Goal: Task Accomplishment & Management: Manage account settings

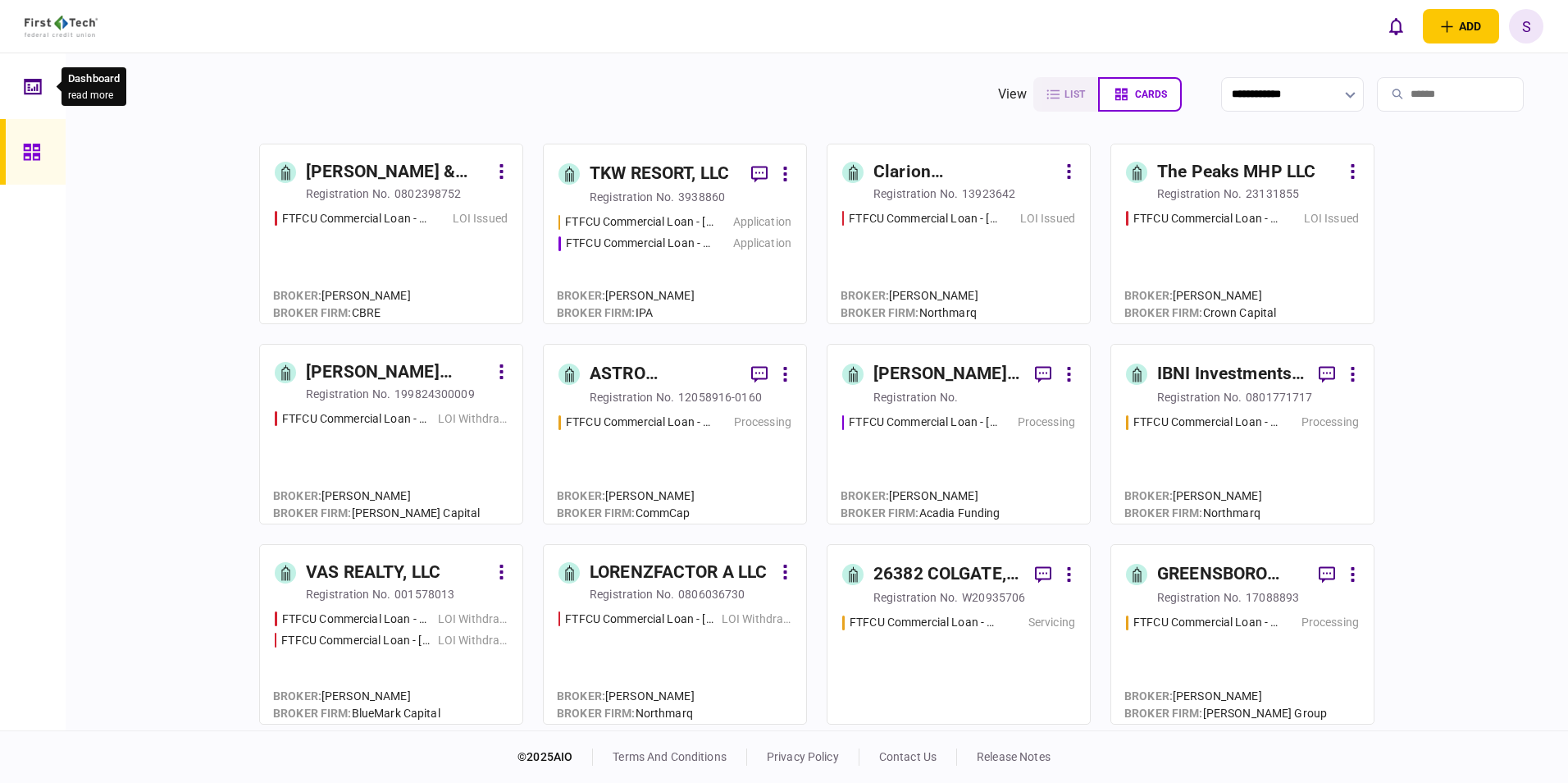
click at [35, 90] on icon at bounding box center [34, 88] width 2 height 4
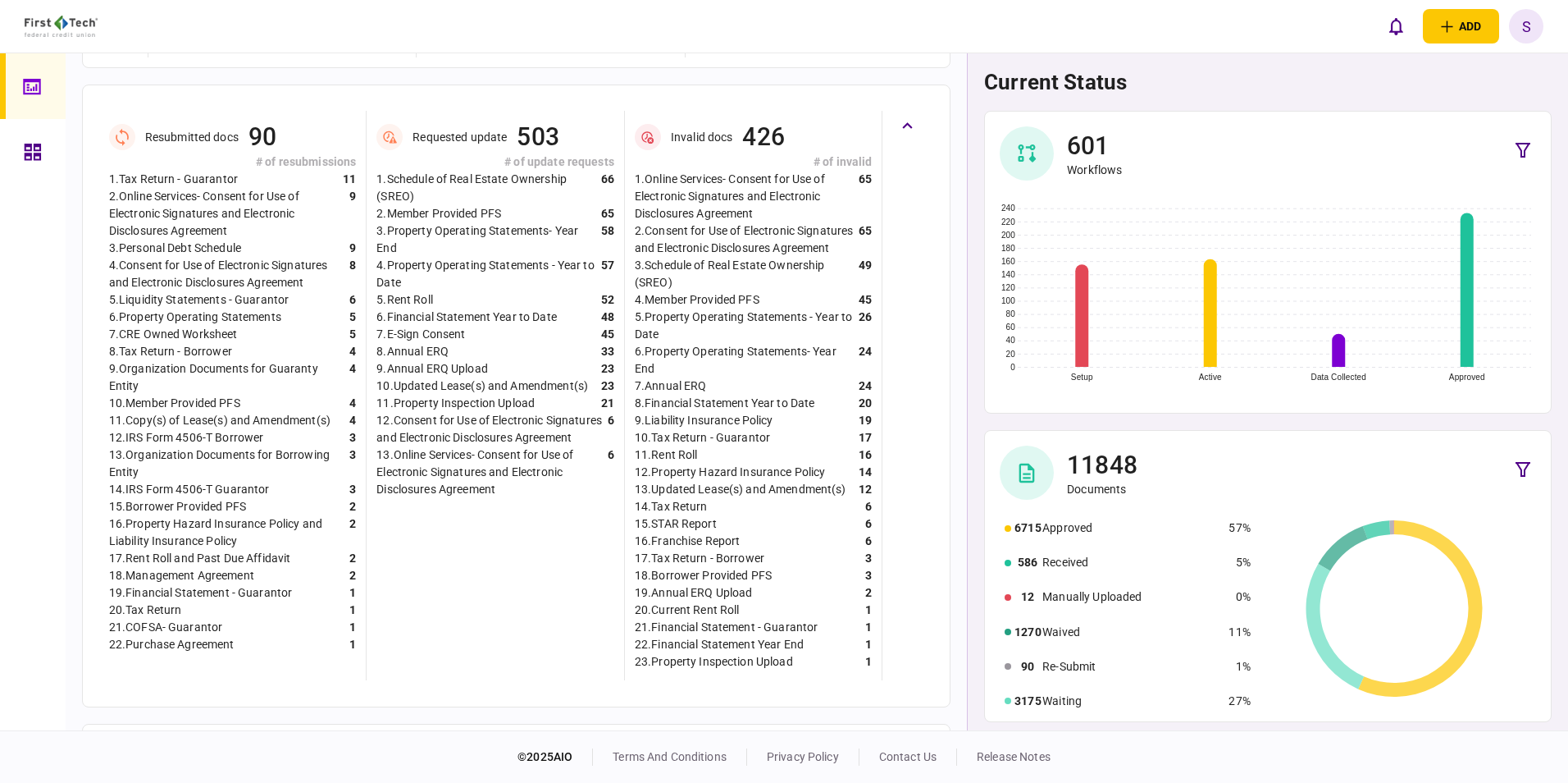
scroll to position [574, 0]
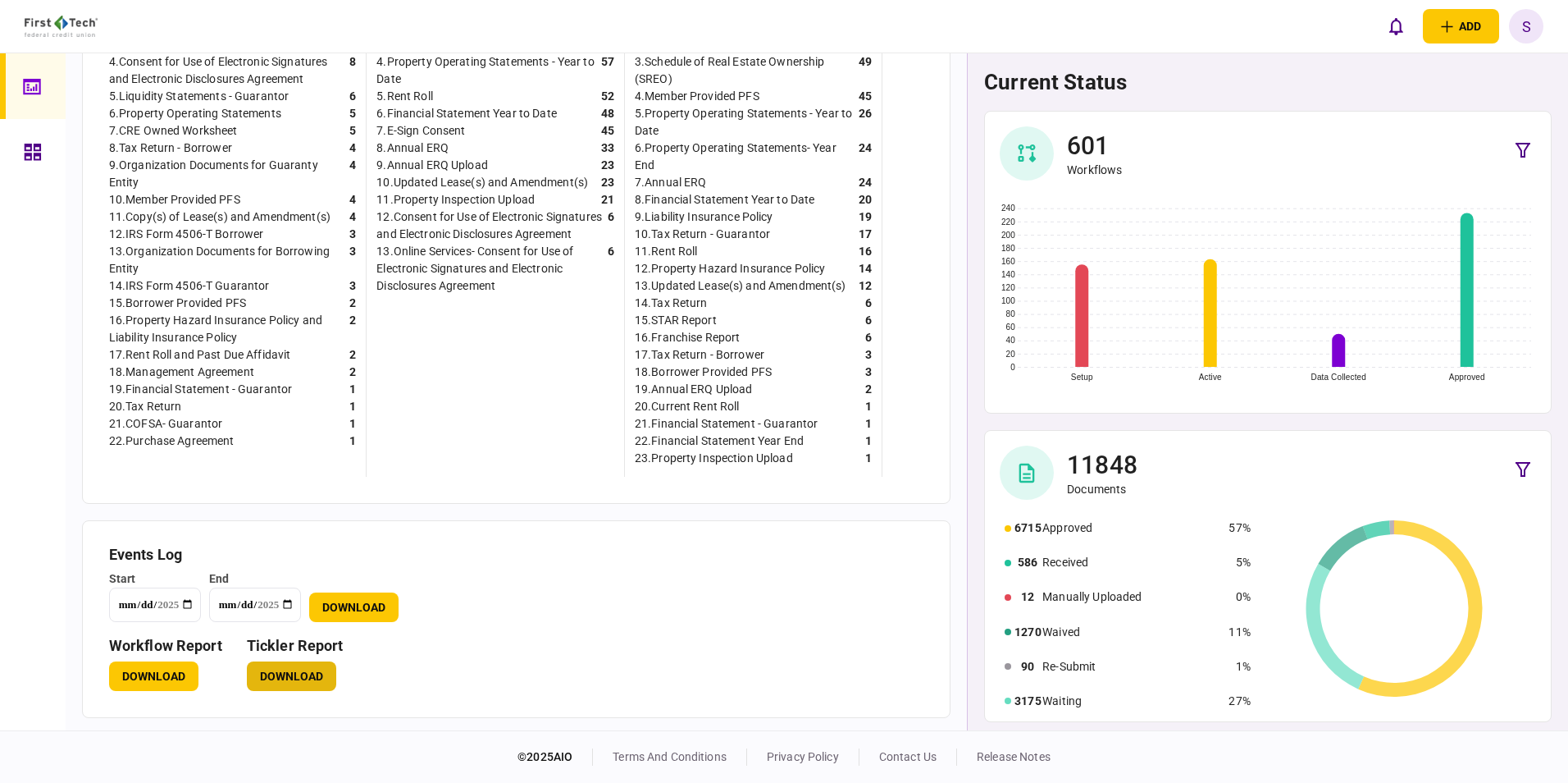
click at [284, 688] on button "Download" at bounding box center [292, 676] width 89 height 30
click at [29, 149] on icon at bounding box center [33, 152] width 18 height 19
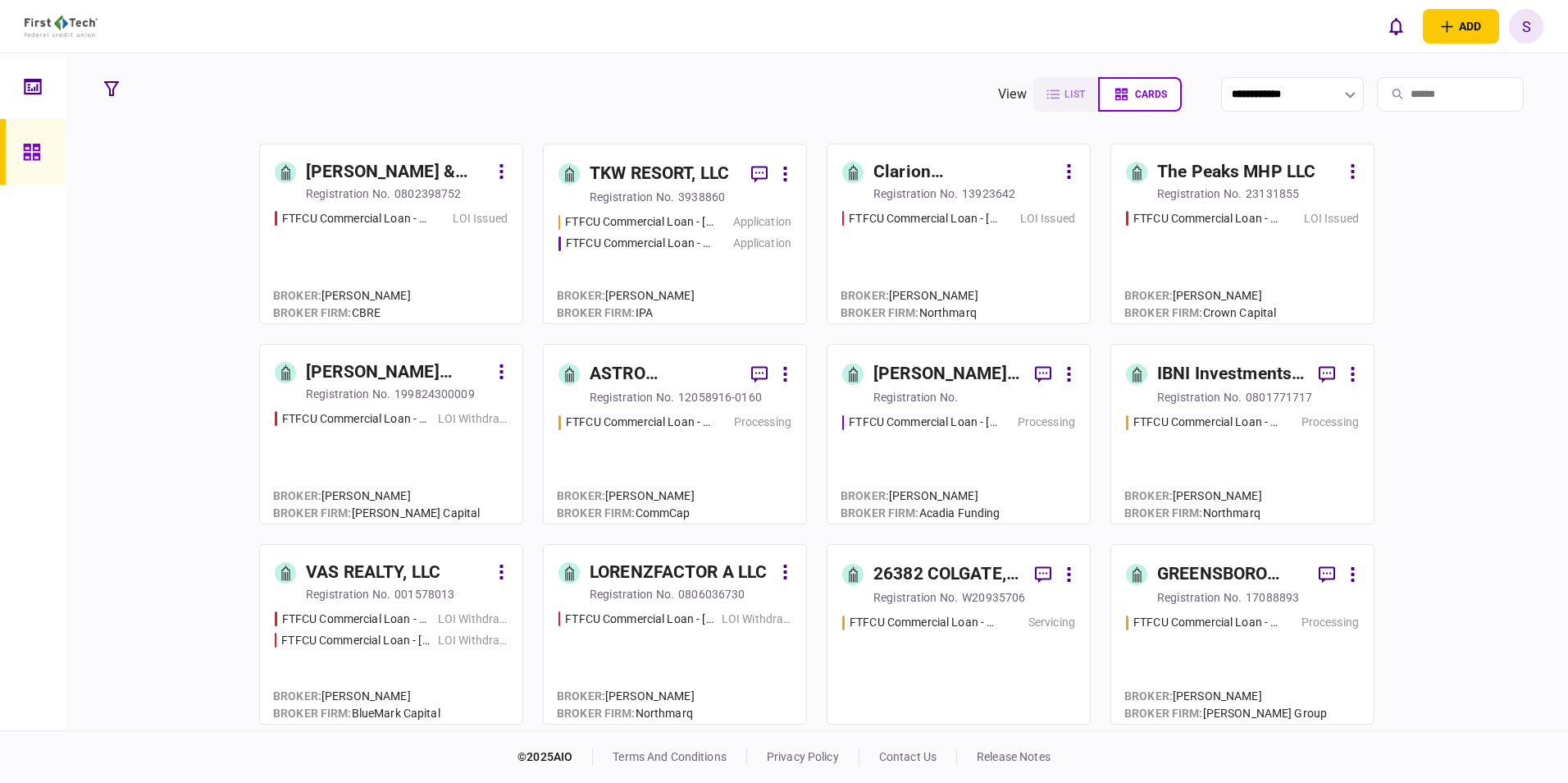
click at [1403, 91] on input "search" at bounding box center [1451, 94] width 147 height 34
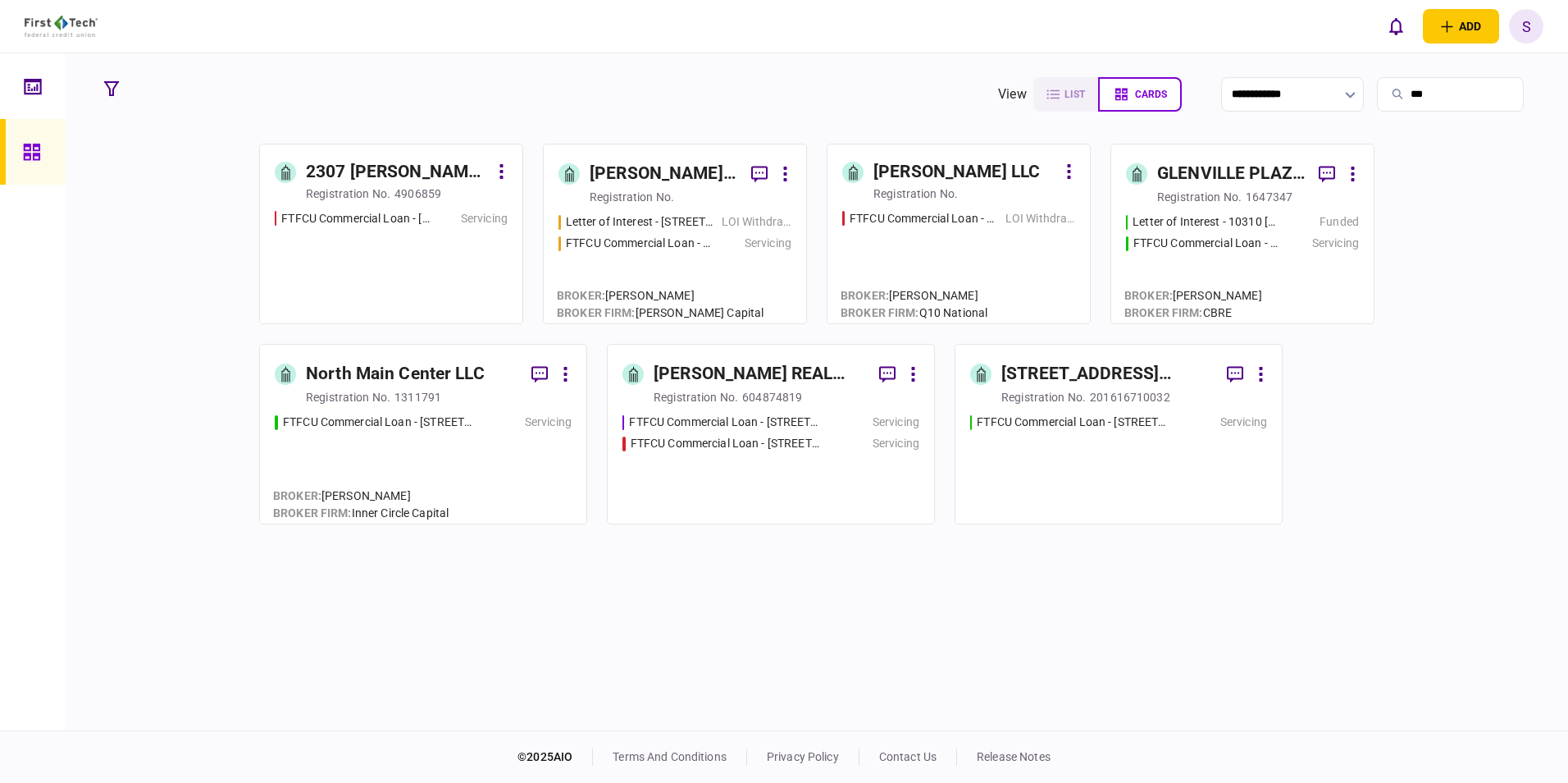
type input "***"
click at [645, 185] on div "[PERSON_NAME] [PERSON_NAME] Revocable Trust" at bounding box center [664, 174] width 149 height 27
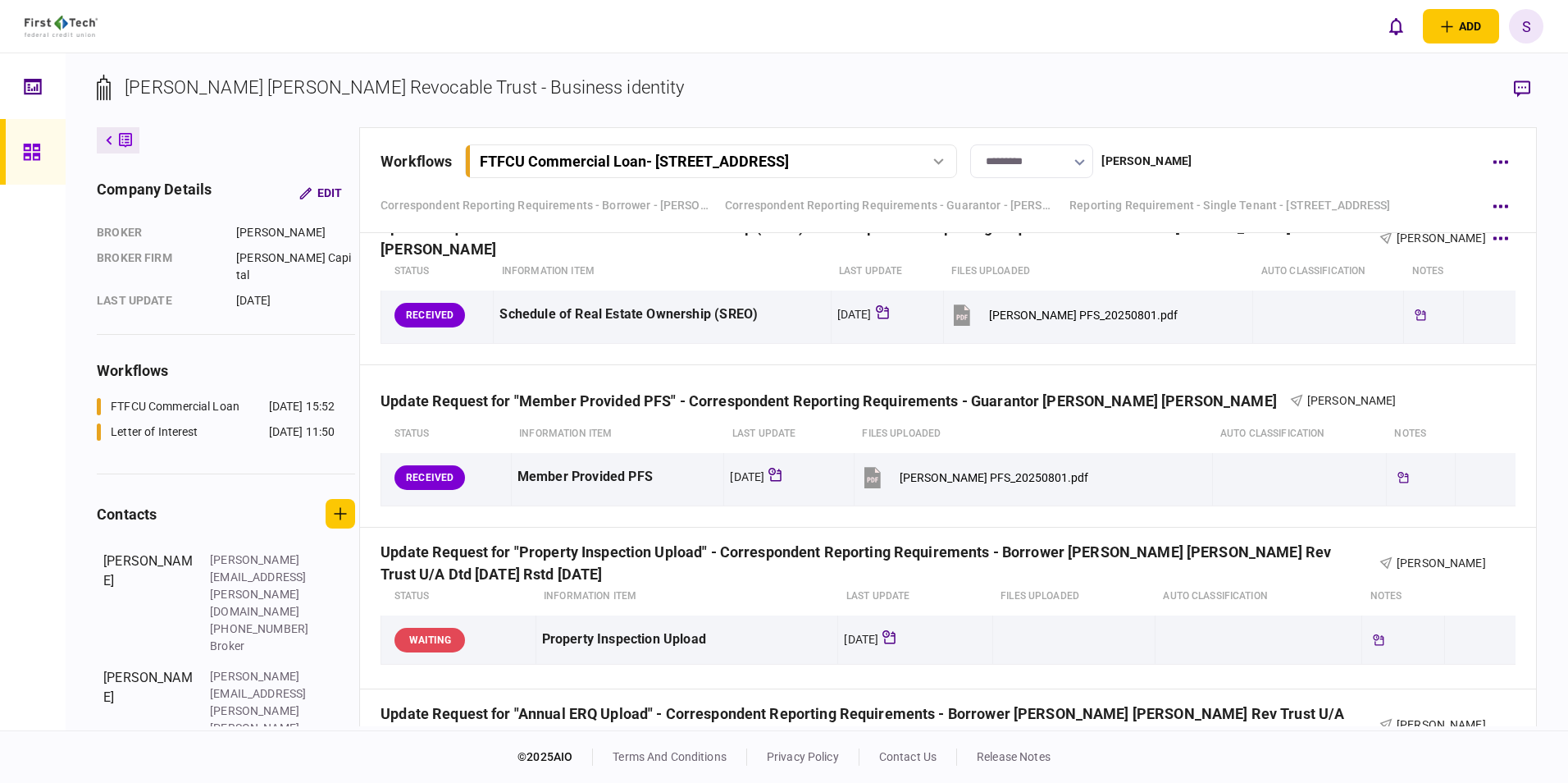
scroll to position [1558, 0]
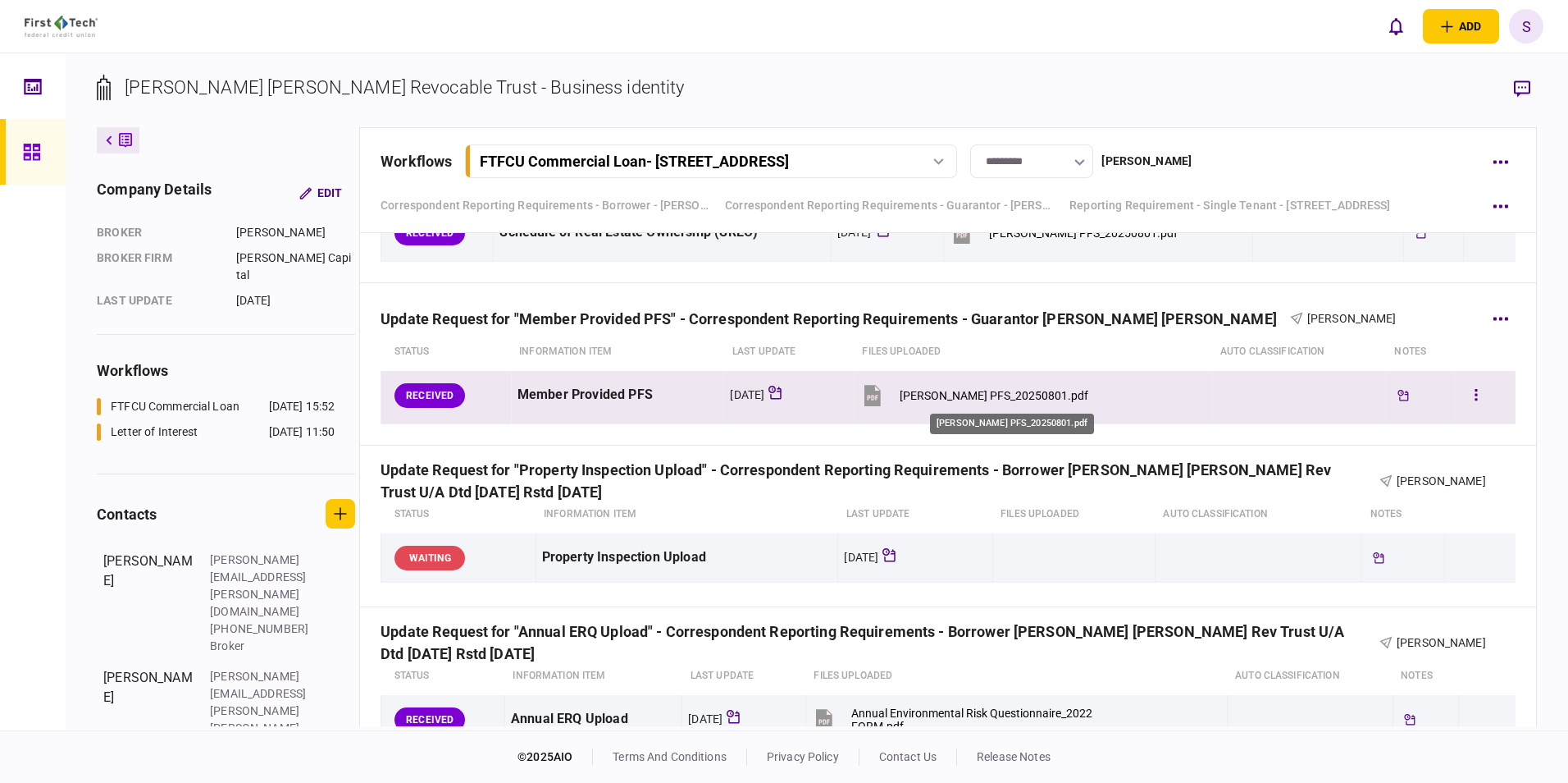
click at [950, 389] on div "[PERSON_NAME] PFS_20250801.pdf" at bounding box center [994, 394] width 188 height 13
click at [1461, 399] on button "button" at bounding box center [1476, 395] width 30 height 30
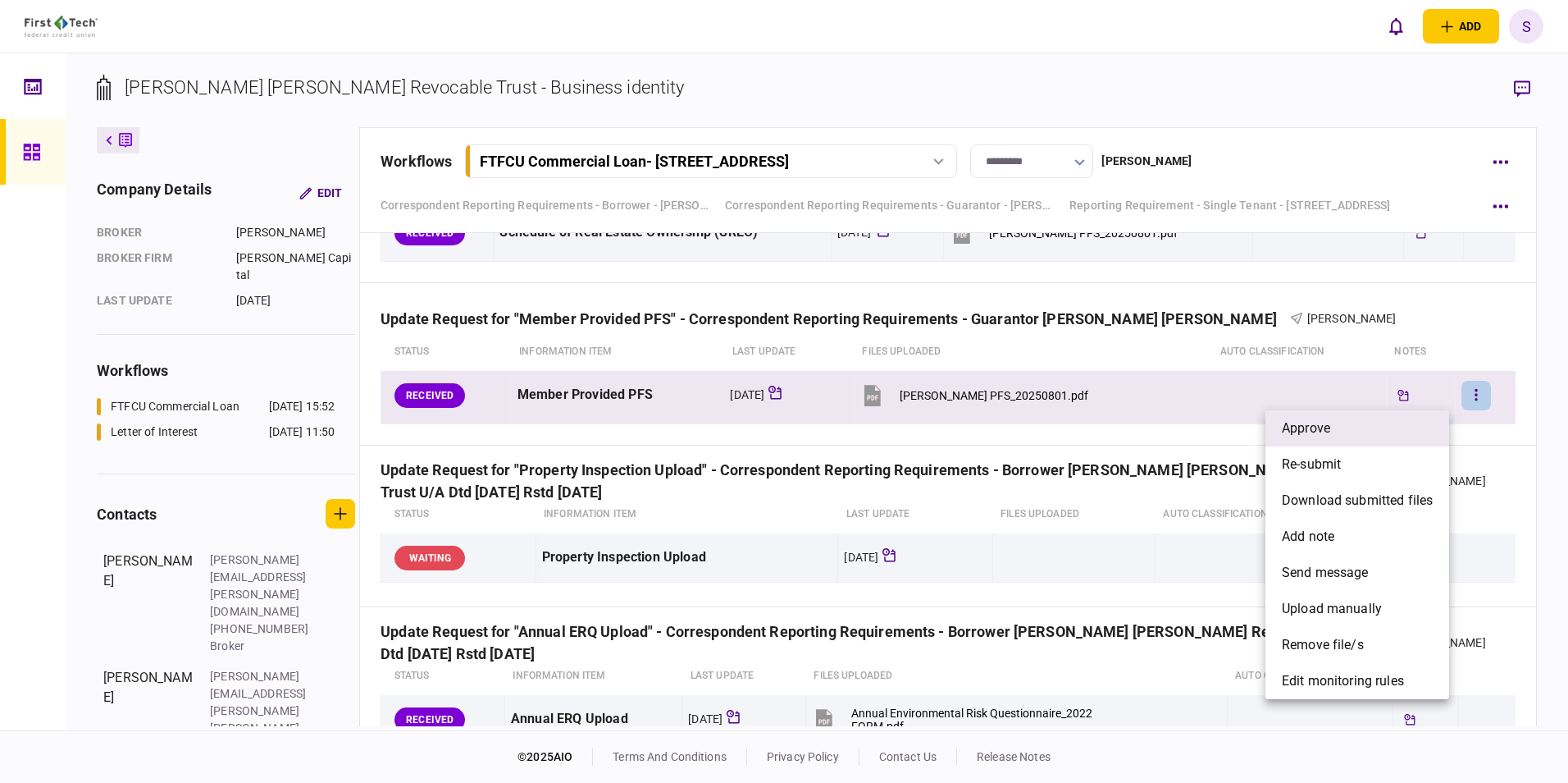
click at [1330, 424] on span "approve" at bounding box center [1305, 428] width 49 height 20
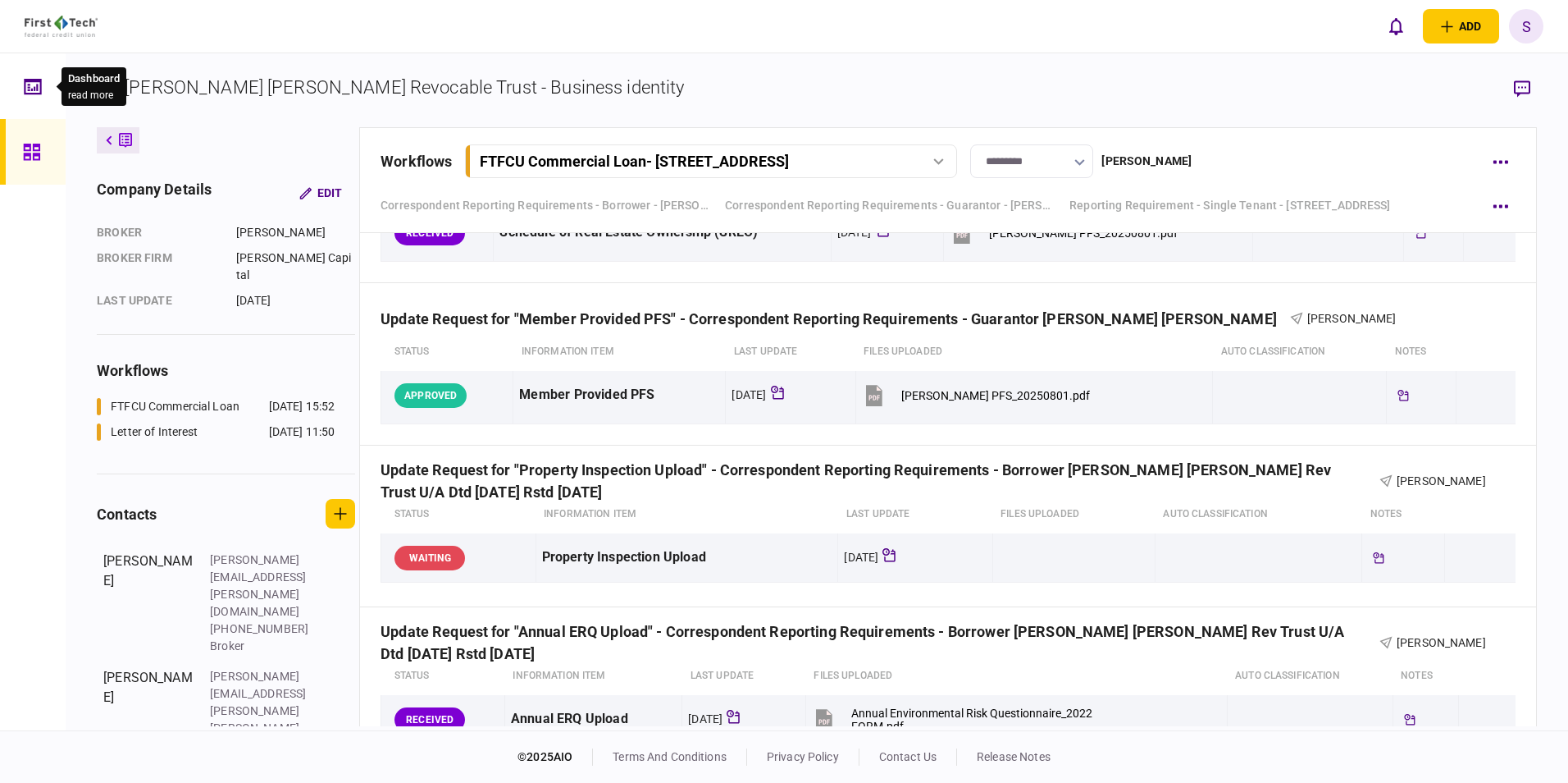
click at [38, 88] on icon at bounding box center [37, 87] width 2 height 8
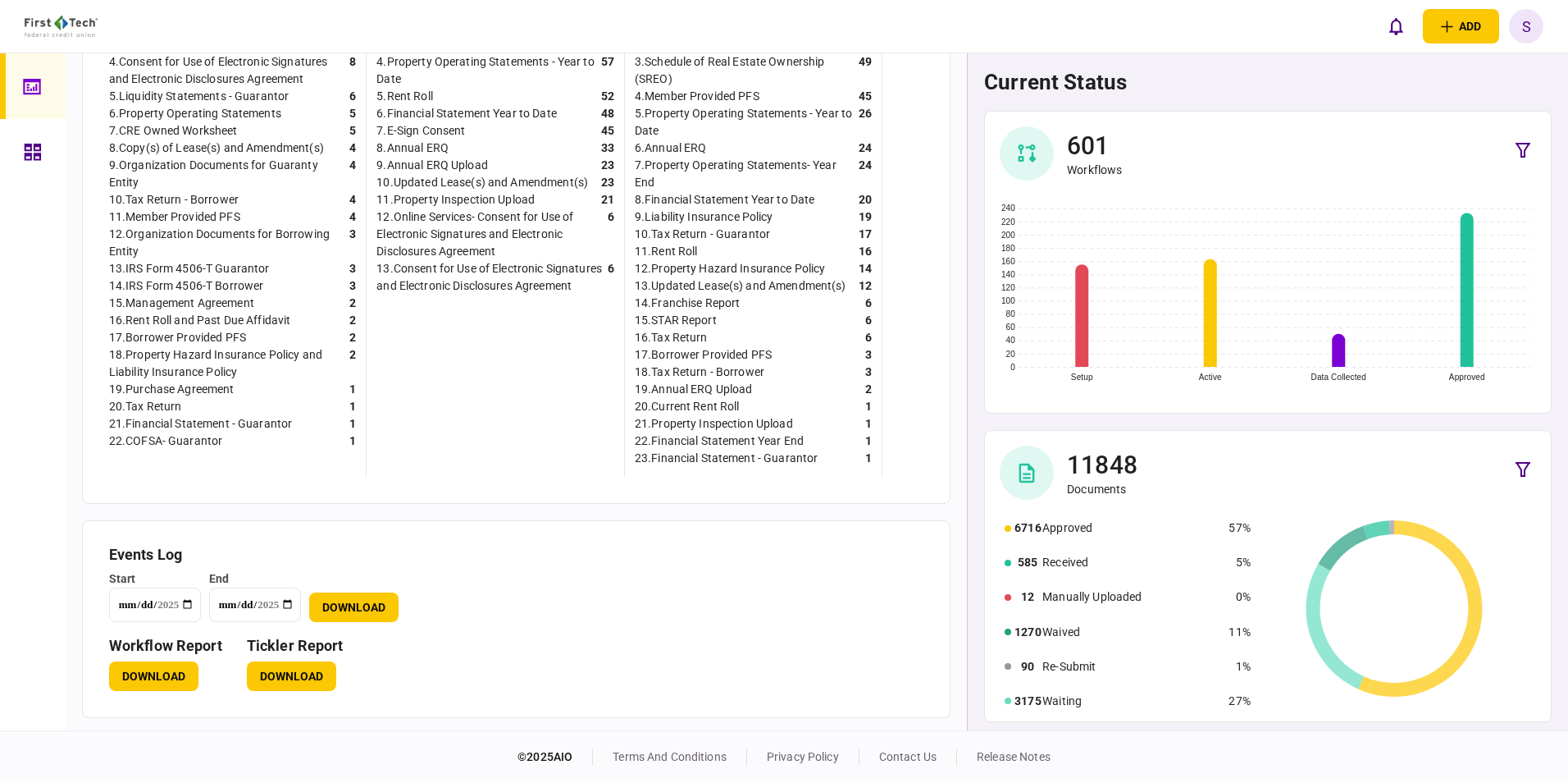
scroll to position [574, 0]
click at [371, 620] on button "Download" at bounding box center [353, 607] width 89 height 30
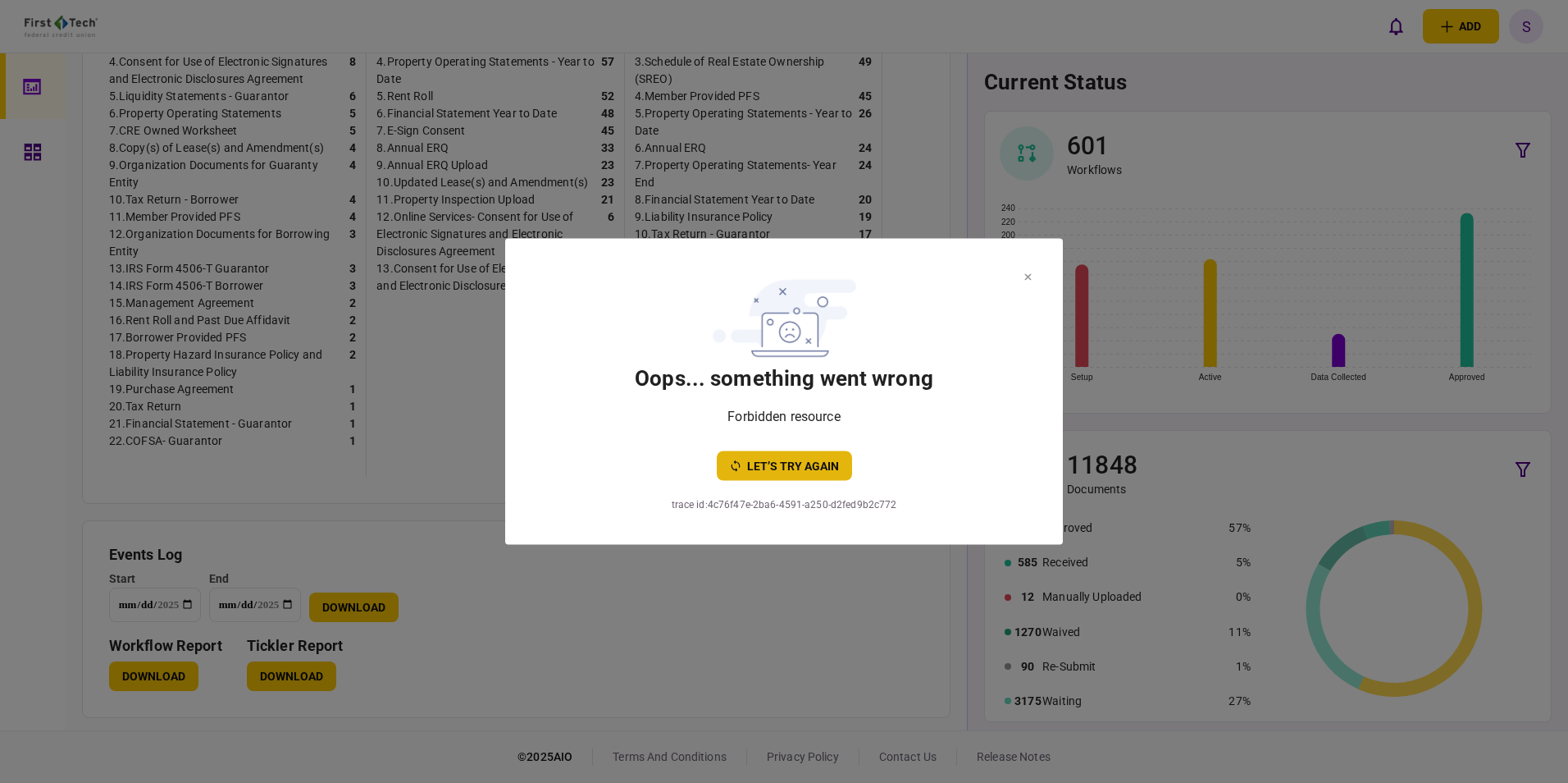
click at [806, 462] on button "let’s try again" at bounding box center [784, 466] width 135 height 30
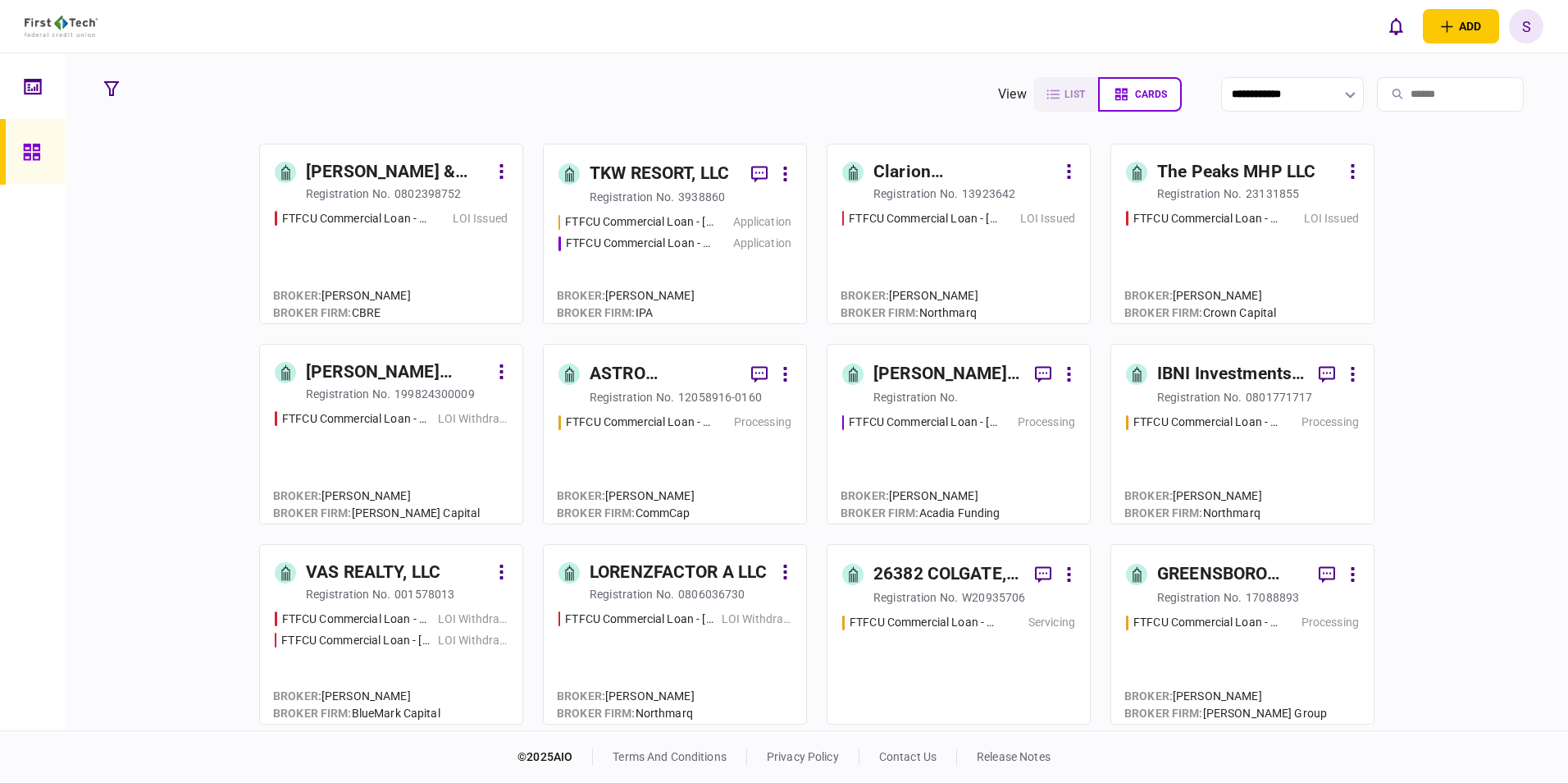
click at [33, 89] on icon at bounding box center [33, 86] width 18 height 19
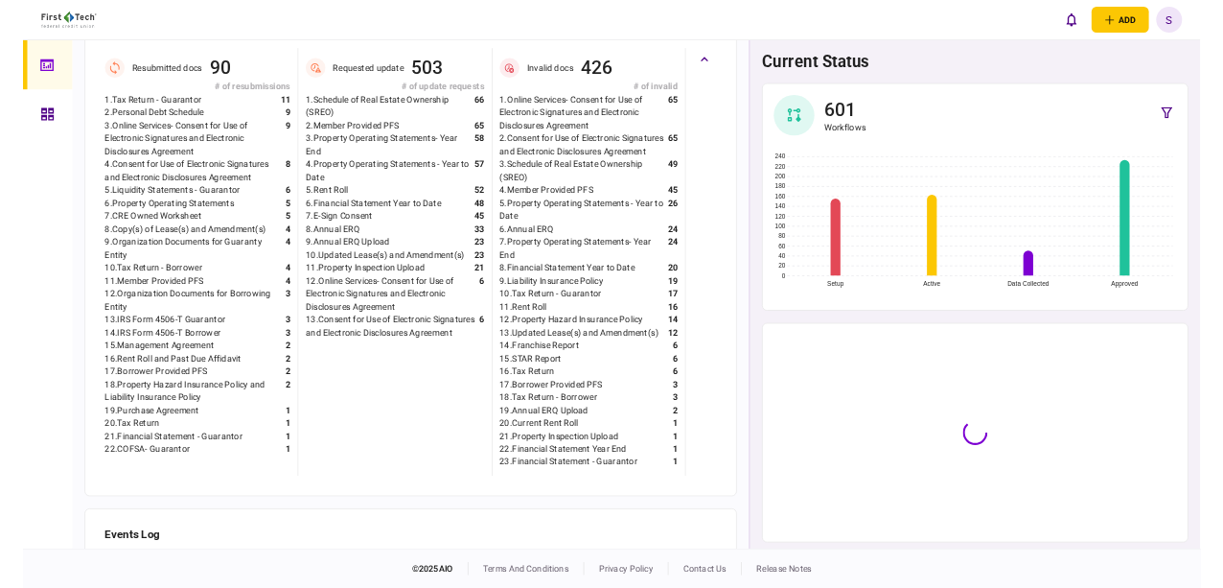
scroll to position [684, 0]
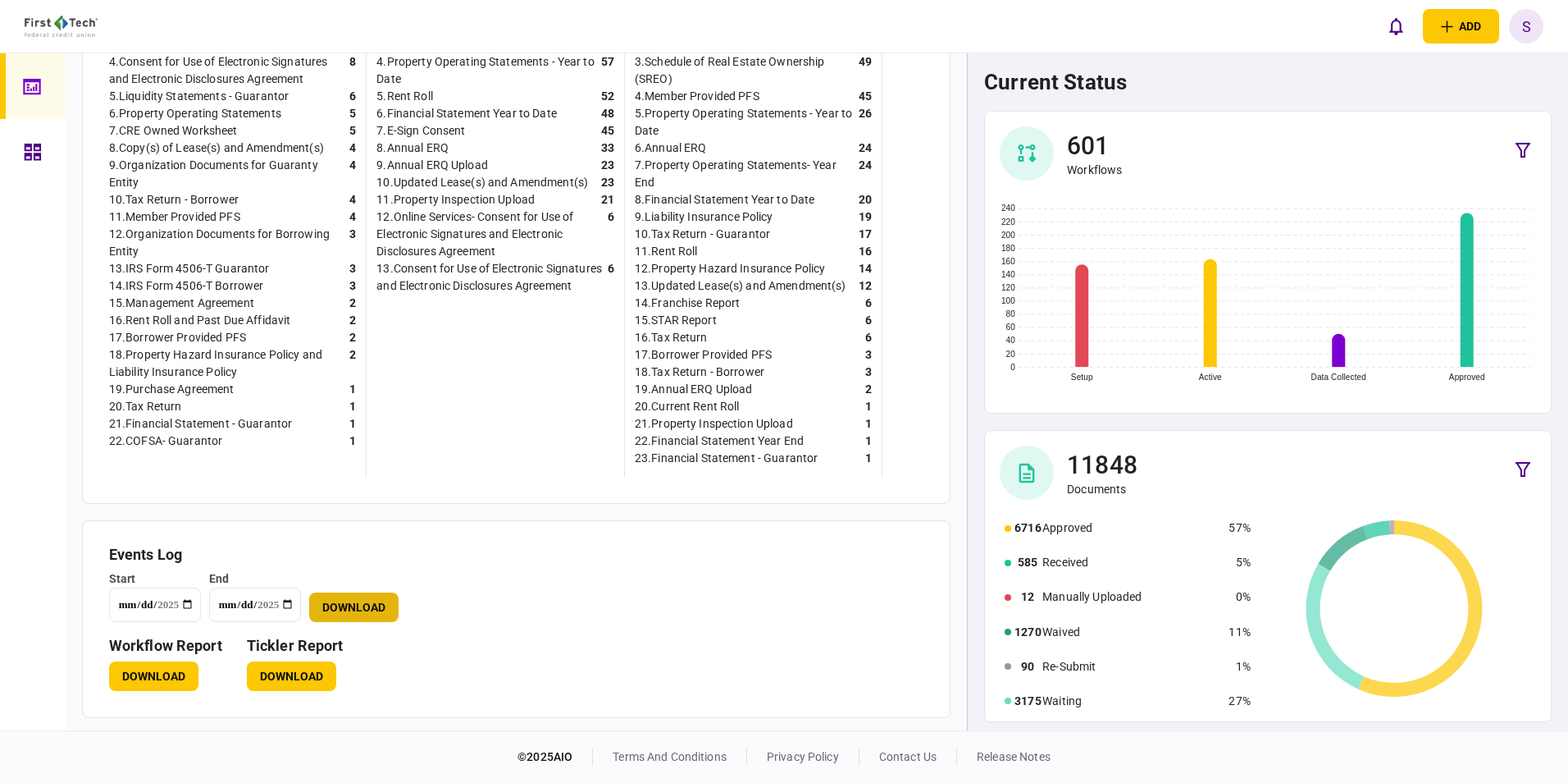
click at [374, 608] on button "Download" at bounding box center [353, 607] width 89 height 30
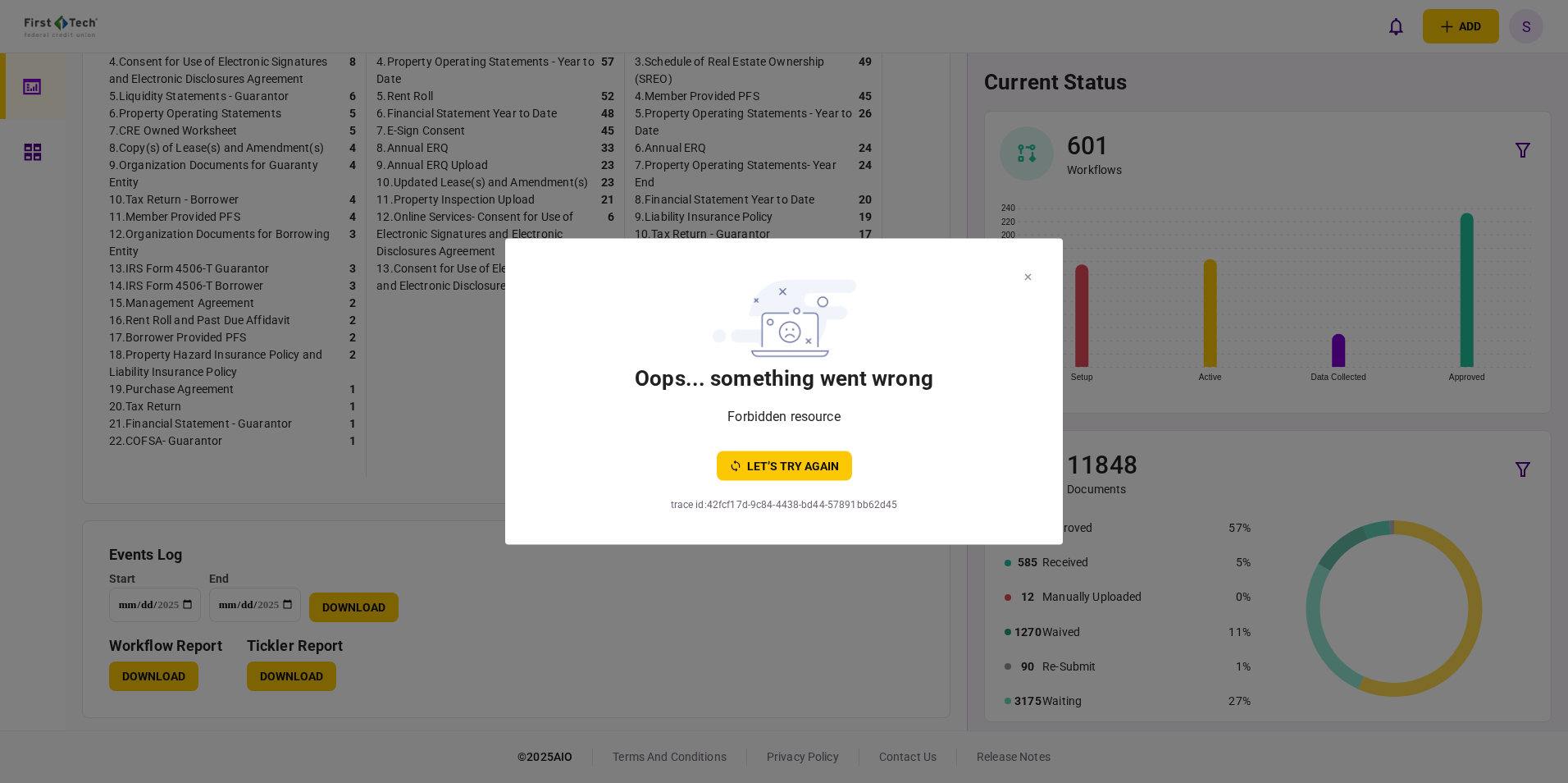
click at [809, 472] on button "let’s try again" at bounding box center [784, 466] width 135 height 30
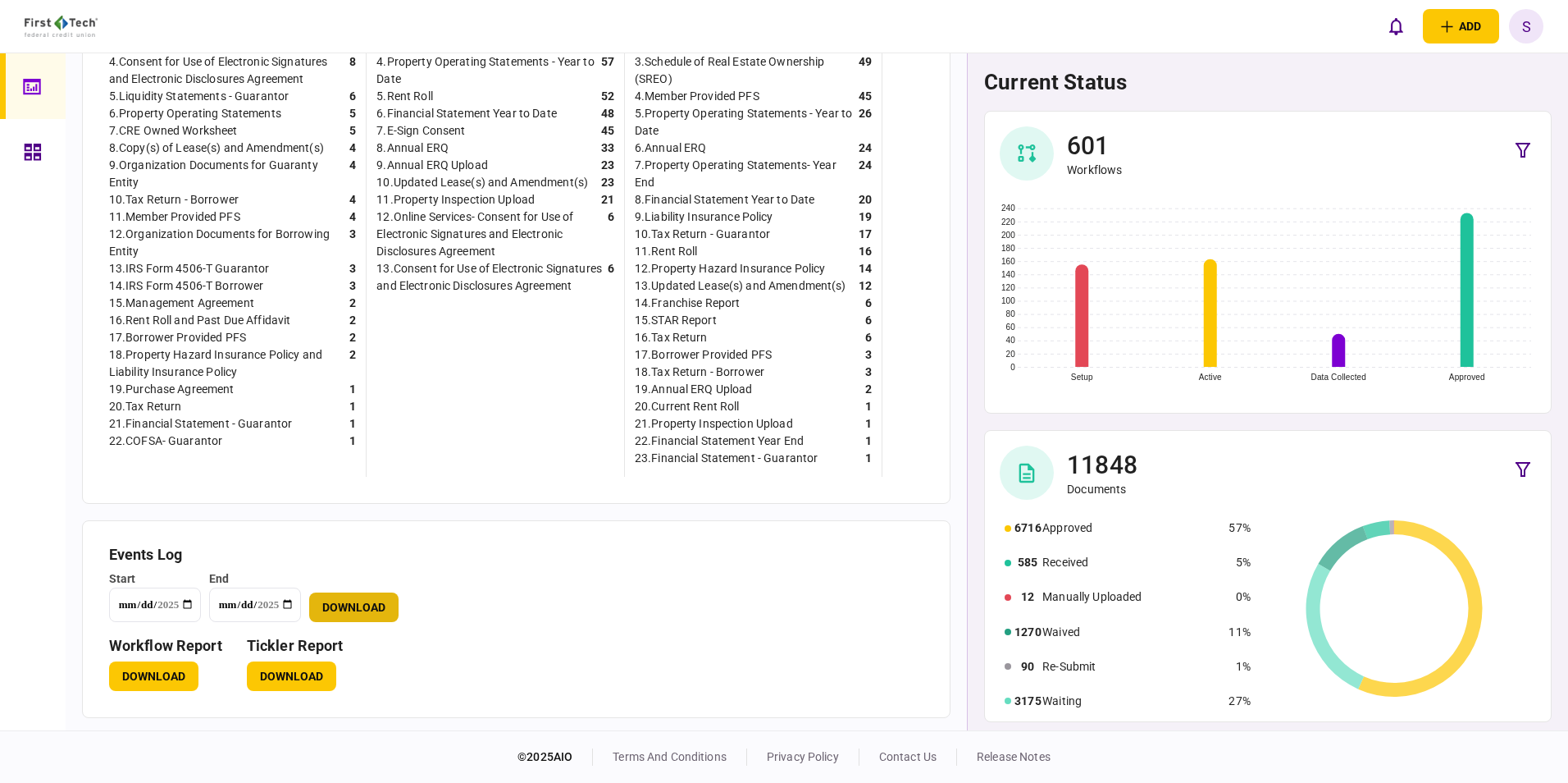
click at [360, 605] on button "Download" at bounding box center [353, 607] width 89 height 30
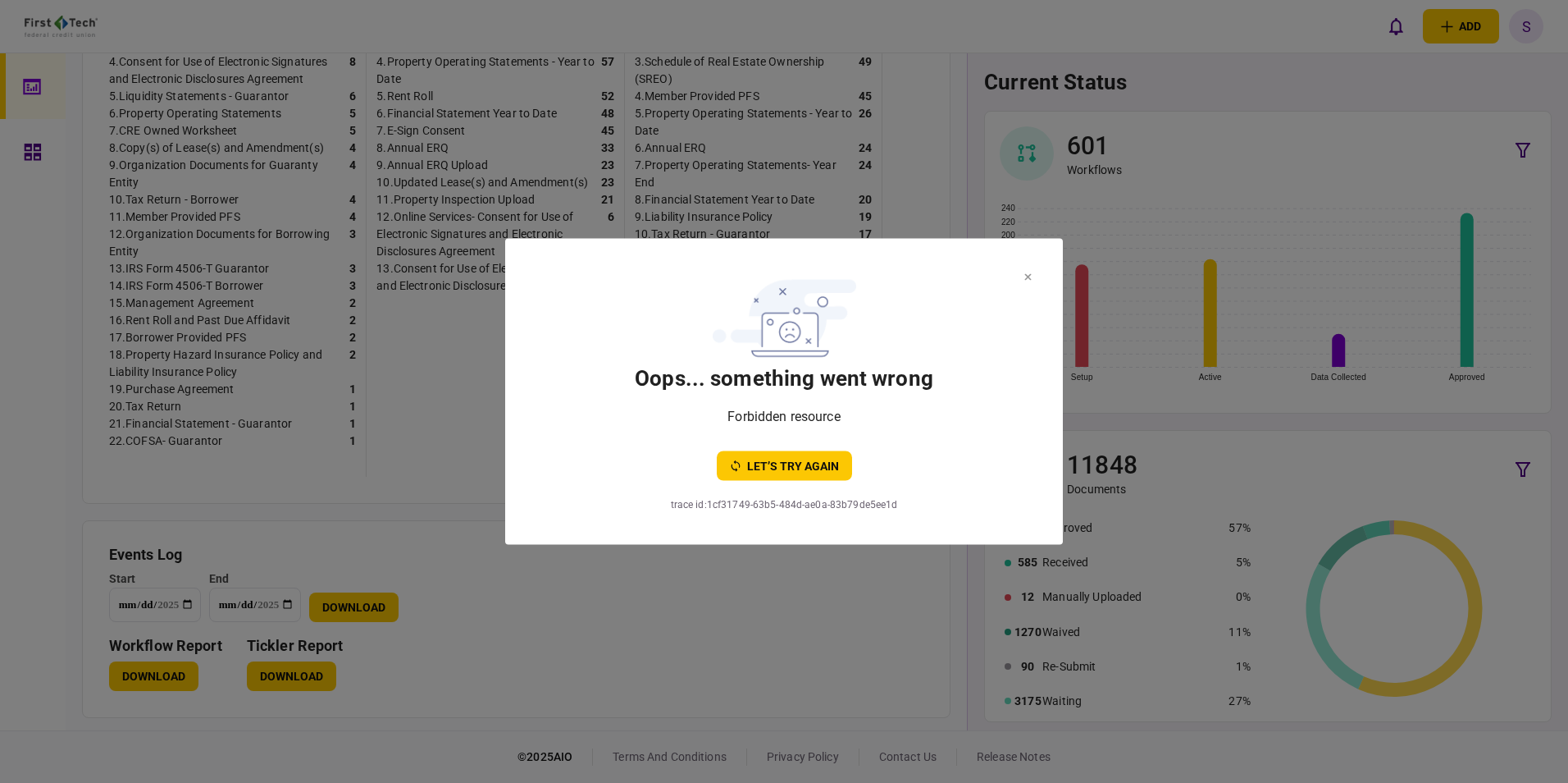
click at [1027, 274] on icon at bounding box center [1027, 277] width 8 height 7
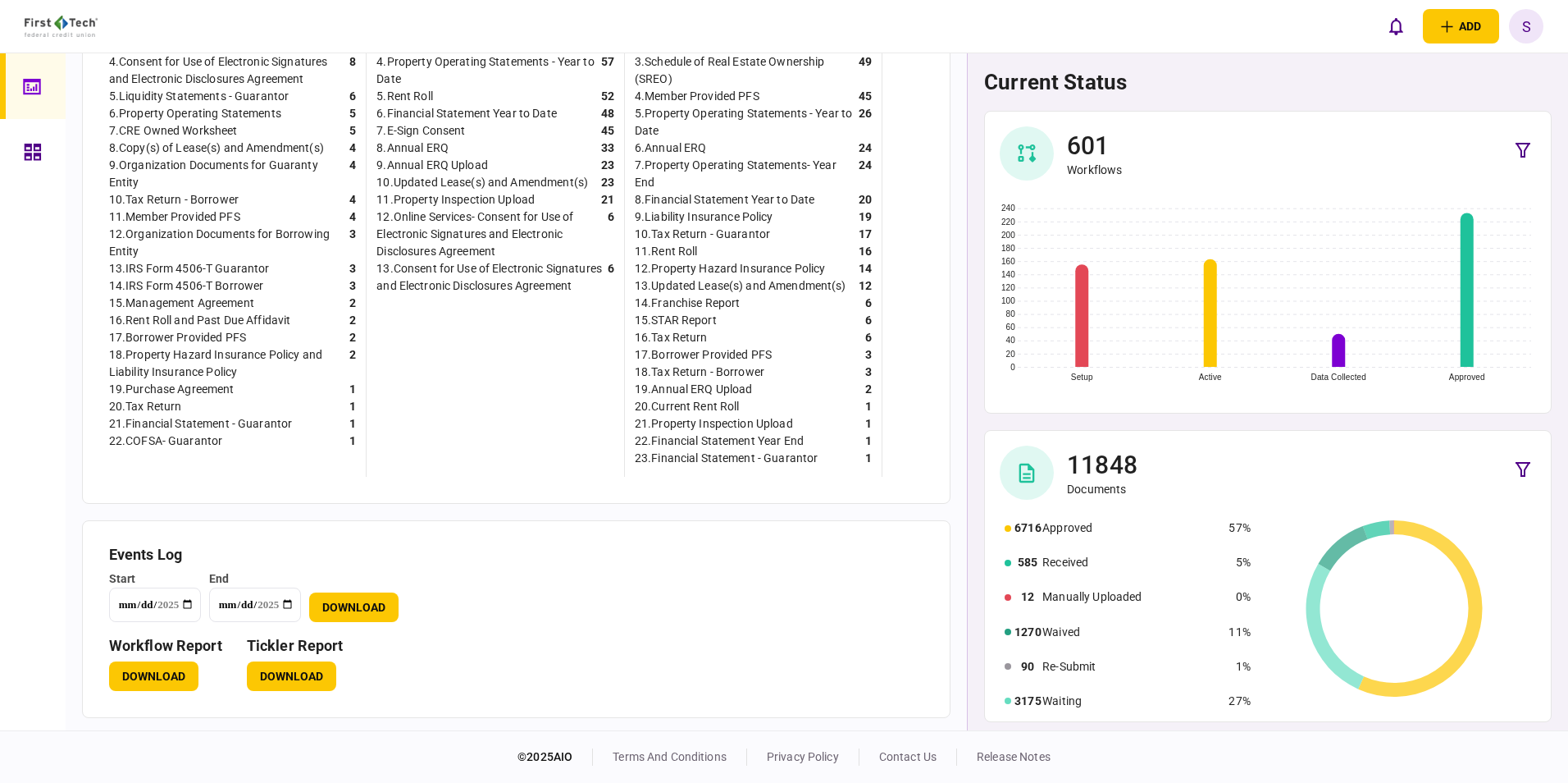
click at [287, 671] on button "Download" at bounding box center [292, 676] width 89 height 30
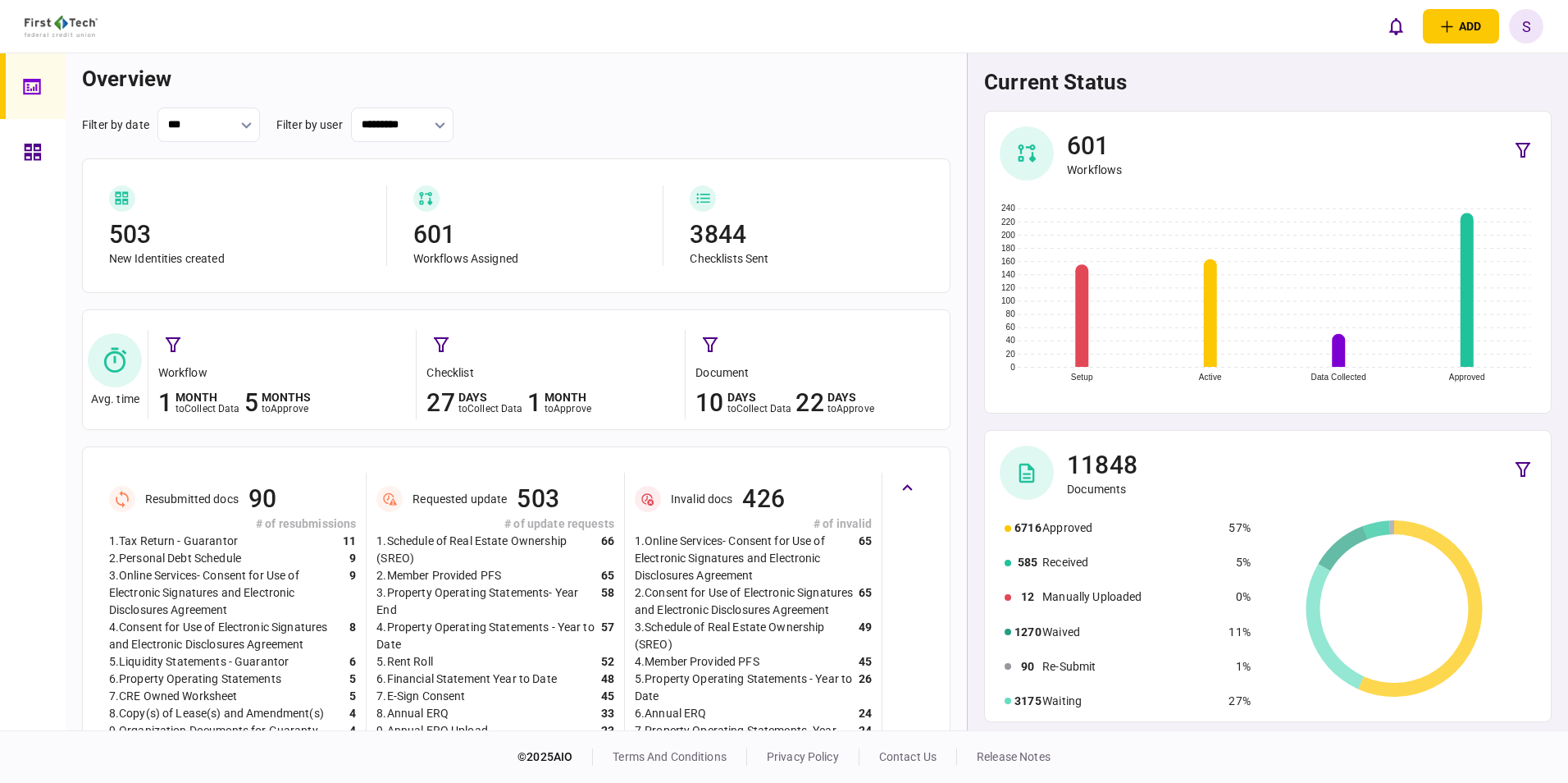
scroll to position [0, 0]
click at [41, 151] on icon at bounding box center [33, 152] width 18 height 19
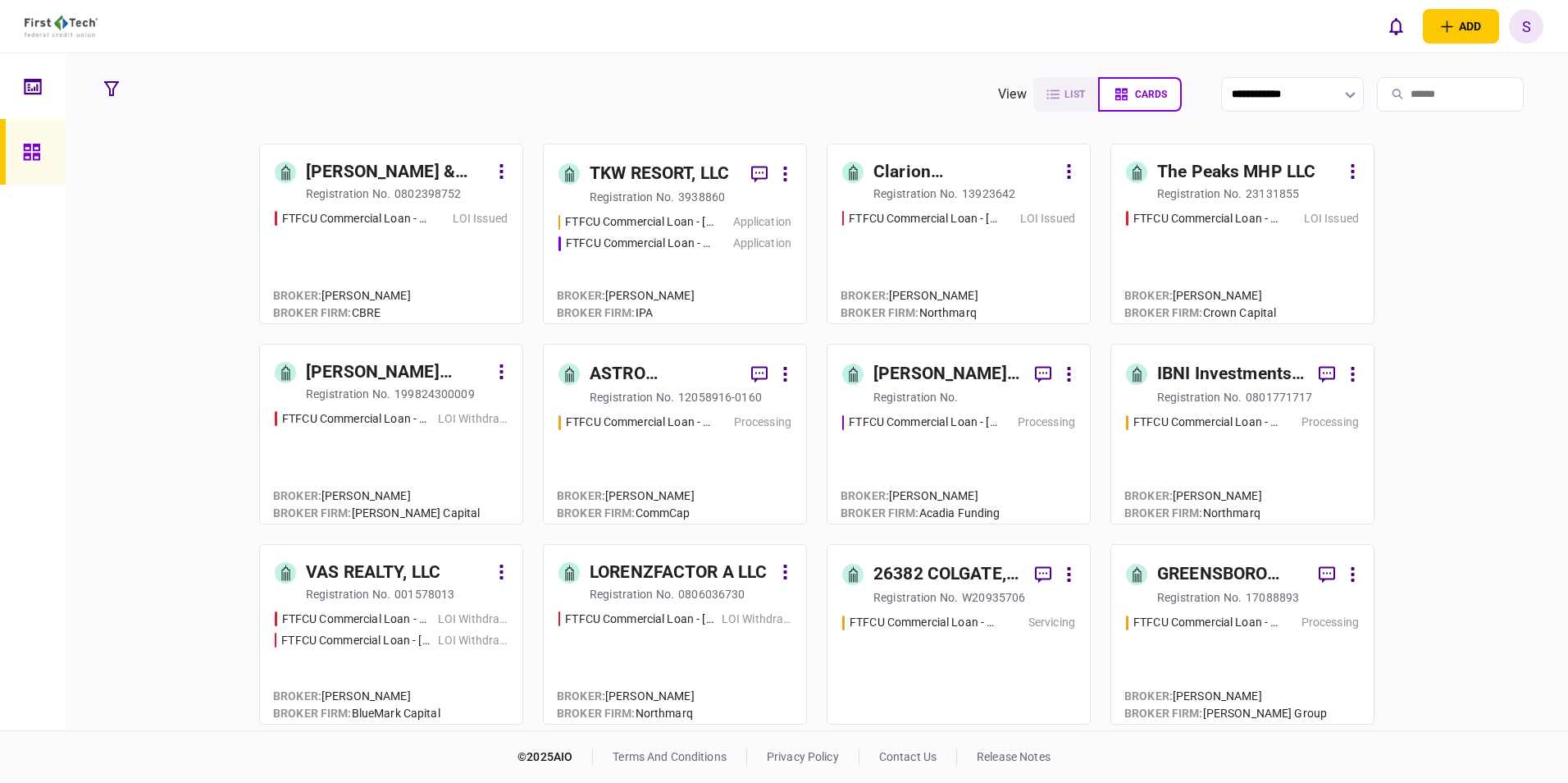
click at [1423, 98] on input "search" at bounding box center [1451, 94] width 147 height 34
type input "***"
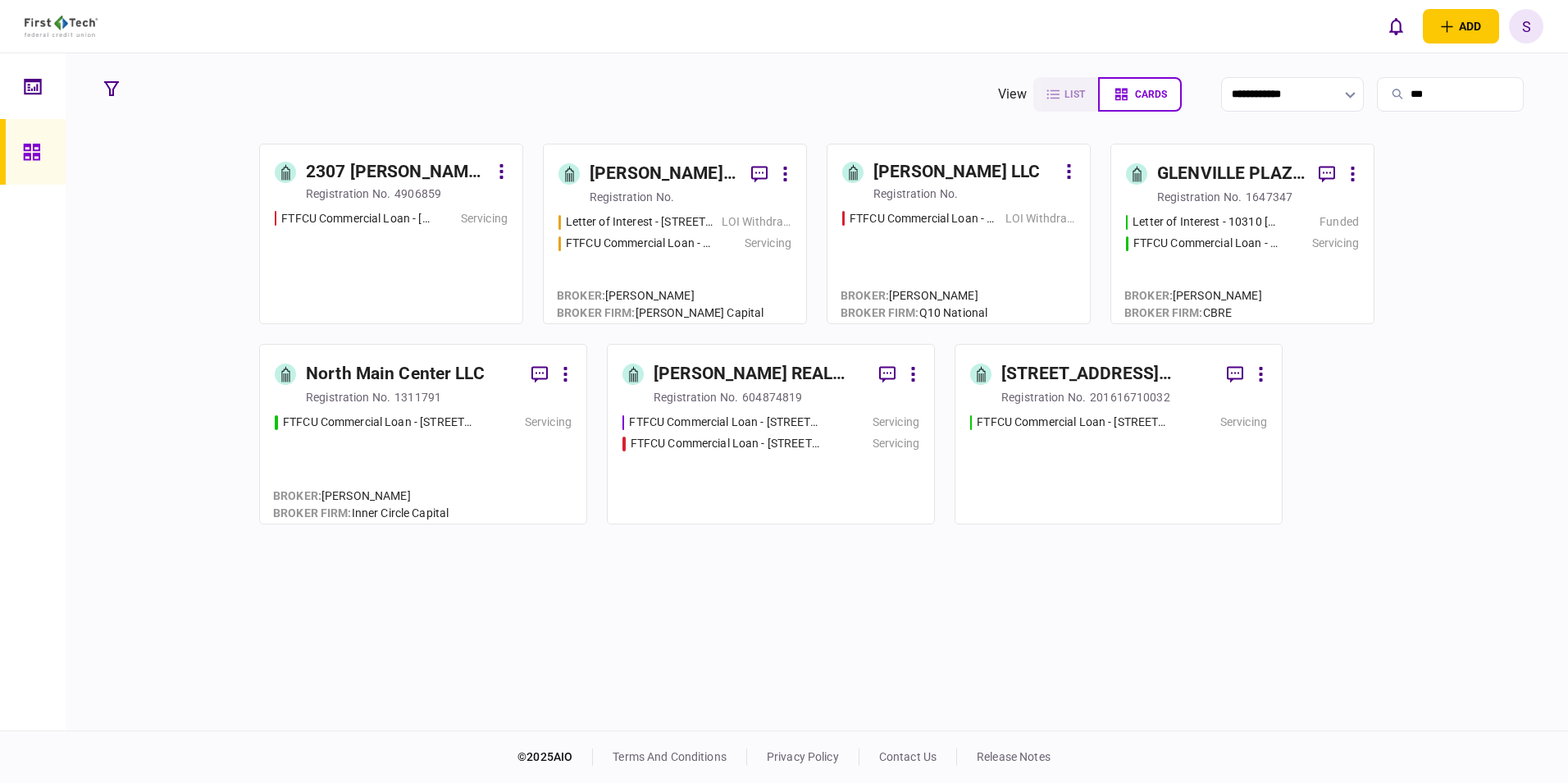
click at [644, 234] on div "Letter of Interest - 3942 [PERSON_NAME][GEOGRAPHIC_DATA] [GEOGRAPHIC_DATA] [GEO…" at bounding box center [675, 260] width 233 height 95
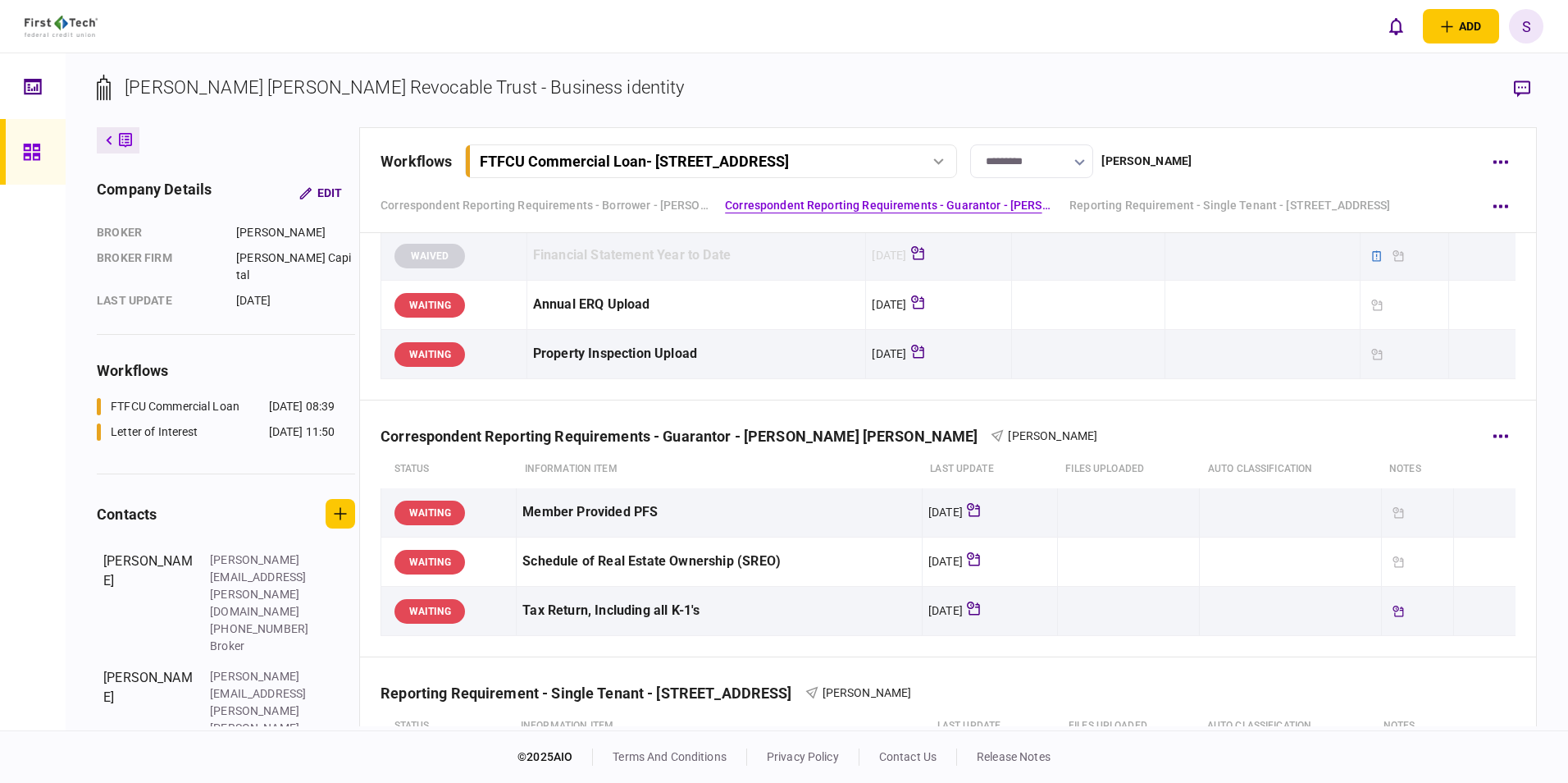
scroll to position [82, 0]
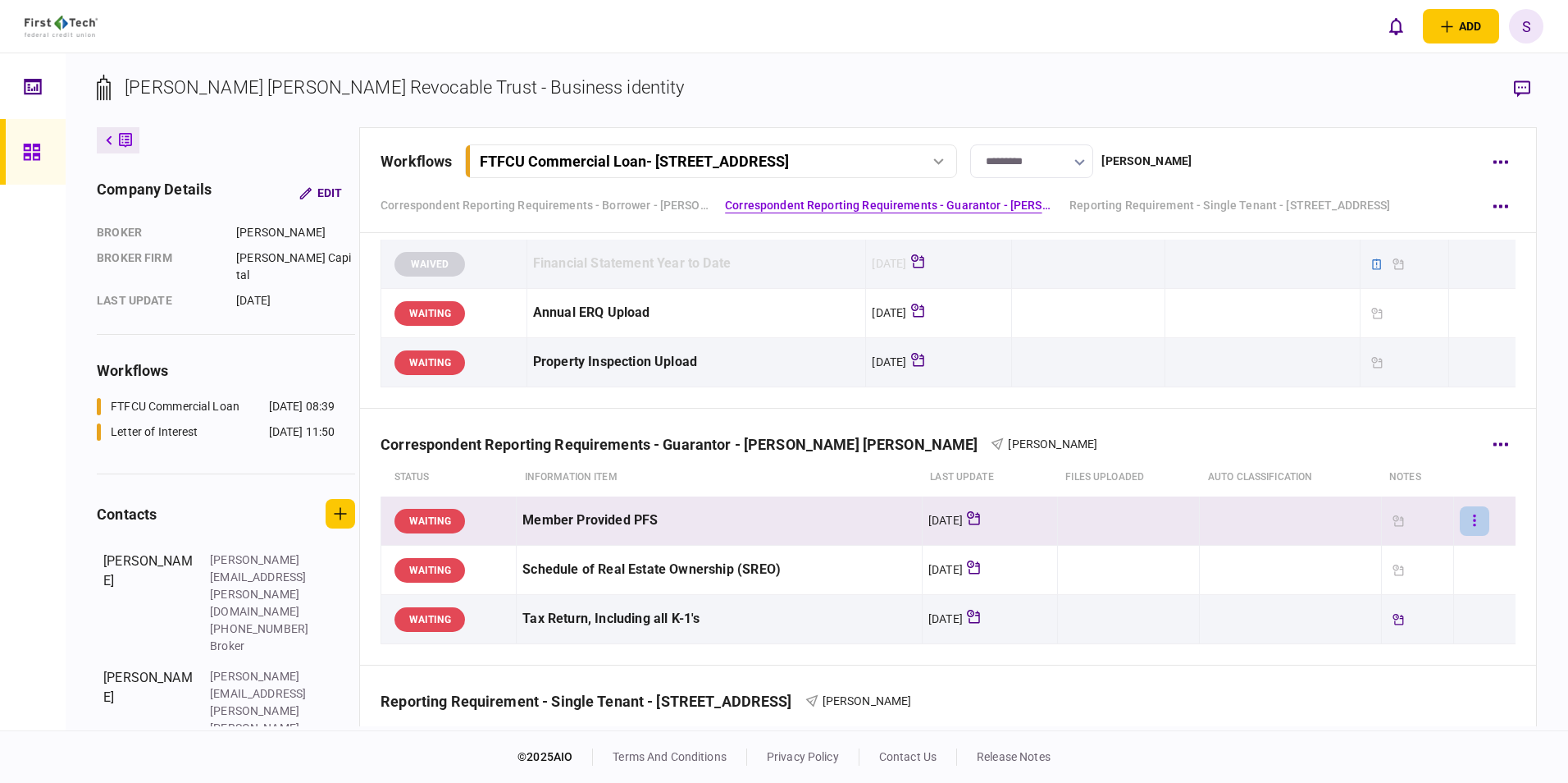
click at [1459, 523] on button "button" at bounding box center [1474, 520] width 30 height 30
click at [1393, 517] on div at bounding box center [784, 391] width 1568 height 783
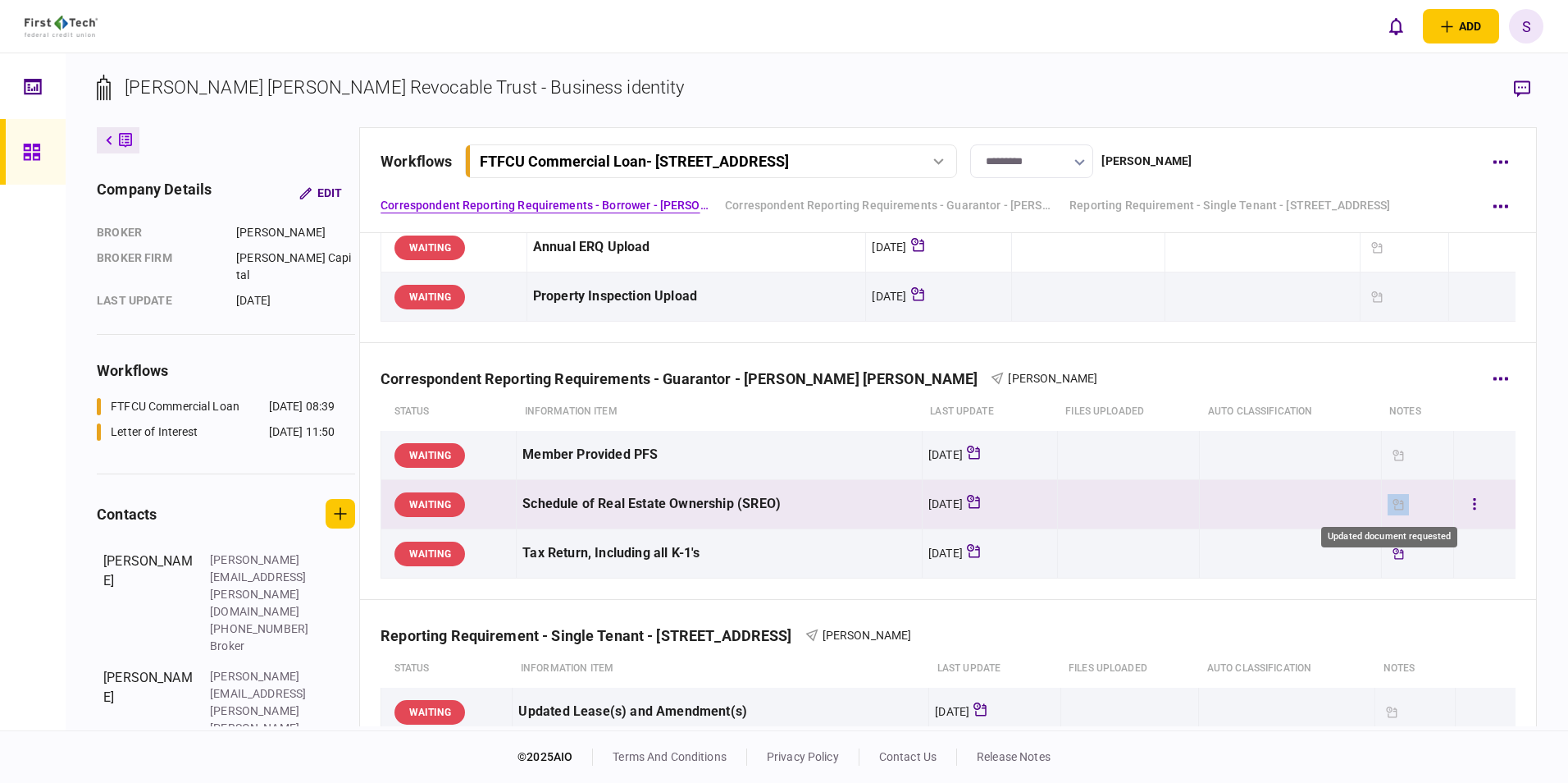
scroll to position [164, 0]
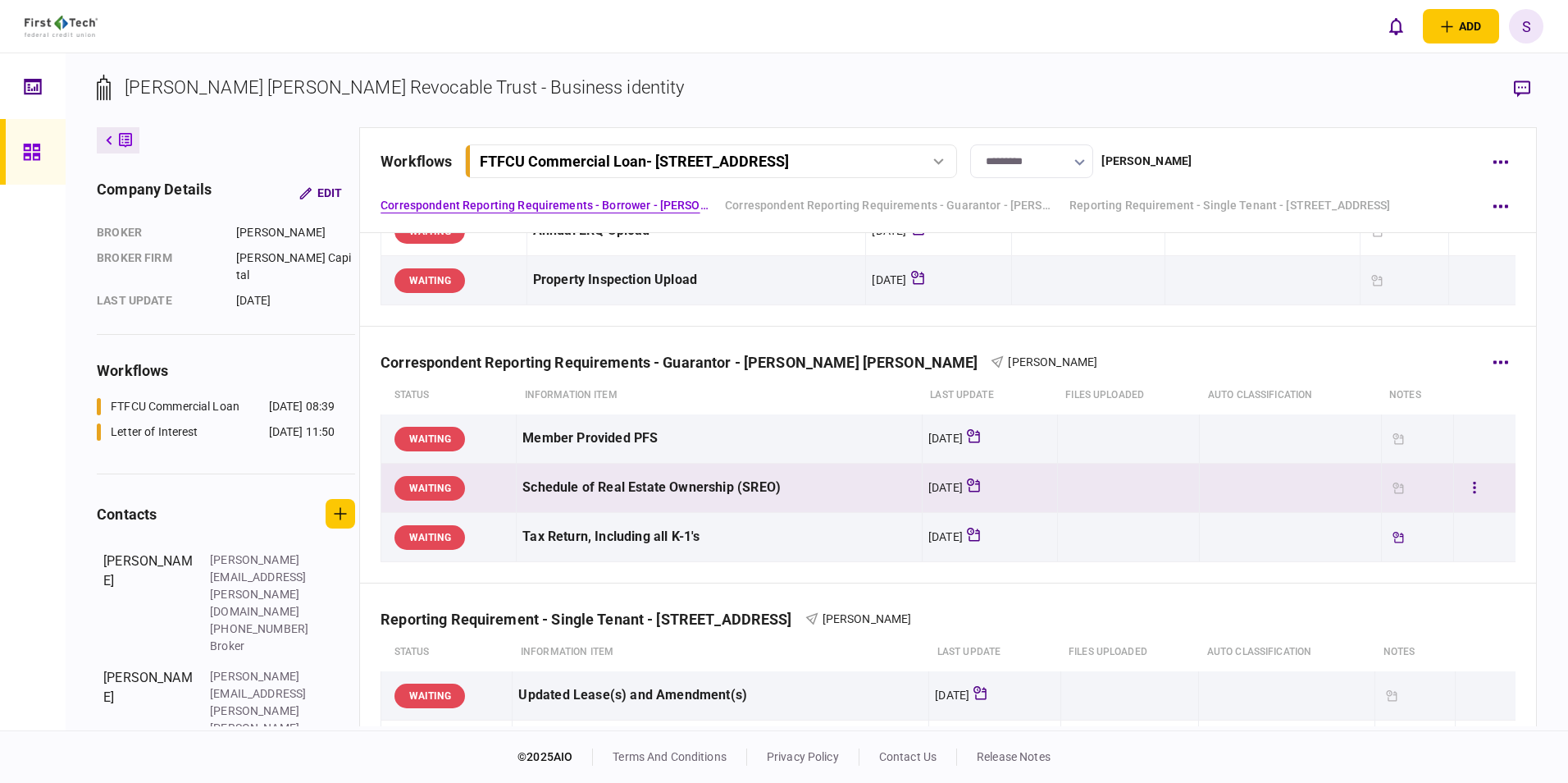
click at [642, 489] on div "Schedule of Real Estate Ownership (SREO)" at bounding box center [719, 487] width 393 height 37
click at [1473, 490] on icon "button" at bounding box center [1475, 488] width 3 height 15
click at [708, 456] on div at bounding box center [784, 391] width 1568 height 783
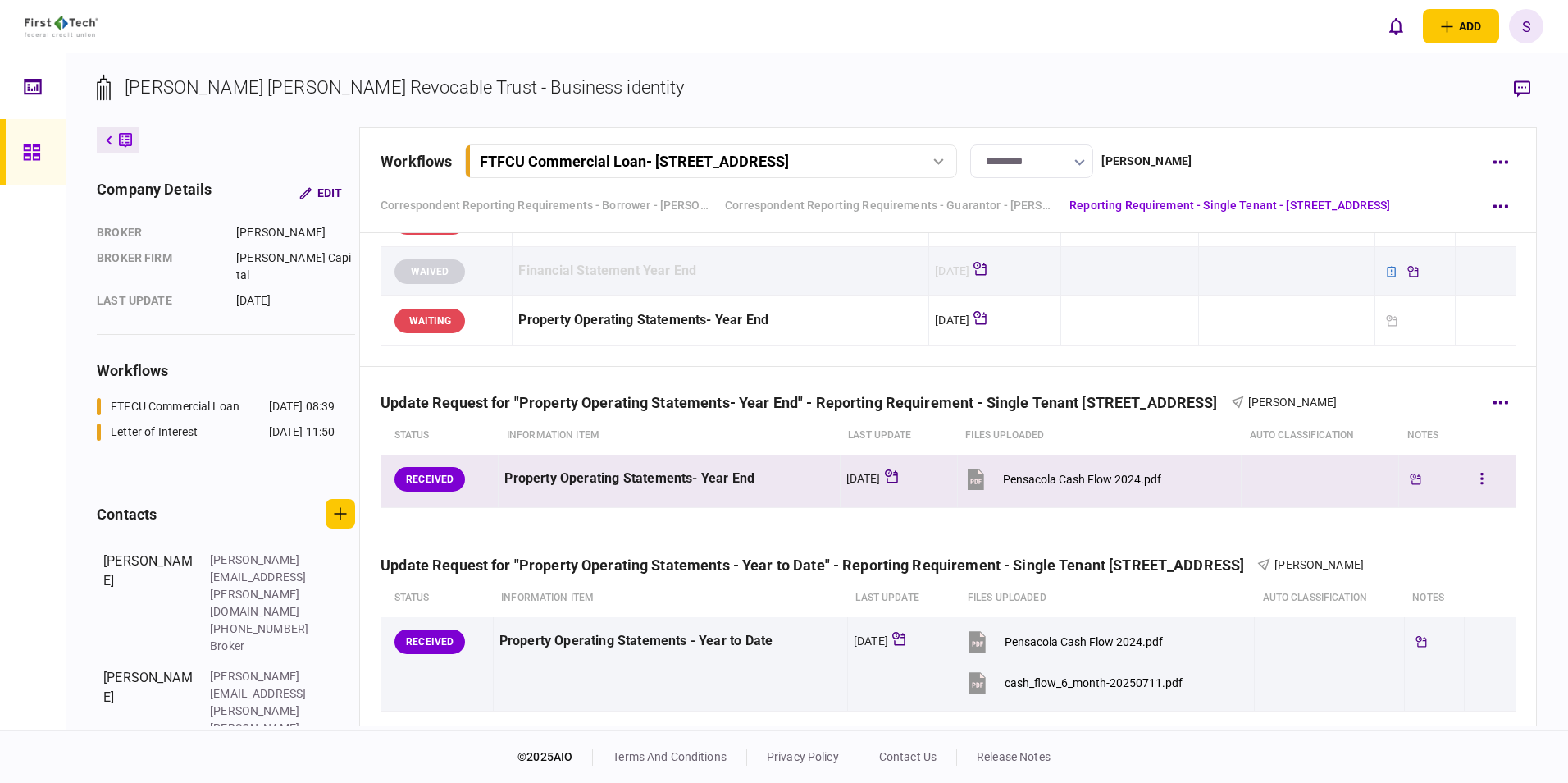
scroll to position [821, 0]
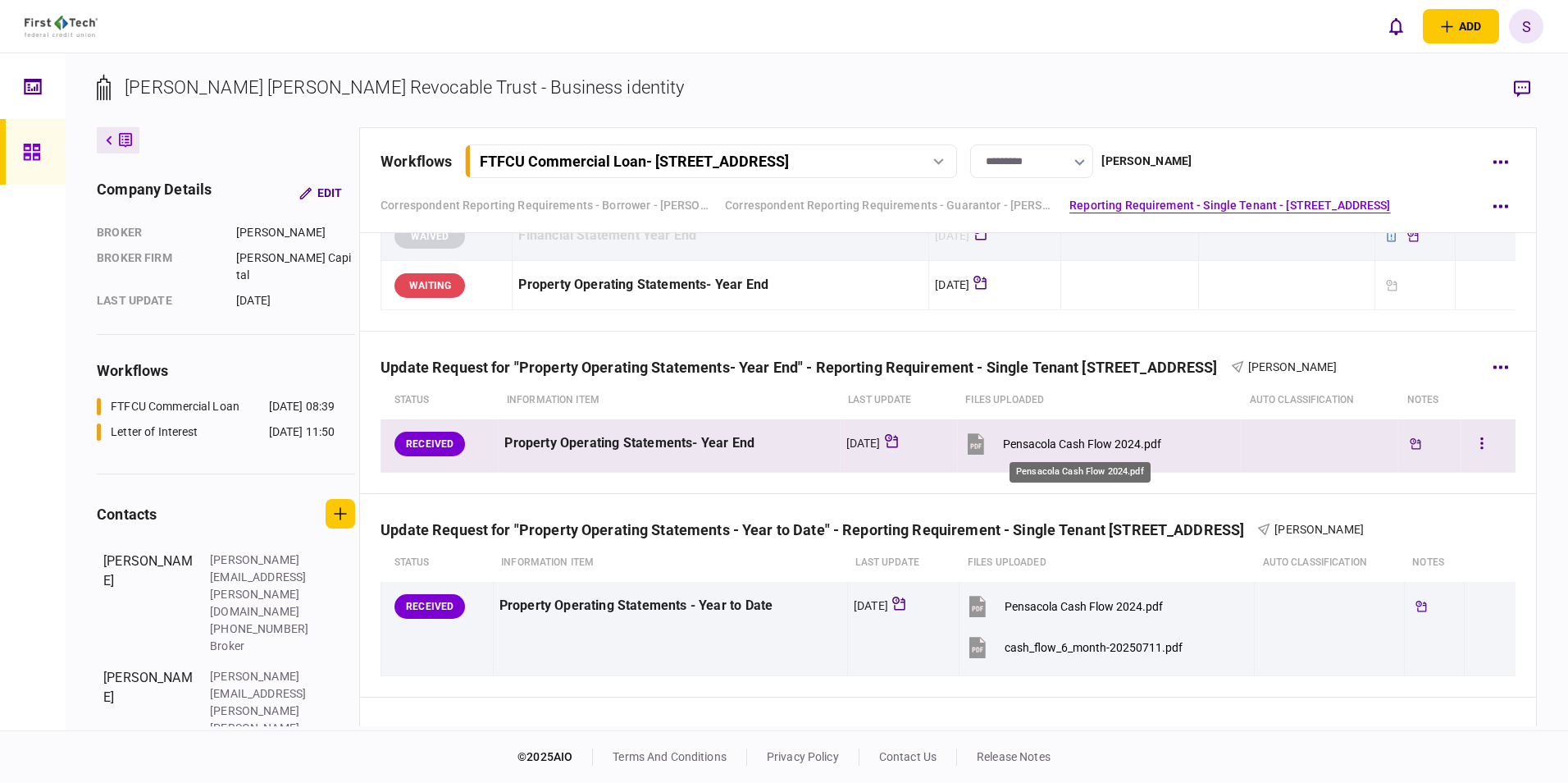
click at [1056, 444] on div "Pensacola Cash Flow 2024.pdf" at bounding box center [1081, 443] width 158 height 13
click at [1474, 442] on button "button" at bounding box center [1482, 443] width 30 height 30
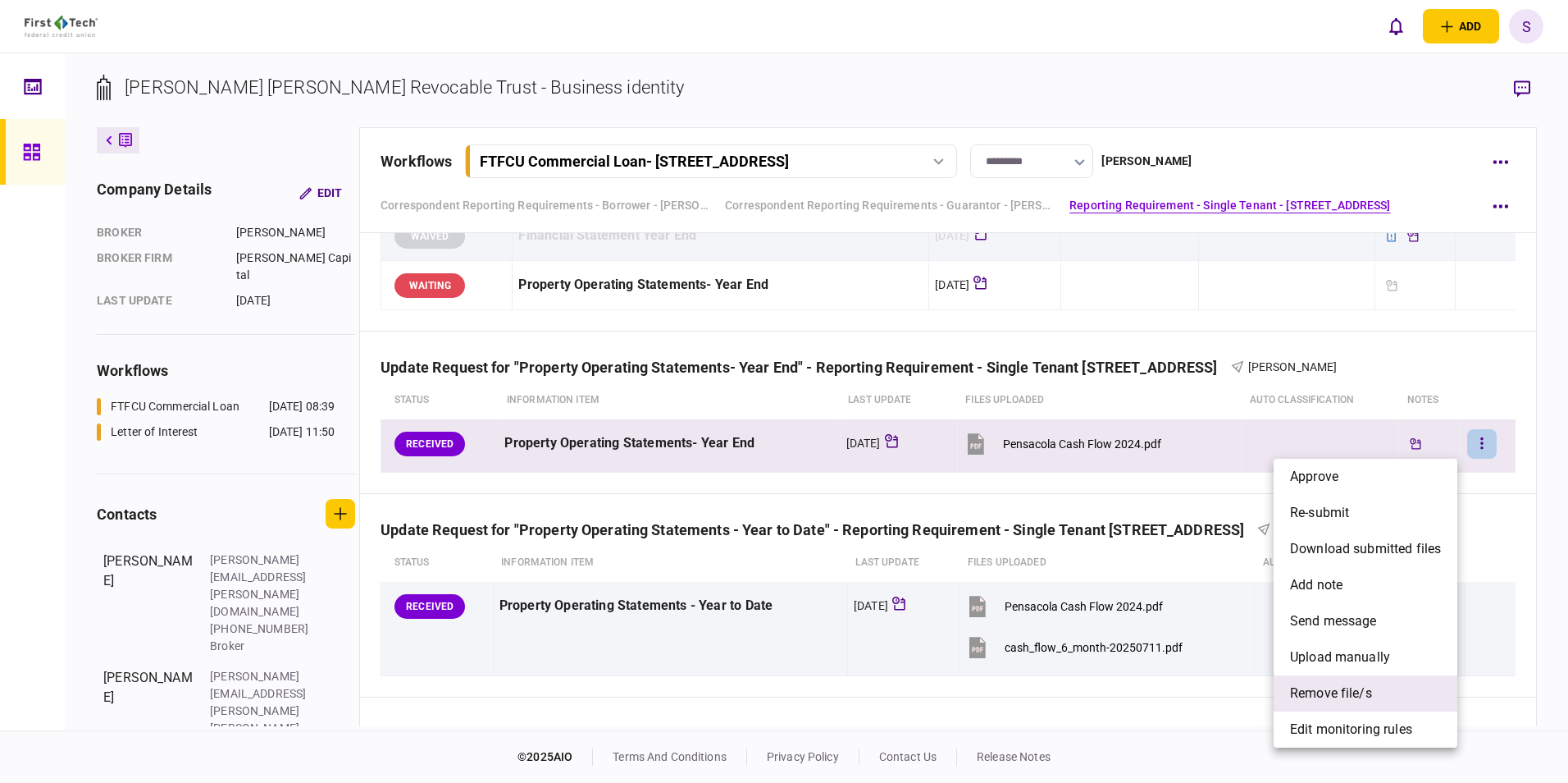
click at [1328, 689] on span "remove file/s" at bounding box center [1331, 693] width 82 height 20
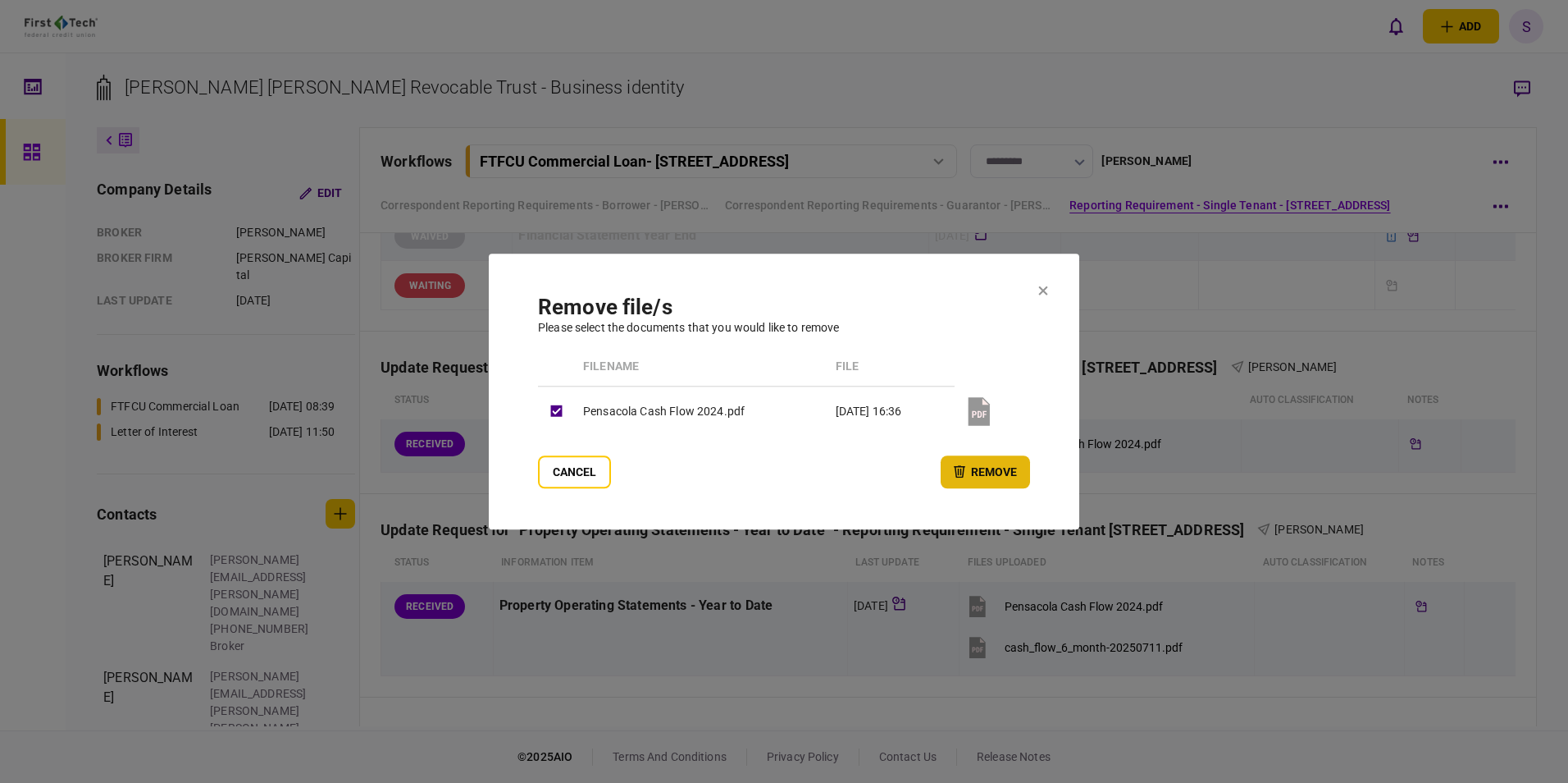
click at [979, 469] on button "remove" at bounding box center [985, 472] width 89 height 33
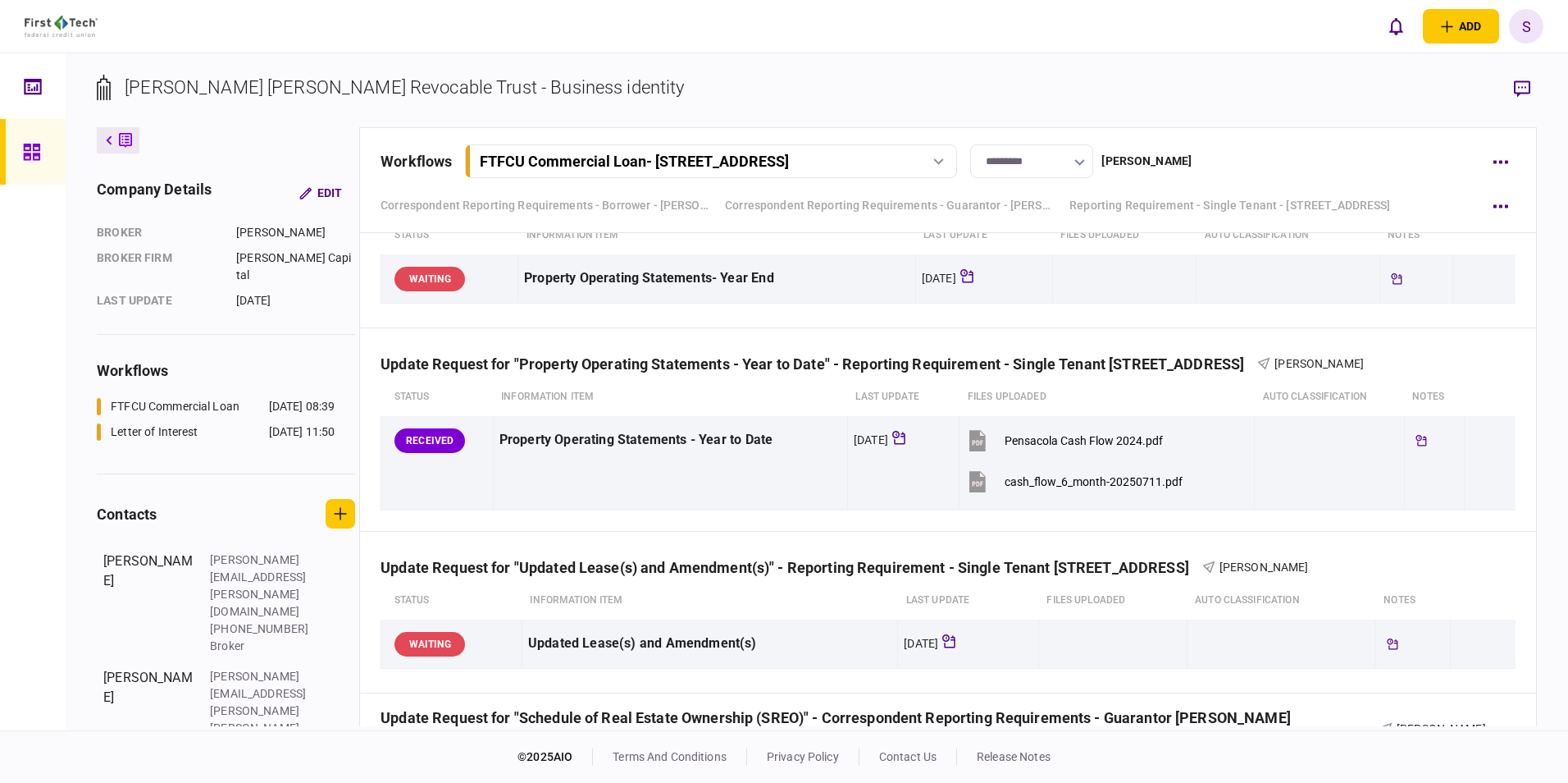
scroll to position [984, 0]
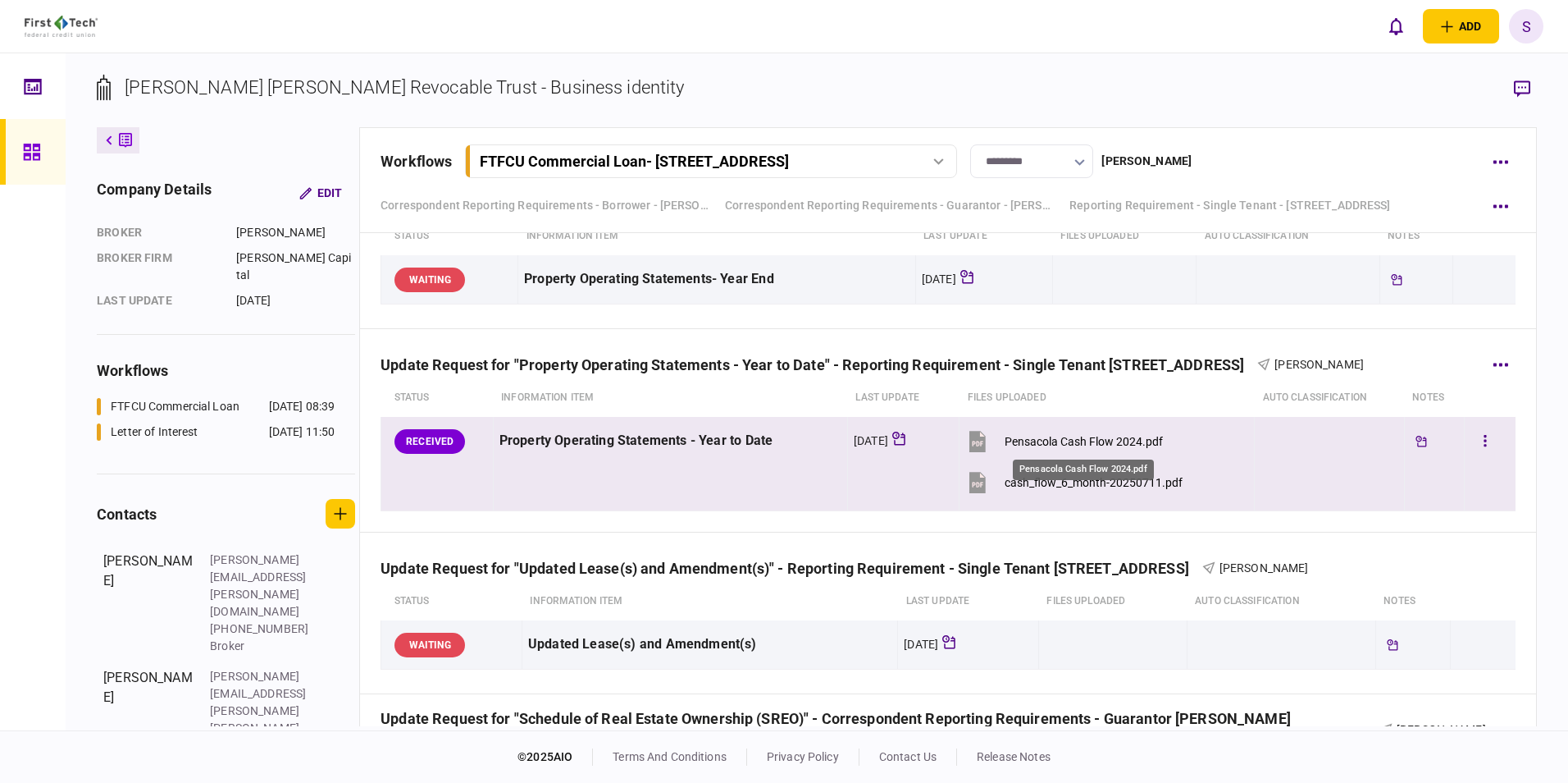
click at [1082, 442] on div "Pensacola Cash Flow 2024.pdf" at bounding box center [1083, 441] width 158 height 13
click at [1073, 439] on div "Pensacola Cash Flow 2024.pdf" at bounding box center [1083, 441] width 158 height 13
click at [1090, 480] on div "cash_flow_6_month-20250711.pdf" at bounding box center [1093, 482] width 178 height 13
click at [1471, 435] on button "button" at bounding box center [1485, 441] width 30 height 30
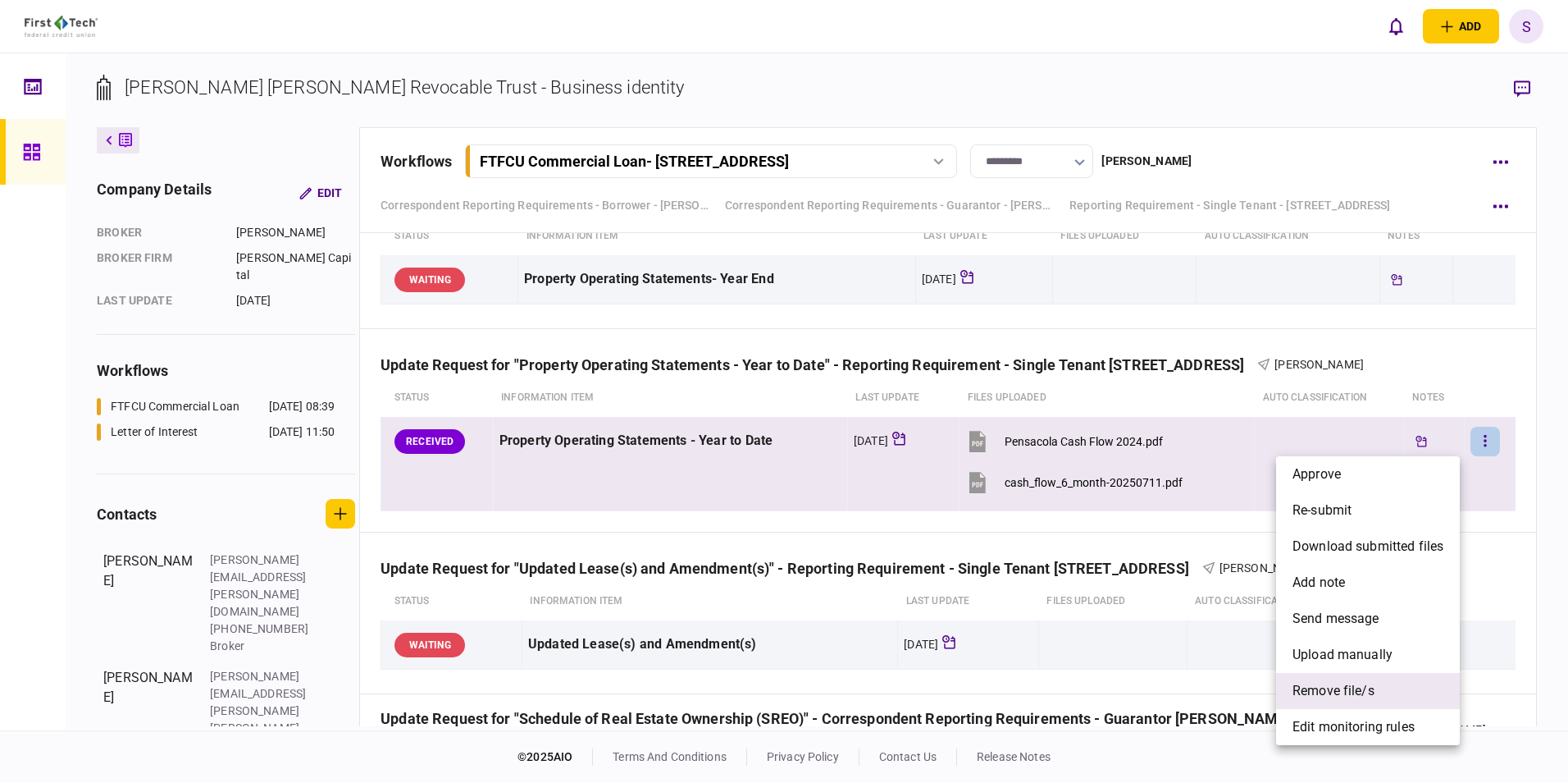
click at [1317, 688] on span "remove file/s" at bounding box center [1334, 691] width 82 height 20
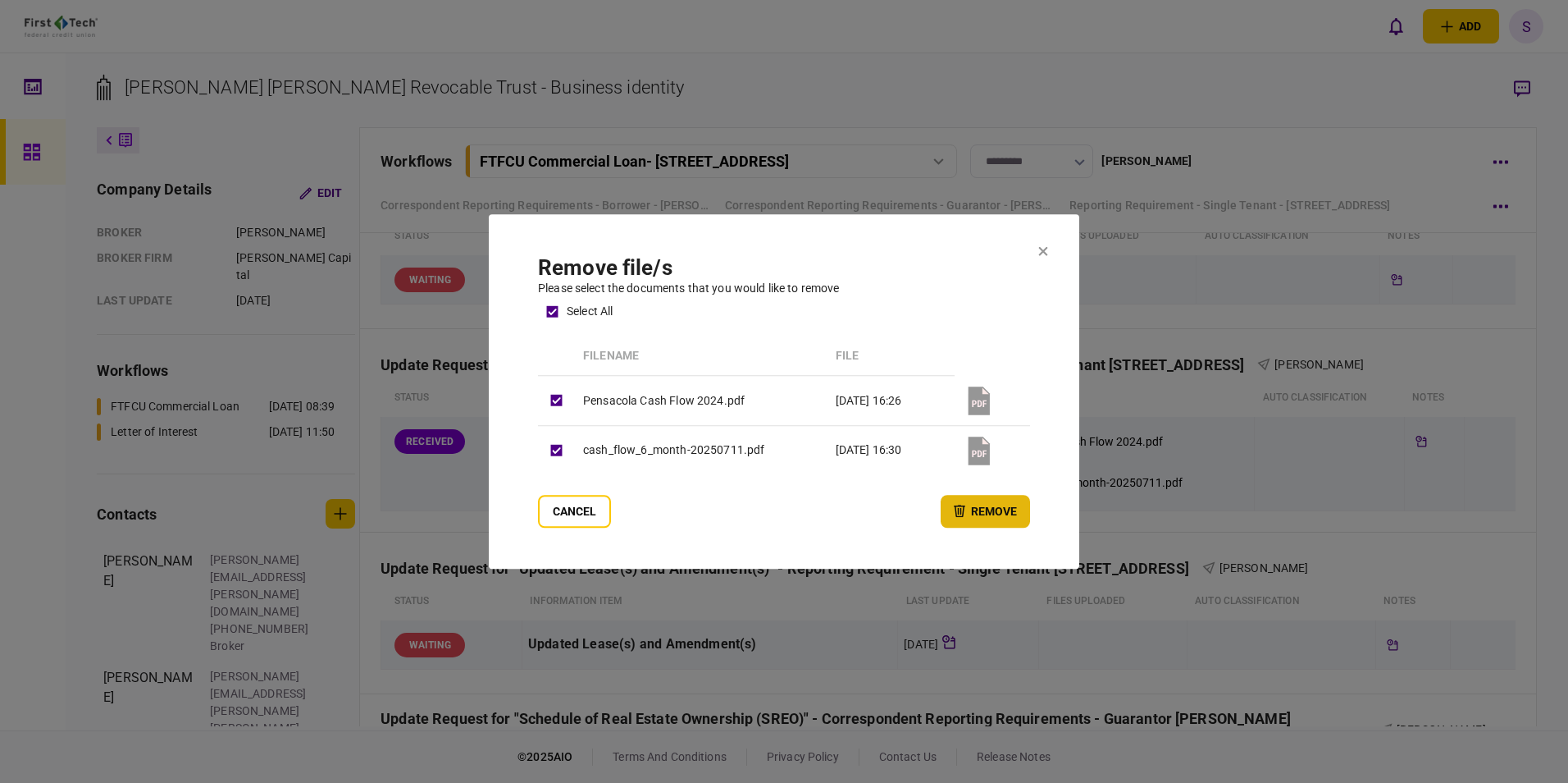
click at [983, 506] on button "remove" at bounding box center [985, 511] width 89 height 33
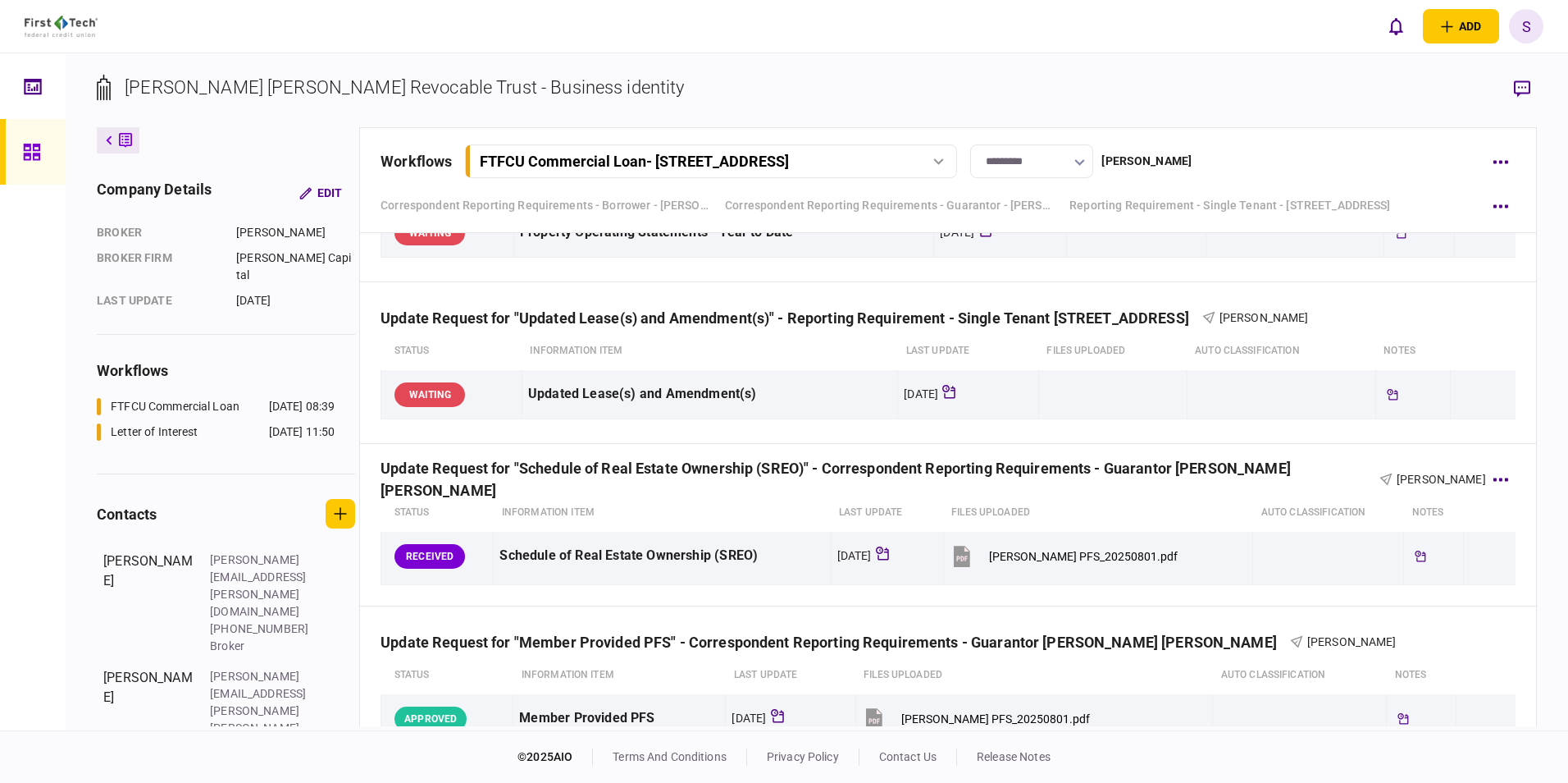
scroll to position [1231, 0]
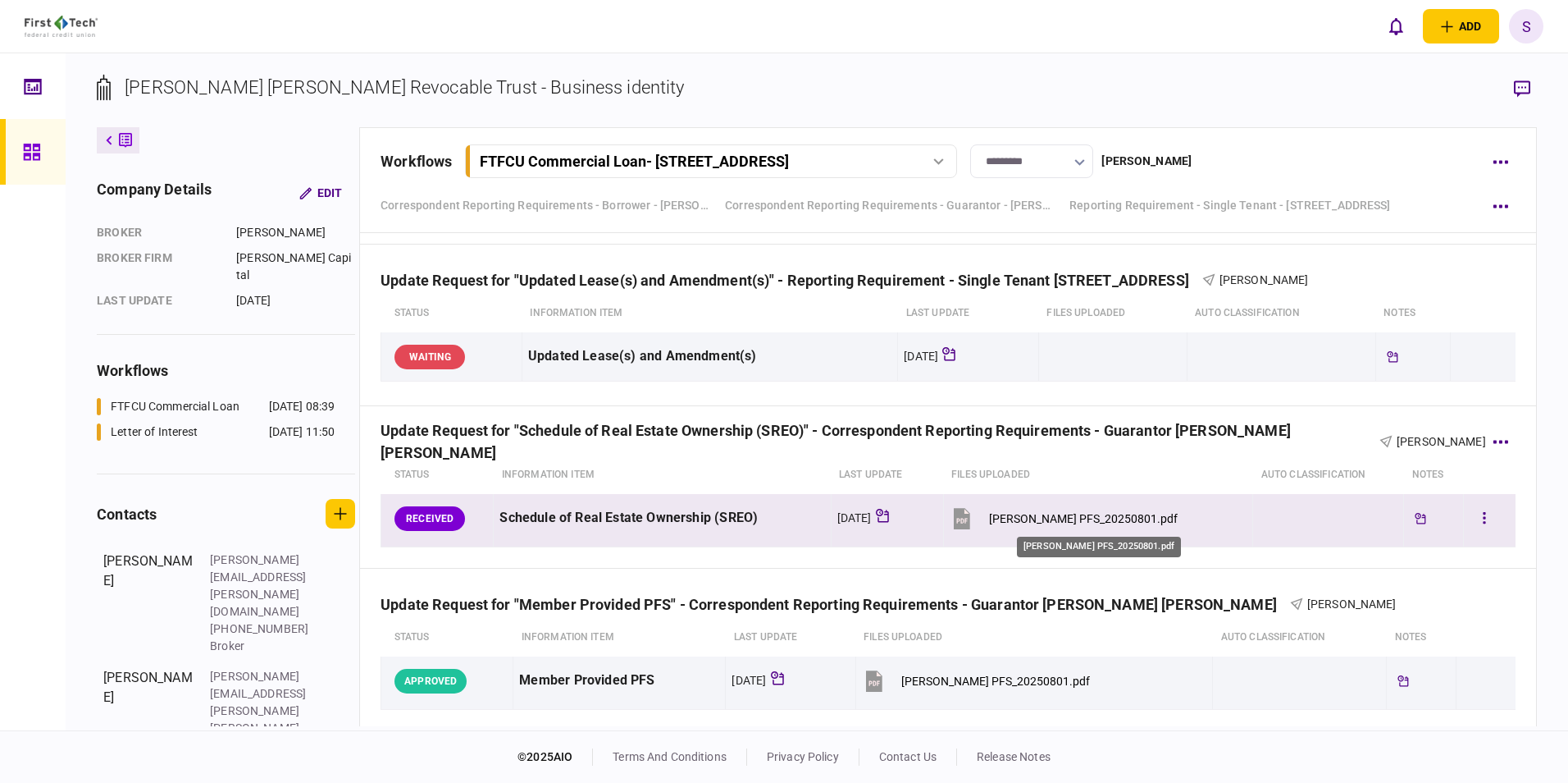
click at [1104, 519] on div "[PERSON_NAME] PFS_20250801.pdf" at bounding box center [1083, 518] width 188 height 13
click at [1470, 513] on button "button" at bounding box center [1484, 519] width 30 height 30
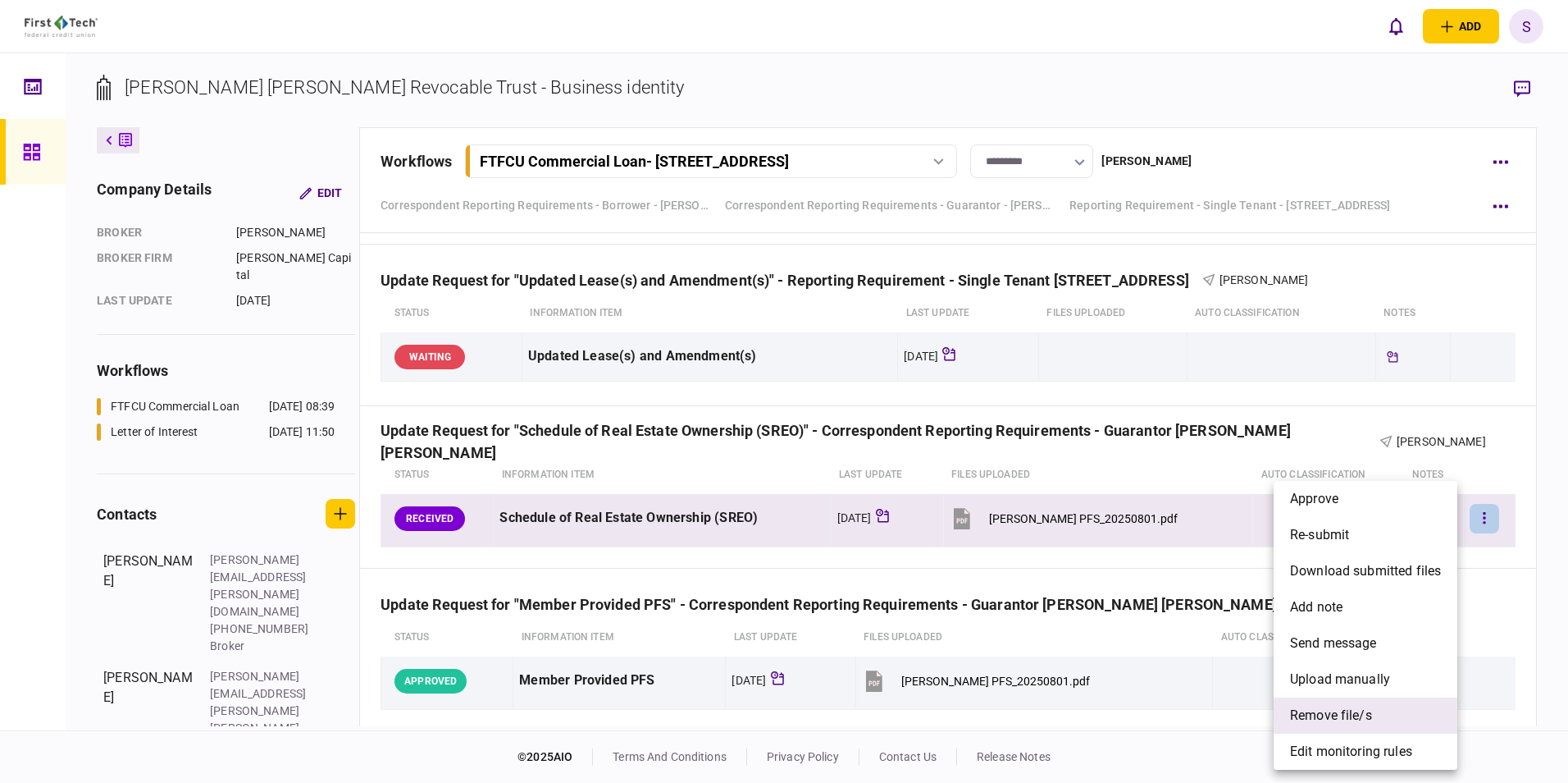
click at [1325, 719] on span "remove file/s" at bounding box center [1331, 715] width 82 height 20
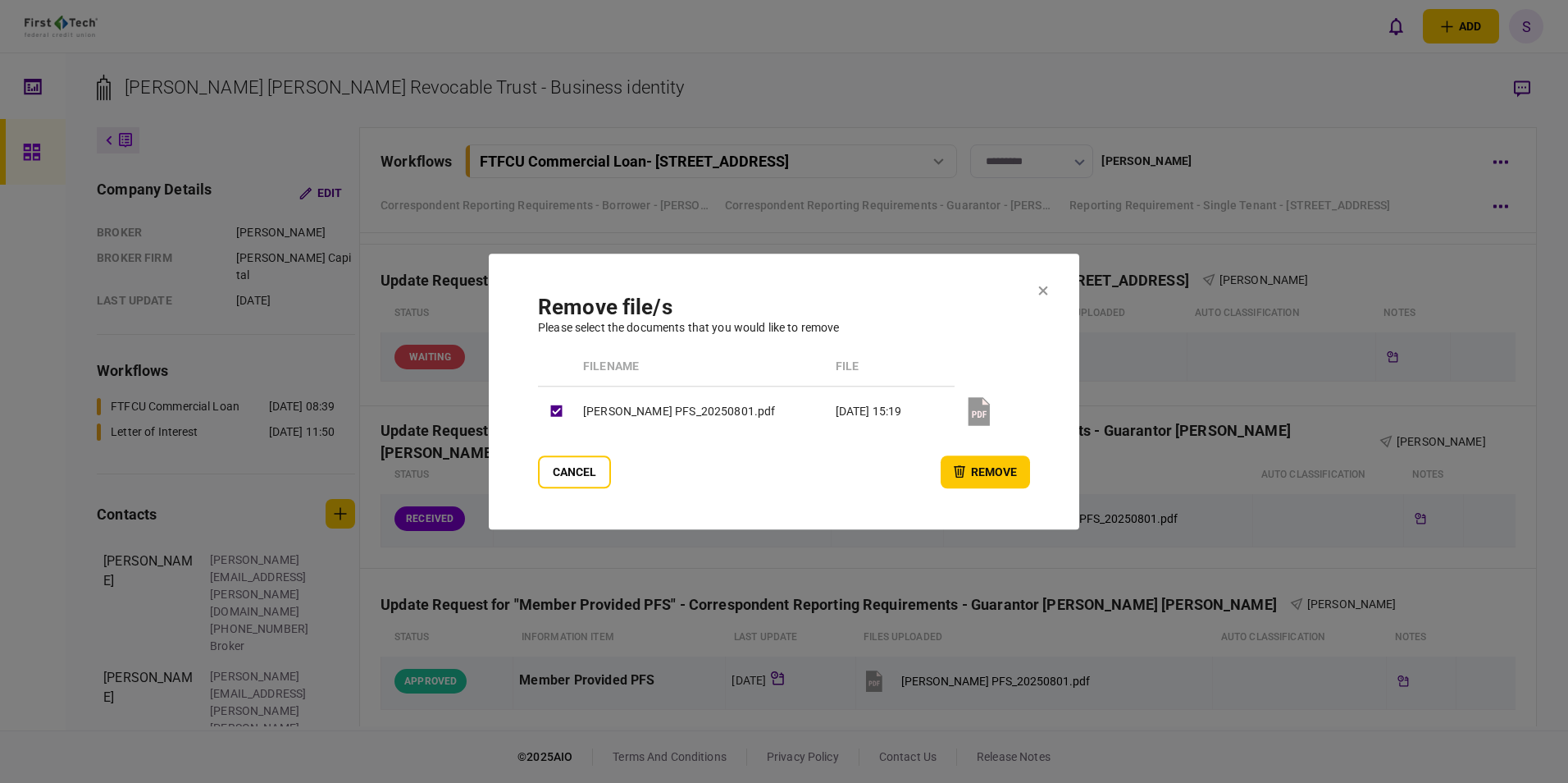
click at [952, 465] on button "remove" at bounding box center [985, 472] width 89 height 33
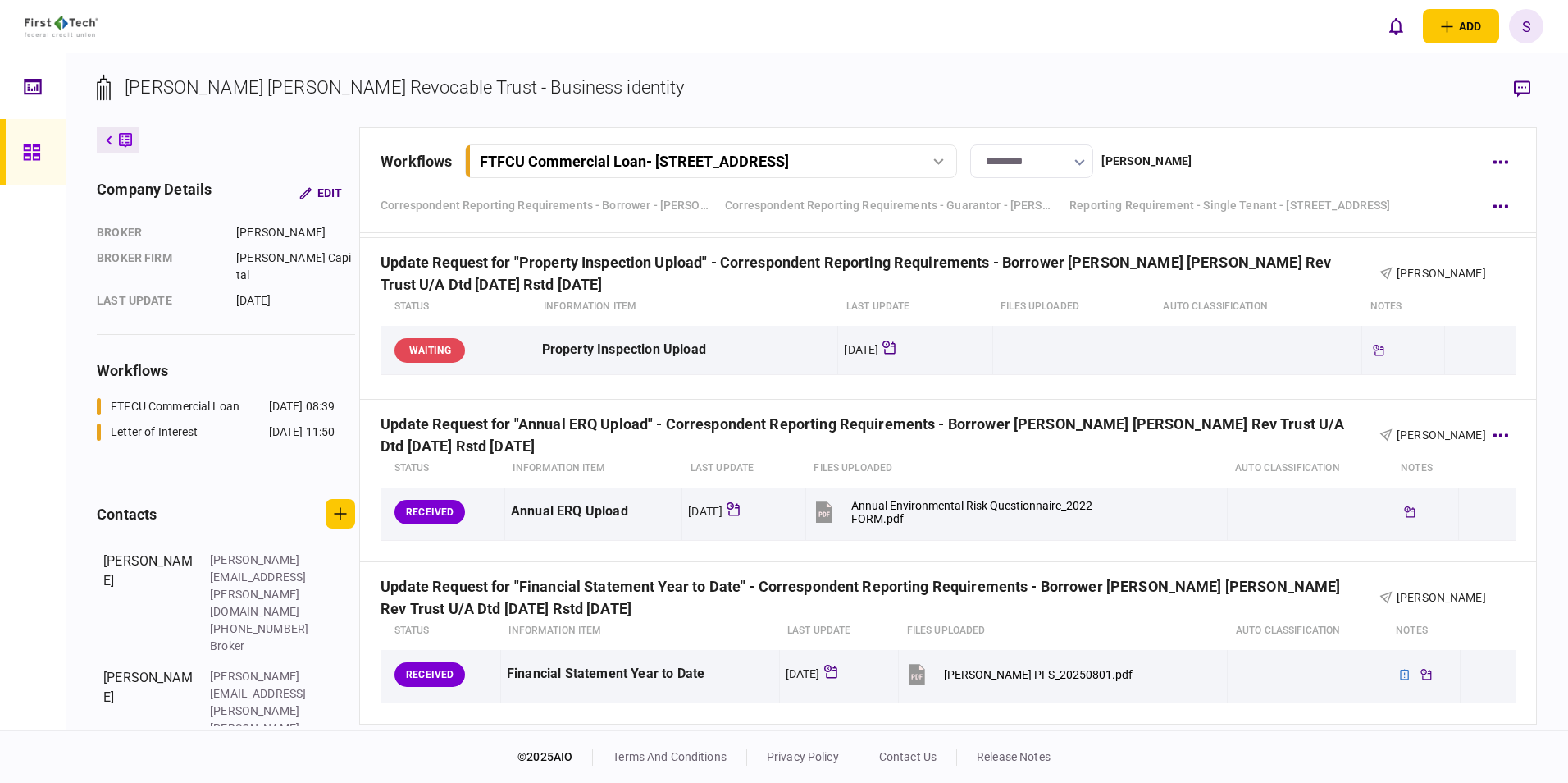
scroll to position [1805, 0]
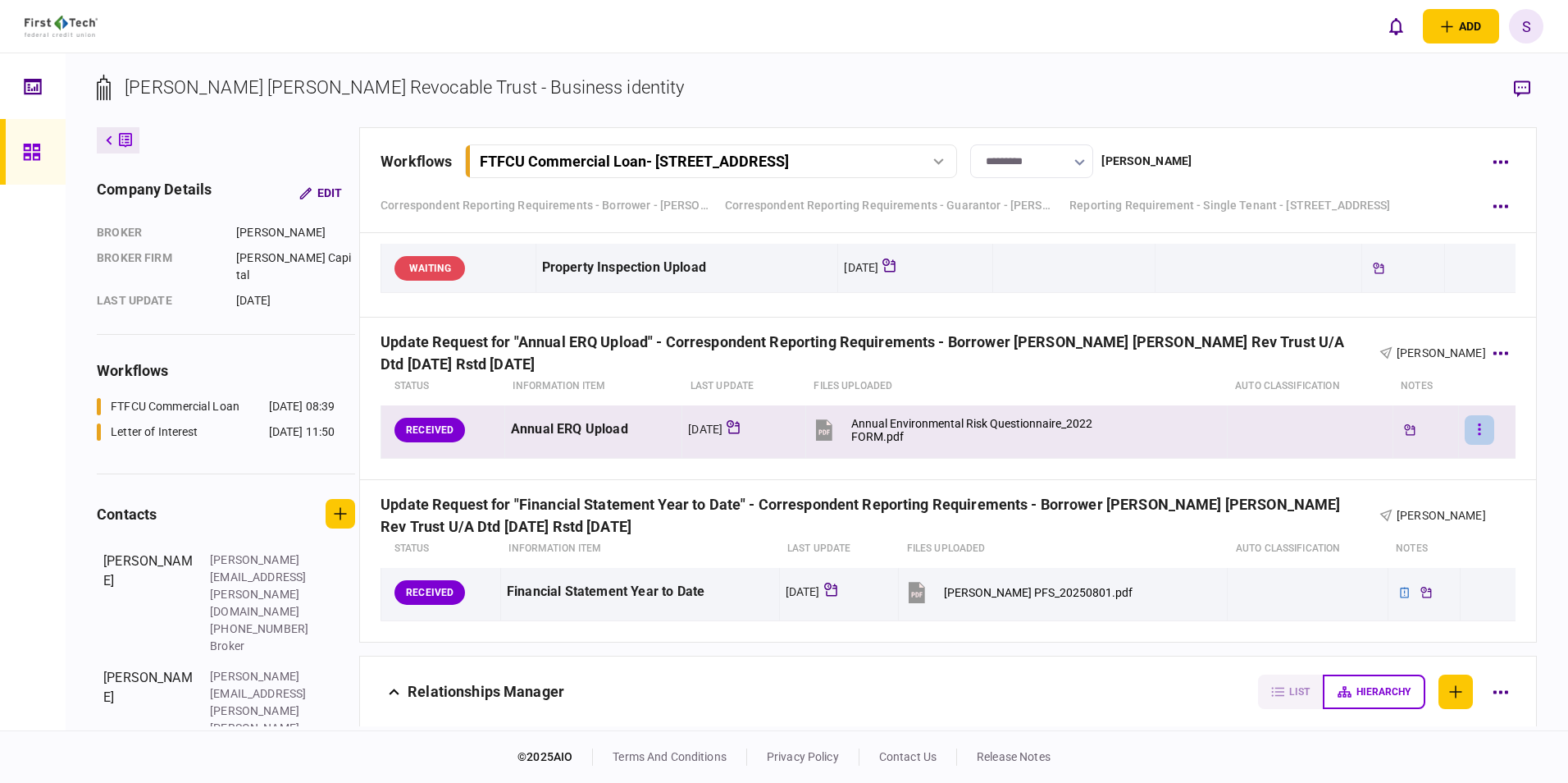
click at [1465, 423] on button "button" at bounding box center [1479, 430] width 30 height 30
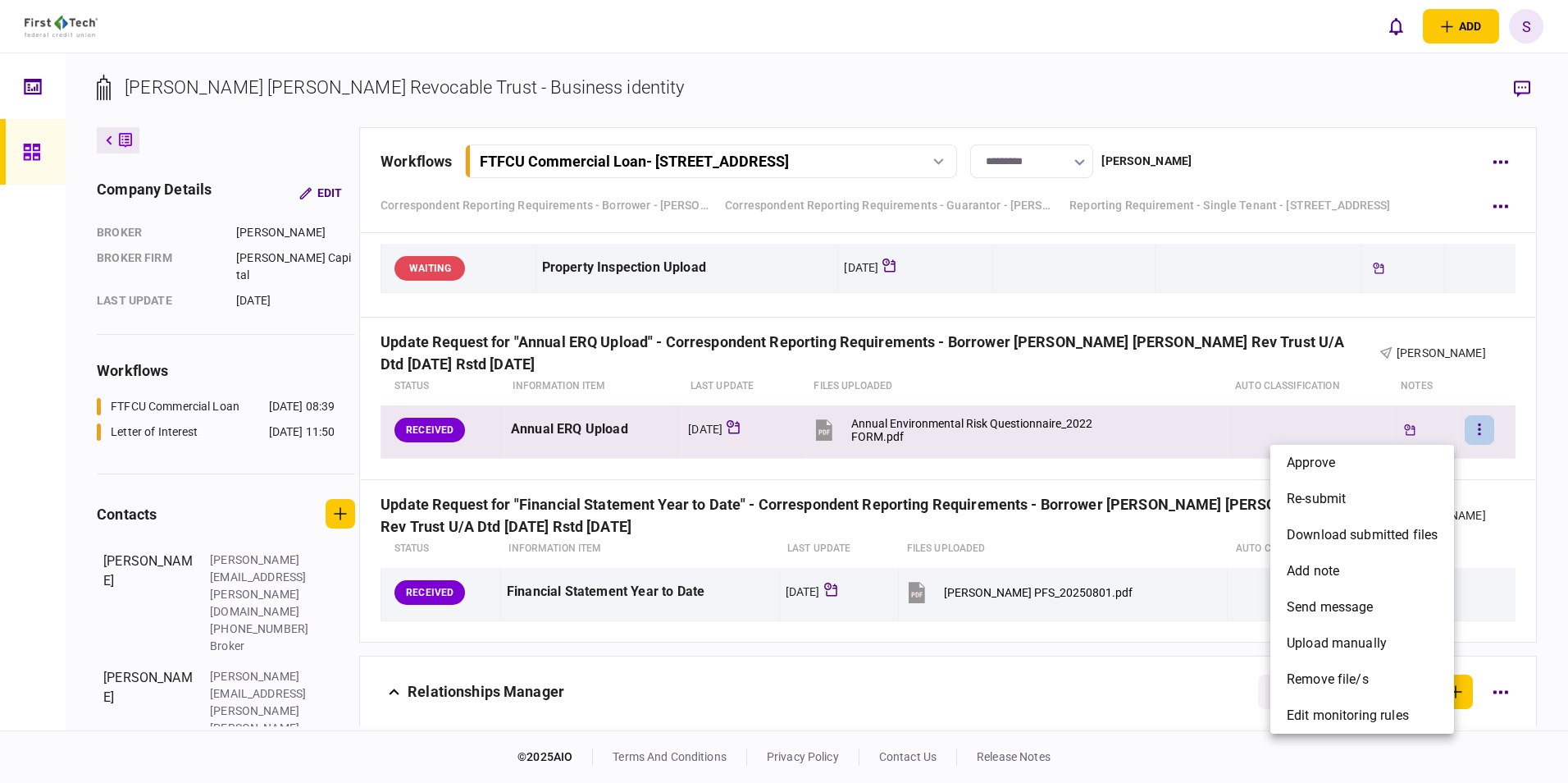
click at [830, 430] on div at bounding box center [784, 391] width 1568 height 783
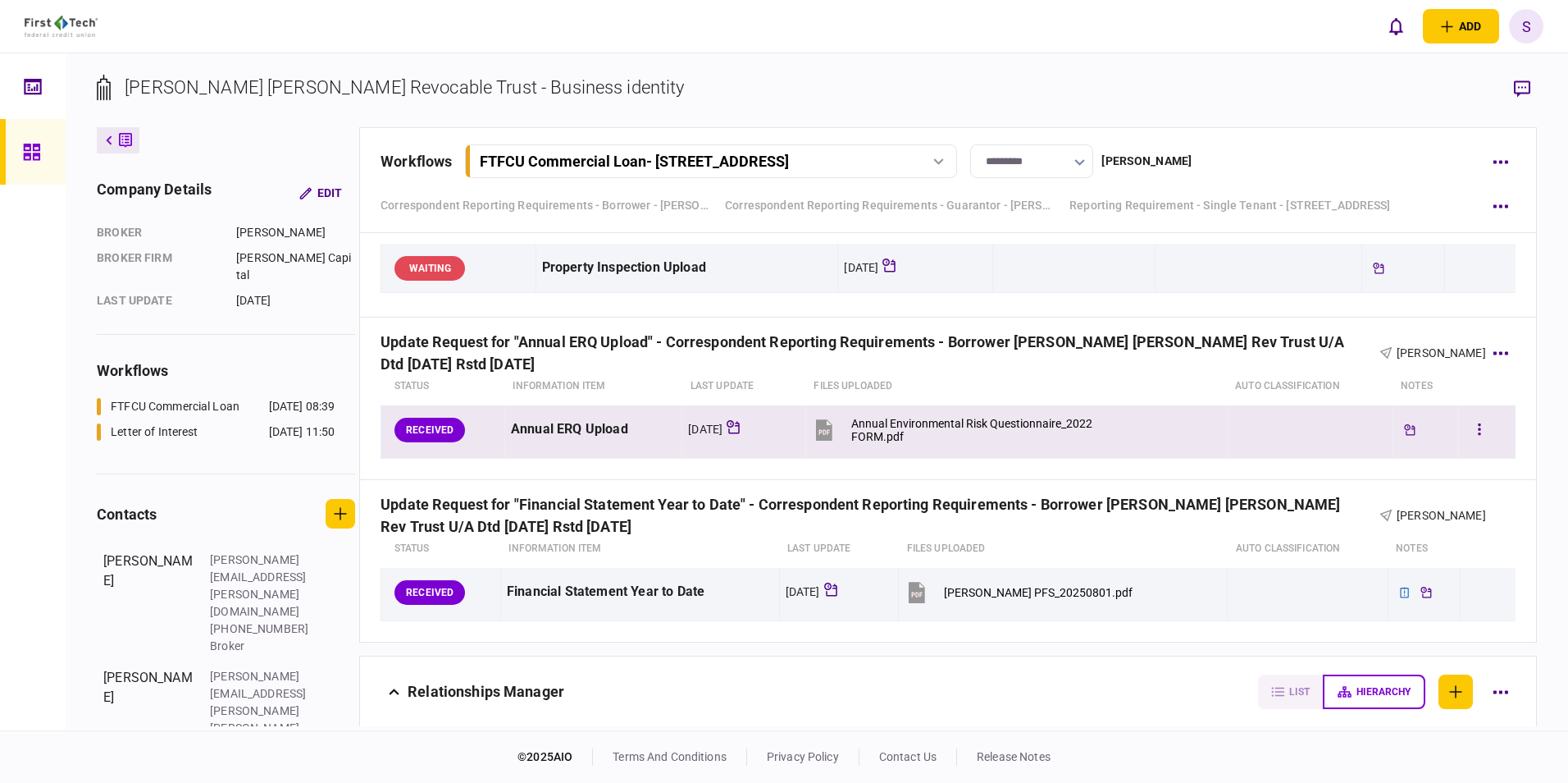
click at [828, 430] on icon at bounding box center [825, 431] width 10 height 5
click at [1472, 426] on button "button" at bounding box center [1479, 430] width 30 height 30
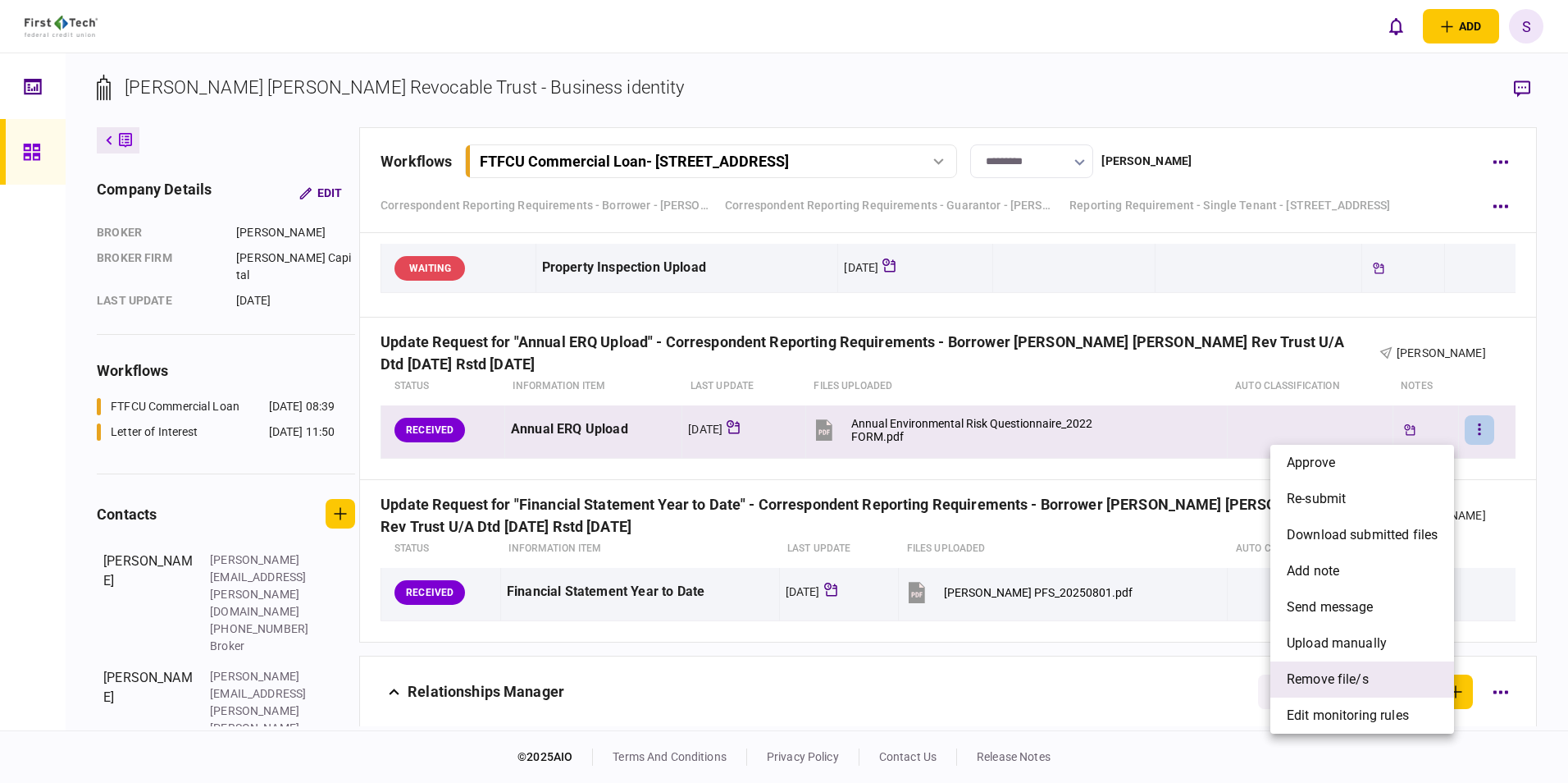
click at [1315, 682] on span "remove file/s" at bounding box center [1328, 679] width 82 height 20
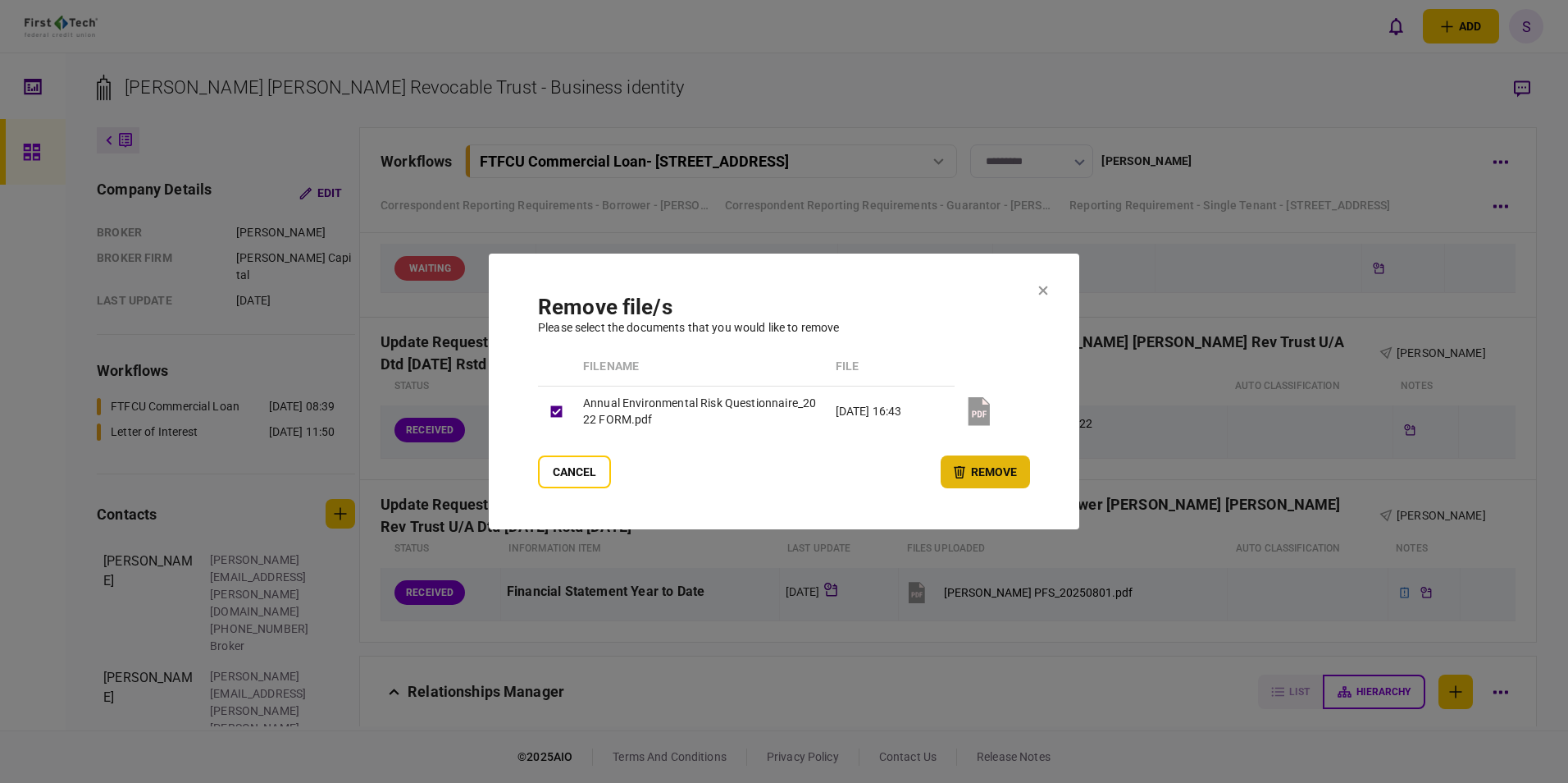
click at [987, 475] on button "remove" at bounding box center [985, 472] width 89 height 33
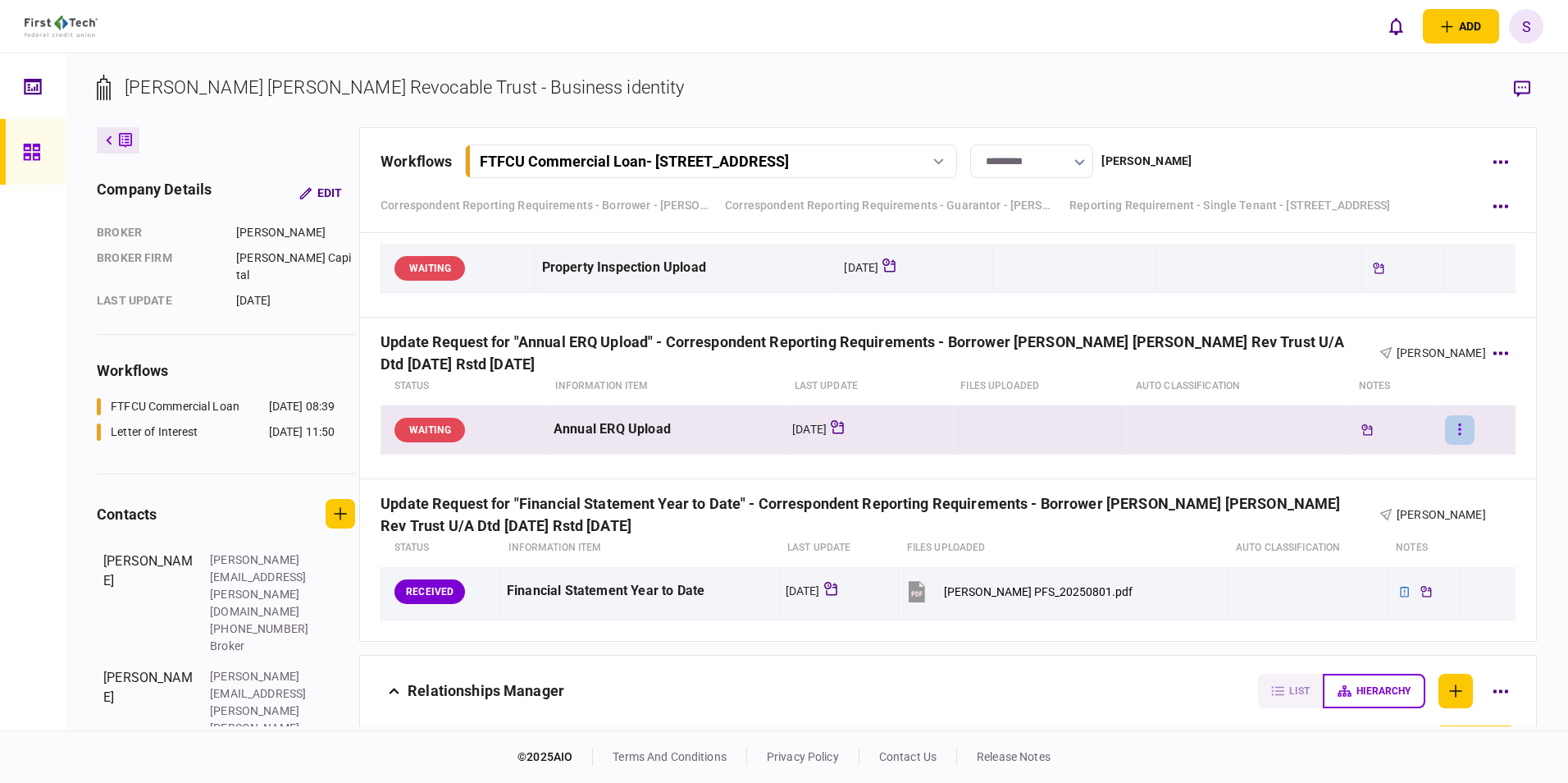
click at [1454, 427] on button "button" at bounding box center [1459, 430] width 30 height 30
click at [997, 473] on div at bounding box center [784, 391] width 1568 height 783
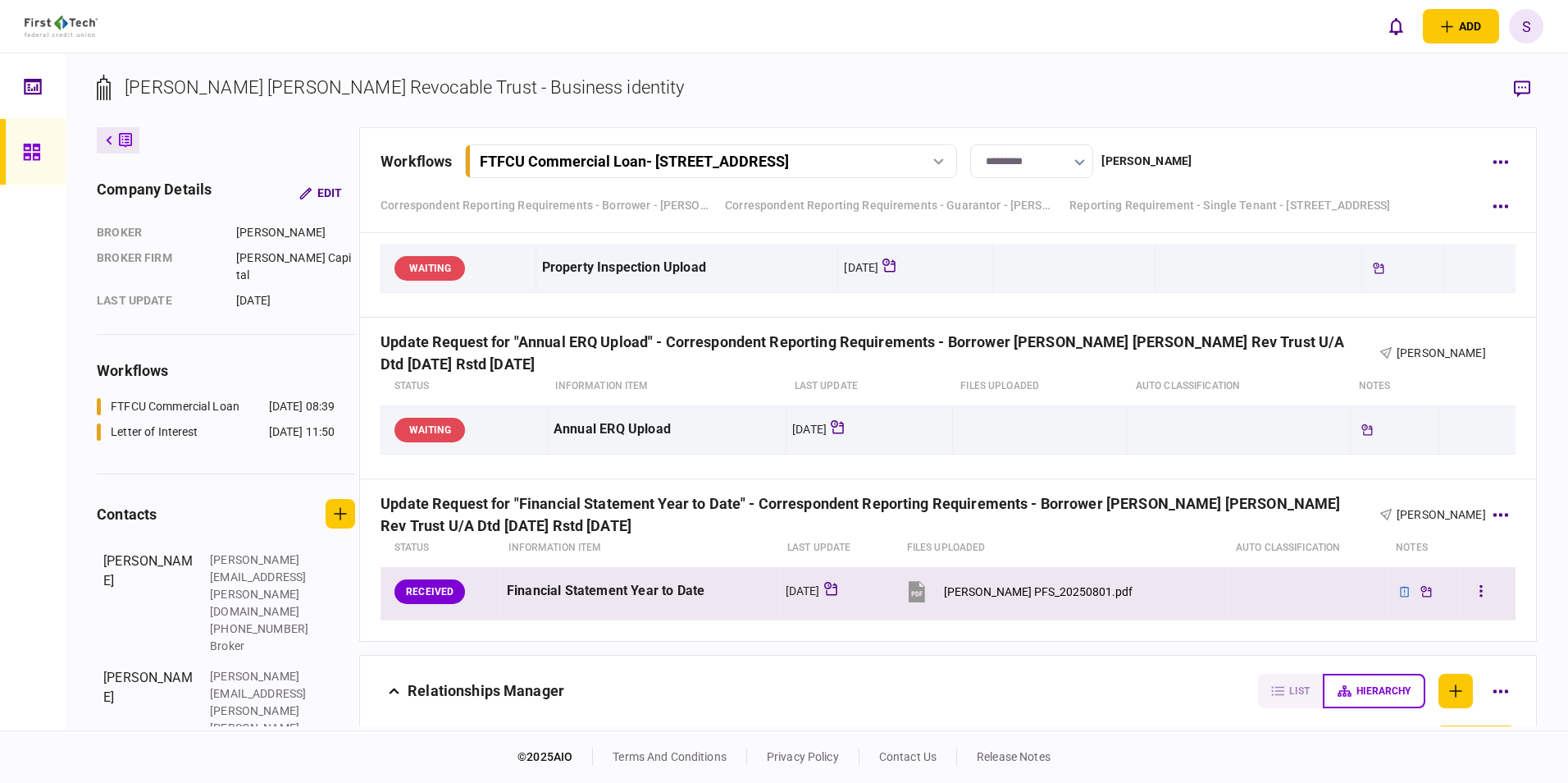
click at [1009, 584] on div "[PERSON_NAME] PFS_20250801.pdf" at bounding box center [1038, 590] width 188 height 13
click at [1466, 589] on button "button" at bounding box center [1481, 591] width 30 height 30
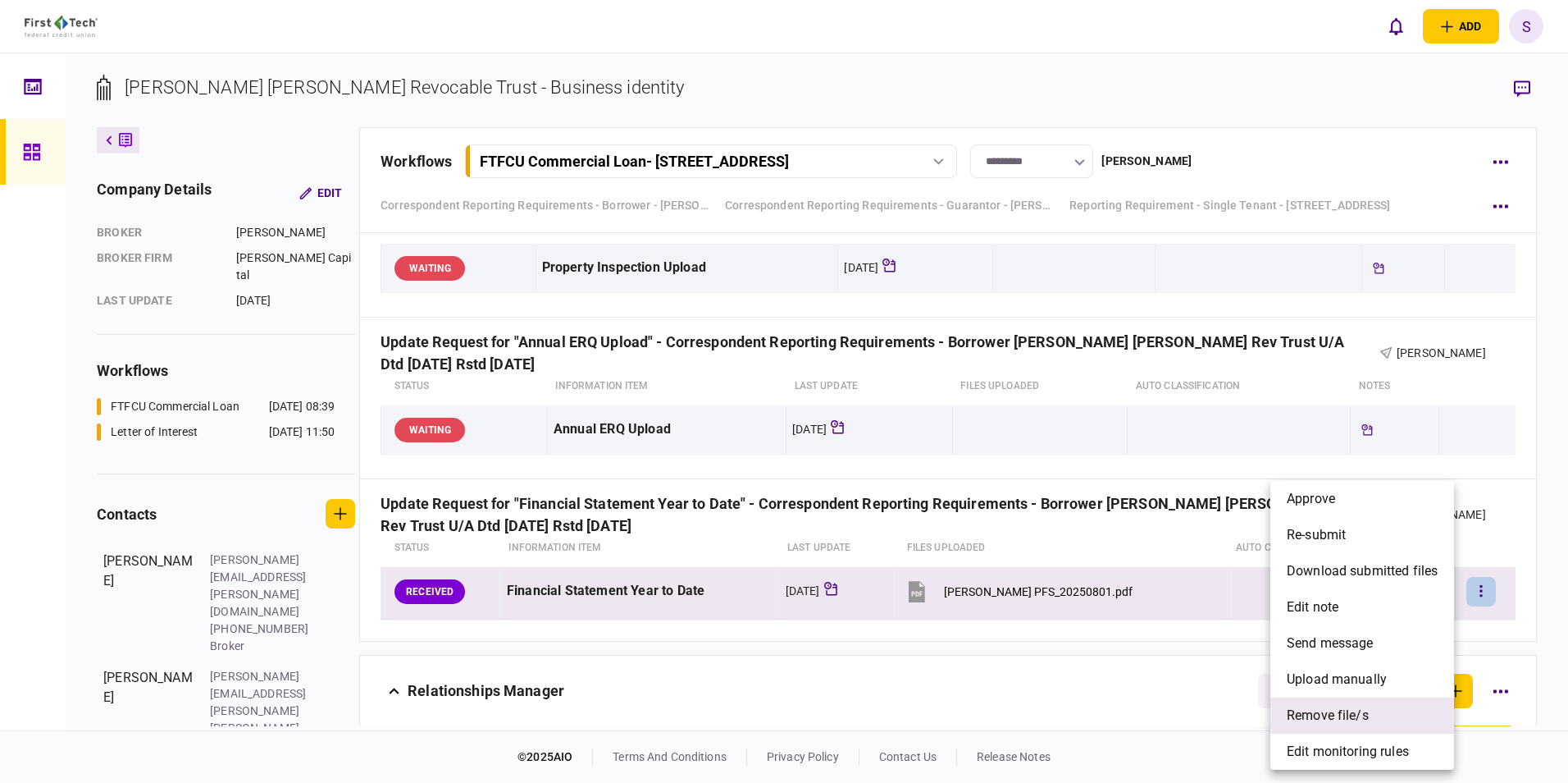
click at [1349, 703] on li "remove file/s" at bounding box center [1362, 715] width 184 height 36
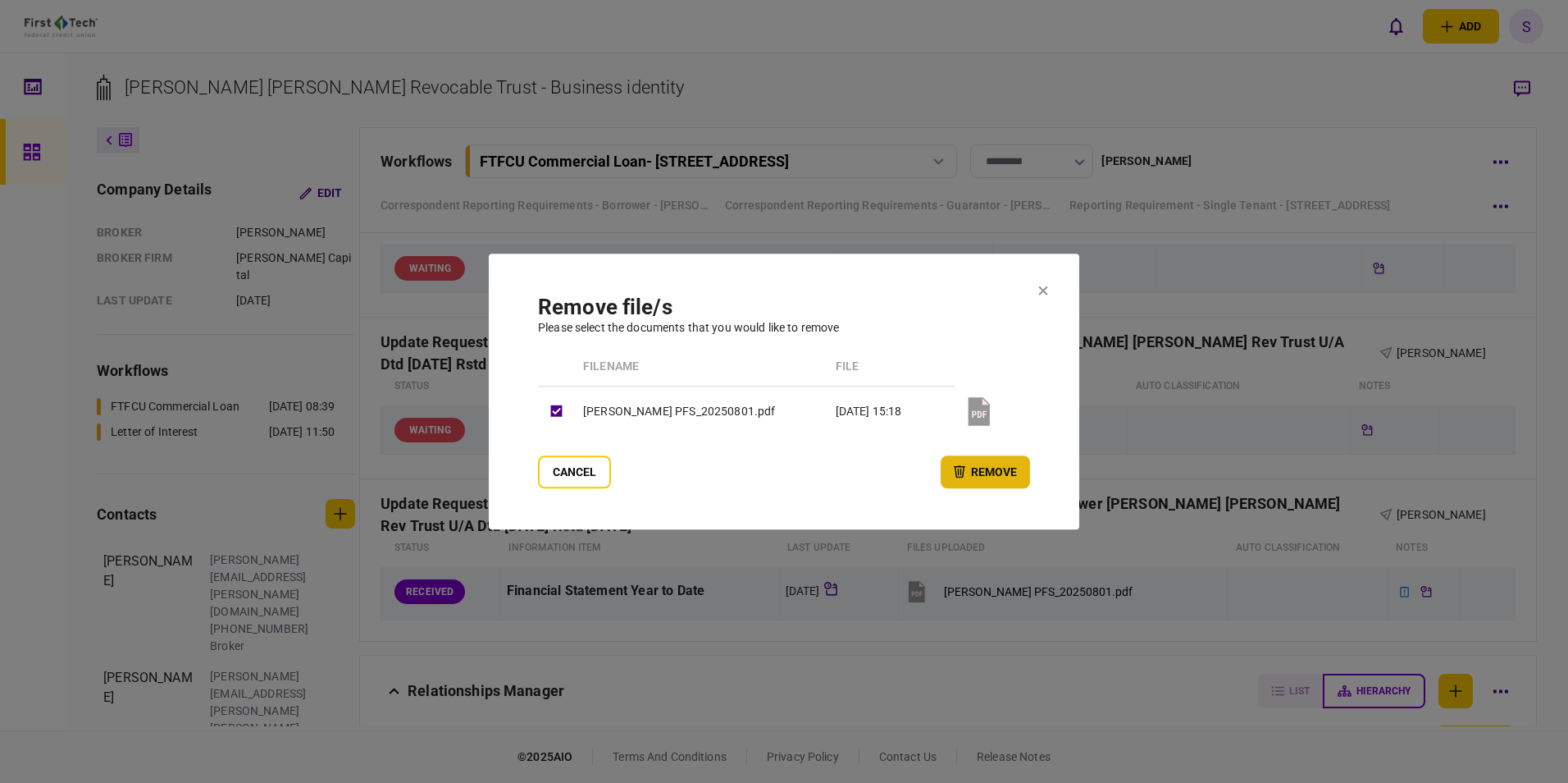
click at [975, 472] on button "remove" at bounding box center [985, 472] width 89 height 33
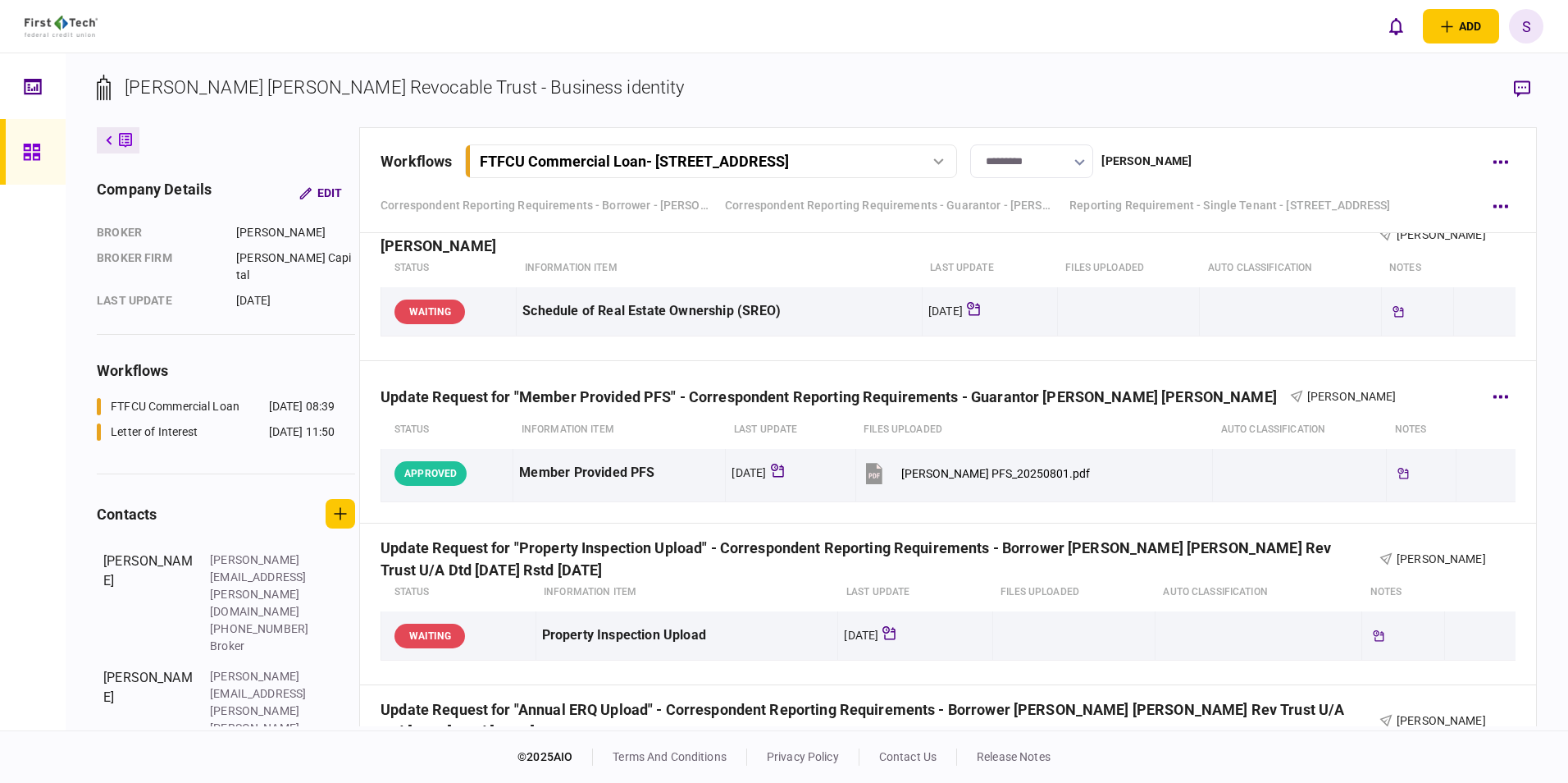
scroll to position [1395, 0]
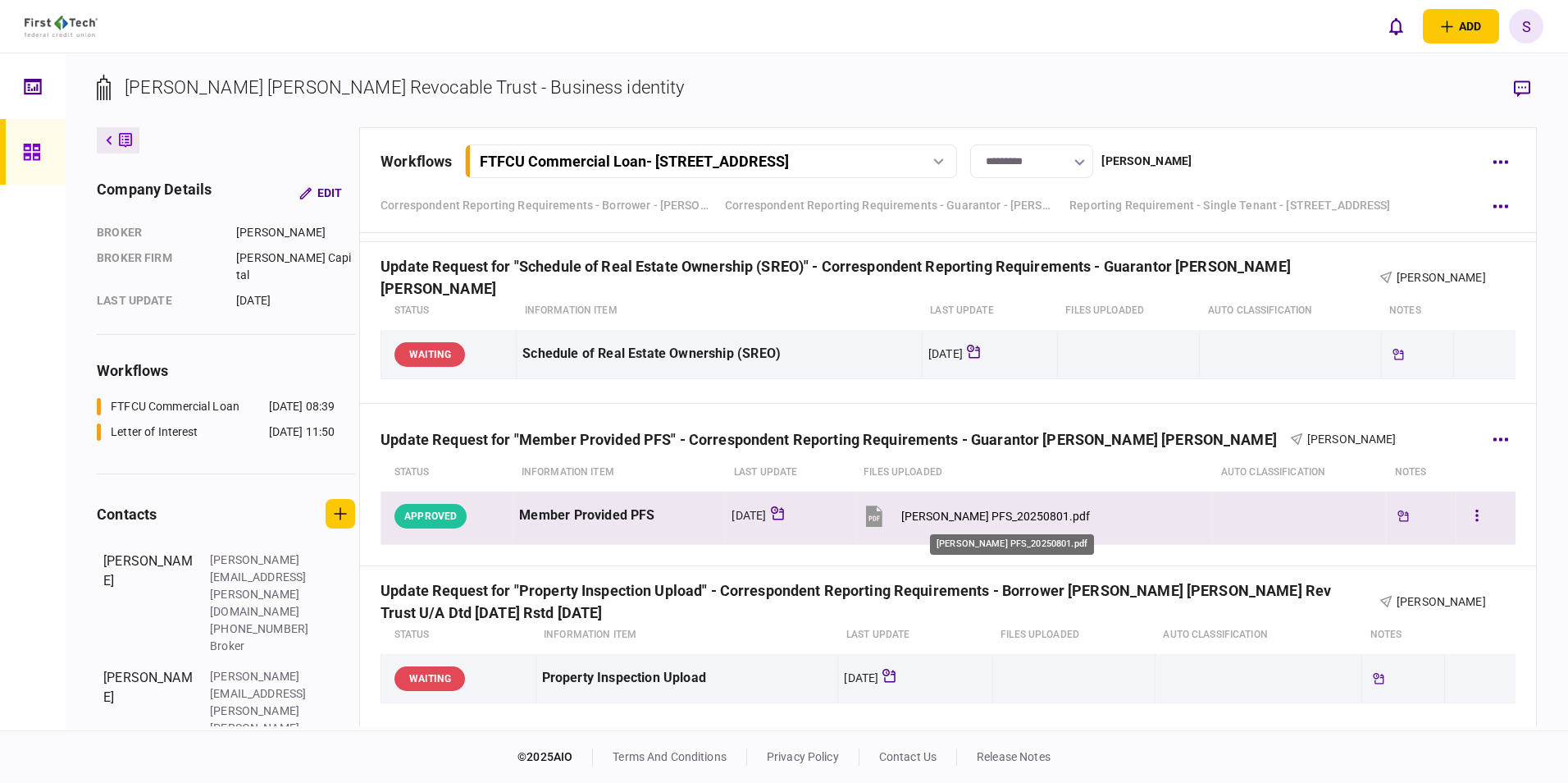
click at [941, 515] on div "[PERSON_NAME] PFS_20250801.pdf" at bounding box center [996, 515] width 188 height 13
click at [1465, 515] on button "button" at bounding box center [1476, 516] width 30 height 30
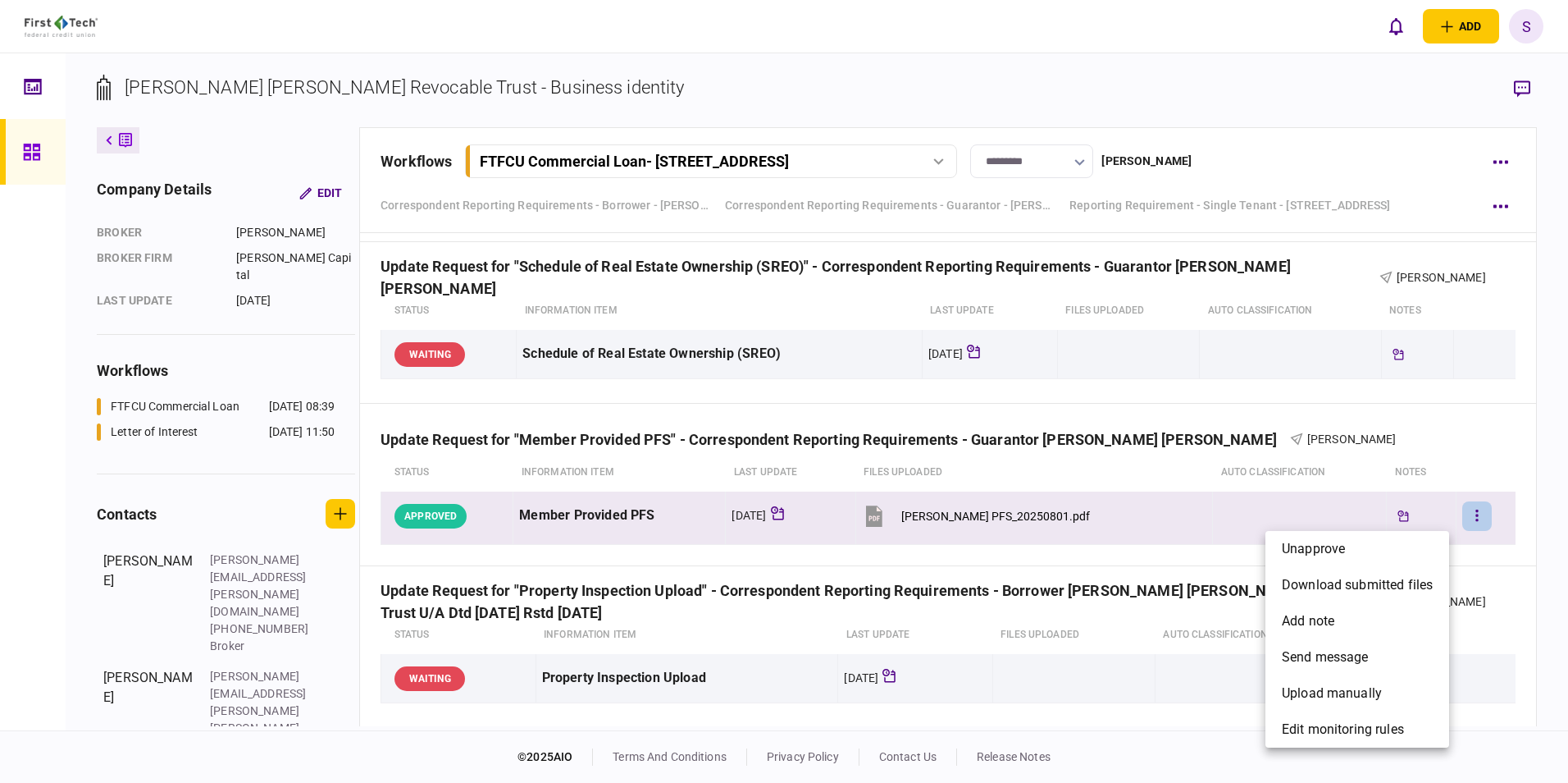
click at [1060, 555] on div at bounding box center [784, 391] width 1568 height 783
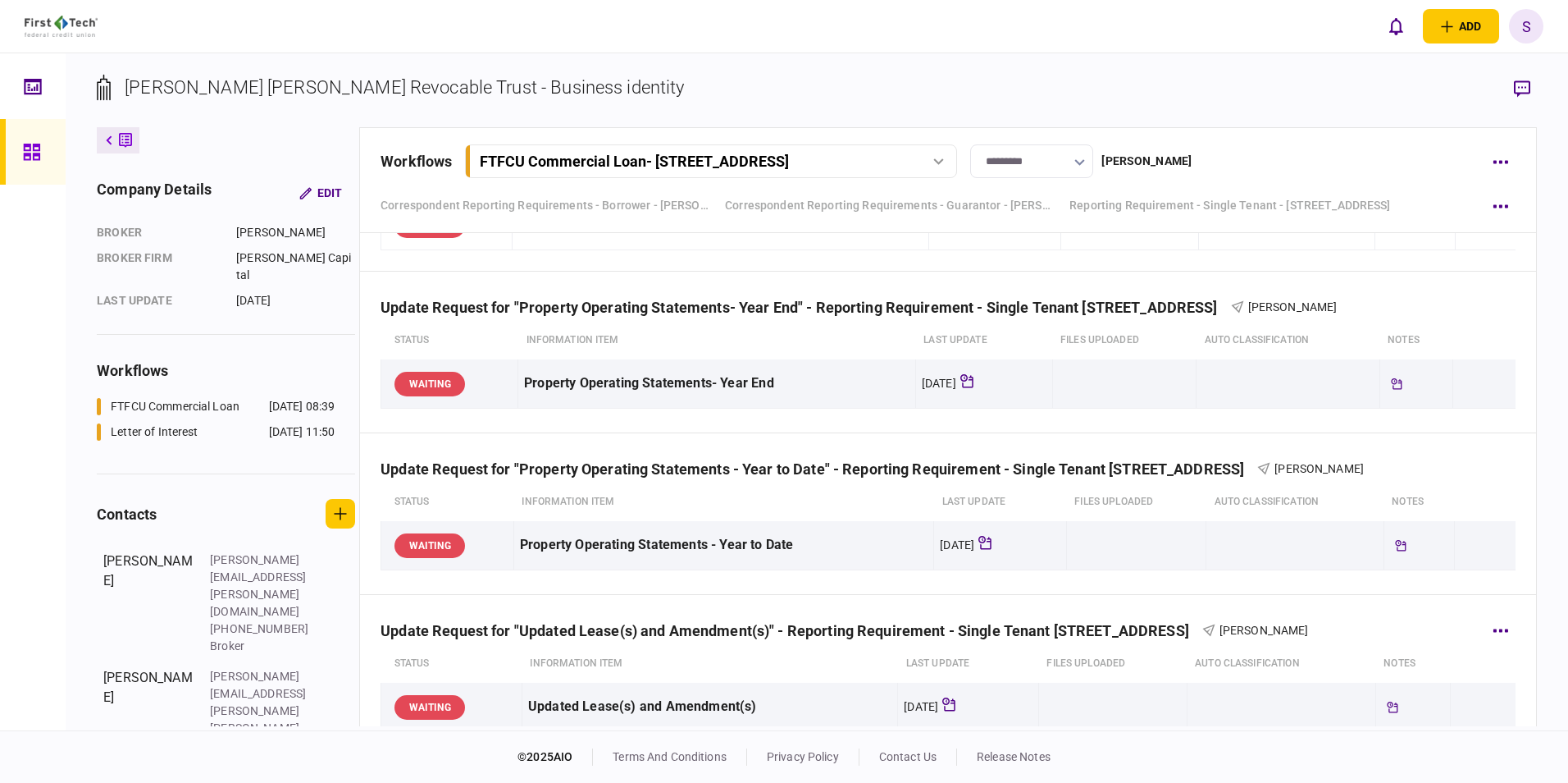
scroll to position [656, 0]
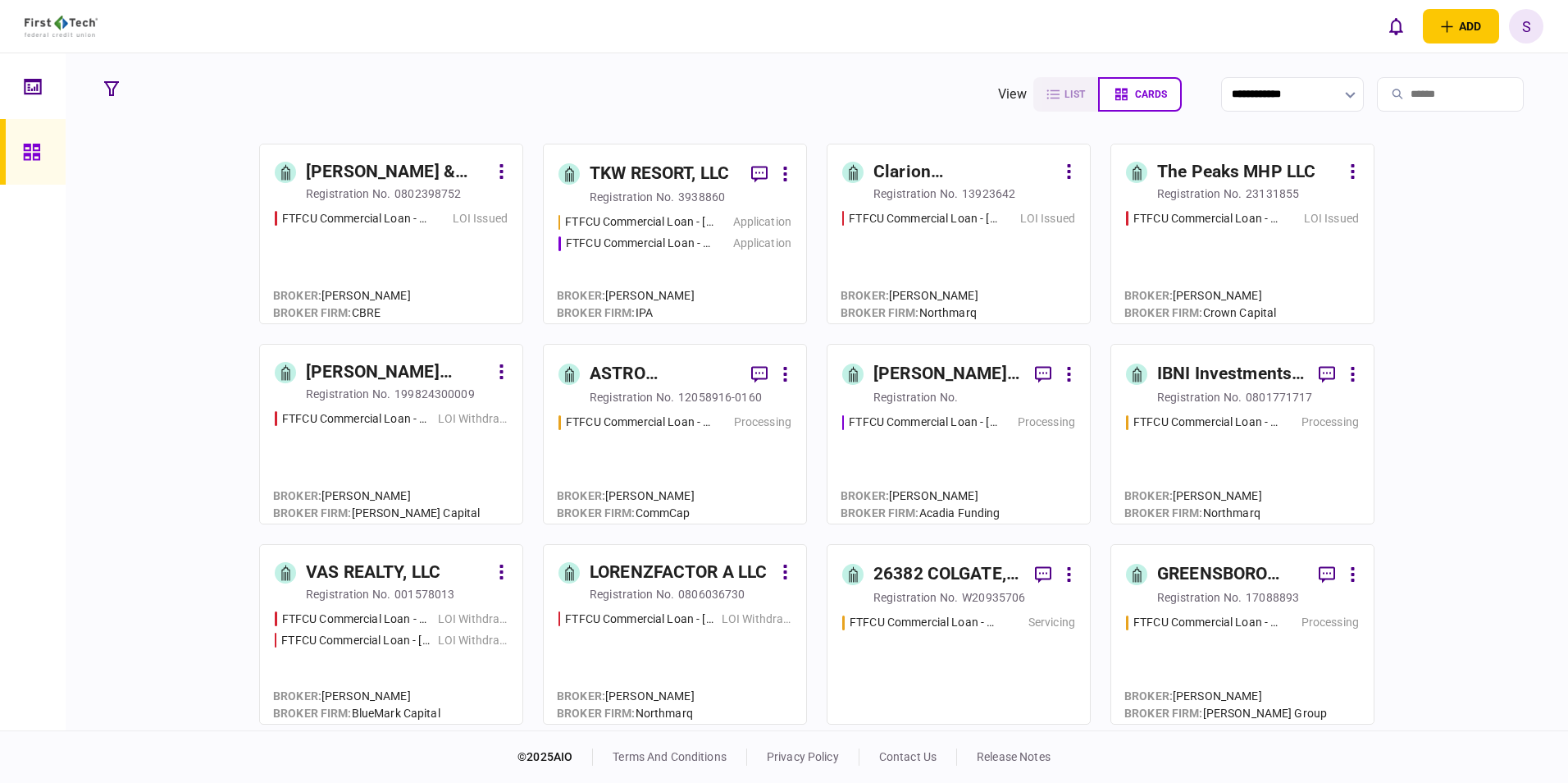
click at [1392, 93] on input "search" at bounding box center [1451, 94] width 147 height 34
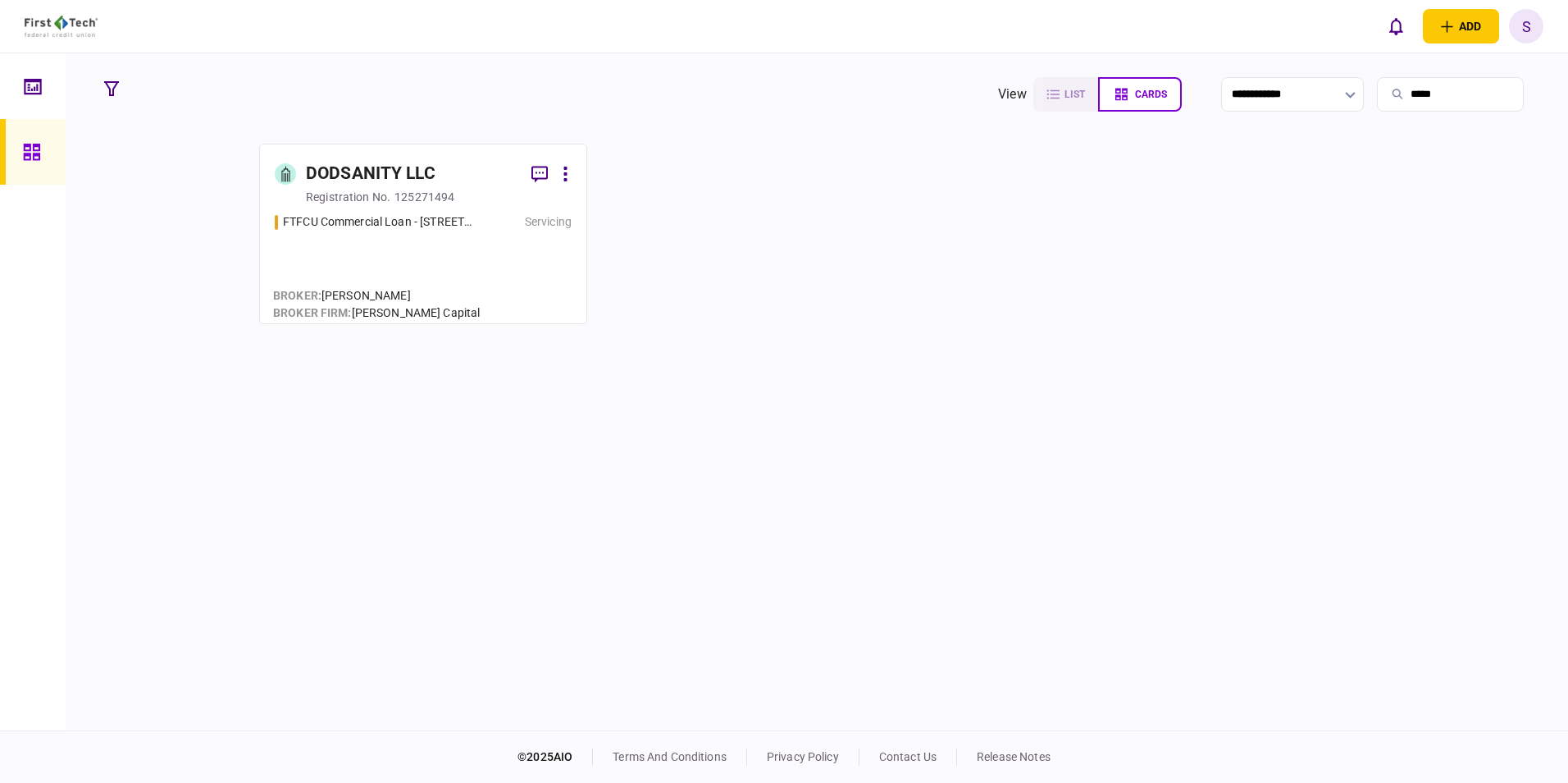
type input "*****"
click at [350, 177] on div "DODSANITY LLC" at bounding box center [370, 174] width 129 height 27
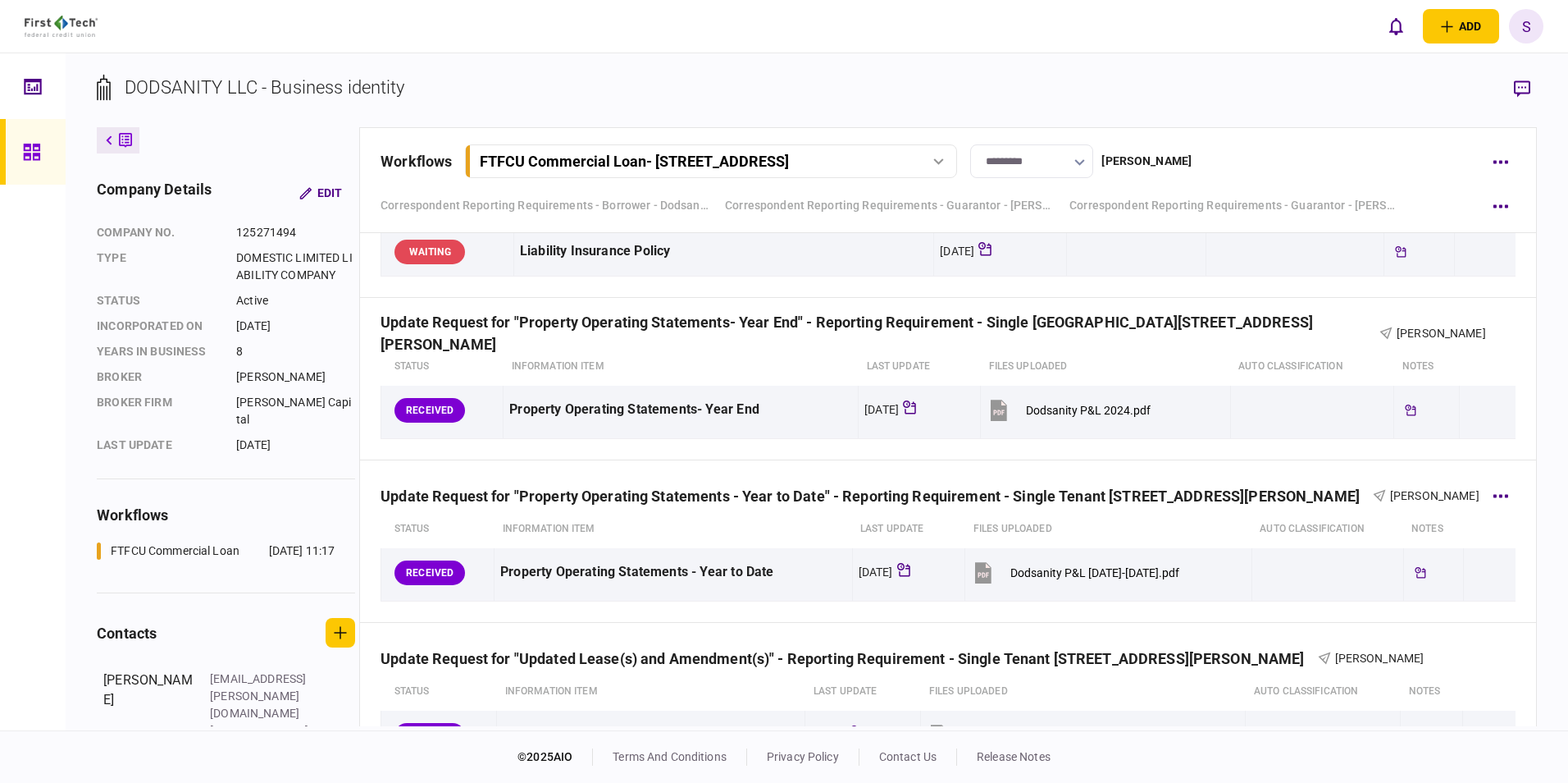
scroll to position [1395, 0]
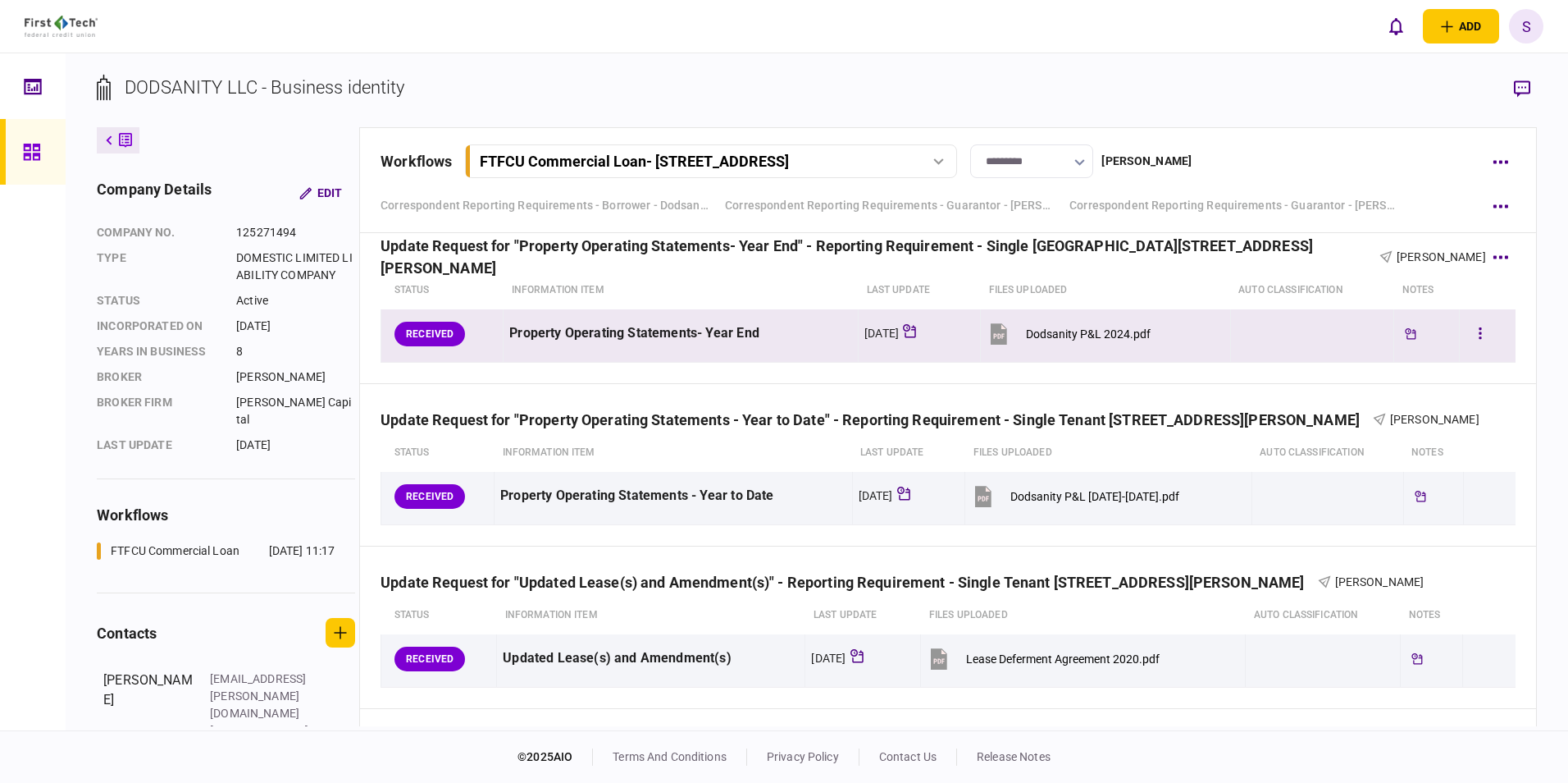
click at [1010, 332] on button "Dodsanity P&L 2024.pdf" at bounding box center [1068, 333] width 164 height 37
click at [1478, 335] on icon "button" at bounding box center [1480, 334] width 3 height 15
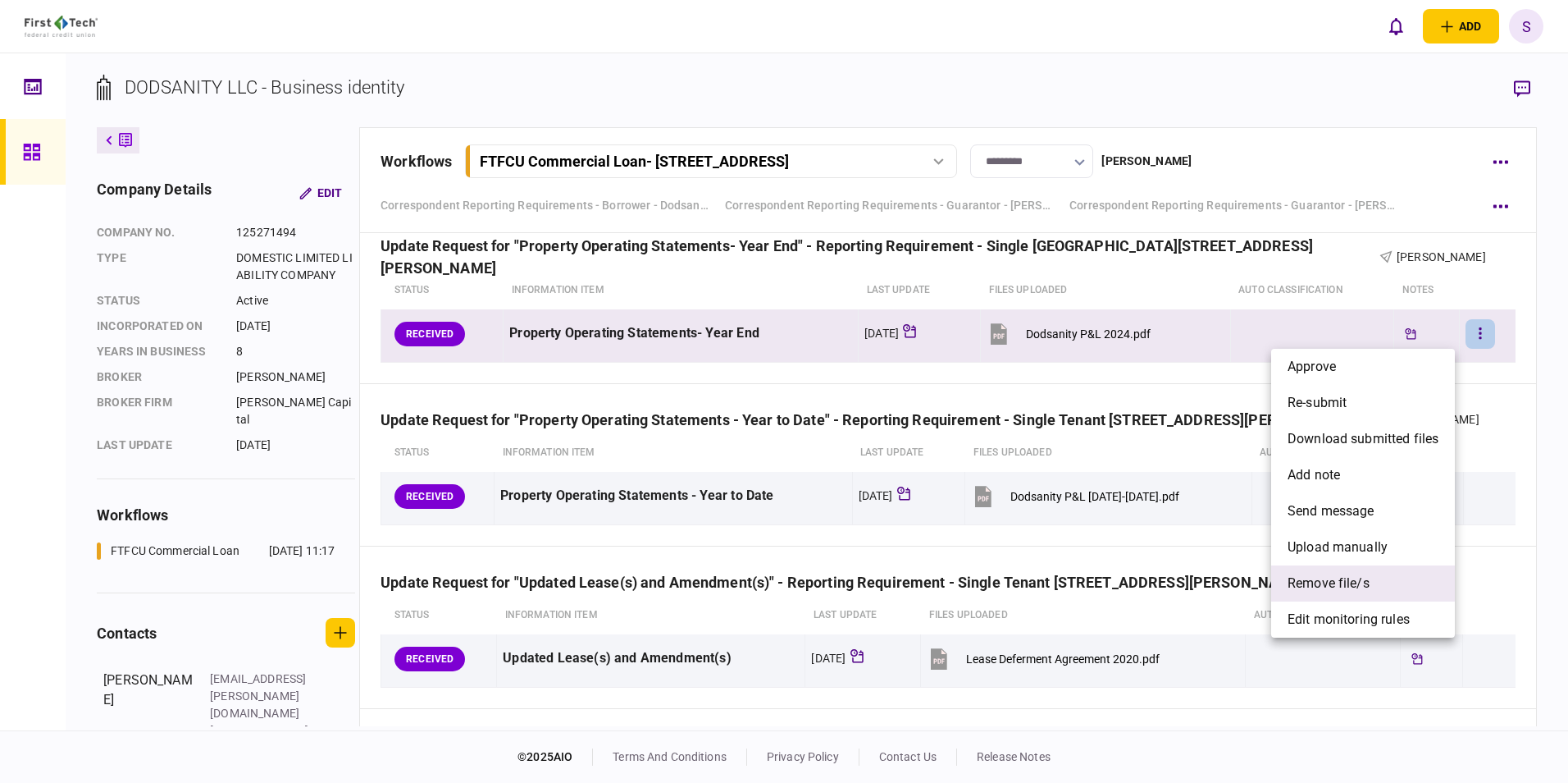
click at [1327, 580] on span "remove file/s" at bounding box center [1328, 583] width 82 height 20
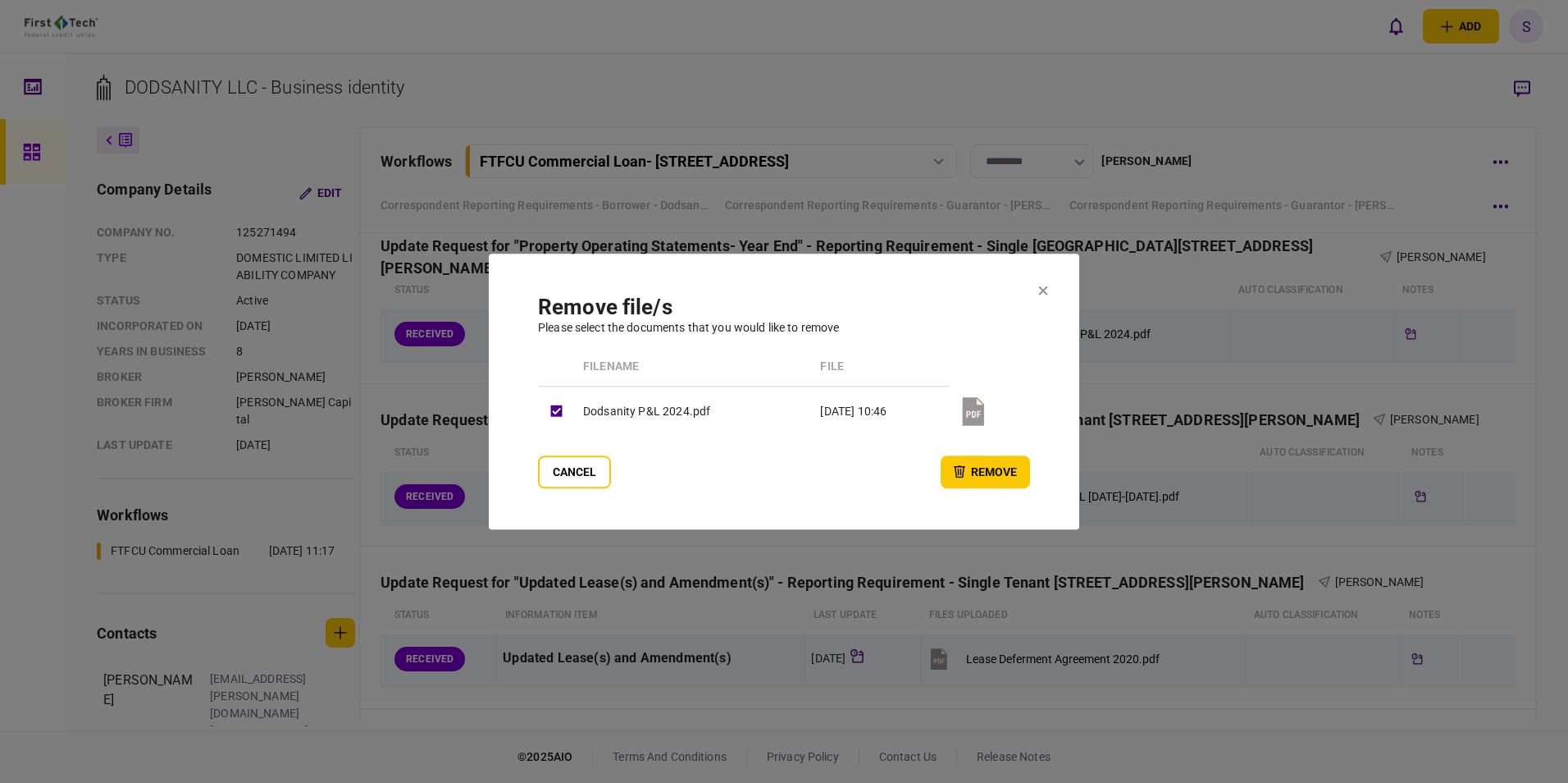
click at [972, 466] on button "remove" at bounding box center [985, 472] width 89 height 33
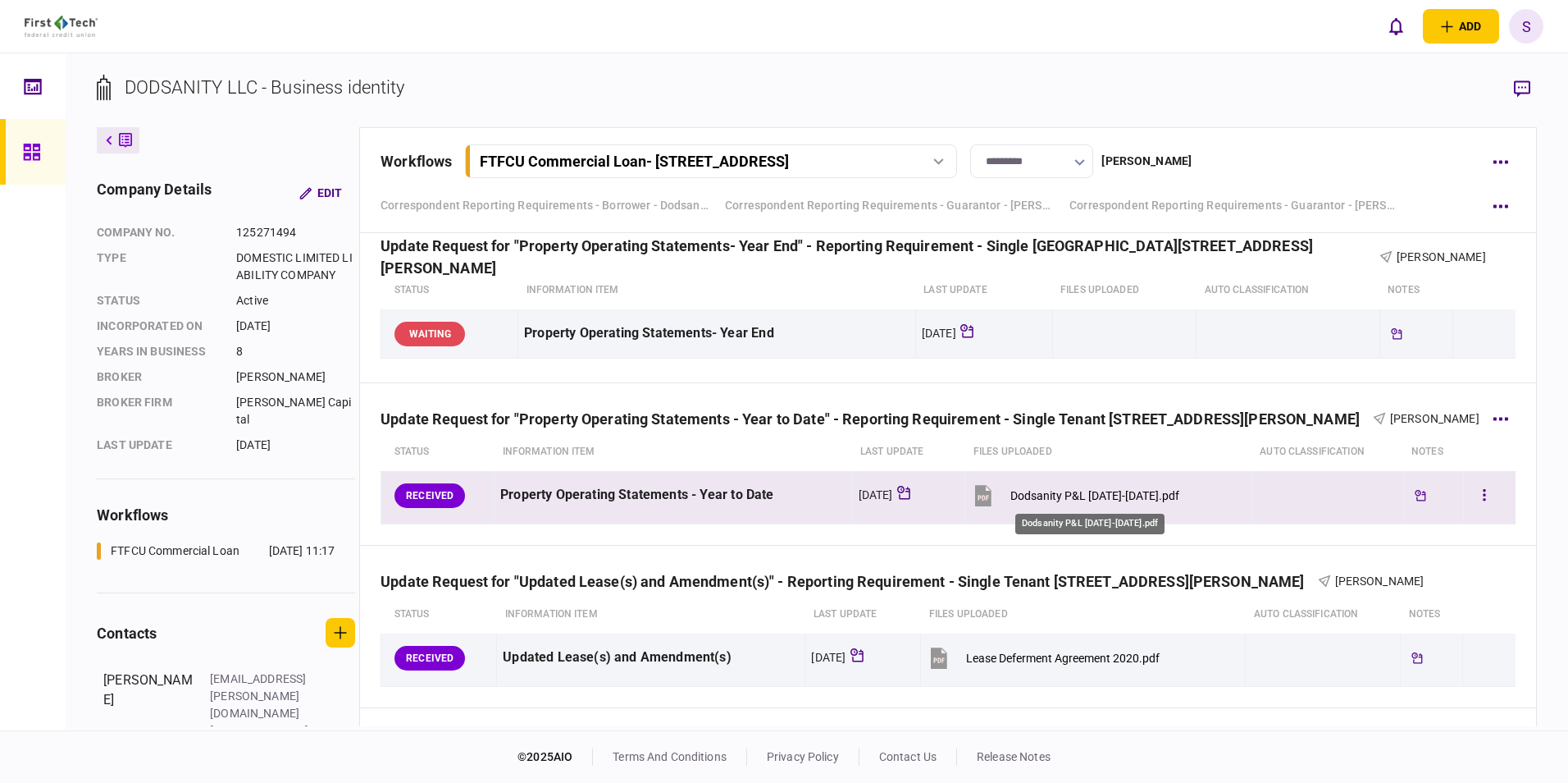
click at [1050, 495] on div "Dodsanity P&L [DATE]-[DATE].pdf" at bounding box center [1094, 495] width 169 height 13
click at [1470, 487] on button "button" at bounding box center [1484, 495] width 30 height 30
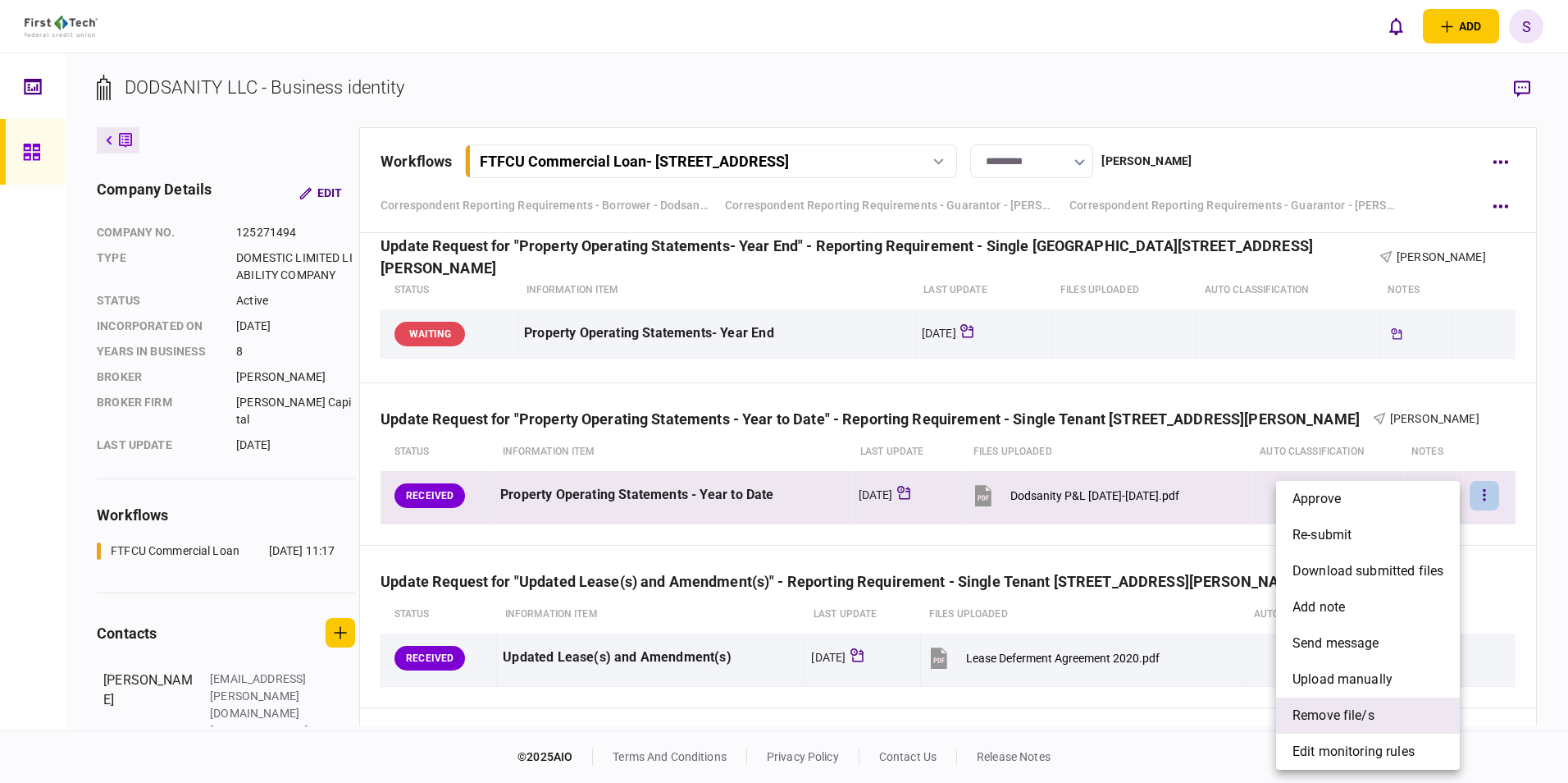
click at [1318, 709] on span "remove file/s" at bounding box center [1334, 715] width 82 height 20
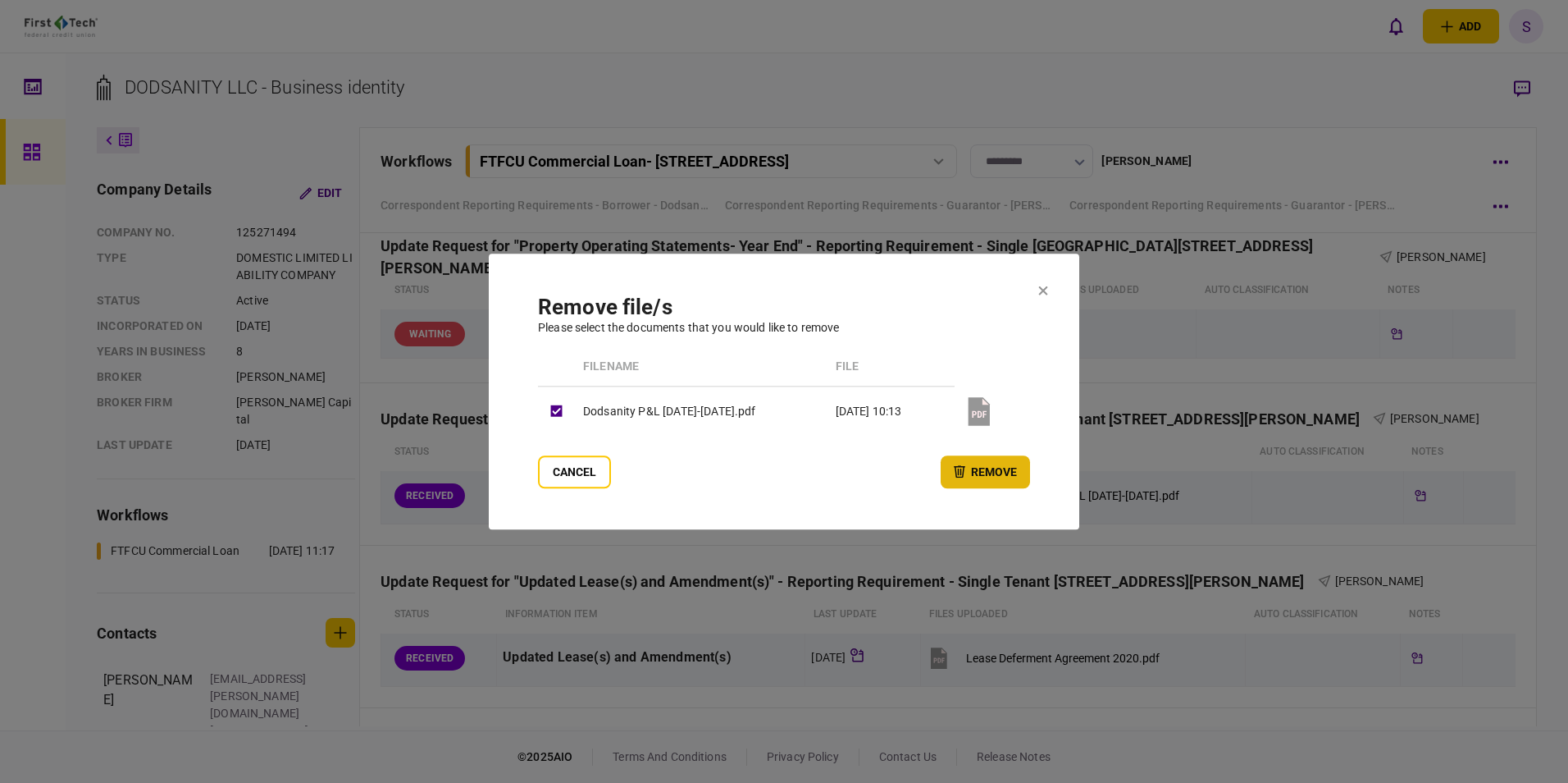
click at [1003, 478] on button "remove" at bounding box center [985, 472] width 89 height 33
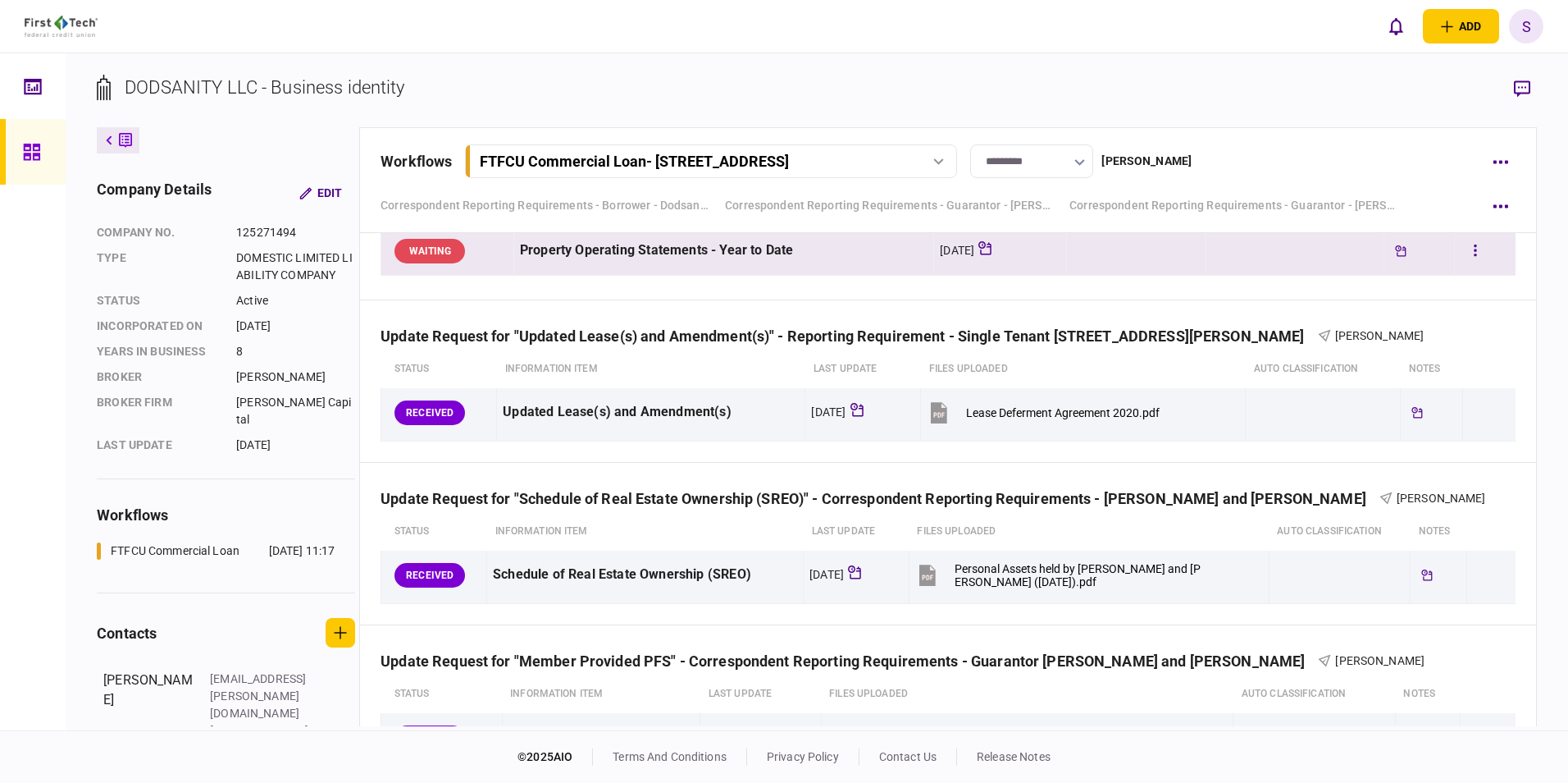
scroll to position [1640, 0]
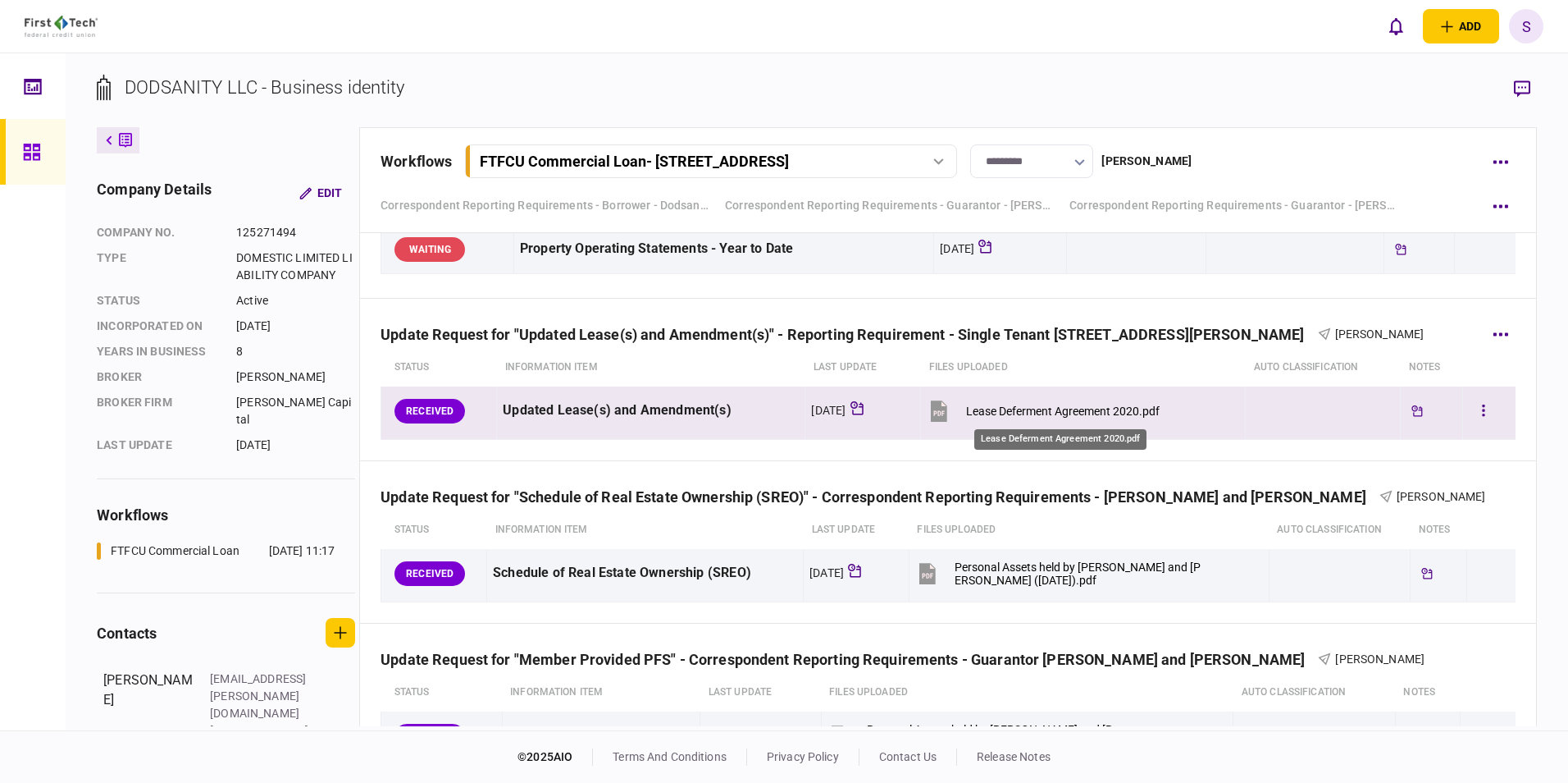
click at [1013, 410] on div "Lease Deferment Agreement 2020.pdf" at bounding box center [1062, 411] width 193 height 13
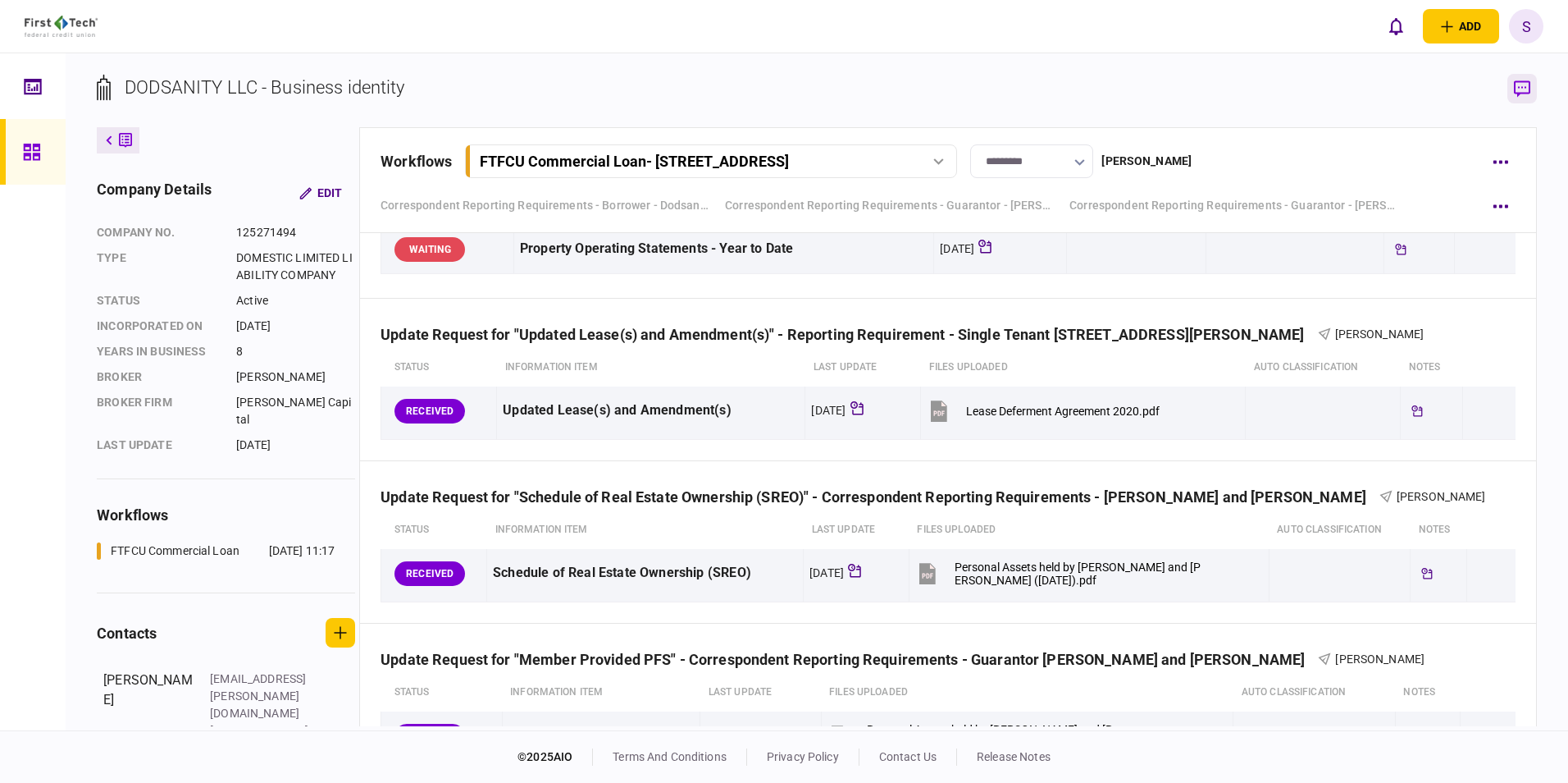
click at [1516, 90] on icon "button" at bounding box center [1522, 89] width 16 height 17
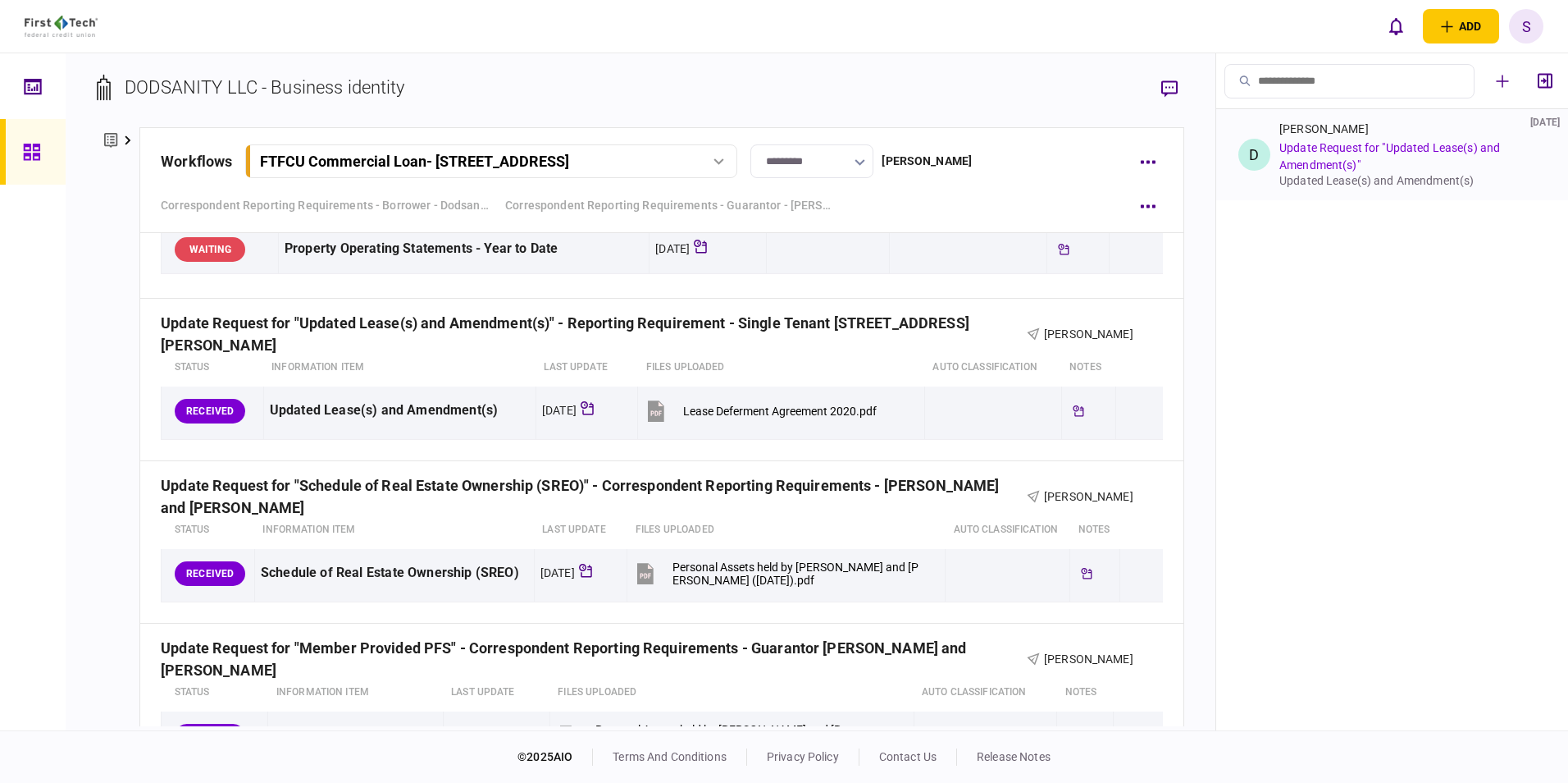
click at [1335, 162] on link "Update Request for "Updated Lease(s) and Amendment(s)"" at bounding box center [1389, 156] width 221 height 30
click at [1334, 164] on link "Update Request for "Updated Lease(s) and Amendment(s)"" at bounding box center [1389, 156] width 221 height 30
click at [1334, 165] on link "Update Request for "Updated Lease(s) and Amendment(s)"" at bounding box center [1389, 156] width 221 height 30
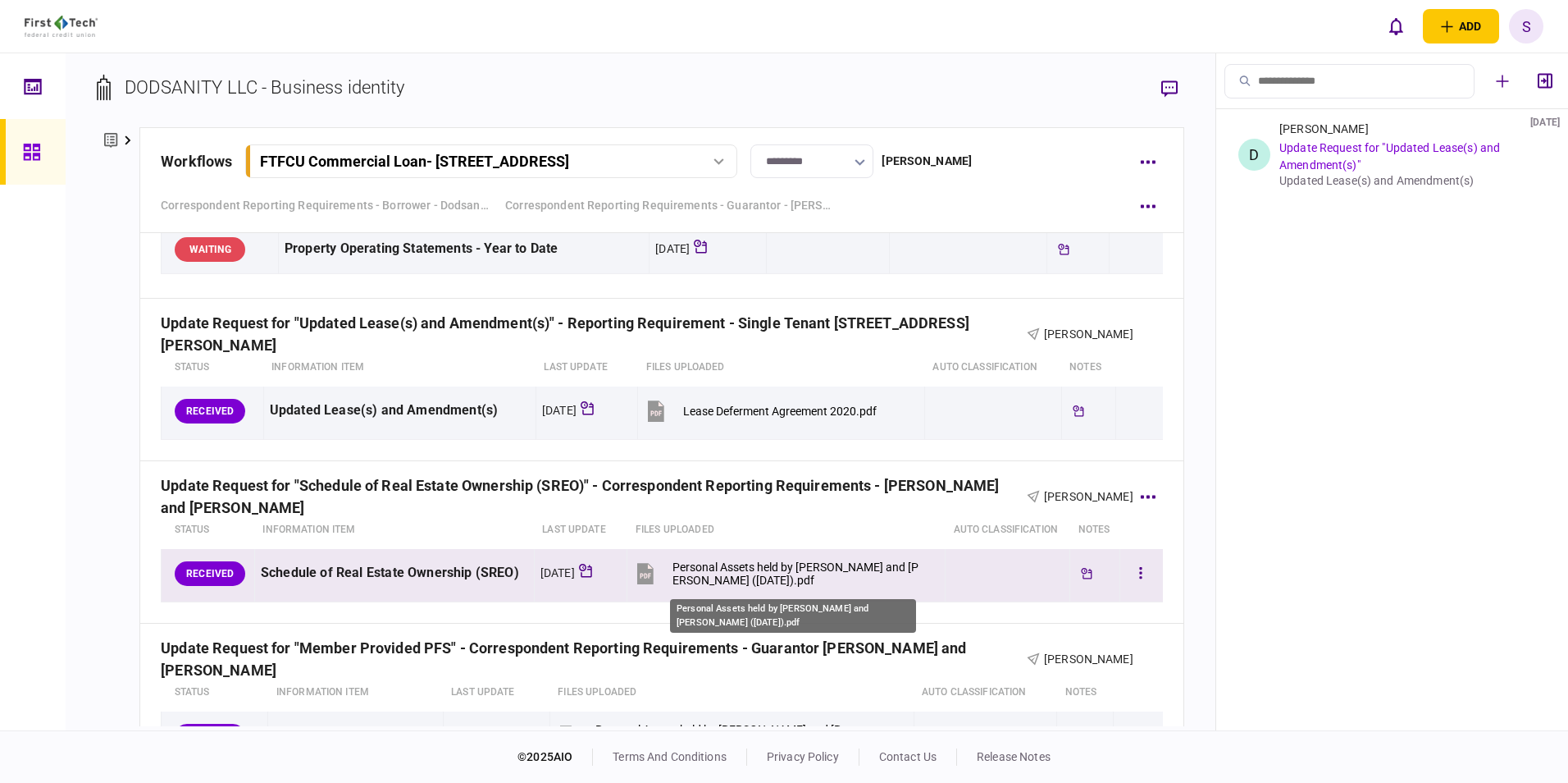
click at [745, 574] on div "Personal Assets held by [PERSON_NAME] and [PERSON_NAME] ([DATE]).pdf" at bounding box center [796, 573] width 248 height 27
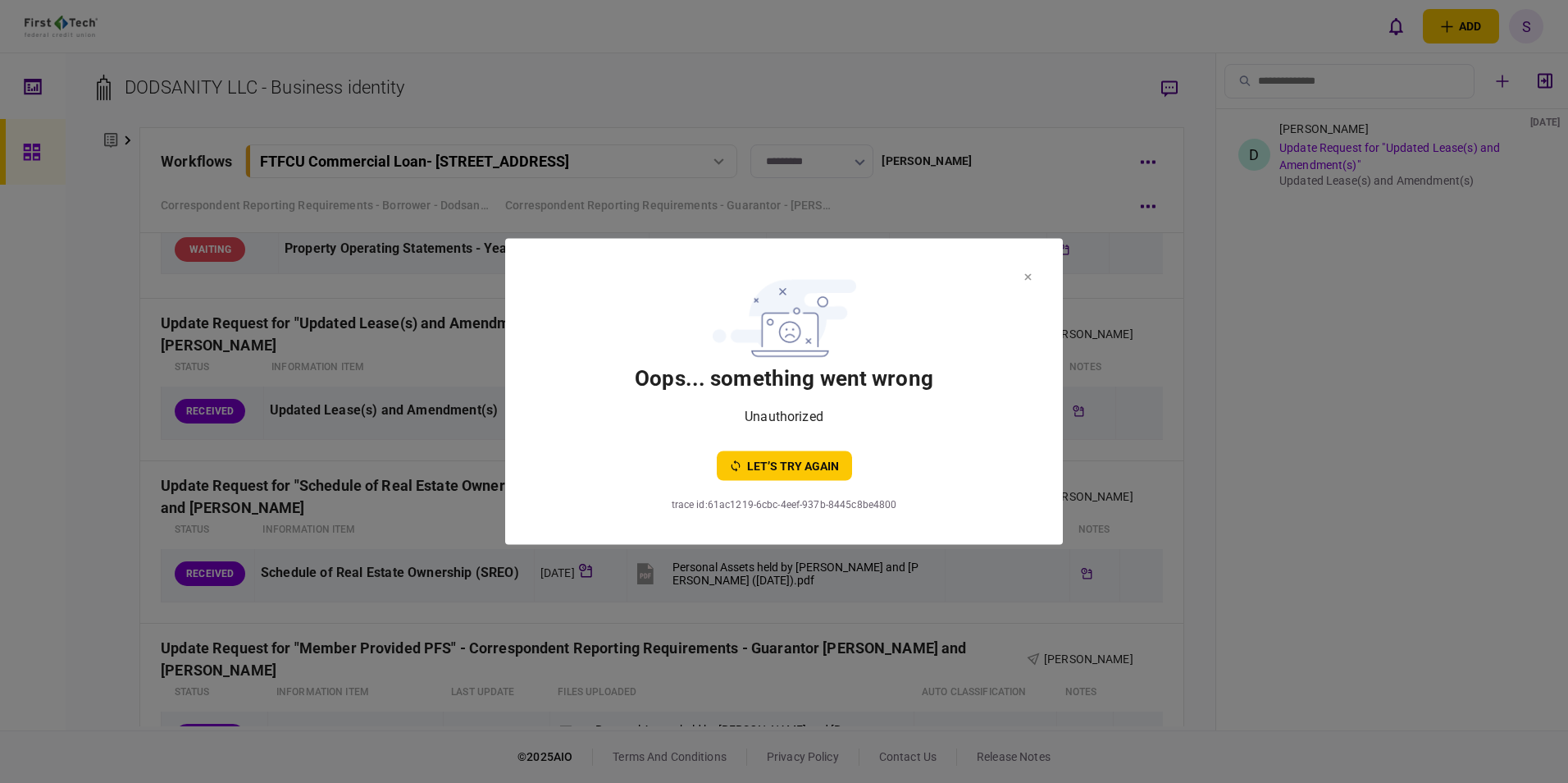
click at [1029, 274] on icon at bounding box center [1027, 277] width 8 height 7
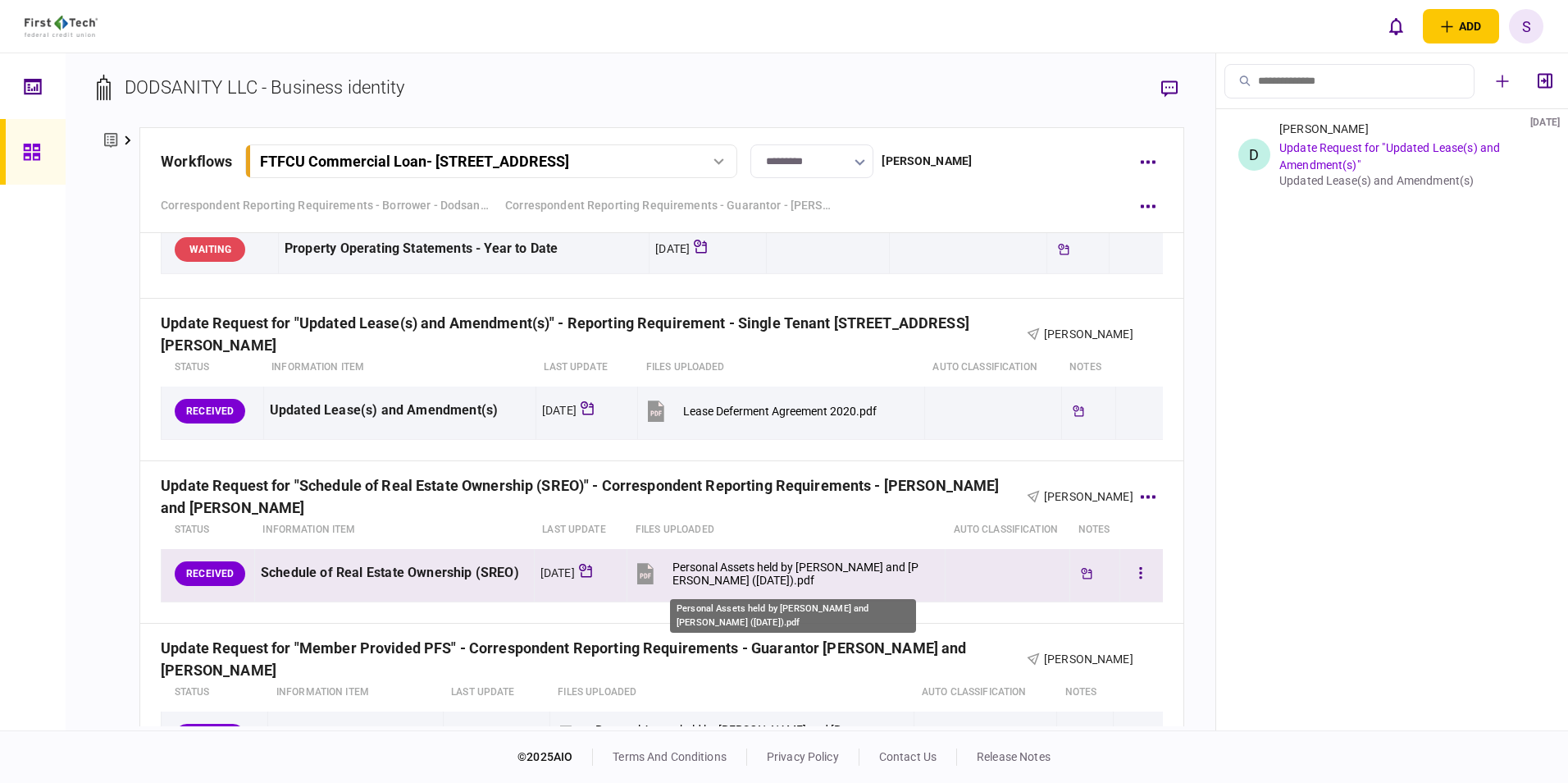
click at [737, 565] on div "Personal Assets held by [PERSON_NAME] and [PERSON_NAME] ([DATE]).pdf" at bounding box center [796, 573] width 248 height 27
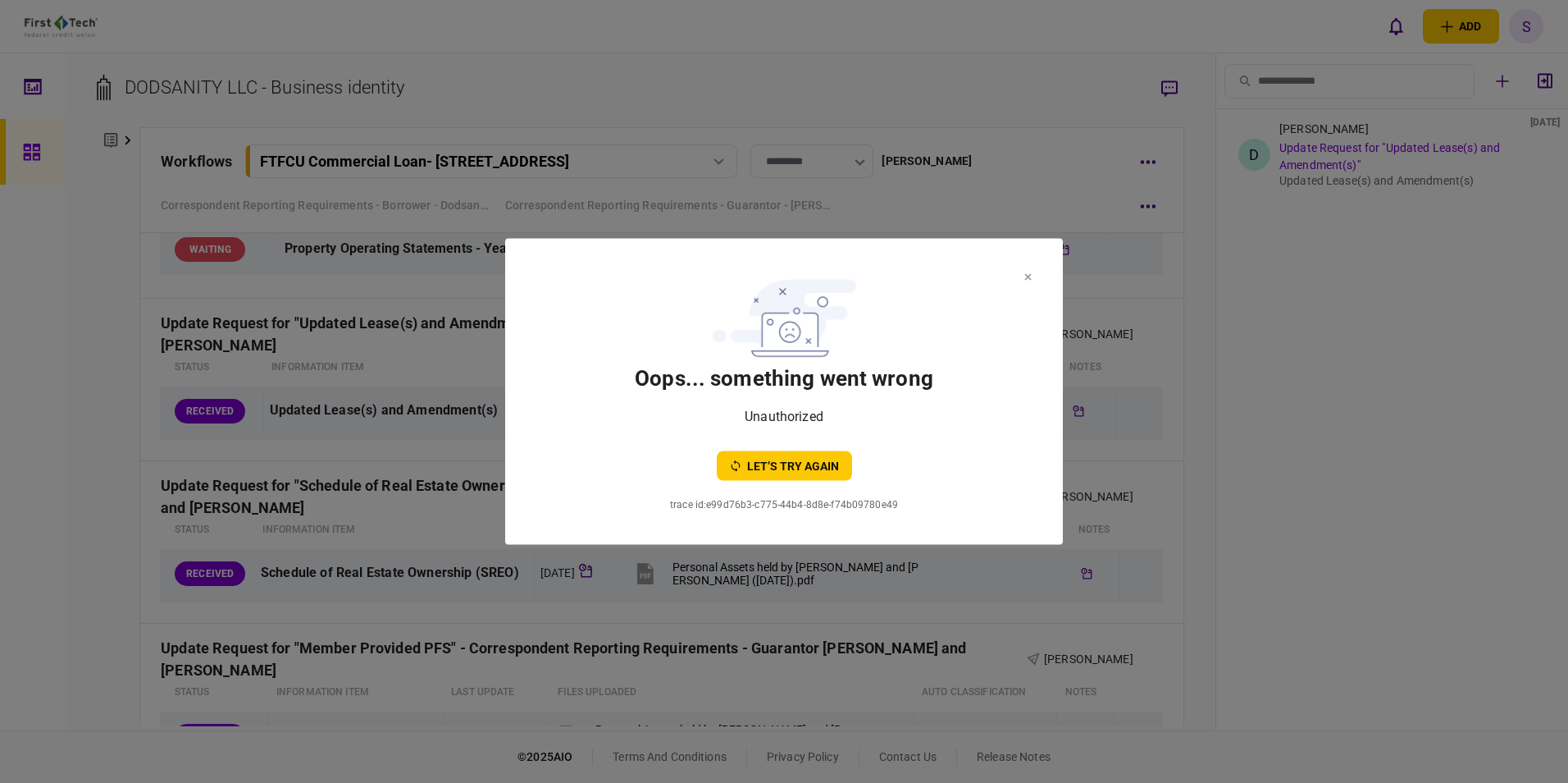
click at [1029, 274] on icon at bounding box center [1027, 277] width 8 height 7
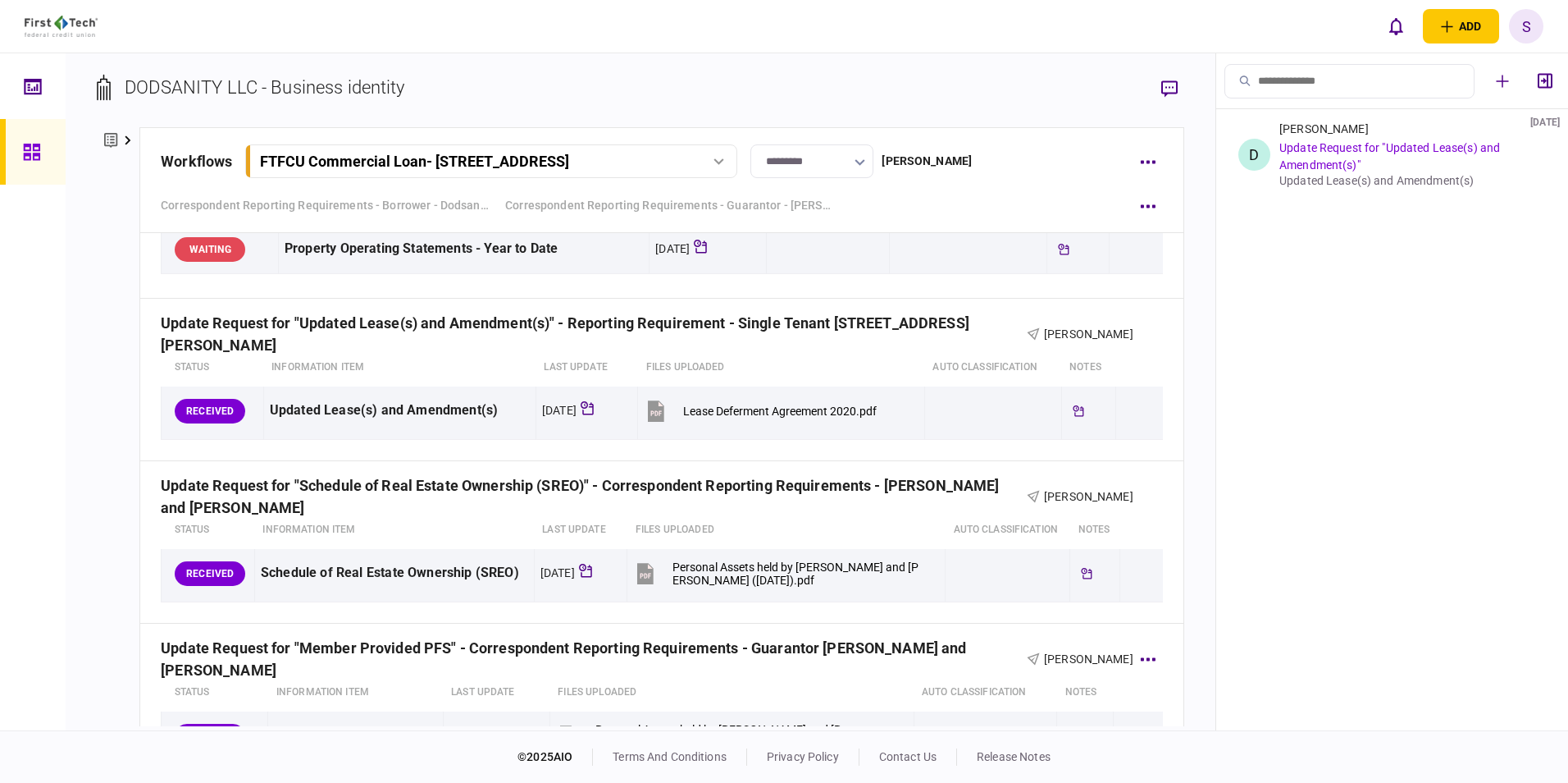
scroll to position [1887, 0]
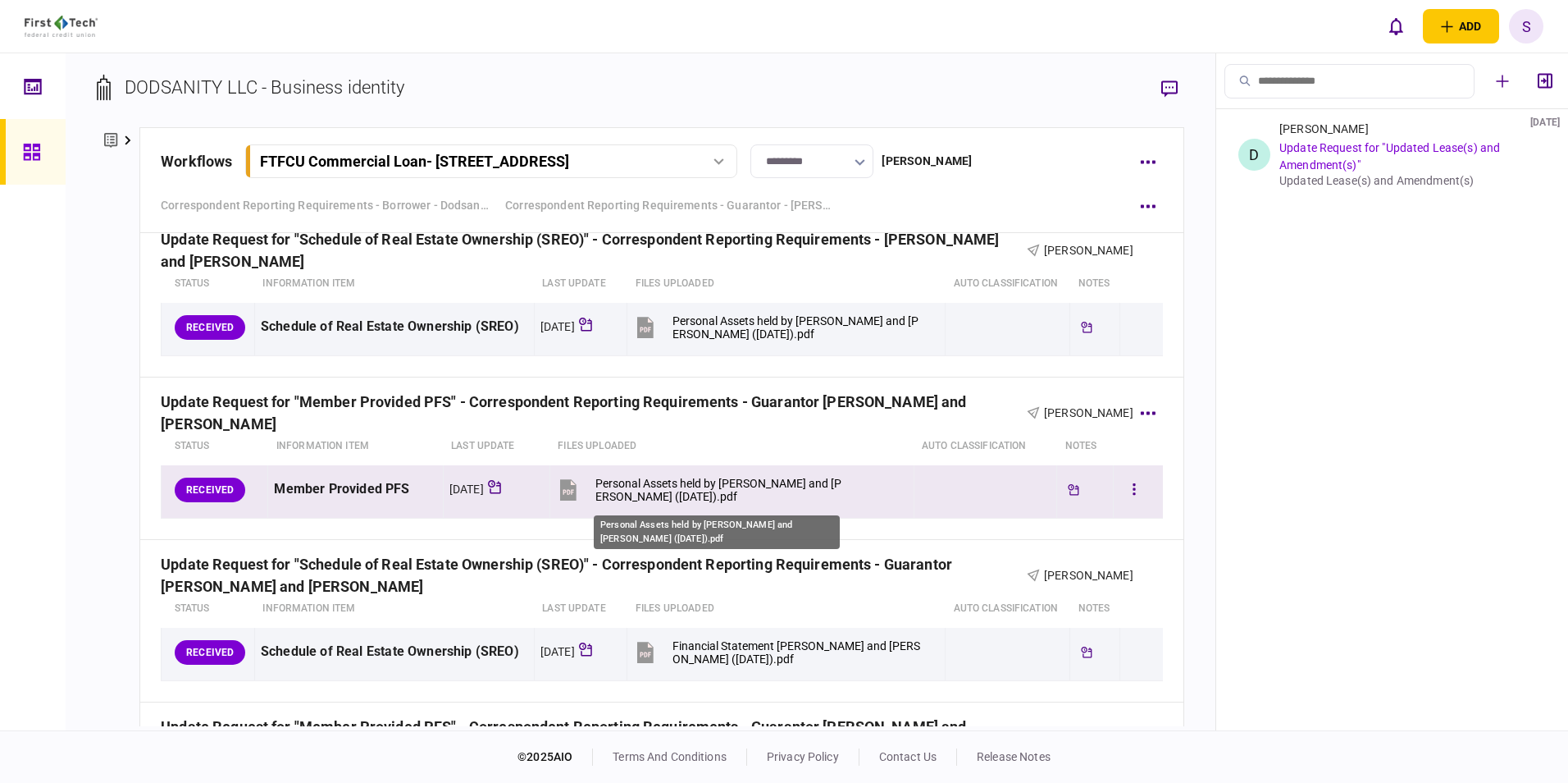
click at [631, 489] on div "Personal Assets held by [PERSON_NAME] and [PERSON_NAME] ([DATE]).pdf" at bounding box center [719, 489] width 248 height 27
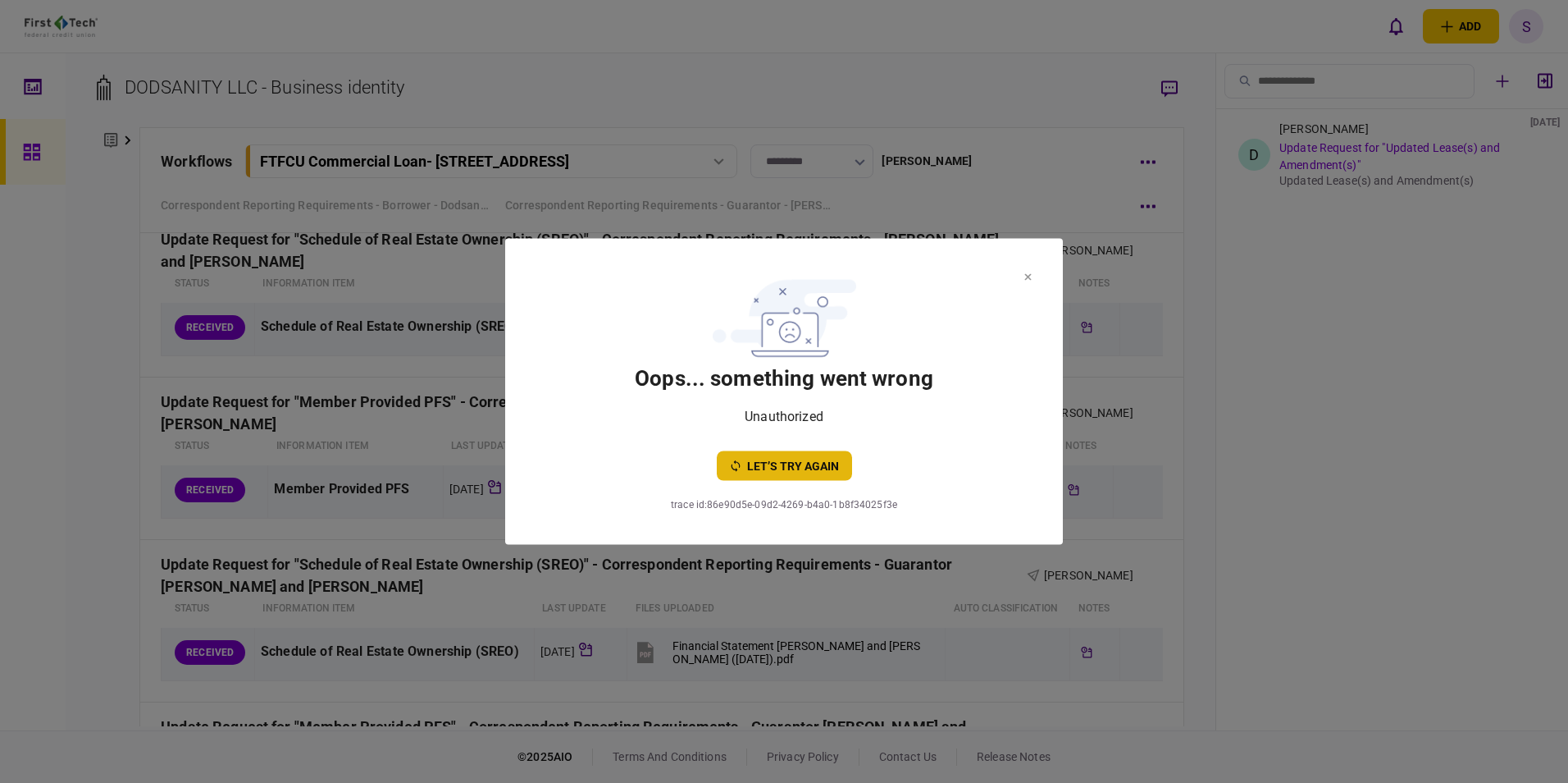
click at [775, 465] on button "let’s try again" at bounding box center [784, 466] width 135 height 30
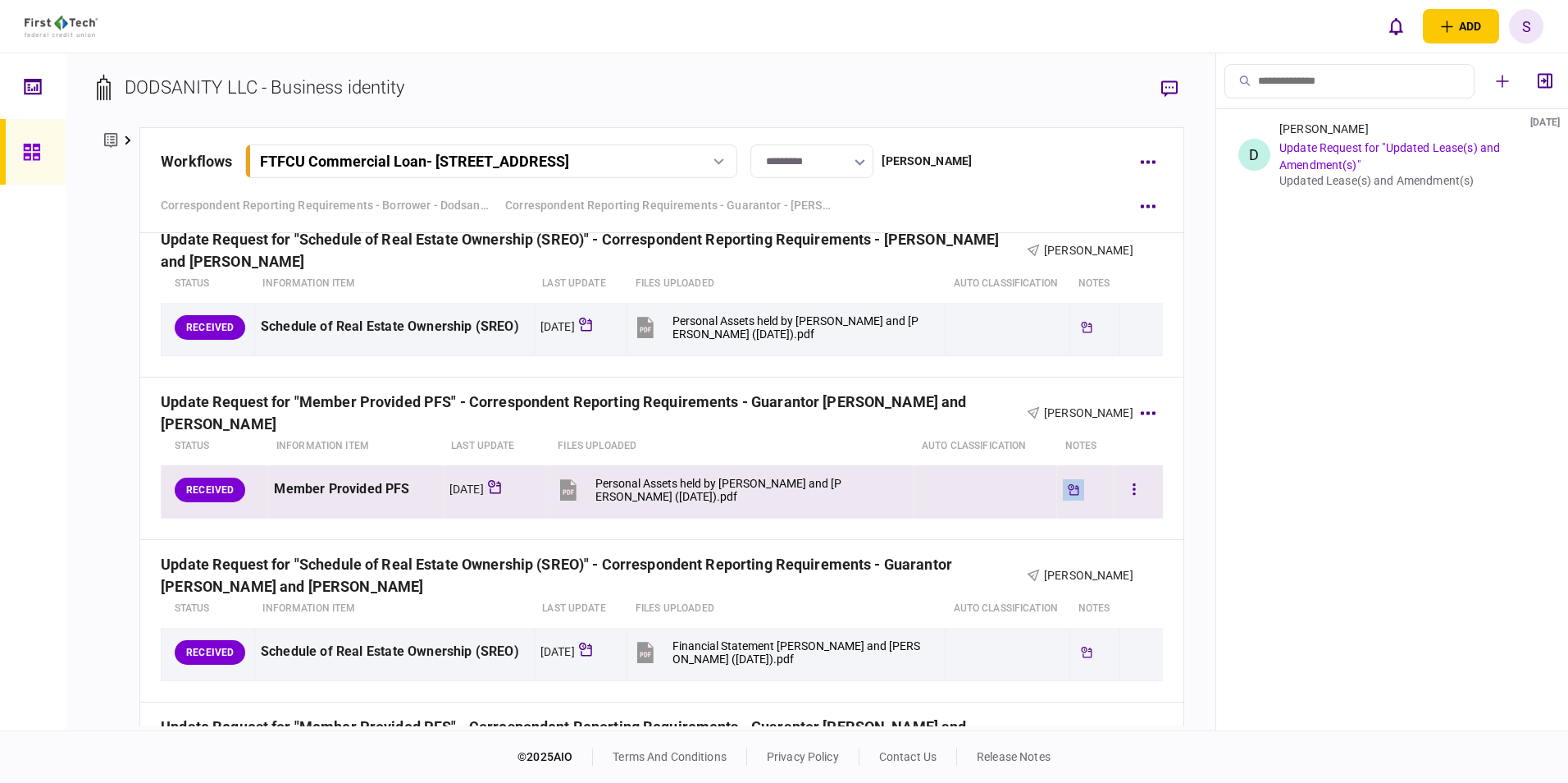
click at [1073, 497] on div "Tickler available" at bounding box center [1073, 489] width 21 height 21
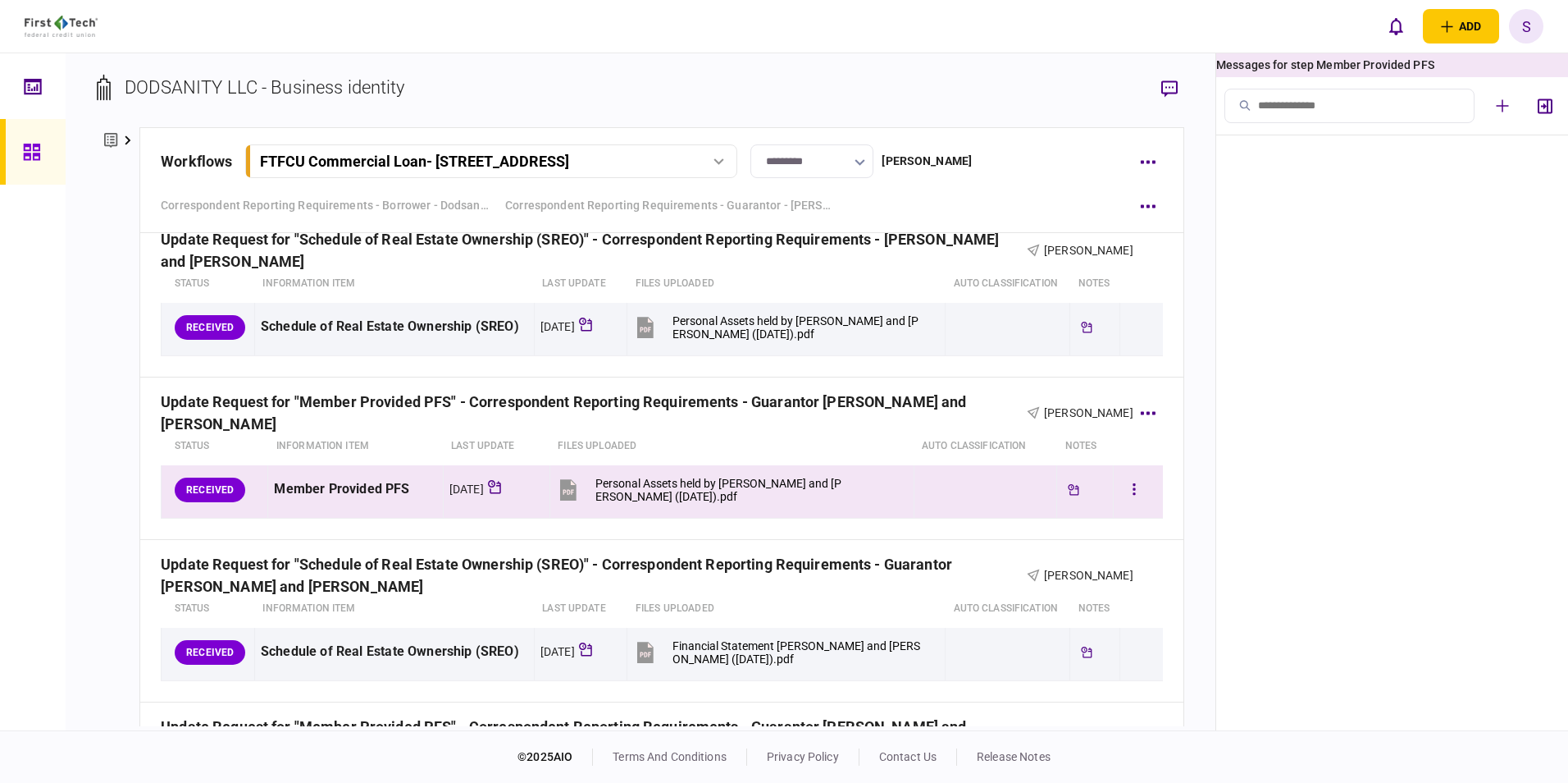
click at [586, 486] on button "Personal Assets held by [PERSON_NAME] and [PERSON_NAME] ([DATE]).pdf" at bounding box center [700, 489] width 287 height 37
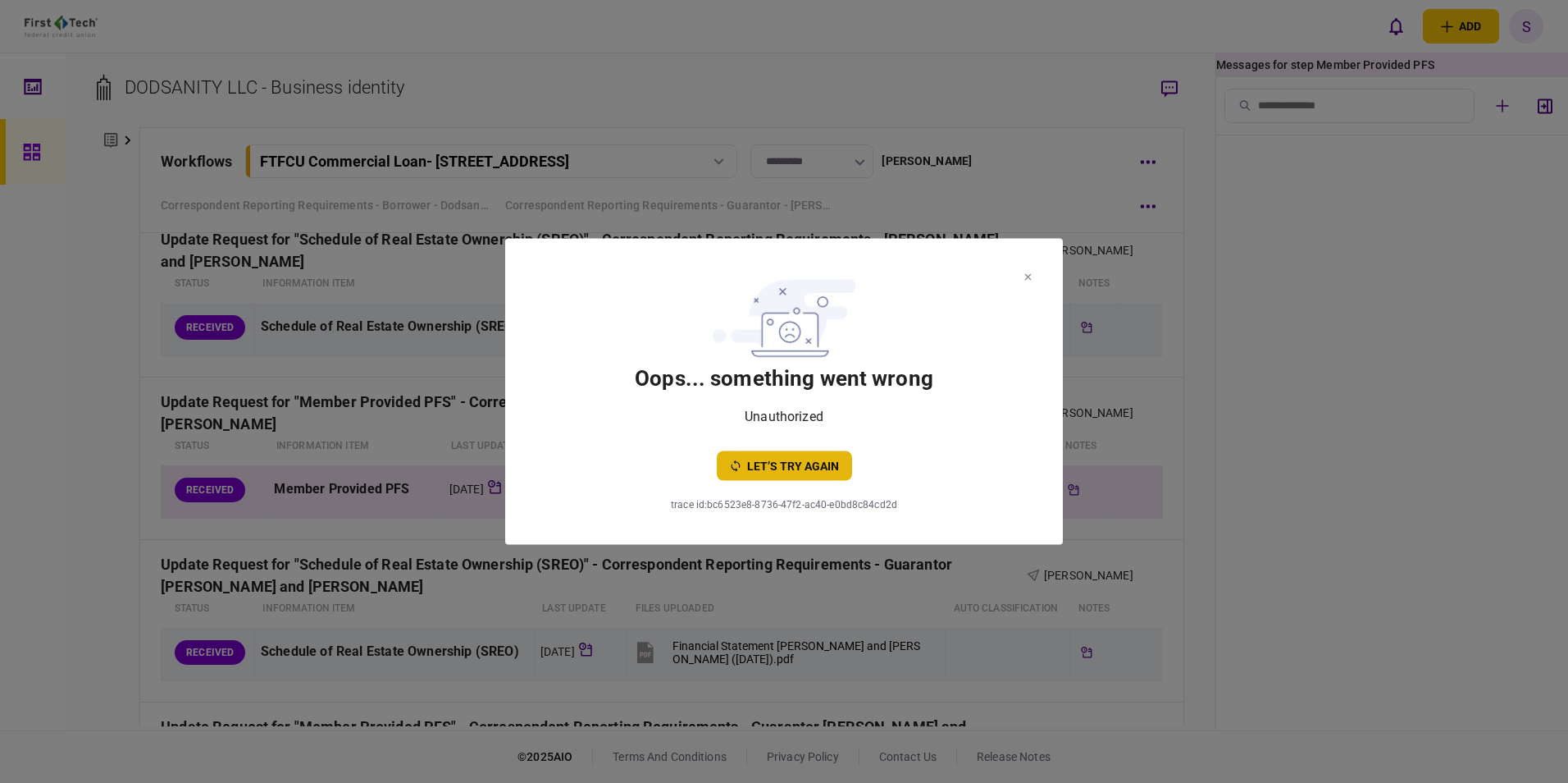
click at [793, 460] on button "let’s try again" at bounding box center [784, 466] width 135 height 30
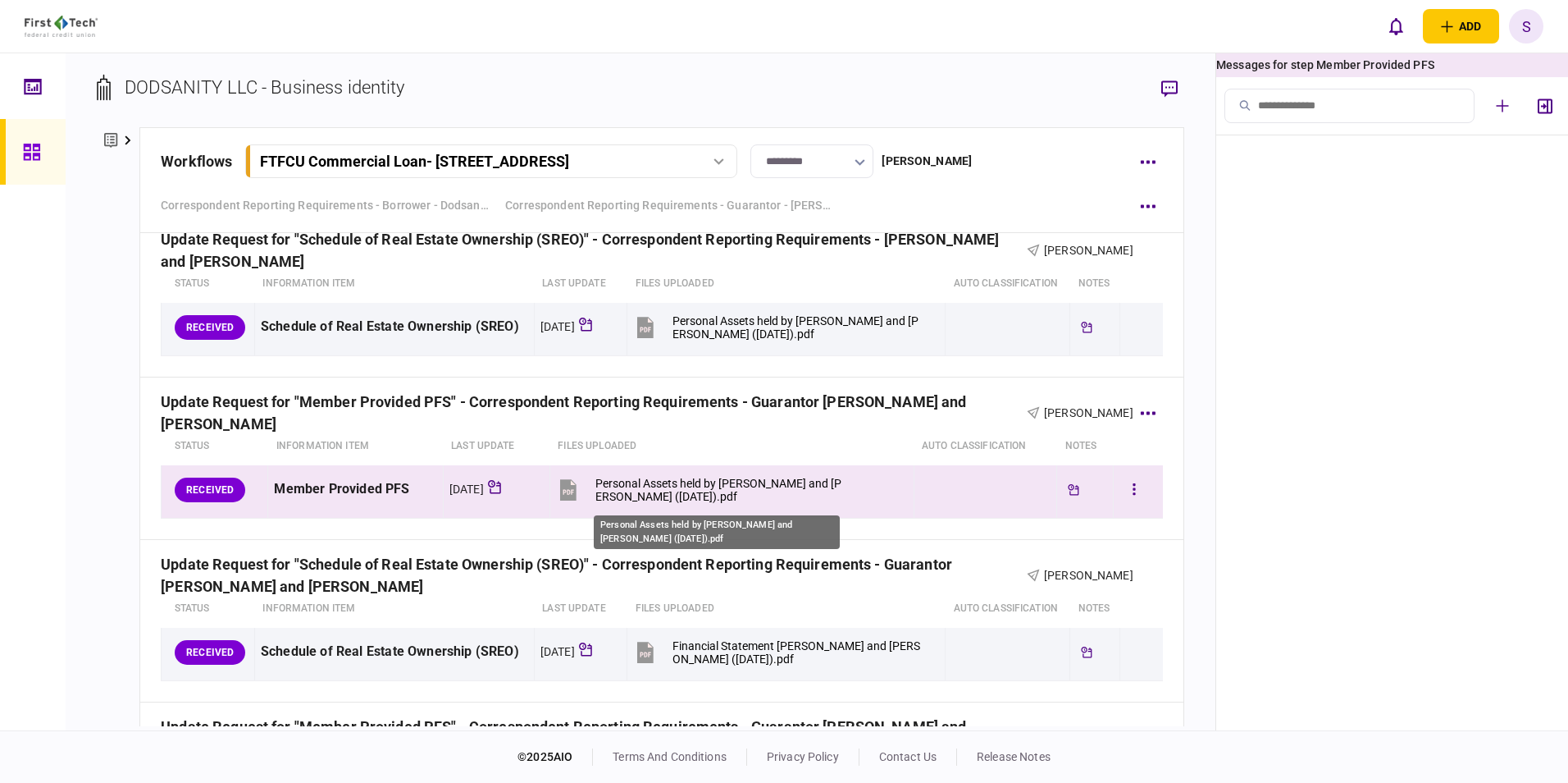
click at [644, 490] on div "Personal Assets held by [PERSON_NAME] and [PERSON_NAME] ([DATE]).pdf" at bounding box center [719, 489] width 248 height 27
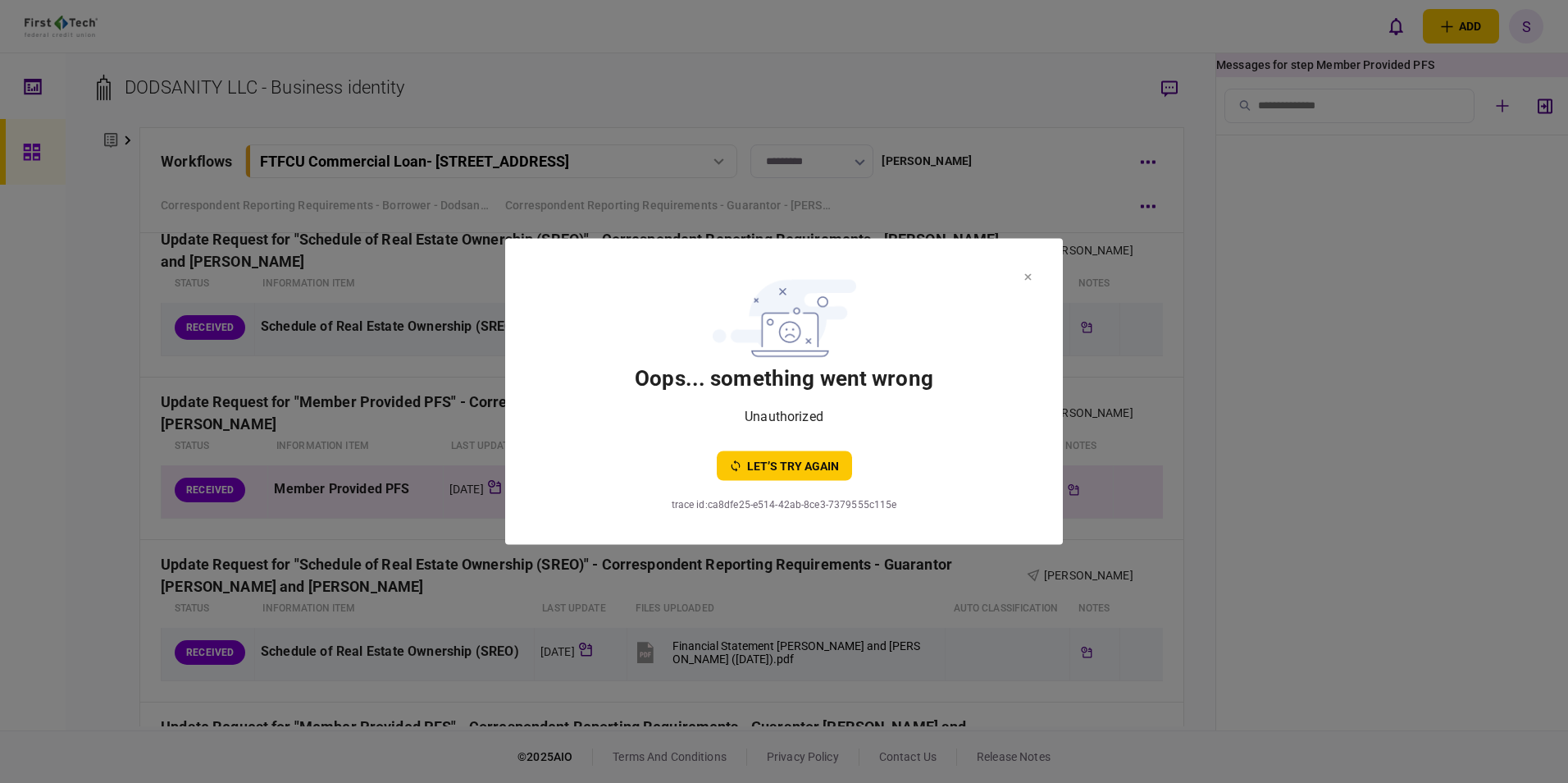
click at [1032, 276] on section "oops... something went wrong Unauthorized let’s try again trace id : ca8dfe25-e…" at bounding box center [784, 392] width 558 height 306
click at [1027, 276] on icon at bounding box center [1028, 277] width 7 height 7
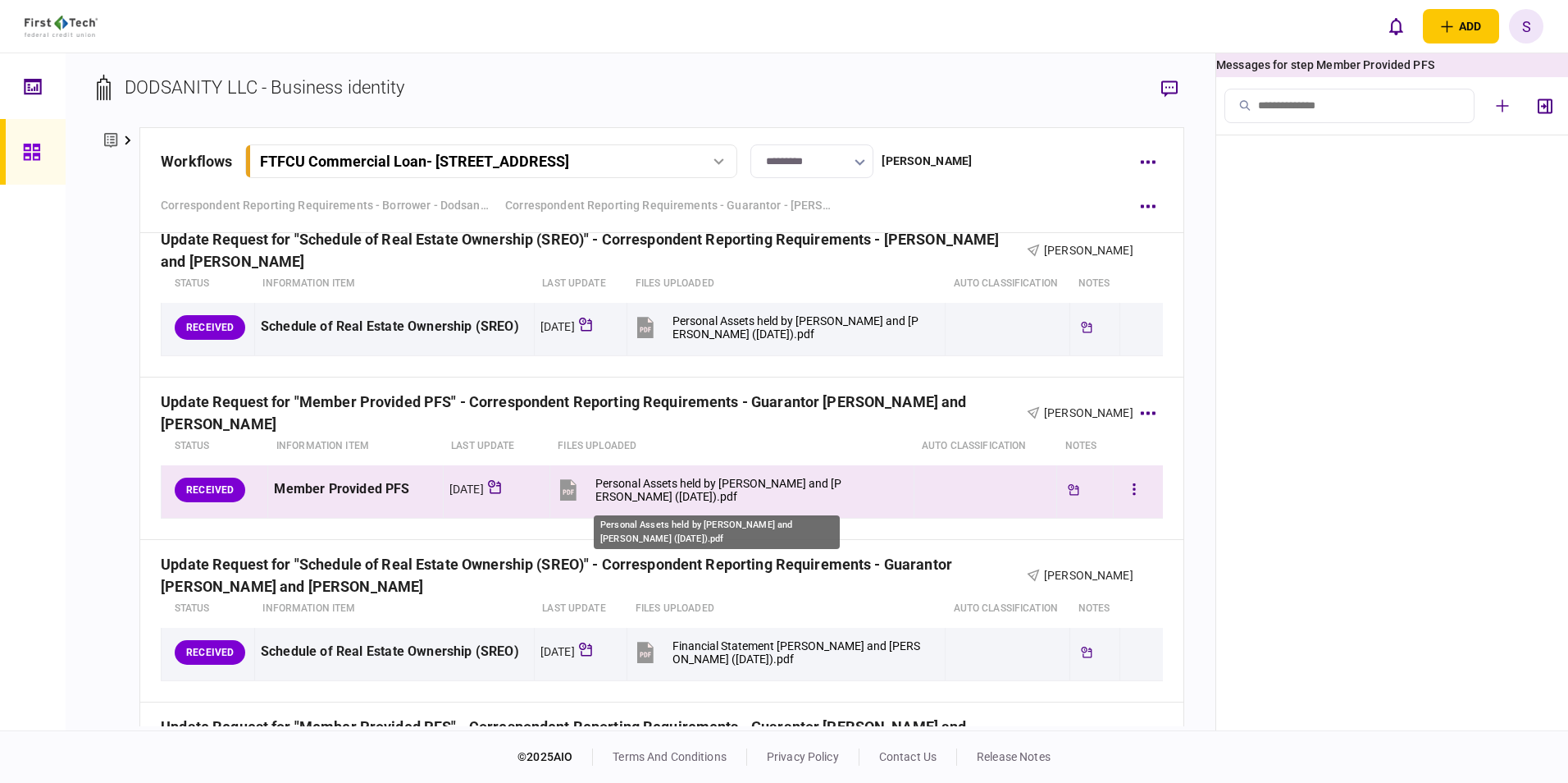
click at [639, 486] on div "Personal Assets held by [PERSON_NAME] and [PERSON_NAME] ([DATE]).pdf" at bounding box center [719, 489] width 248 height 27
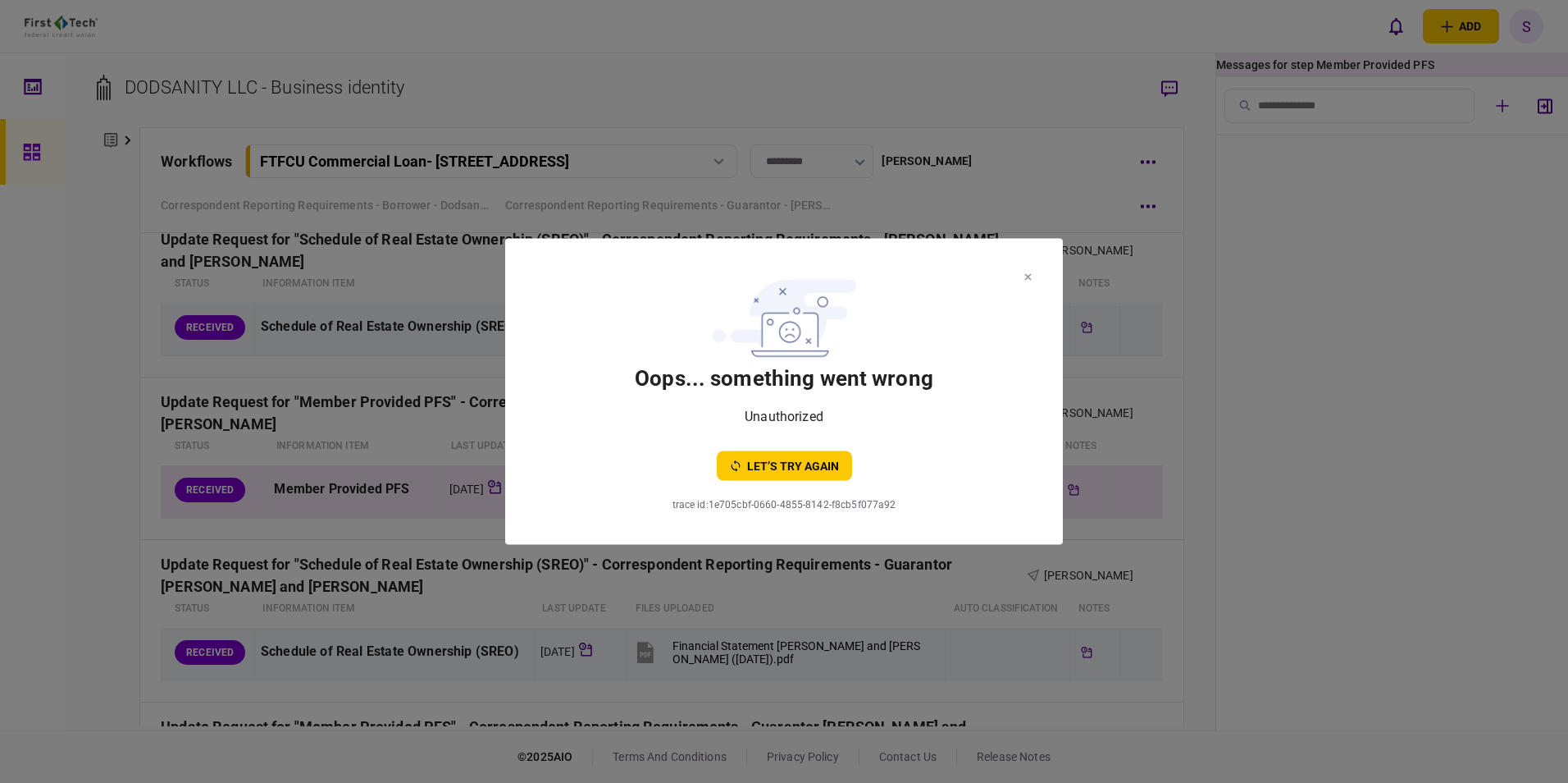
click at [1026, 276] on icon at bounding box center [1027, 277] width 8 height 7
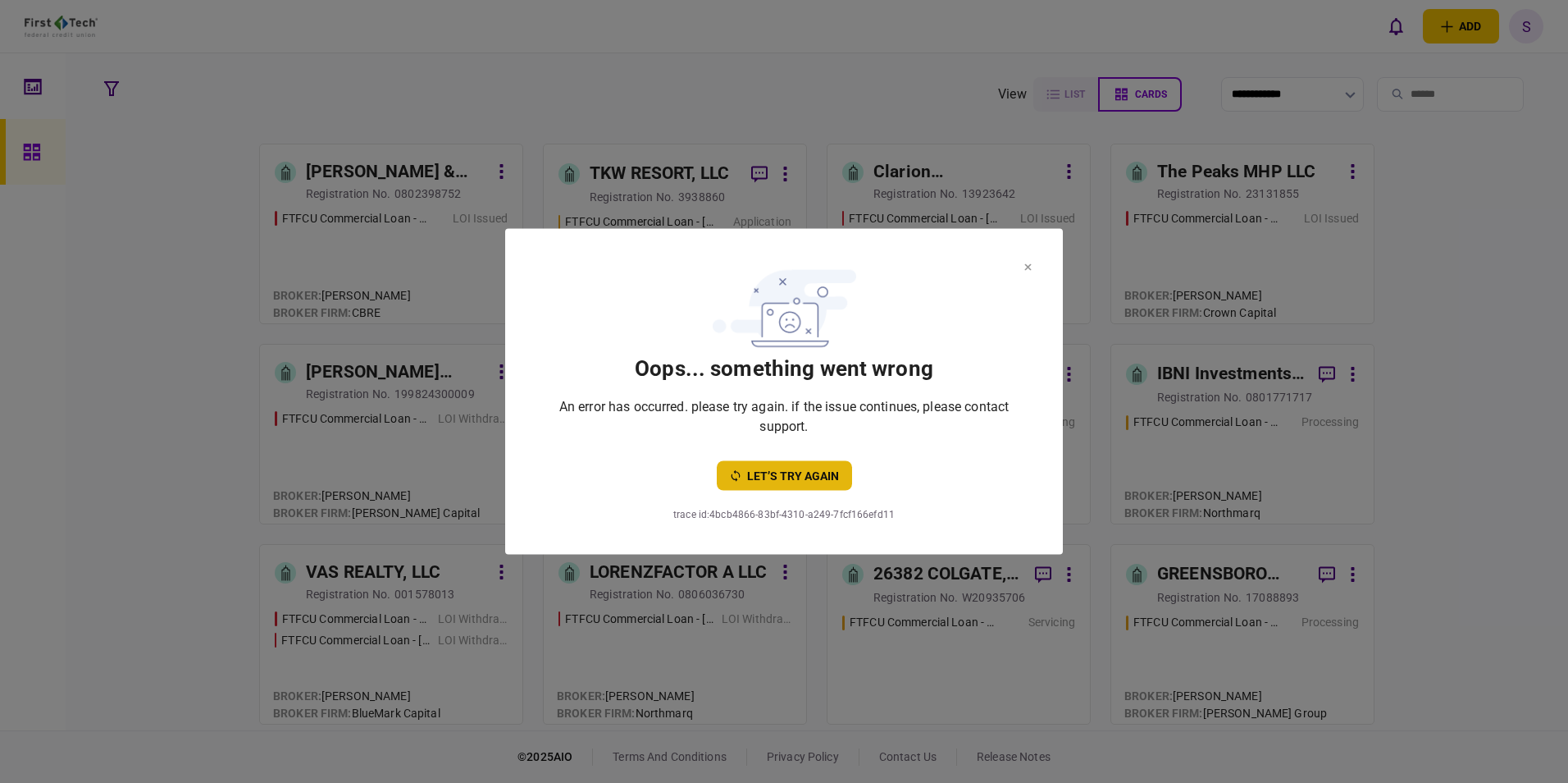
click at [807, 474] on button "let’s try again" at bounding box center [784, 476] width 135 height 30
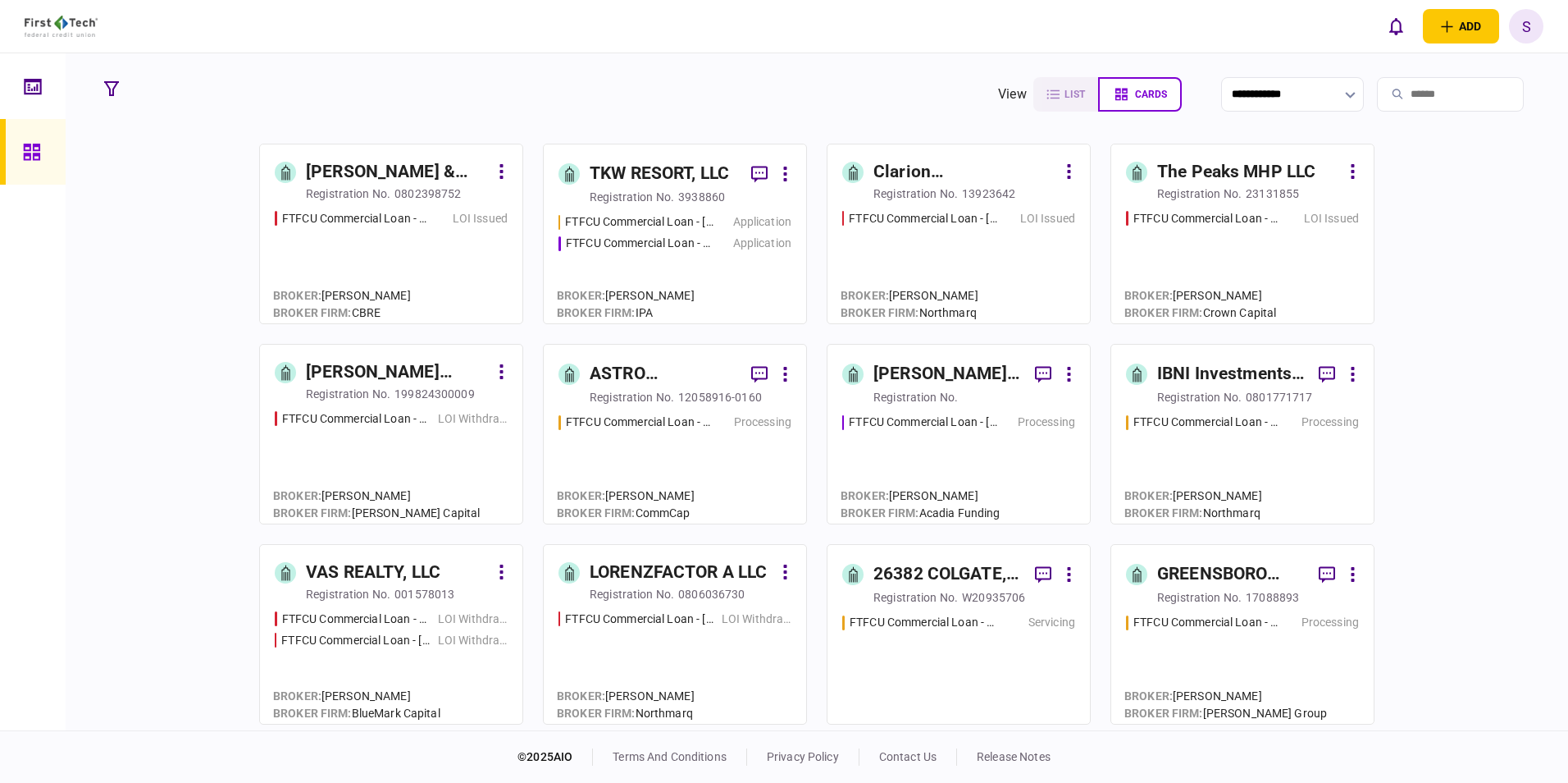
click at [1412, 96] on input "search" at bounding box center [1451, 94] width 147 height 34
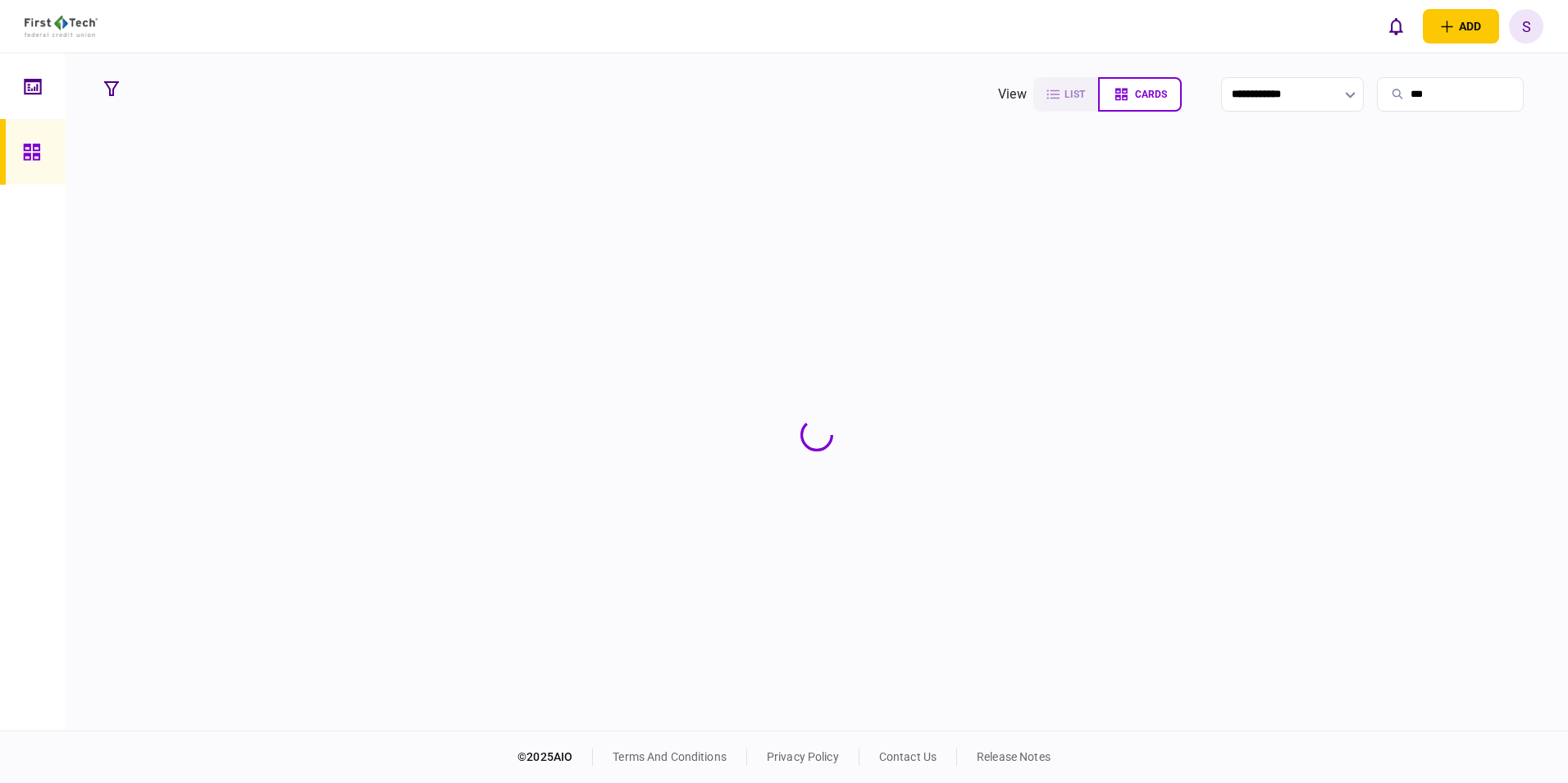
type input "***"
drag, startPoint x: 379, startPoint y: 182, endPoint x: 387, endPoint y: 181, distance: 8.1
click at [380, 182] on section at bounding box center [816, 435] width 1440 height 583
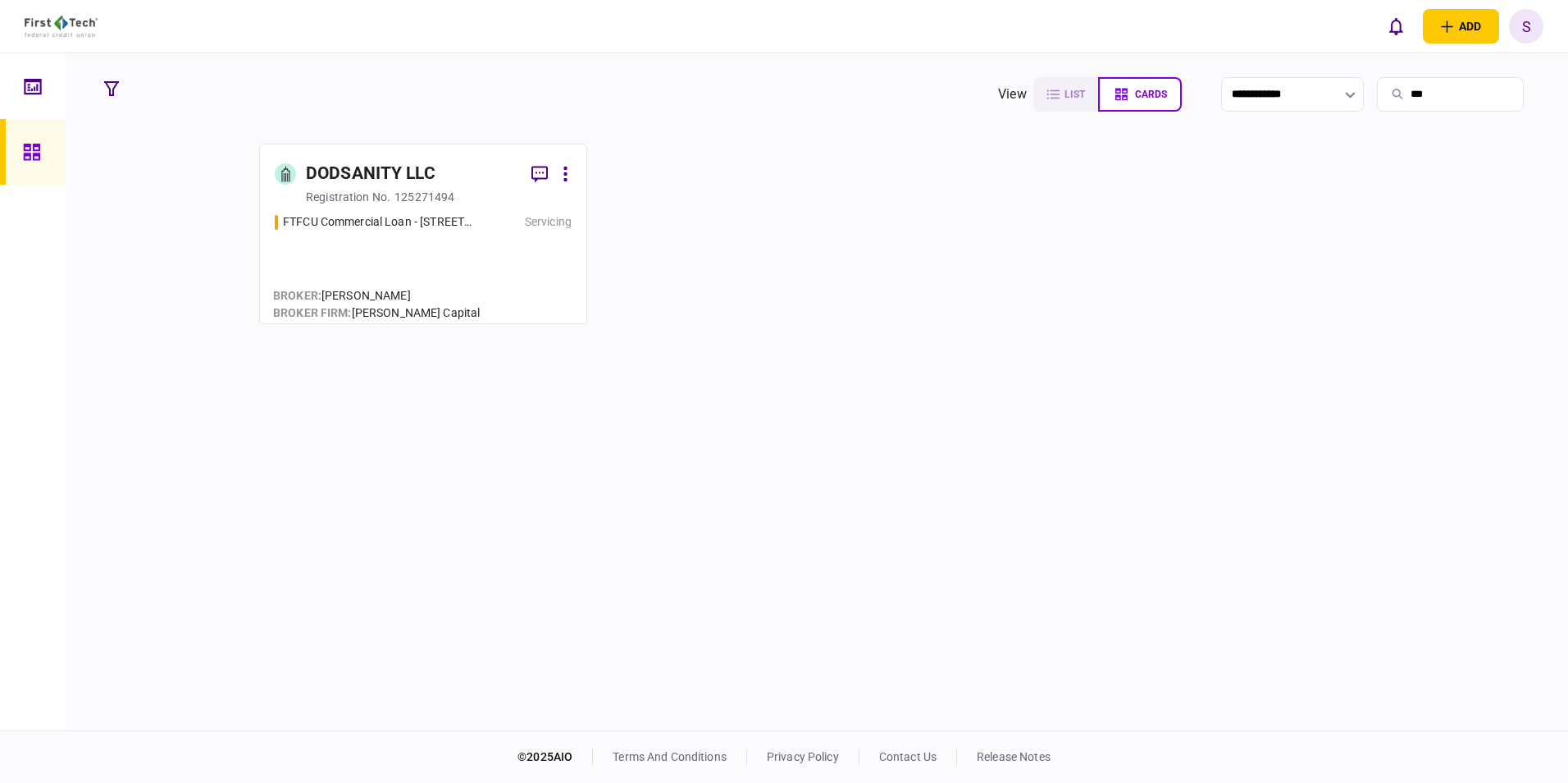
click at [381, 198] on div "registration no." at bounding box center [348, 196] width 85 height 16
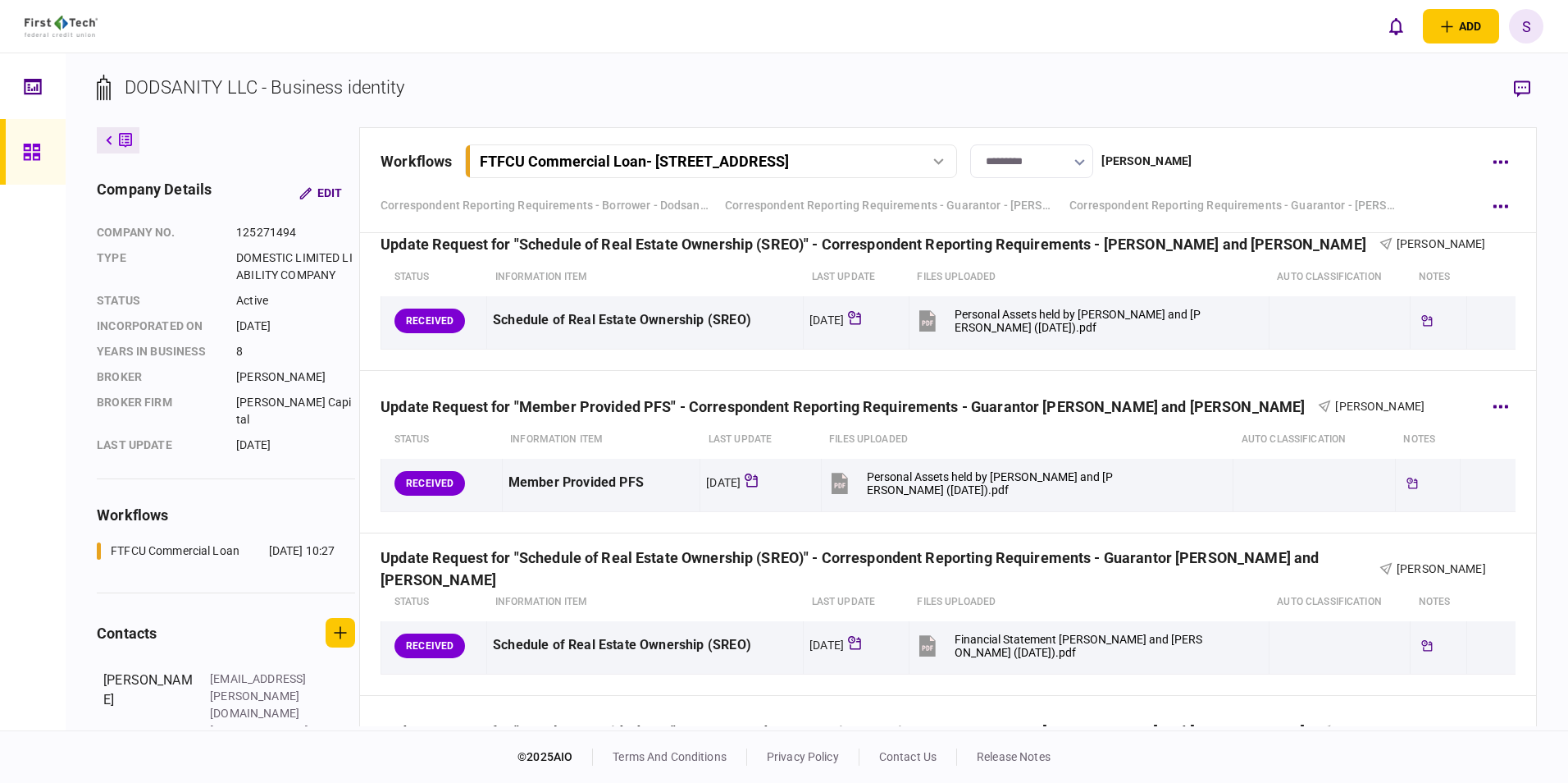
scroll to position [1969, 0]
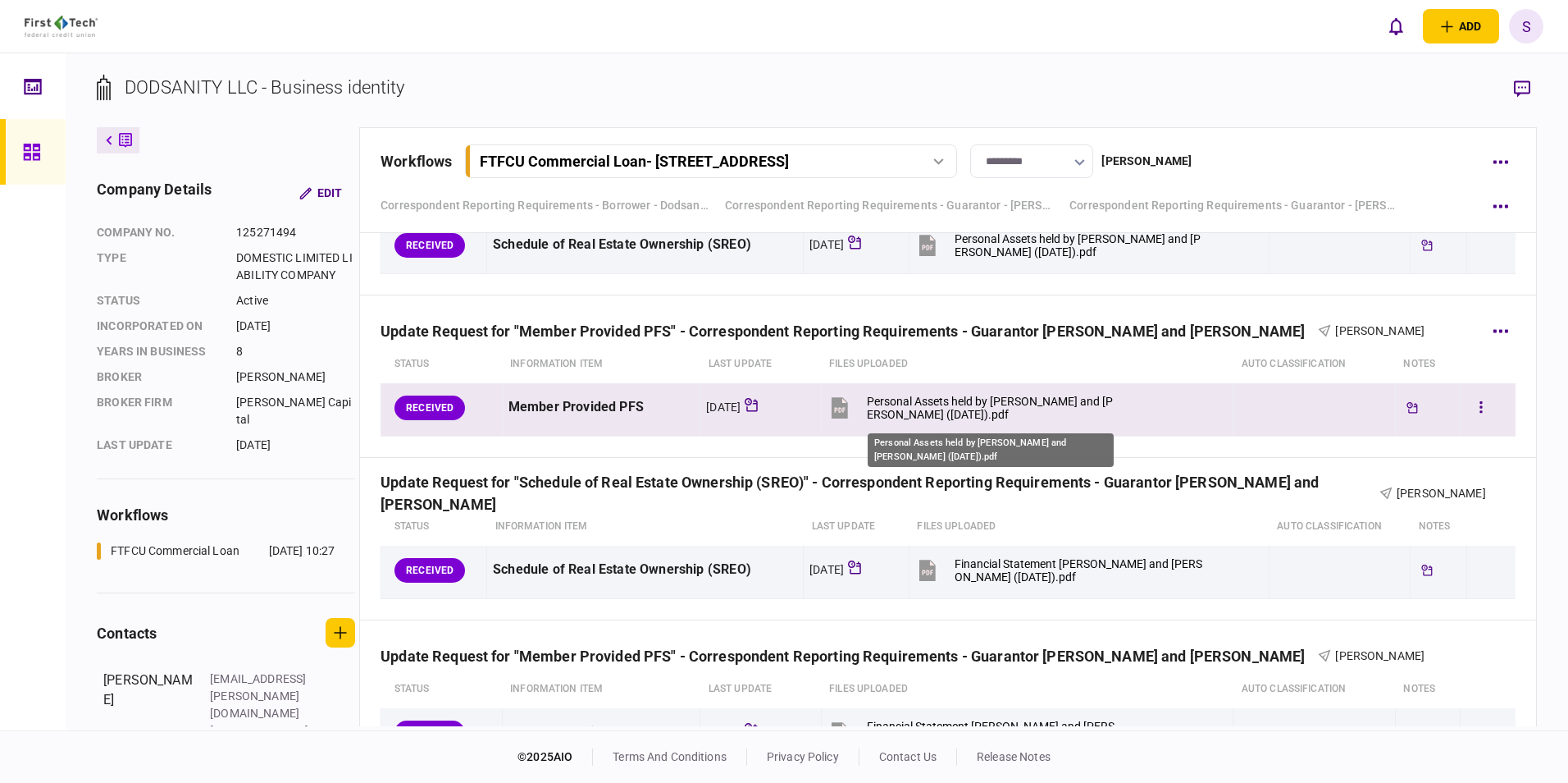
click at [918, 410] on div "Personal Assets held by [PERSON_NAME] and [PERSON_NAME] ([DATE]).pdf" at bounding box center [991, 407] width 248 height 27
click at [1479, 406] on icon "button" at bounding box center [1481, 407] width 3 height 15
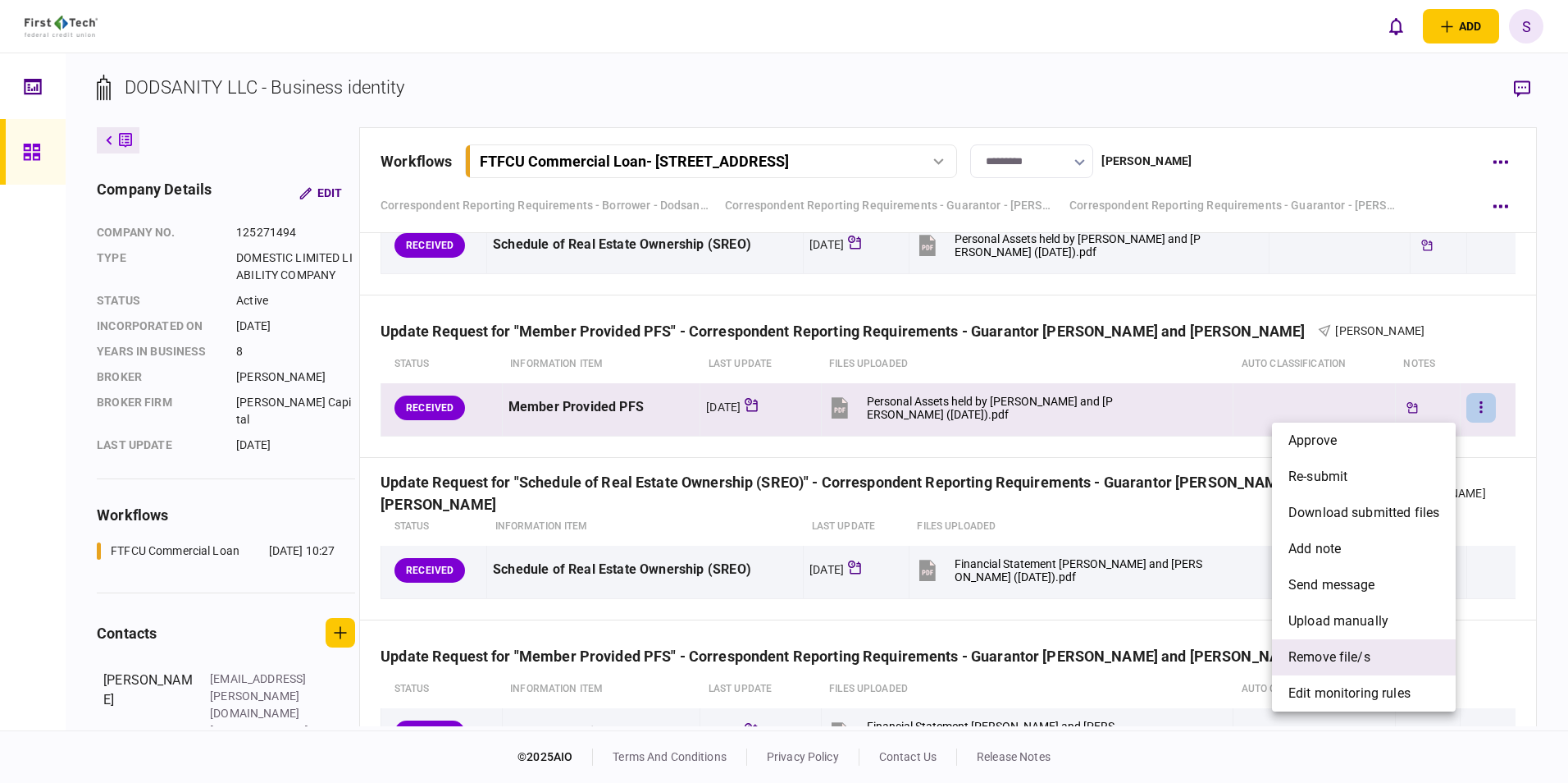
click at [1321, 664] on span "remove file/s" at bounding box center [1329, 656] width 82 height 20
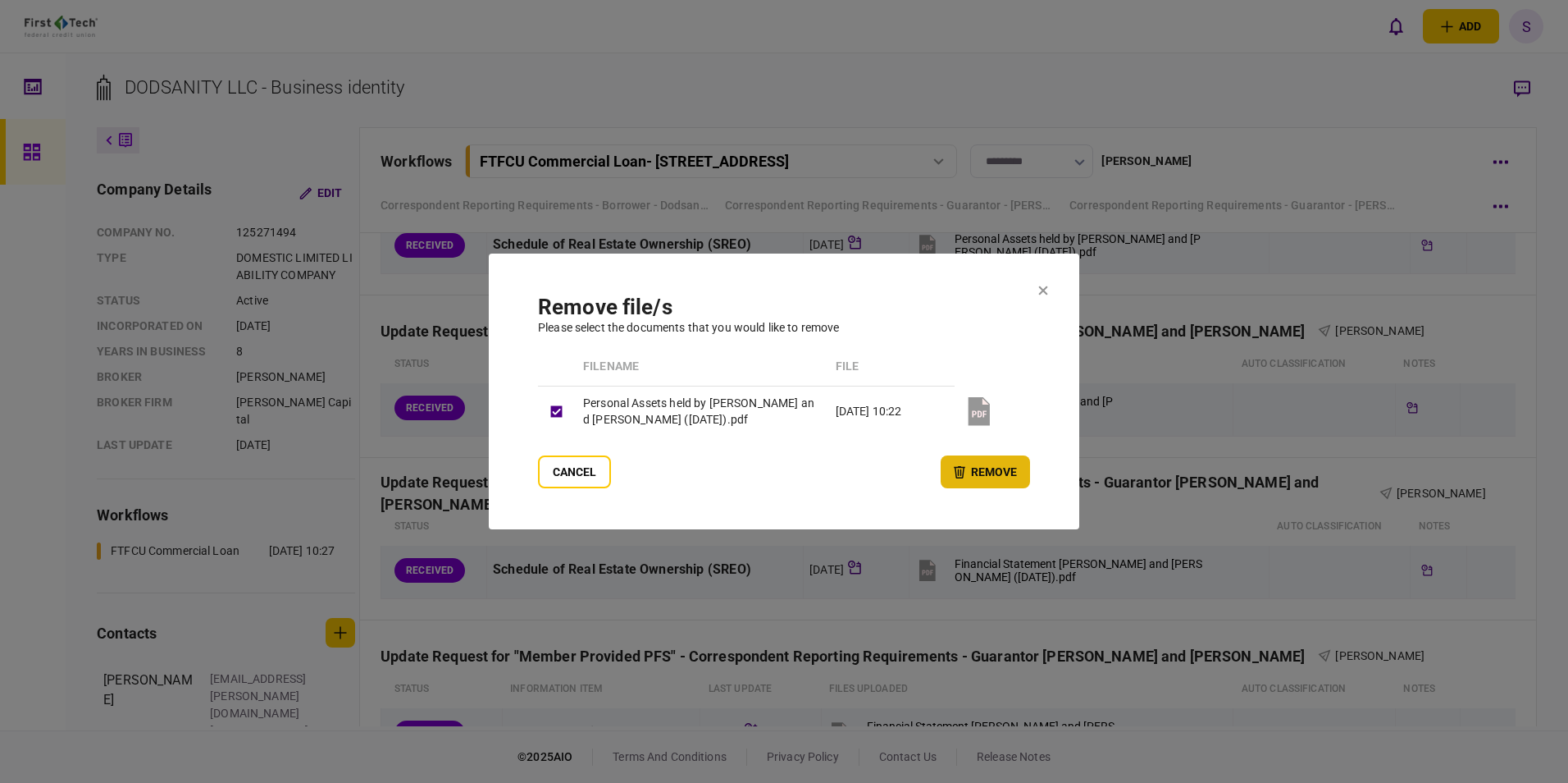
click at [1004, 488] on button "remove" at bounding box center [985, 472] width 89 height 33
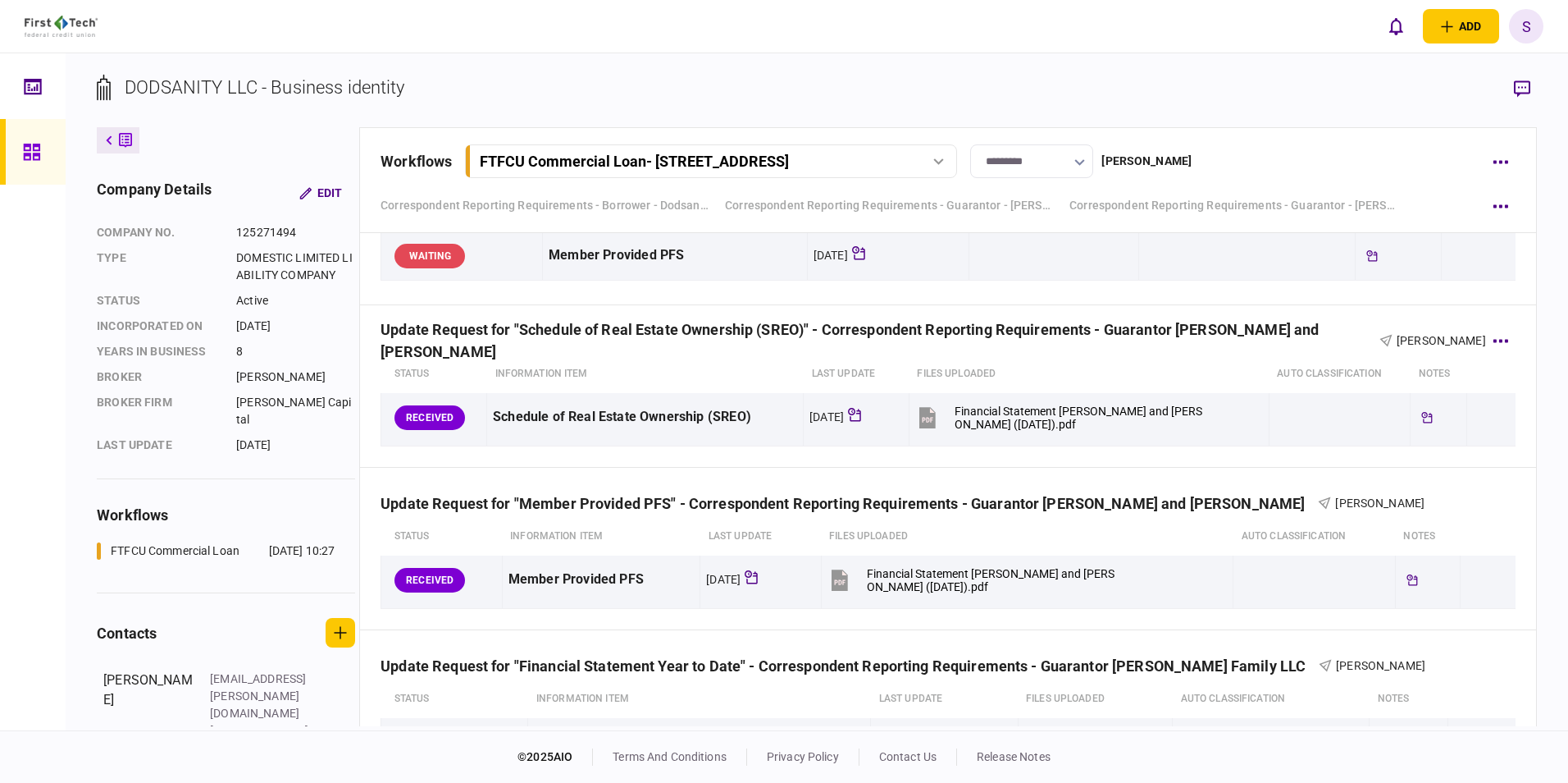
scroll to position [2132, 0]
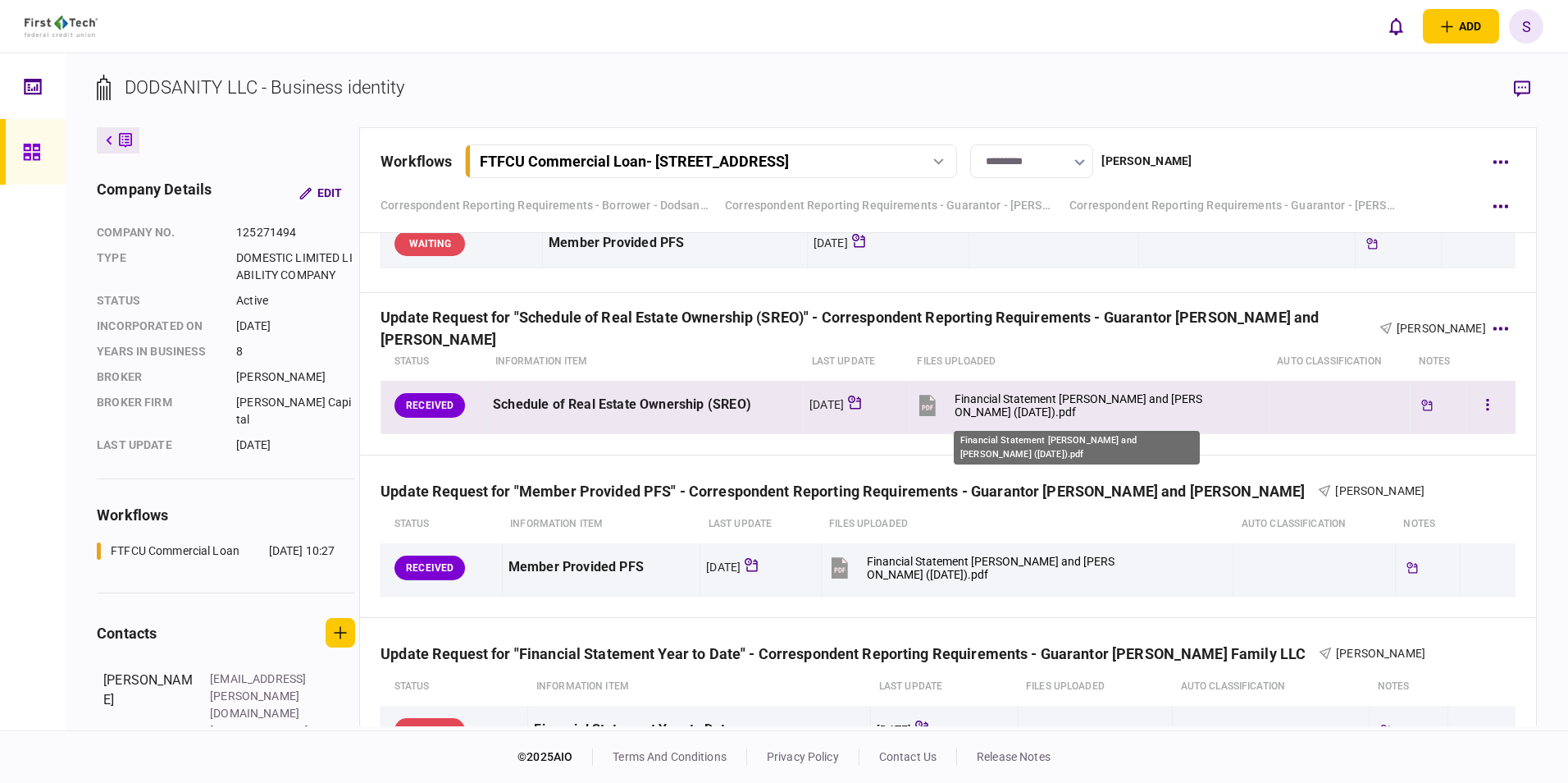
click at [1001, 394] on div "Financial Statement [PERSON_NAME] and [PERSON_NAME] ([DATE]).pdf" at bounding box center [1079, 405] width 248 height 27
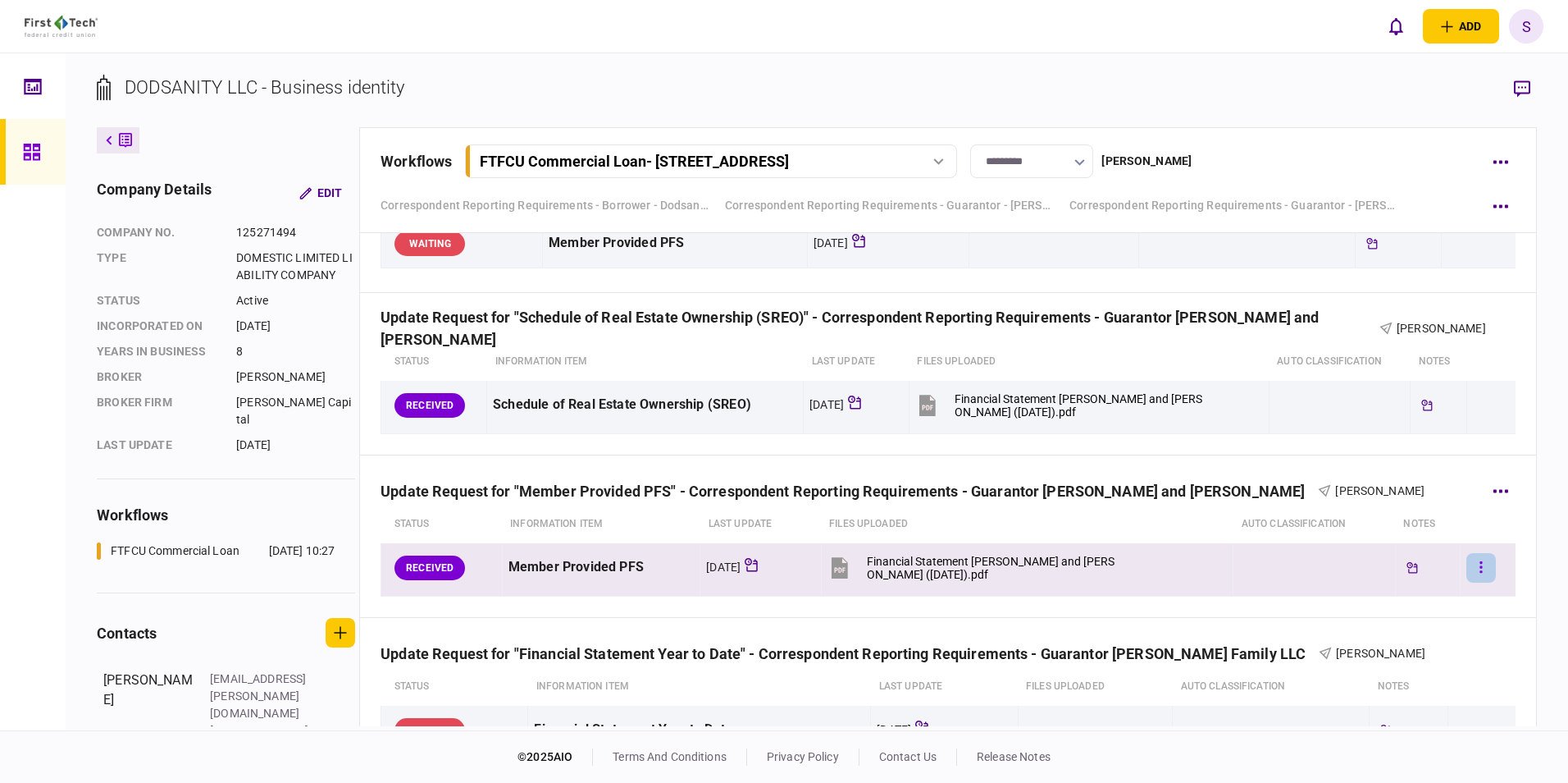
click at [1467, 565] on button "button" at bounding box center [1481, 567] width 30 height 30
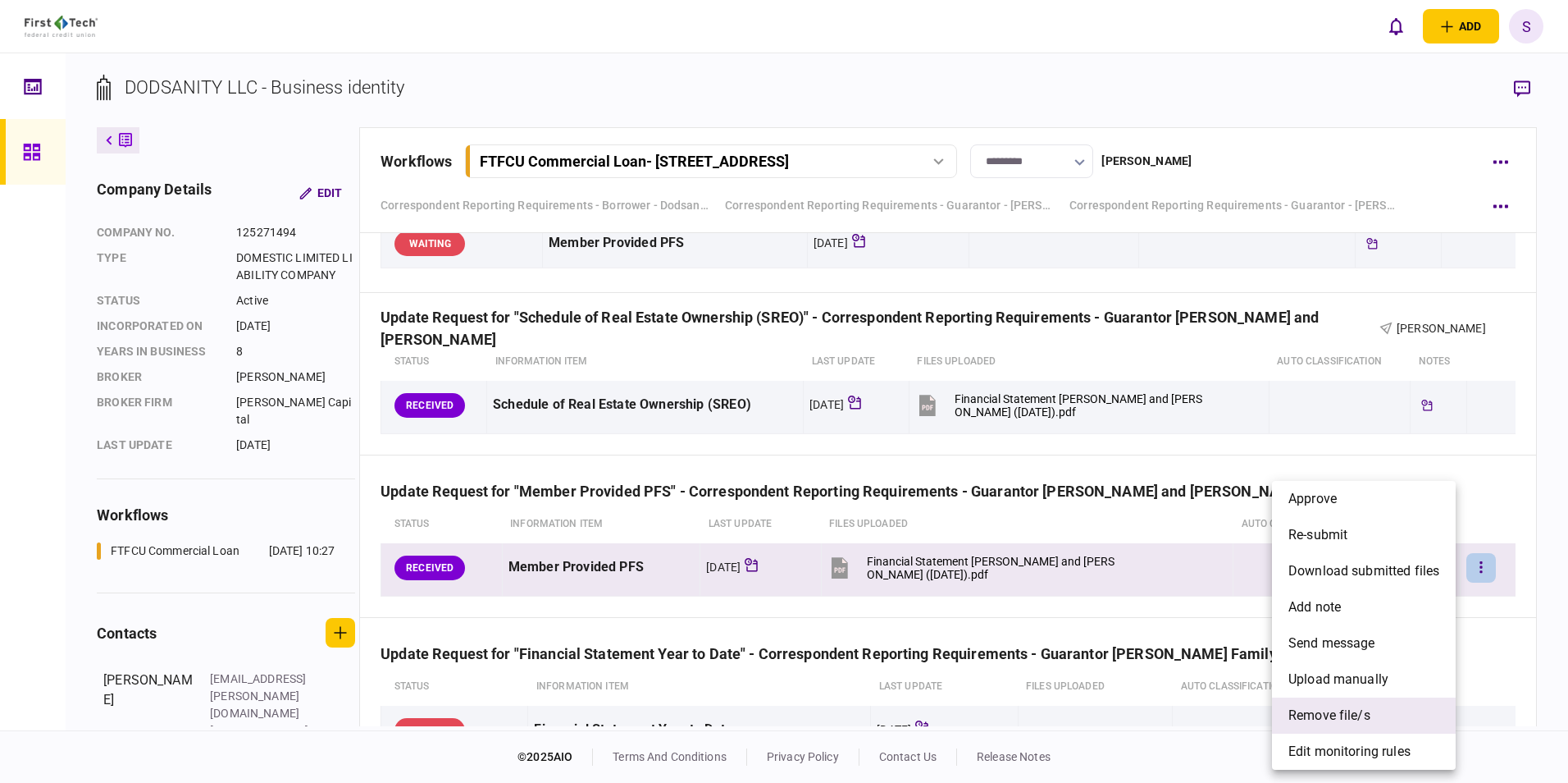
click at [1355, 721] on span "remove file/s" at bounding box center [1329, 715] width 82 height 20
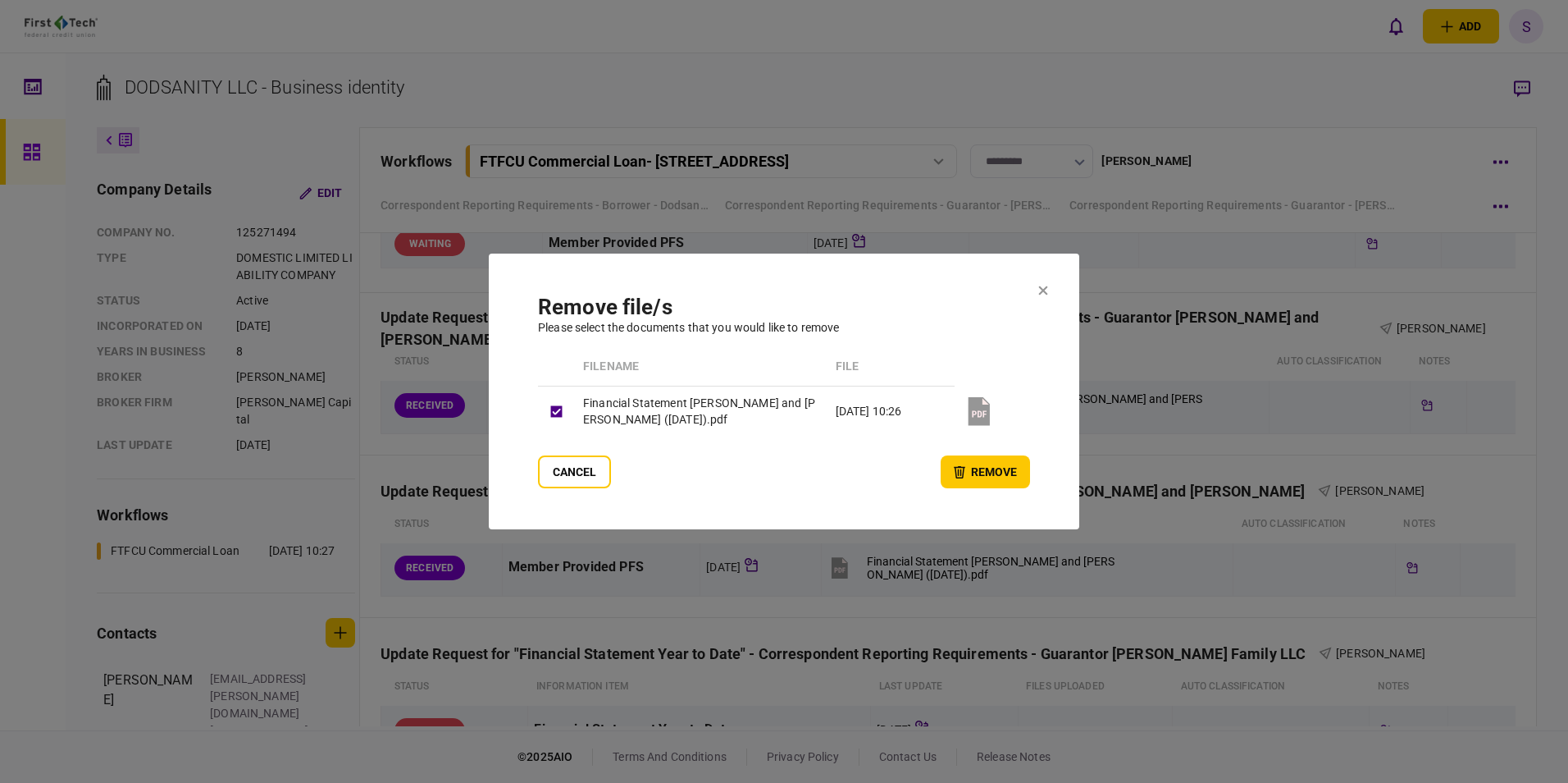
click at [992, 478] on button "remove" at bounding box center [985, 472] width 89 height 33
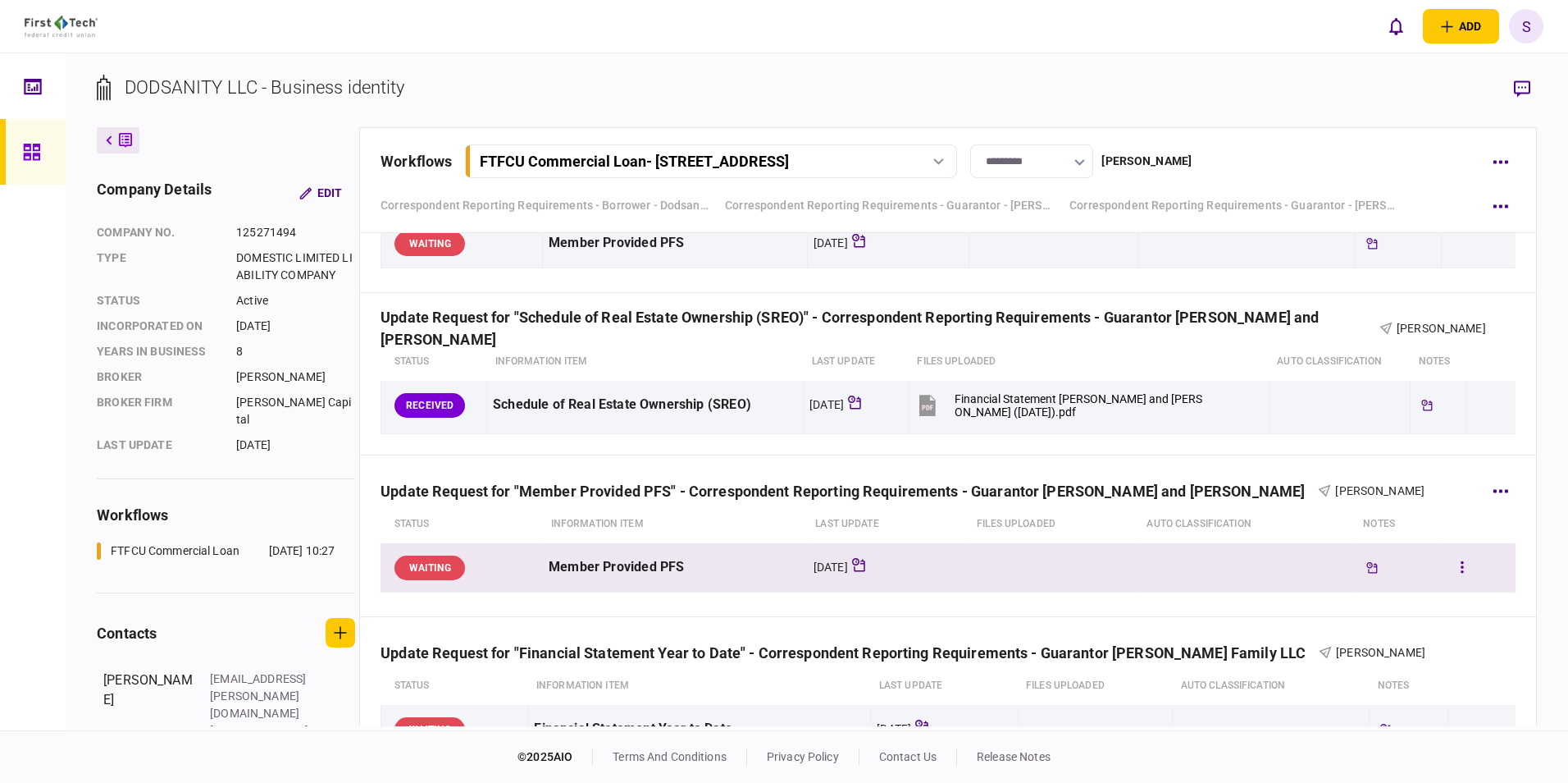
click at [848, 564] on div "[DATE]" at bounding box center [831, 566] width 34 height 16
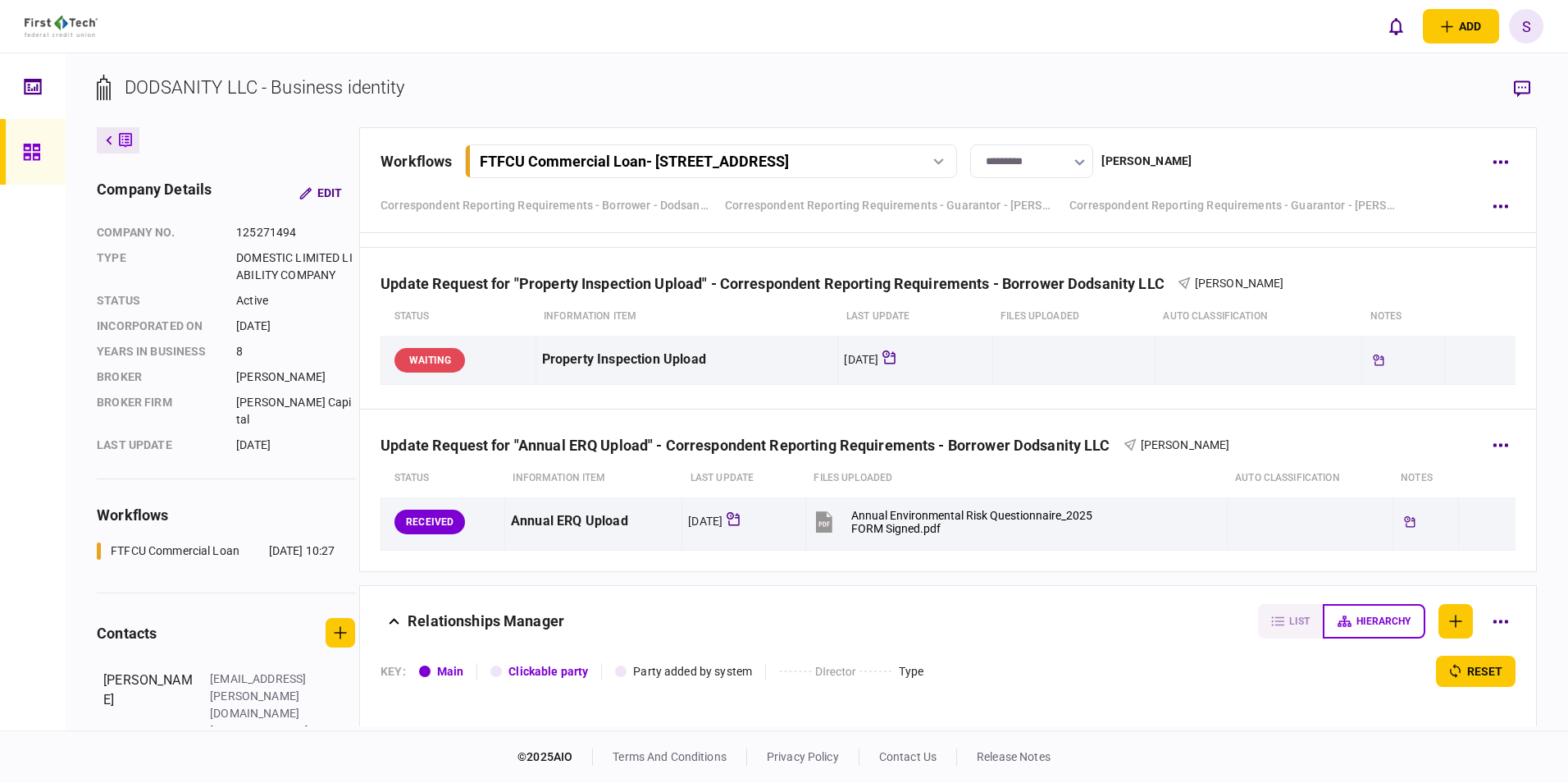
scroll to position [2789, 0]
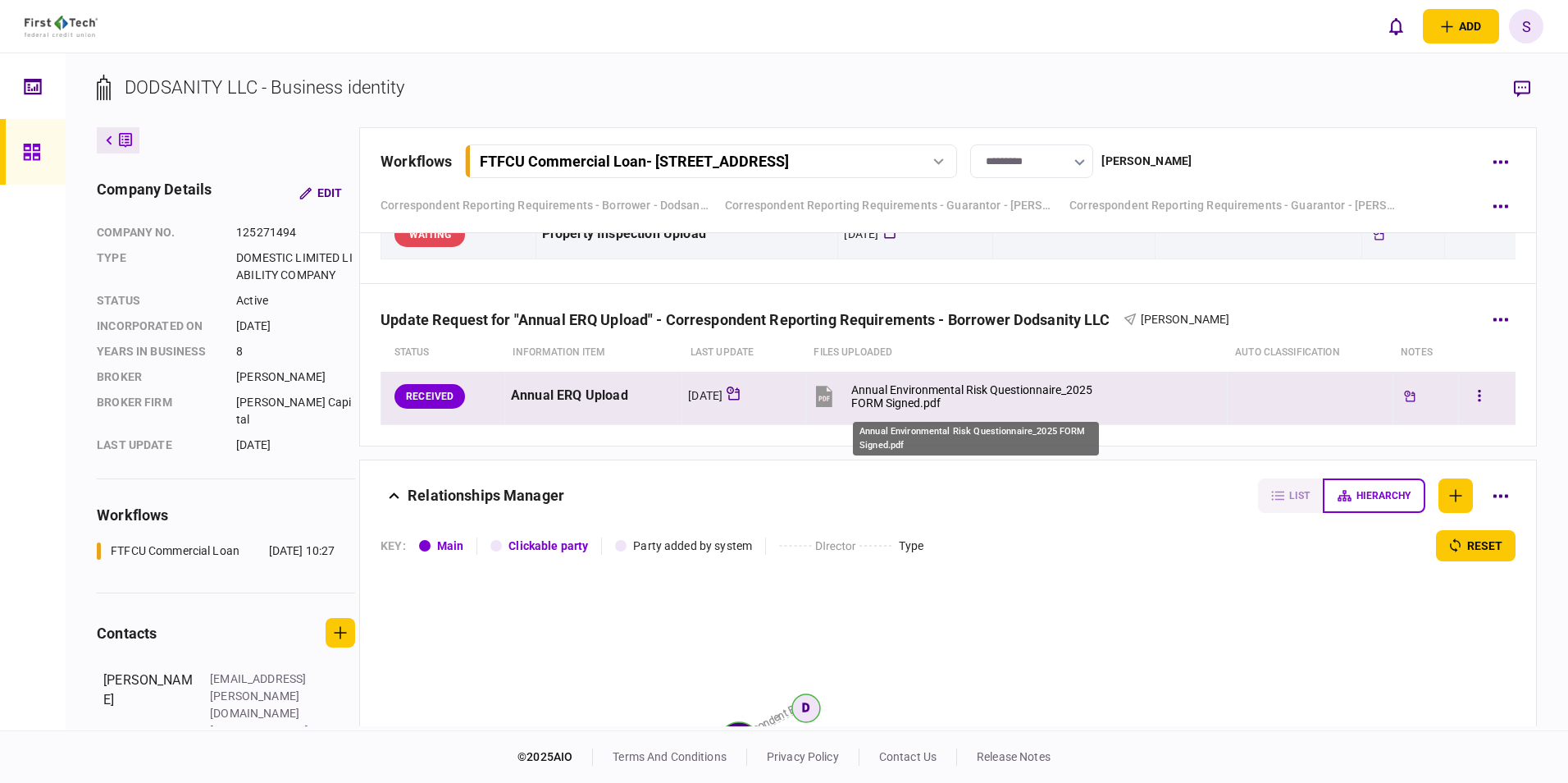
click at [882, 391] on div "Annual Environmental Risk Questionnaire_2025 FORM Signed.pdf" at bounding box center [975, 396] width 248 height 27
click at [1475, 390] on button "button" at bounding box center [1479, 396] width 30 height 30
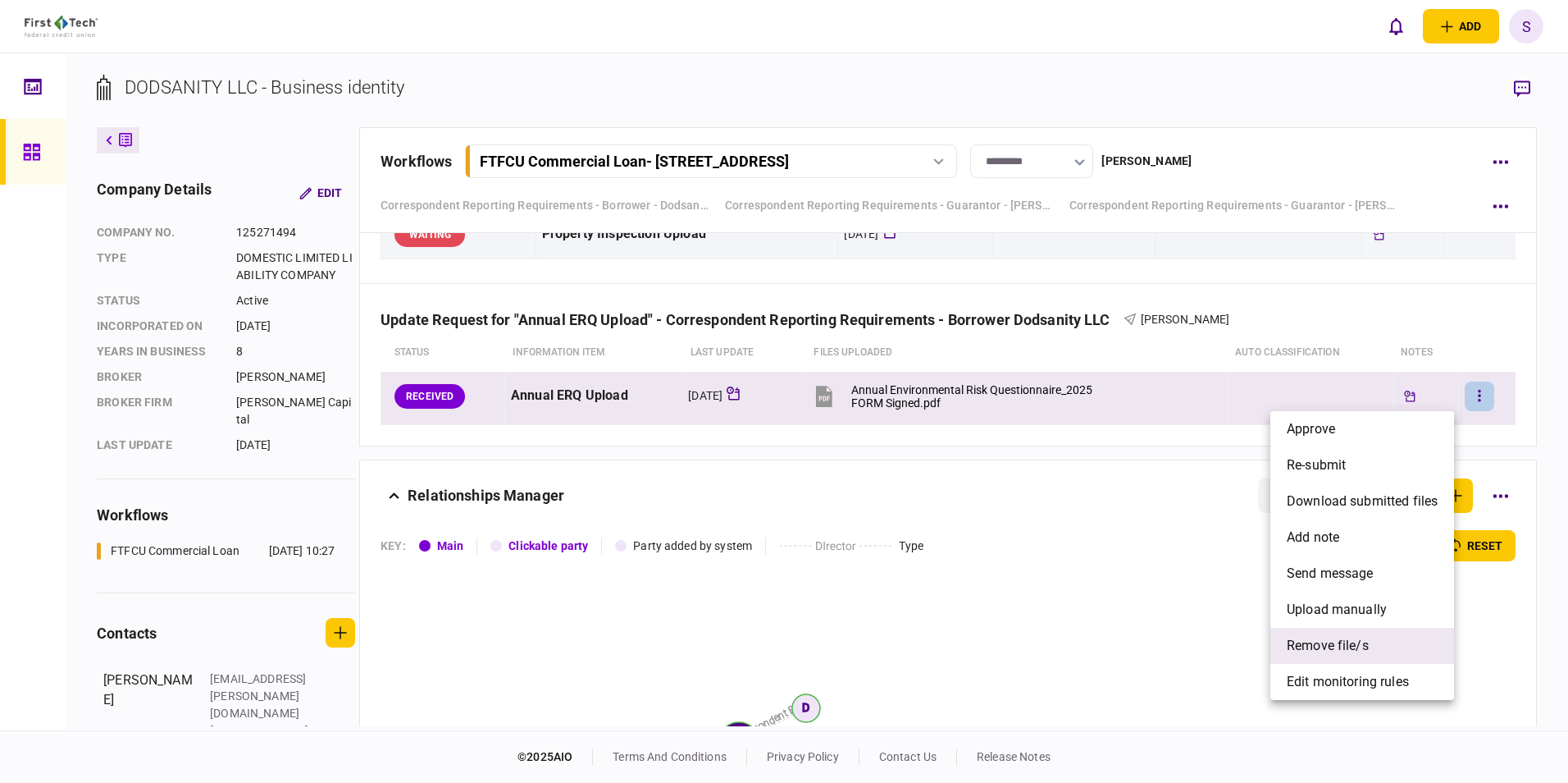
click at [1300, 645] on span "remove file/s" at bounding box center [1328, 645] width 82 height 20
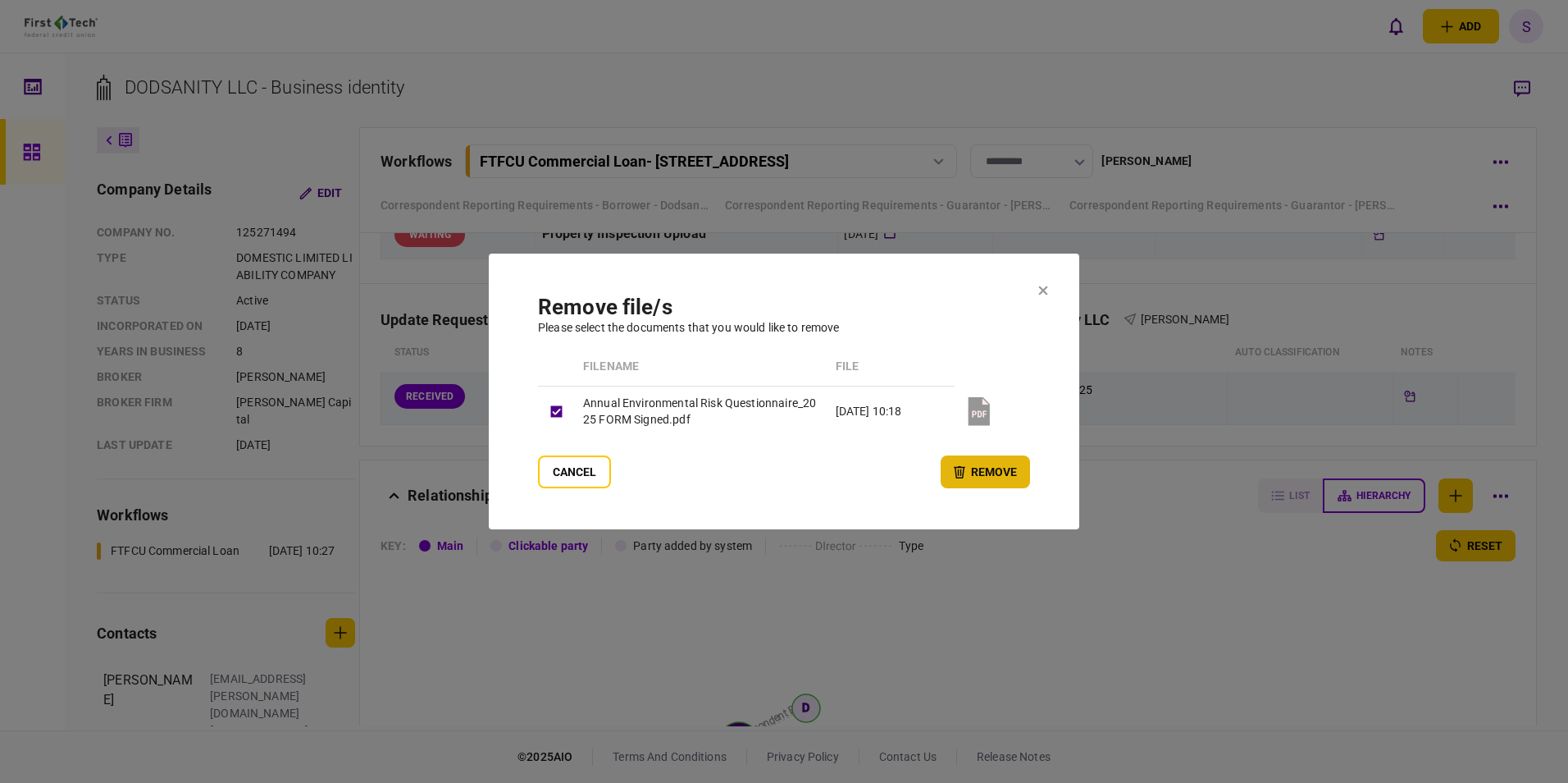
click at [987, 472] on button "remove" at bounding box center [985, 472] width 89 height 33
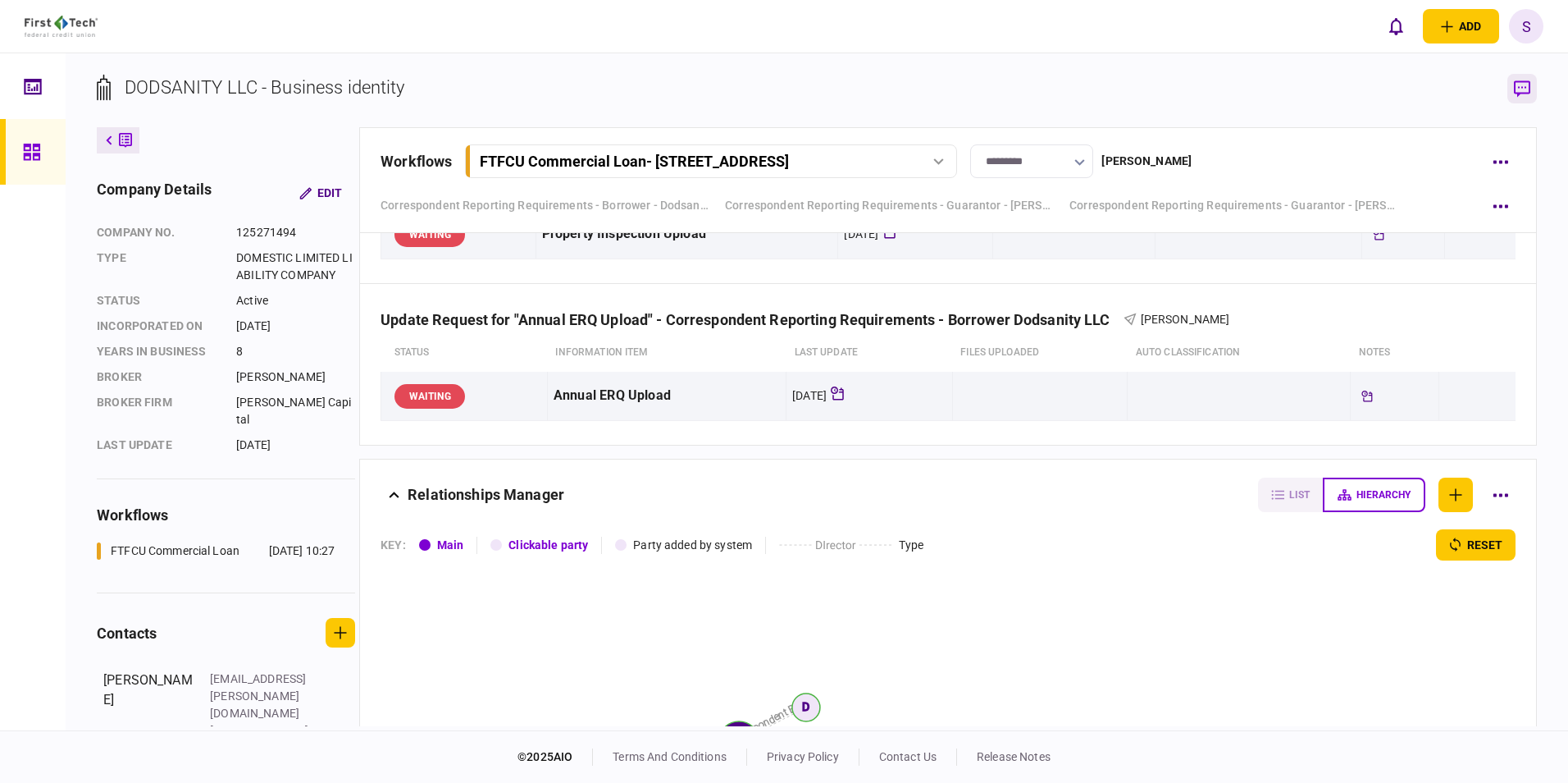
click at [1520, 89] on icon "button" at bounding box center [1522, 89] width 16 height 17
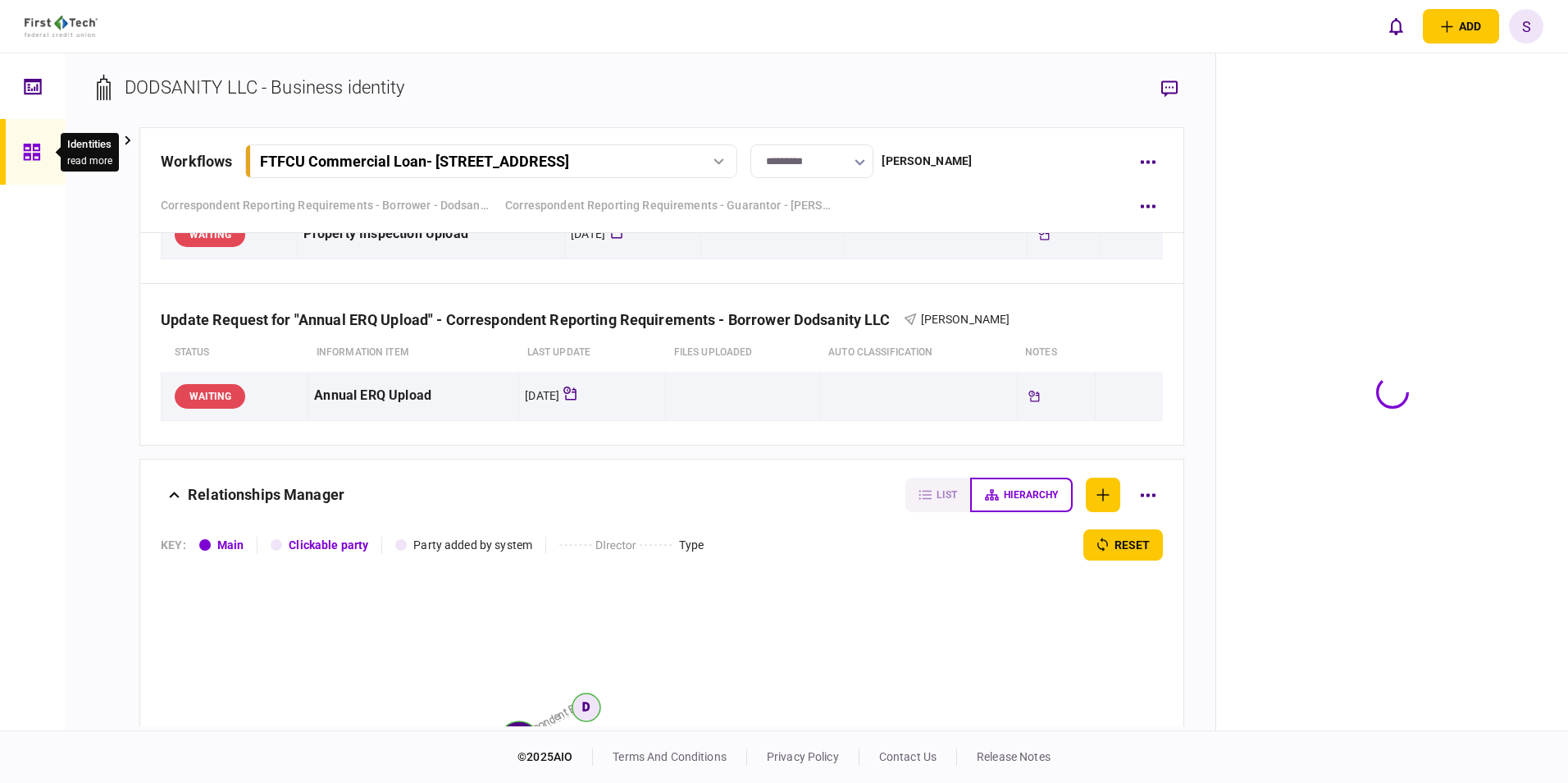
click at [31, 159] on icon at bounding box center [32, 152] width 18 height 19
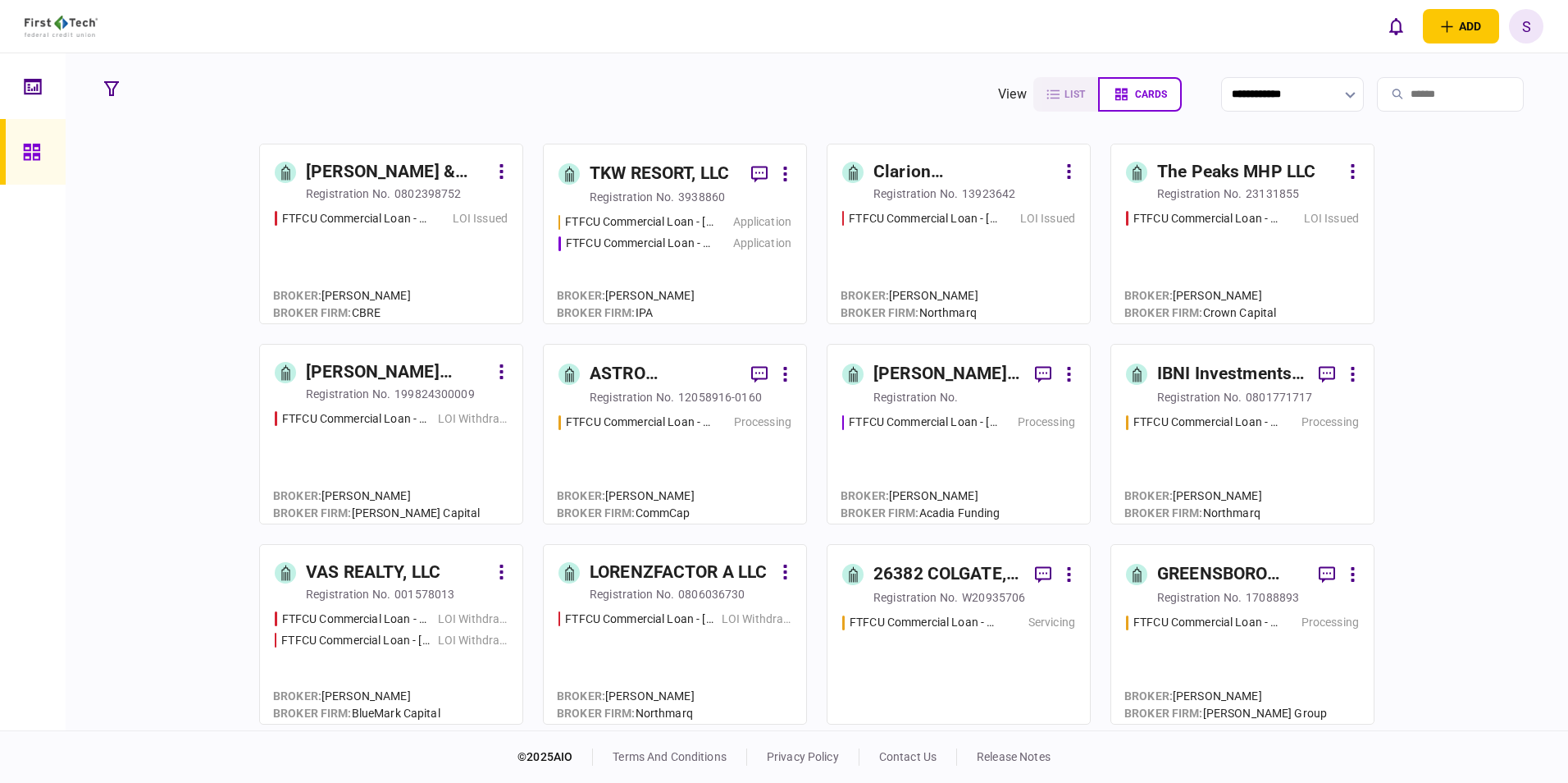
click at [1377, 91] on input "search" at bounding box center [1451, 94] width 147 height 34
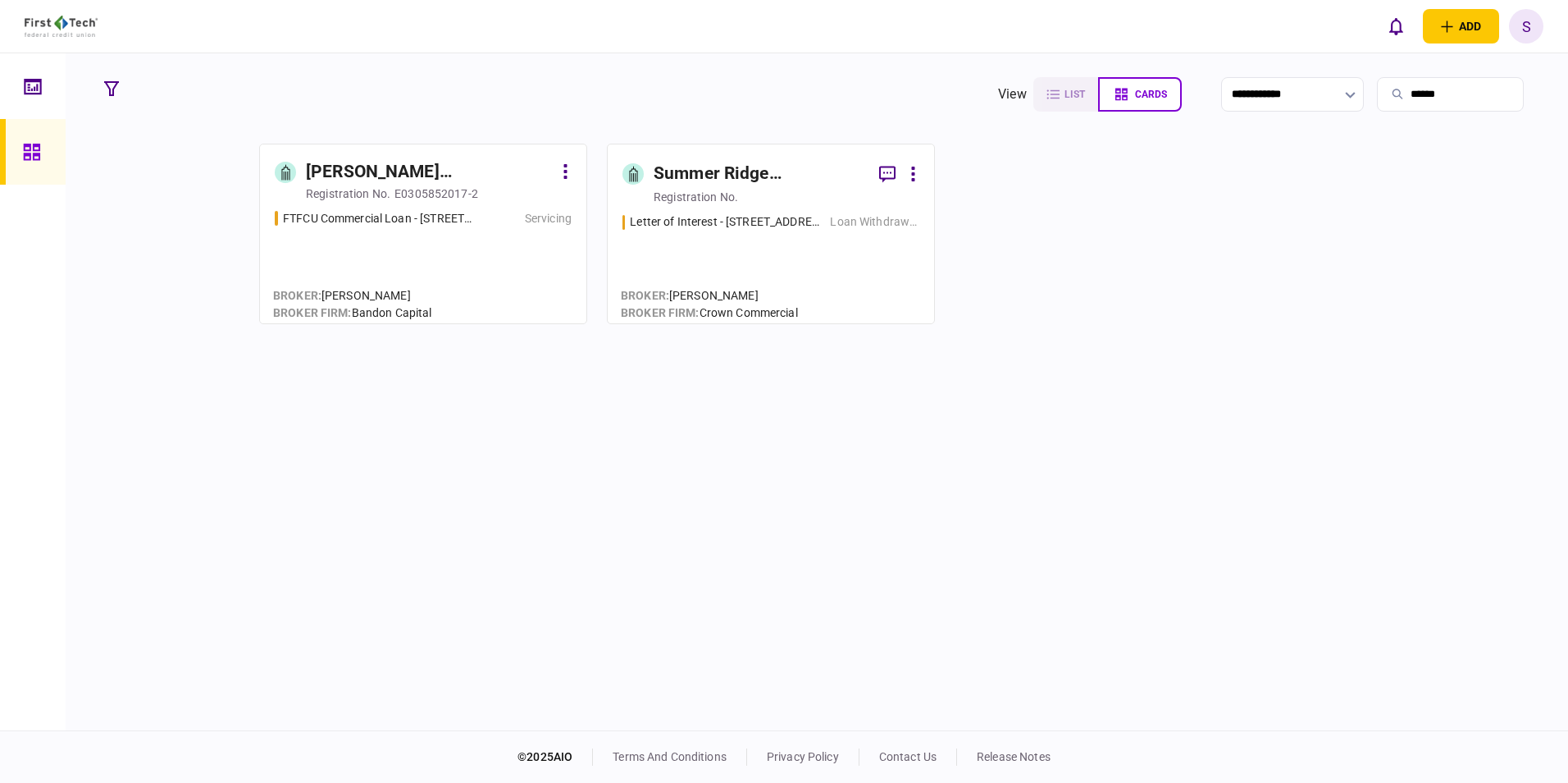
type input "******"
click at [371, 197] on div "registration no." at bounding box center [348, 193] width 85 height 16
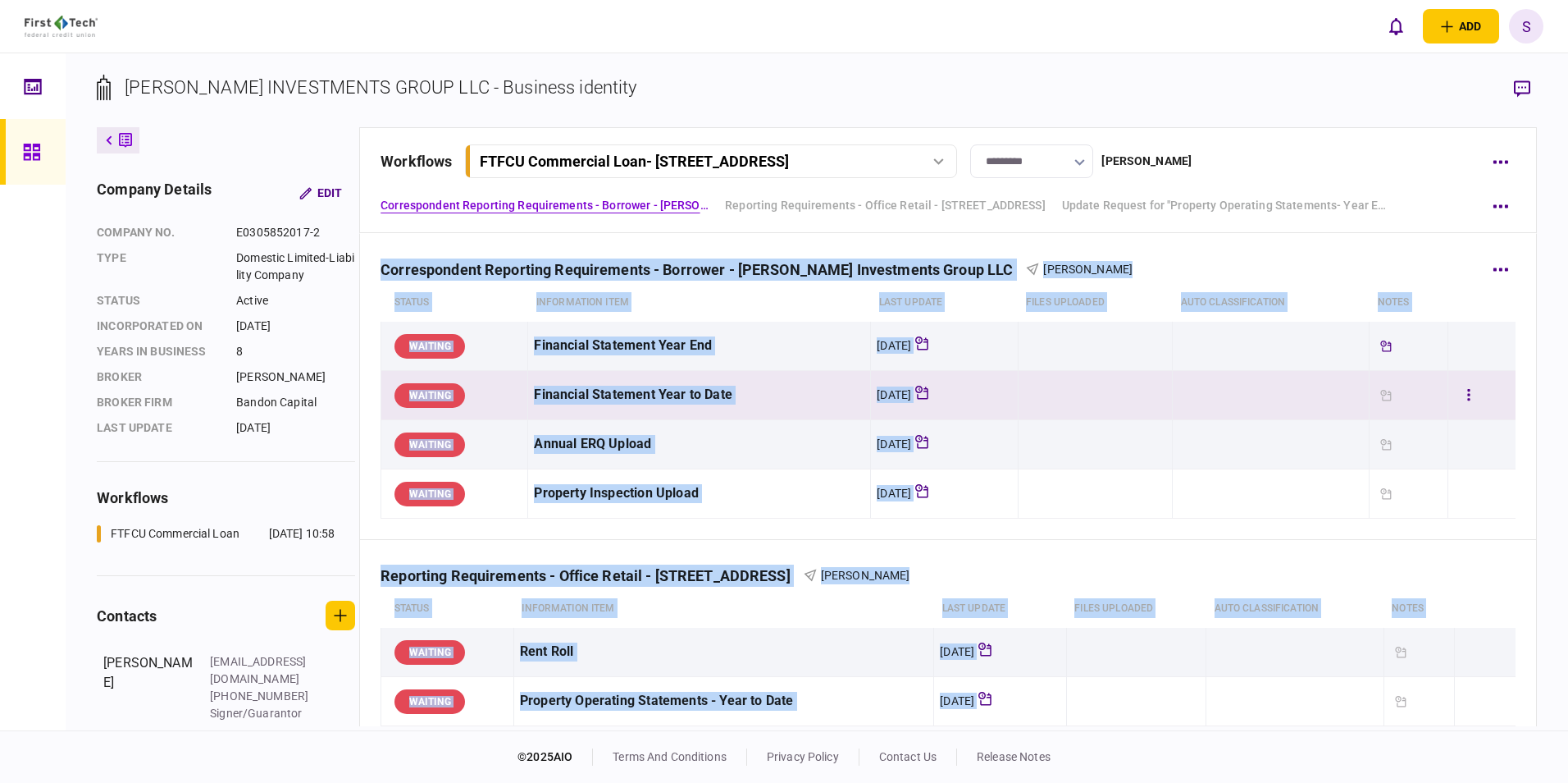
click at [1139, 417] on td at bounding box center [1095, 395] width 155 height 50
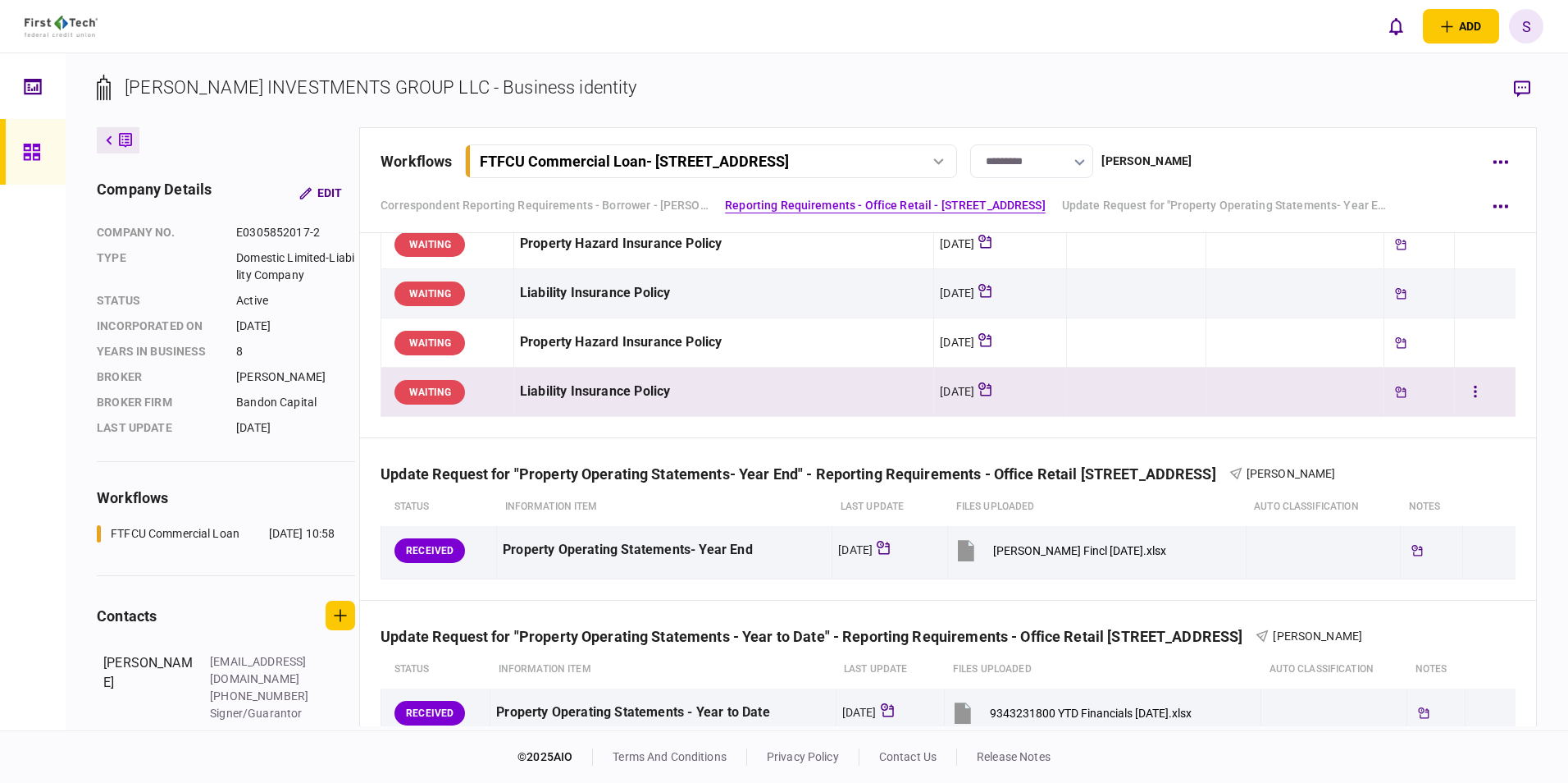
scroll to position [656, 0]
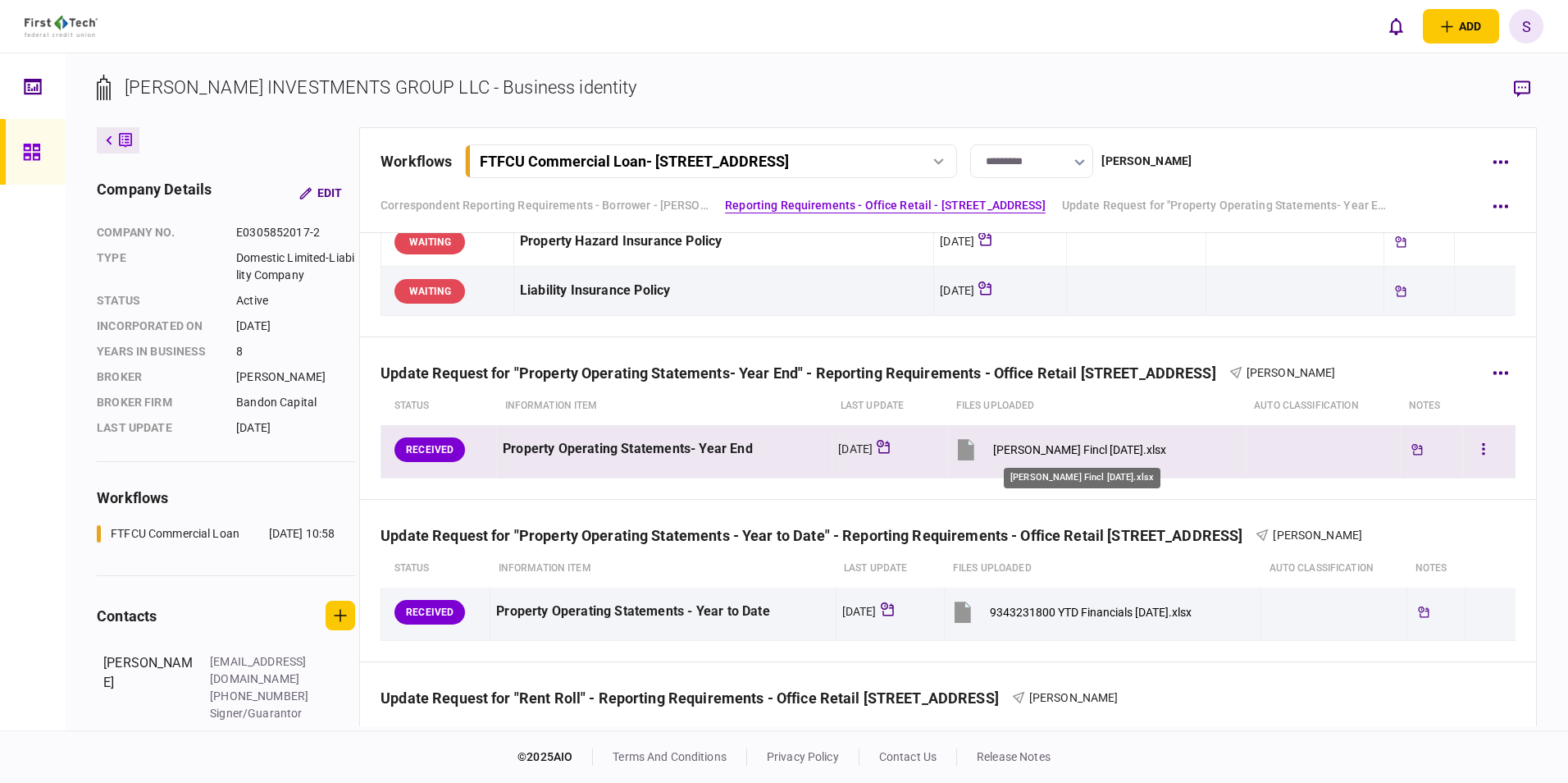
click at [1022, 443] on div "Summerlin Fincl 12-31-2024.xlsx" at bounding box center [1080, 449] width 173 height 13
click at [992, 450] on button "Summerlin Fincl 12-31-2024.xlsx" at bounding box center [1060, 448] width 212 height 37
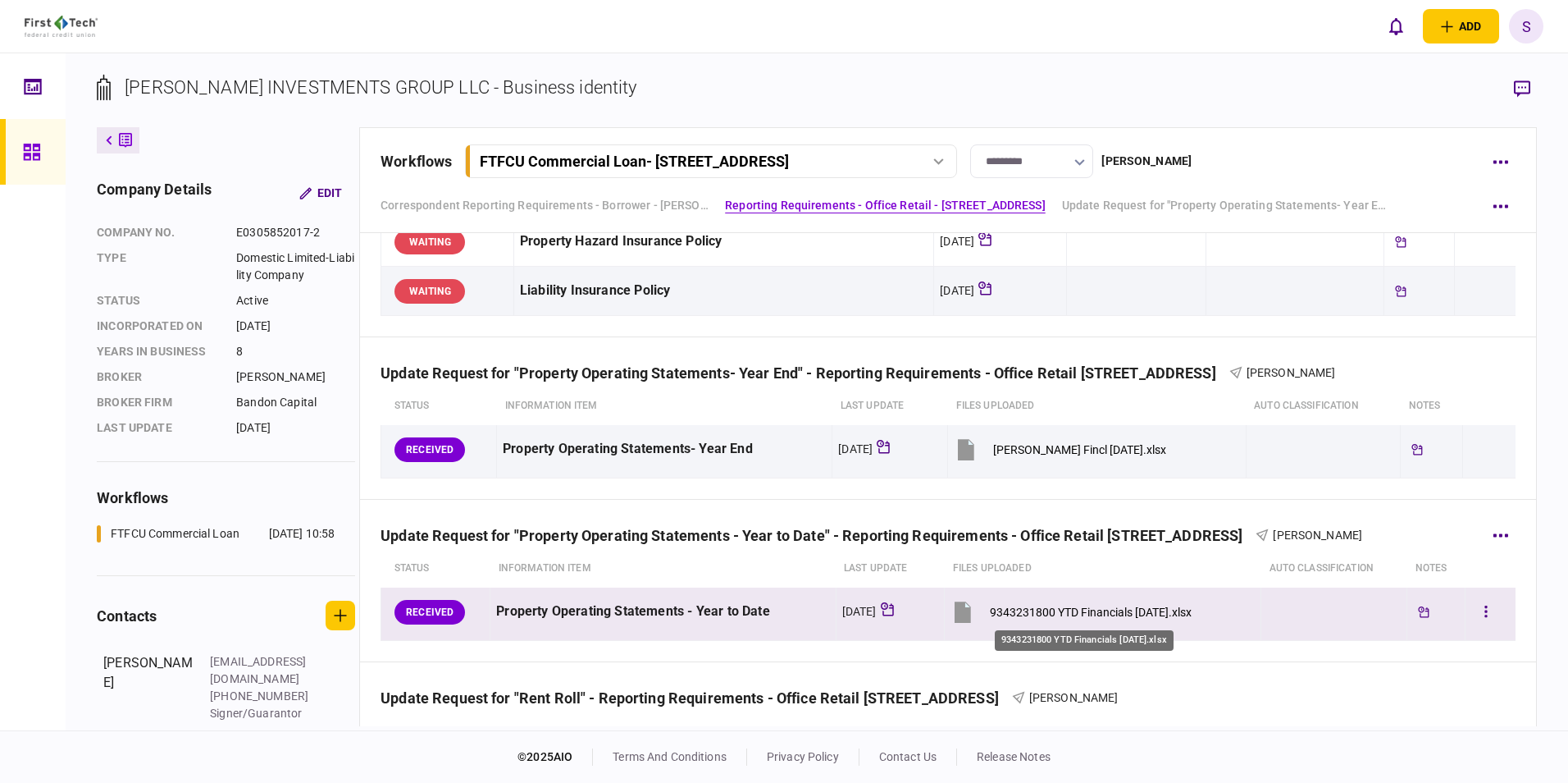
click at [1019, 608] on div "9343231800 YTD Financials 06.30.25.xlsx" at bounding box center [1091, 611] width 202 height 13
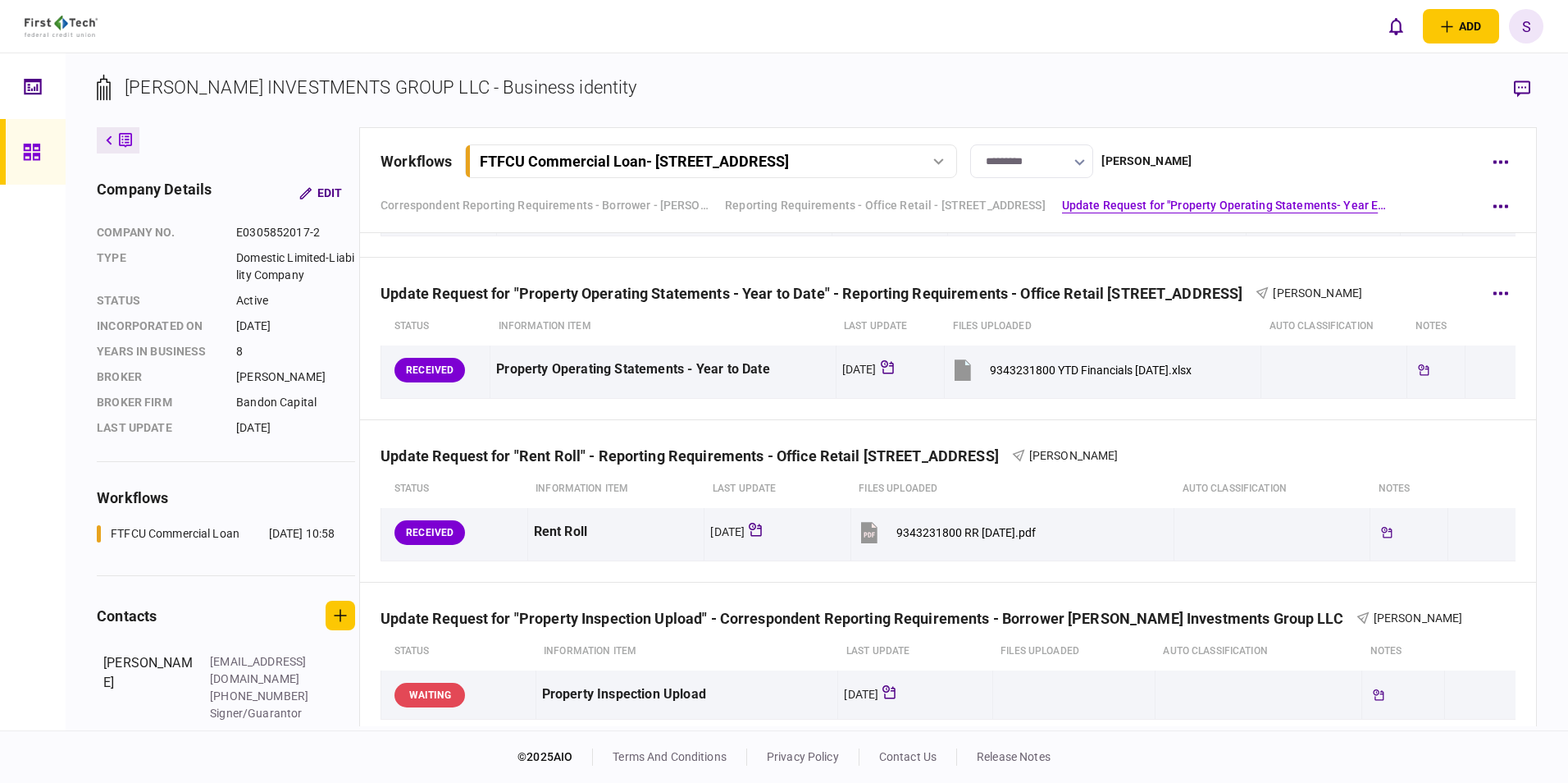
scroll to position [902, 0]
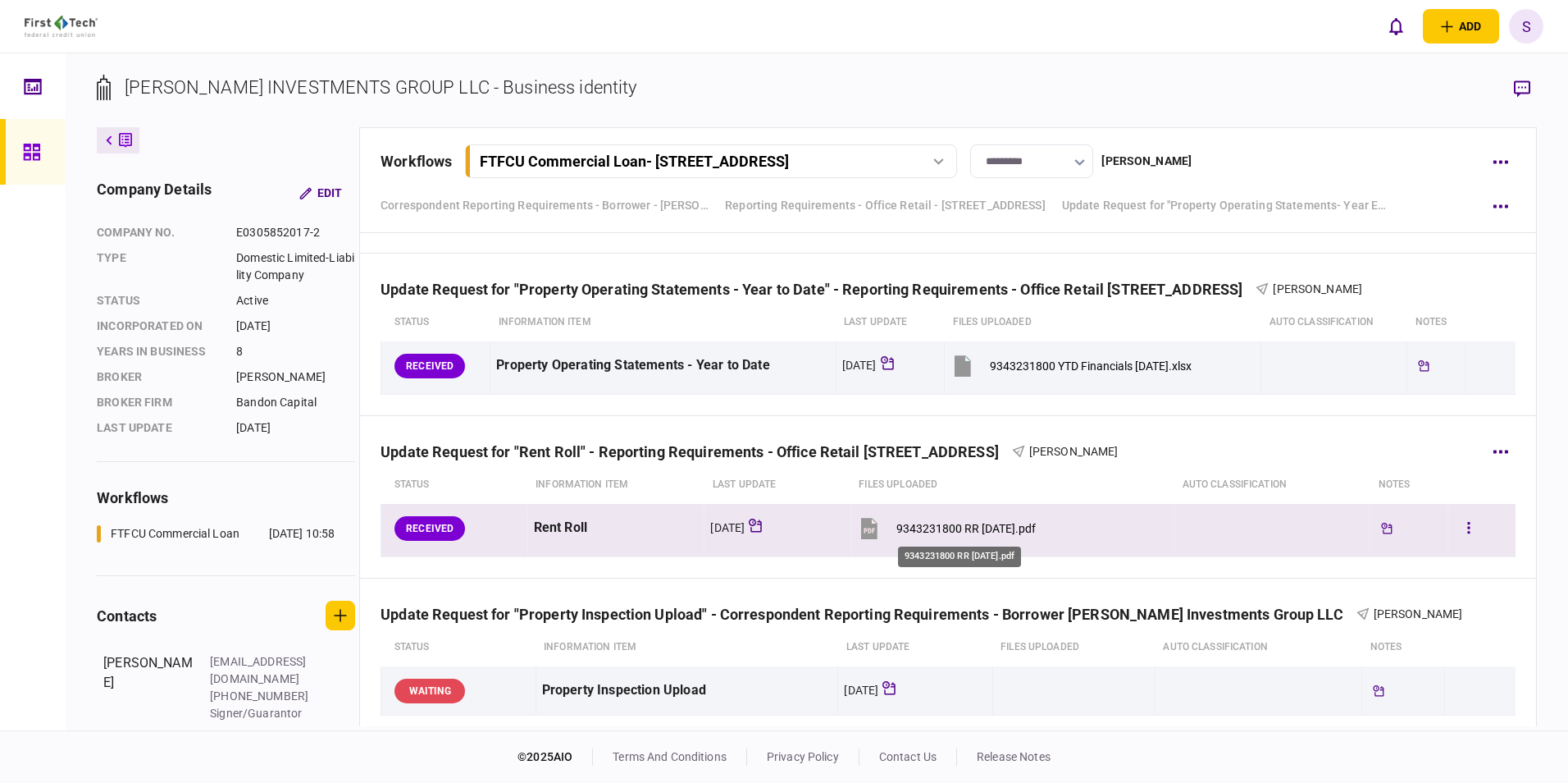
click at [960, 533] on div "9343231800 RR 08.10.25.pdf" at bounding box center [966, 528] width 139 height 13
click at [1468, 523] on icon "button" at bounding box center [1469, 527] width 3 height 11
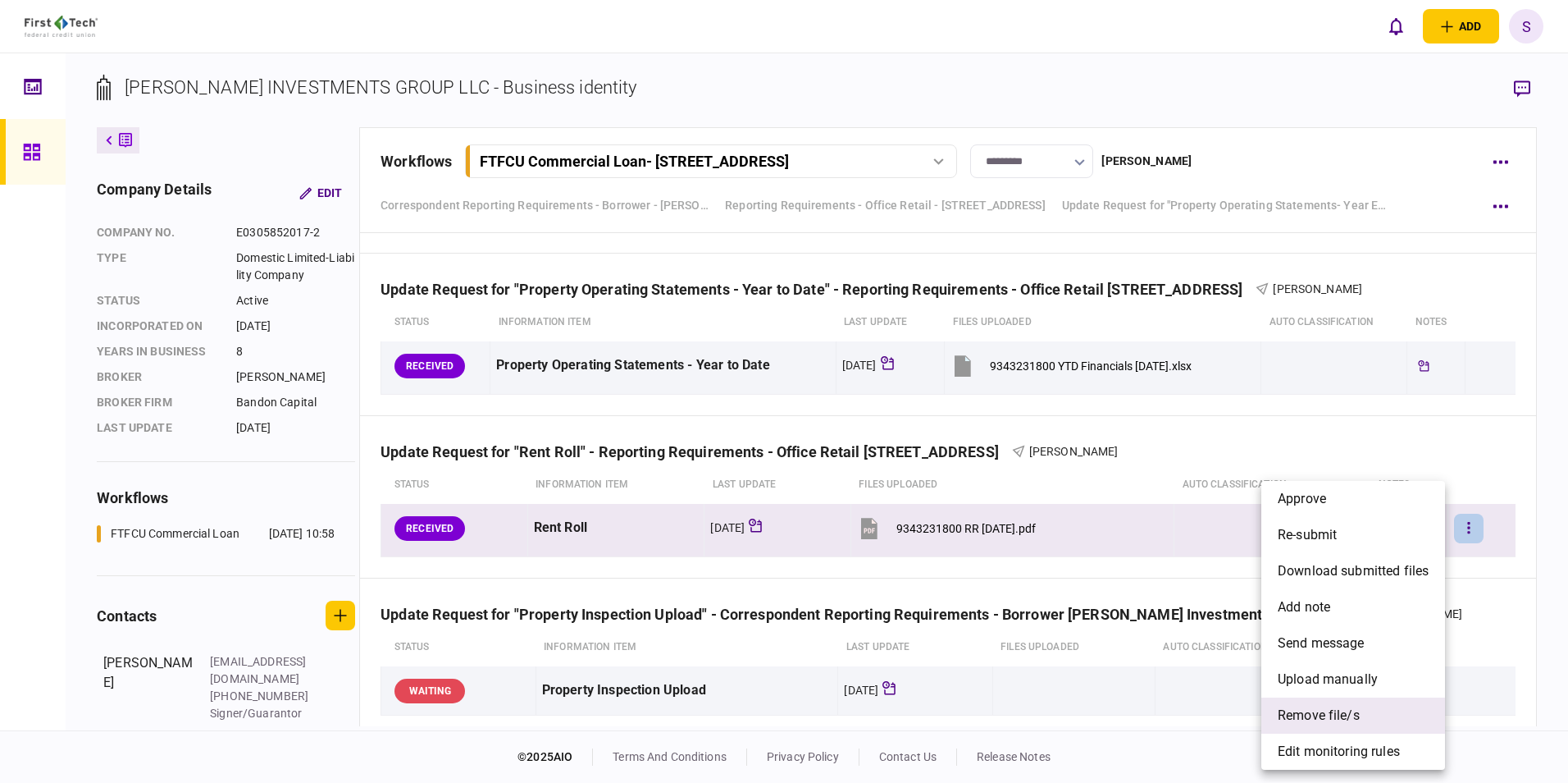
click at [1326, 716] on span "remove file/s" at bounding box center [1319, 715] width 82 height 20
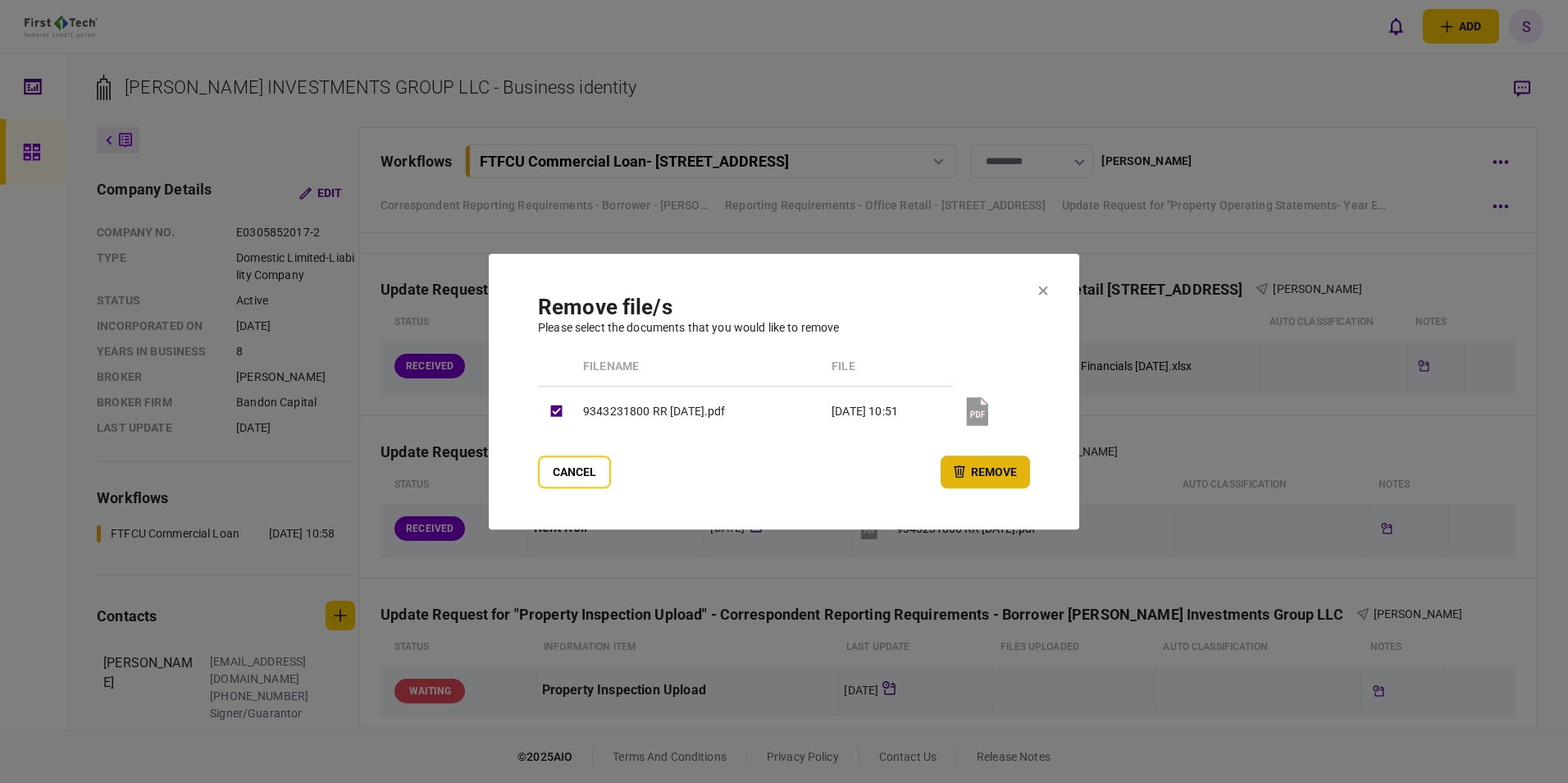
click at [984, 473] on button "remove" at bounding box center [985, 472] width 89 height 33
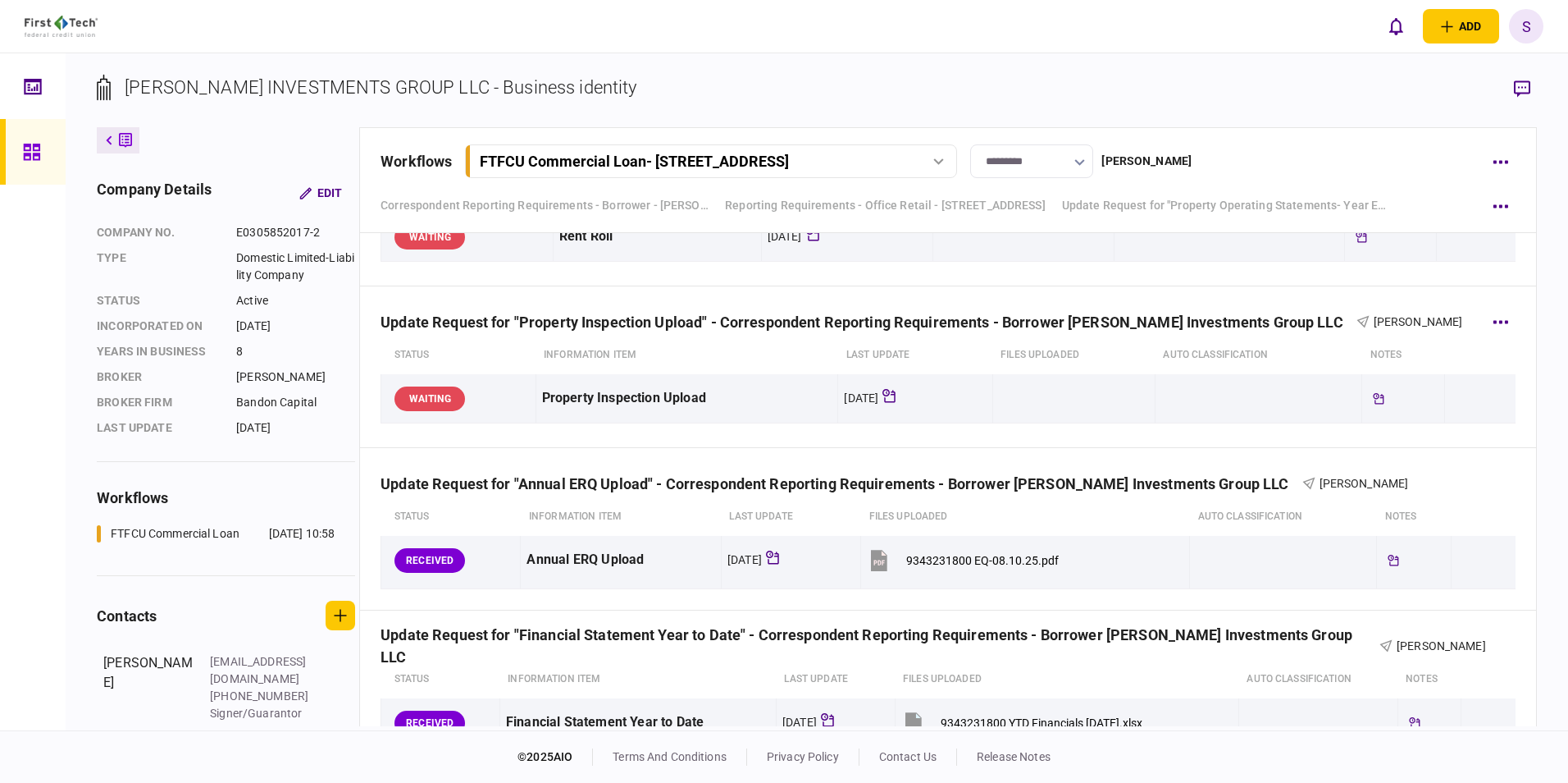
scroll to position [1231, 0]
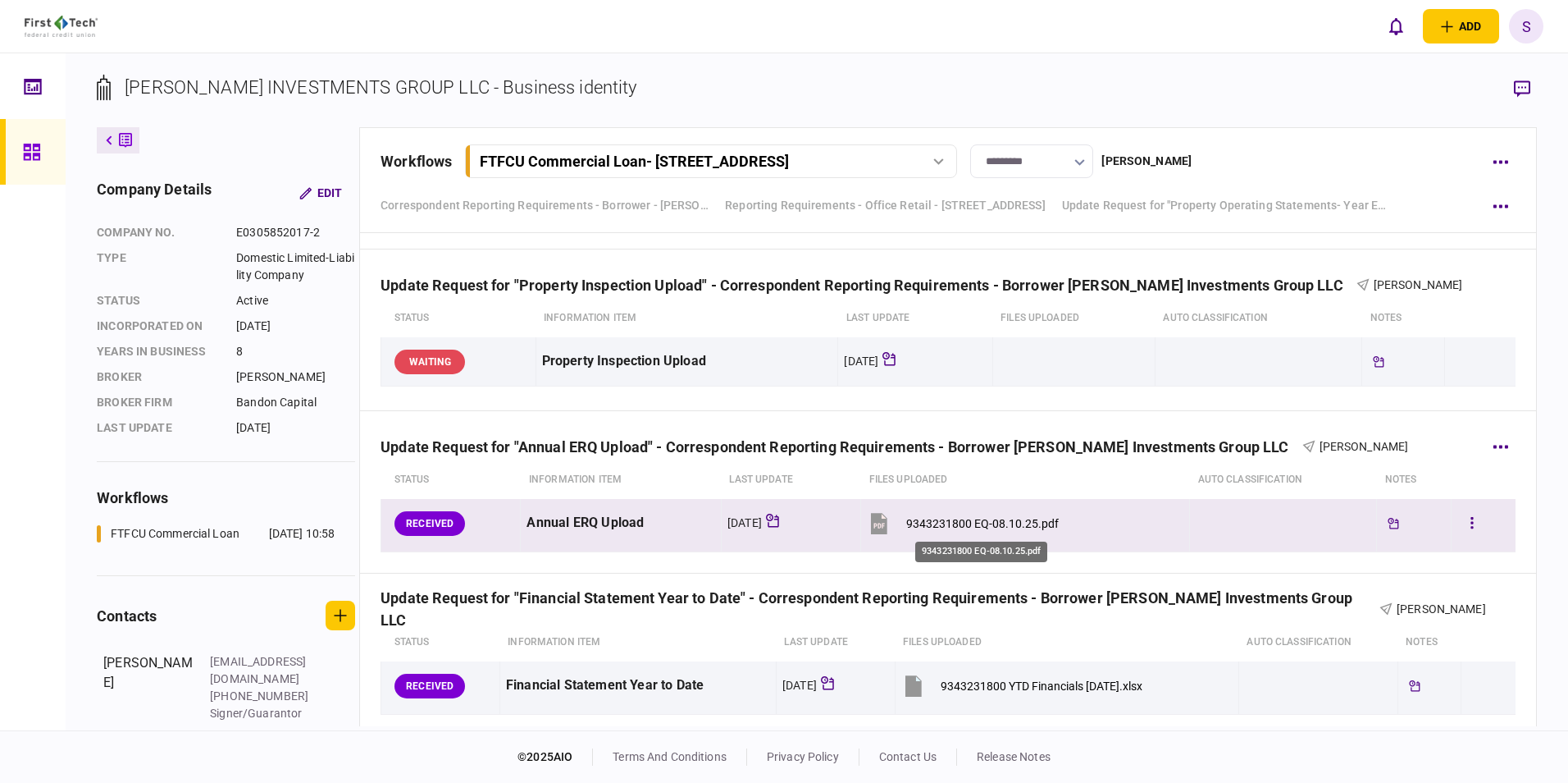
click at [976, 524] on div "9343231800 EQ-08.10.25.pdf" at bounding box center [982, 523] width 152 height 13
click at [1459, 522] on button "button" at bounding box center [1471, 523] width 30 height 30
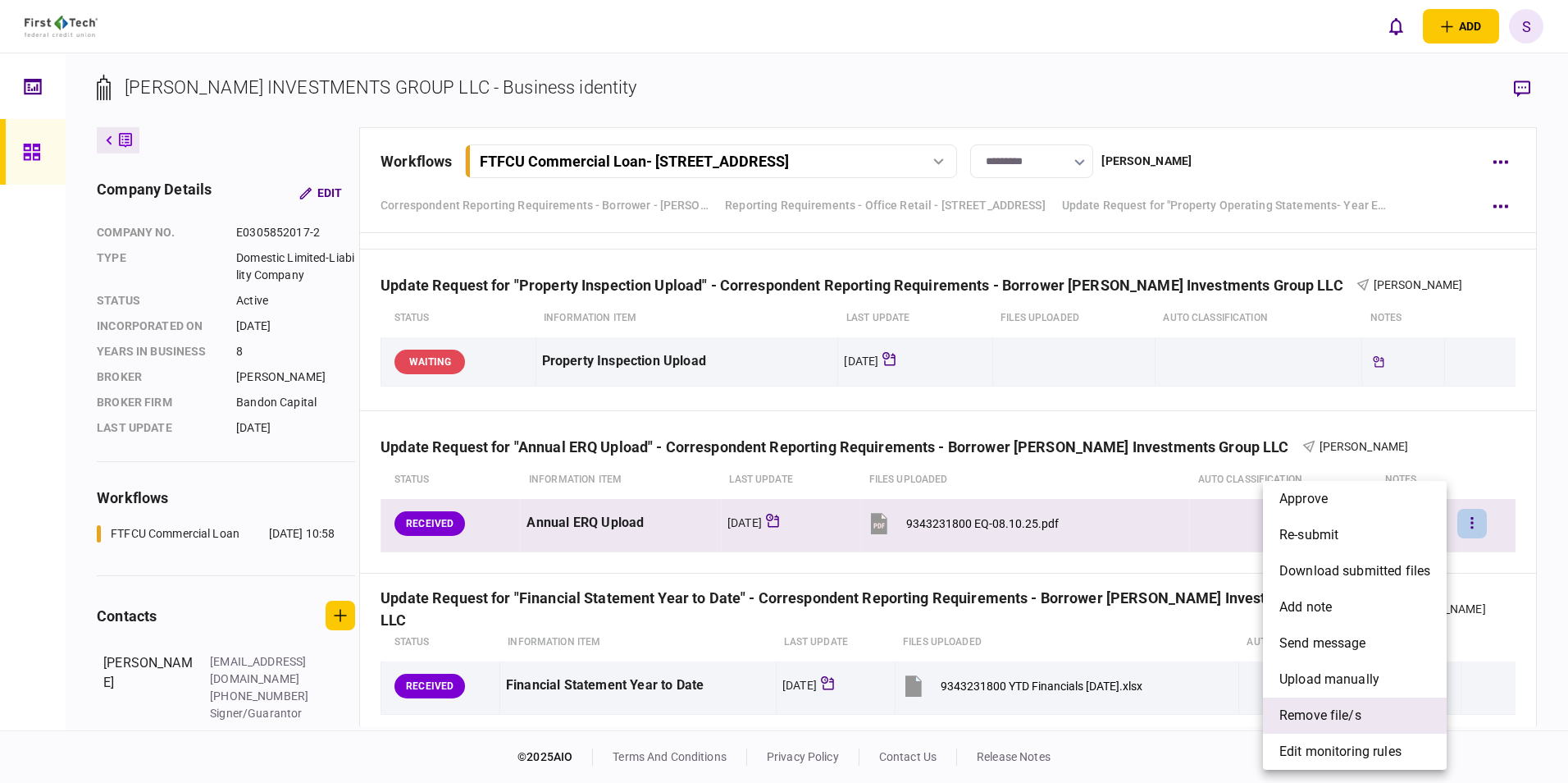
click at [1319, 720] on span "remove file/s" at bounding box center [1320, 715] width 82 height 20
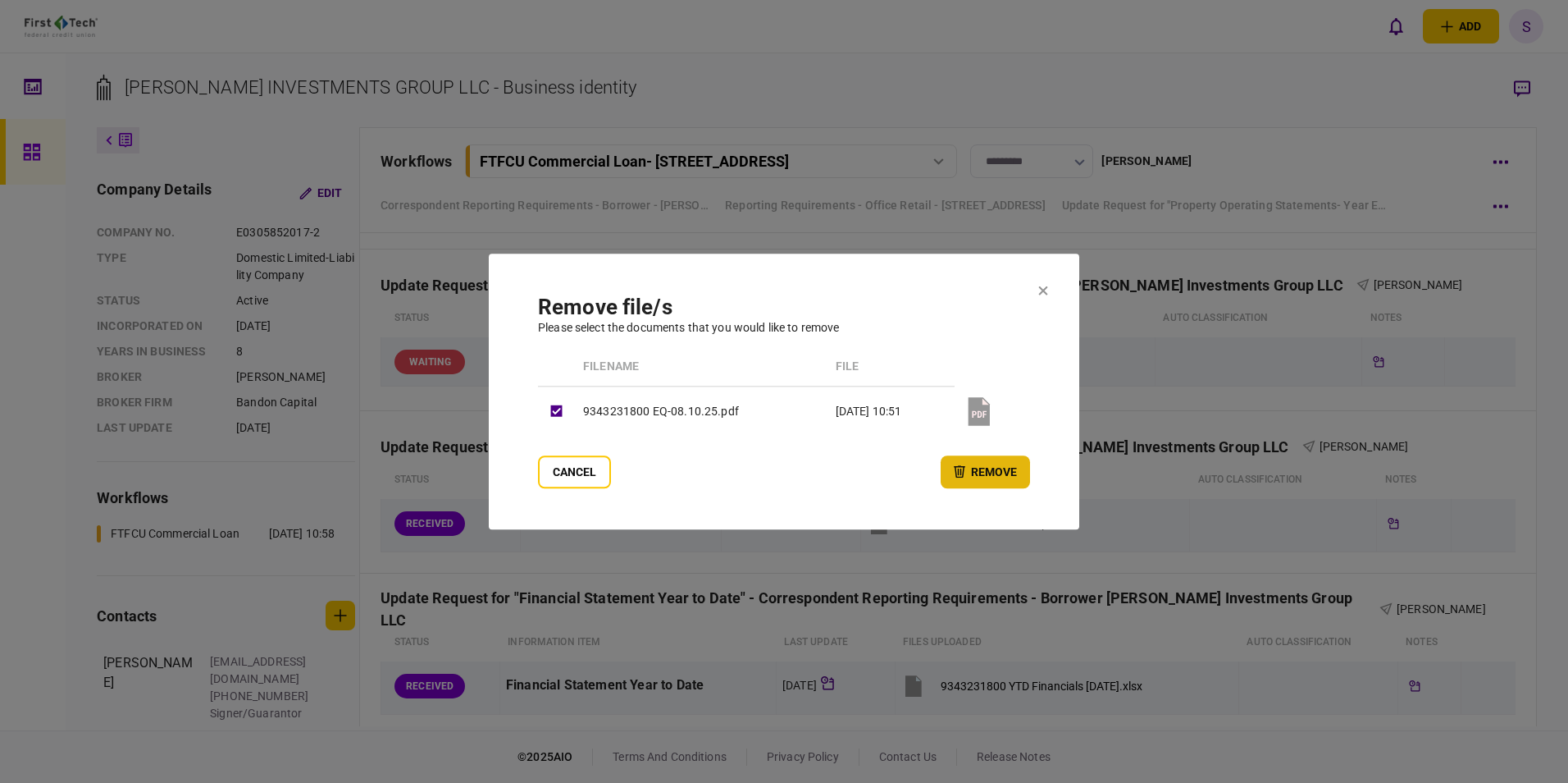
click at [959, 473] on icon "button" at bounding box center [959, 472] width 11 height 12
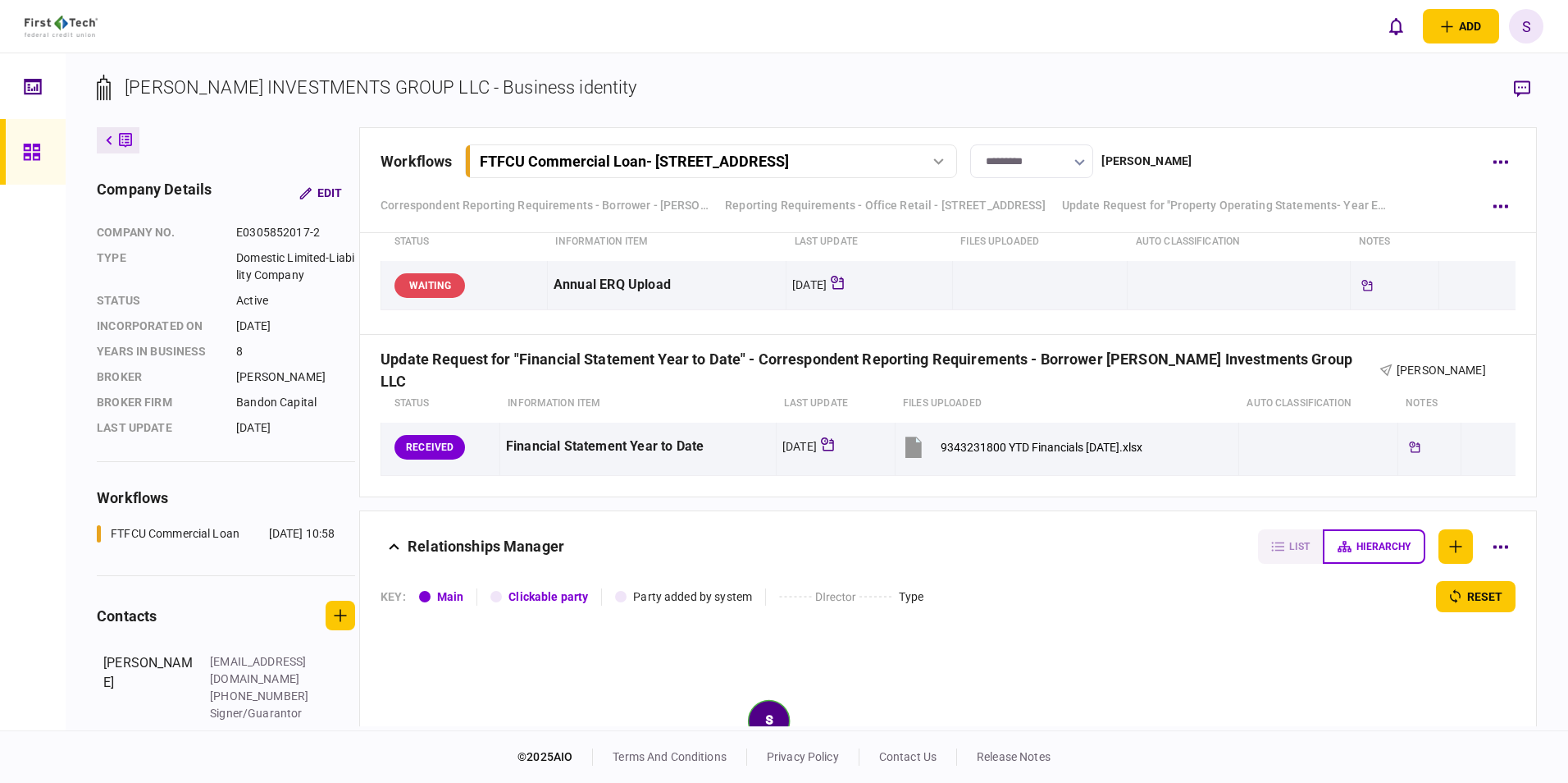
scroll to position [1477, 0]
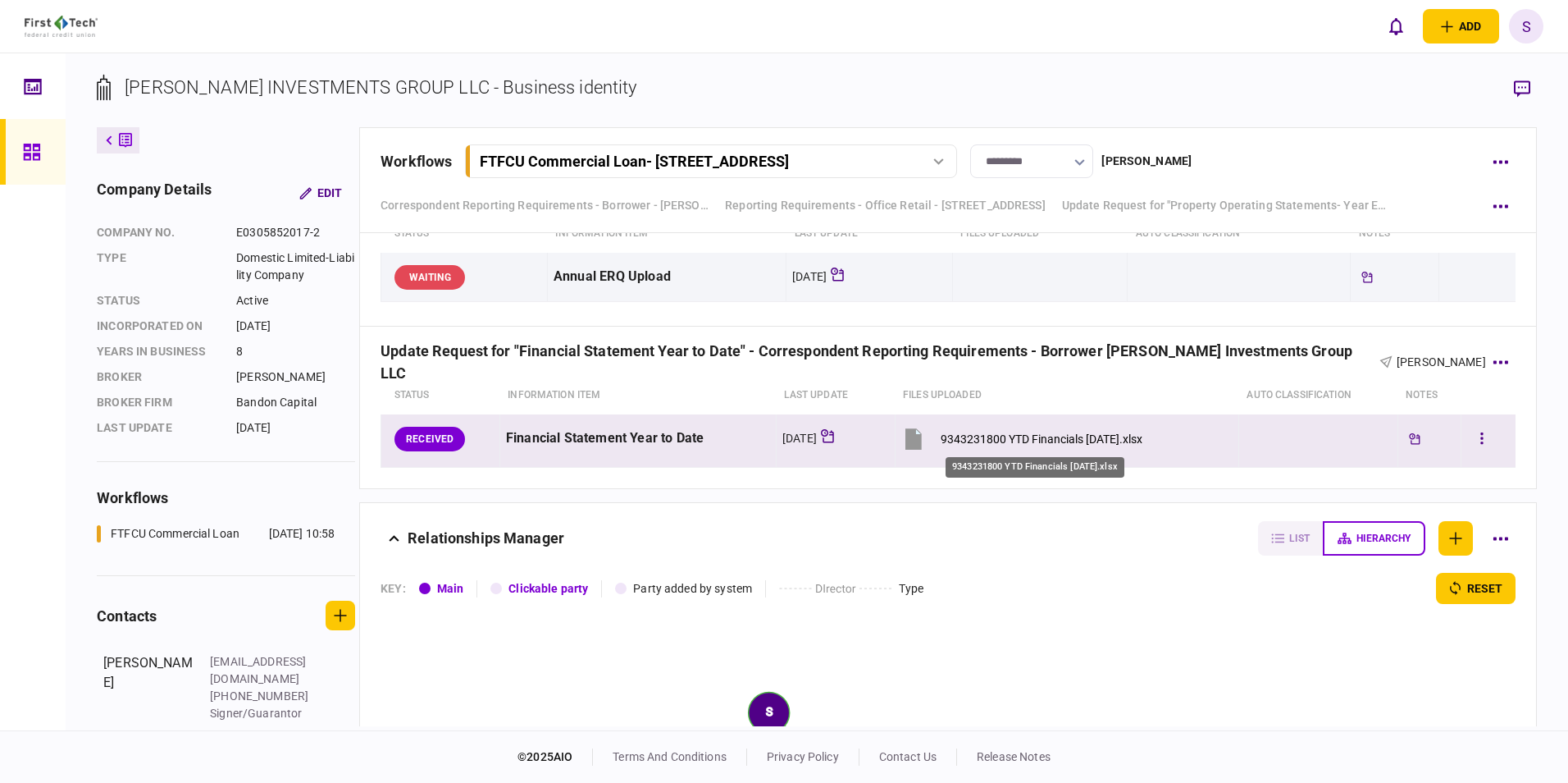
click at [967, 432] on div "9343231800 YTD Financials 06.30.25.xlsx" at bounding box center [1042, 438] width 202 height 13
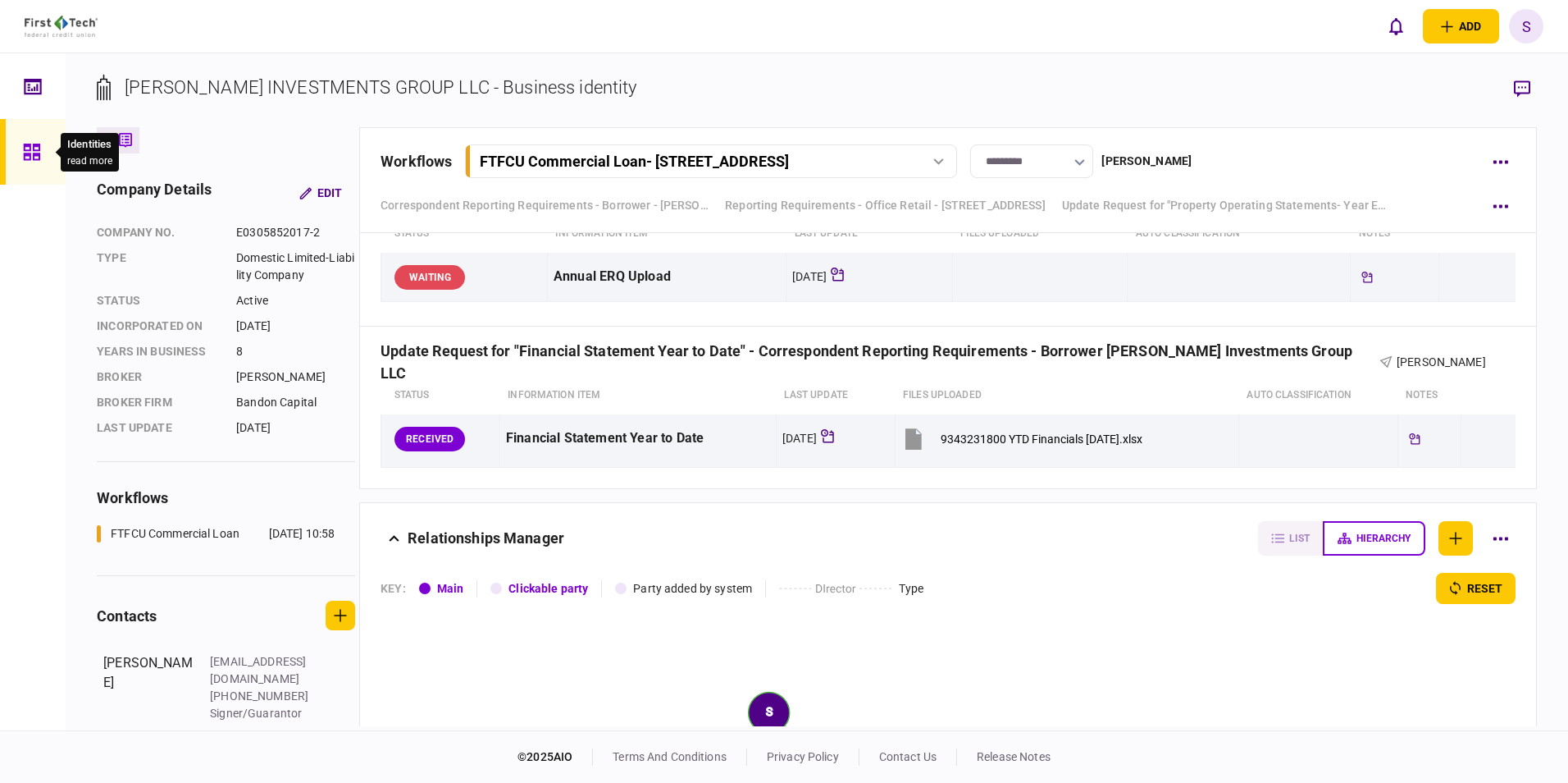
click at [34, 153] on icon at bounding box center [31, 151] width 16 height 16
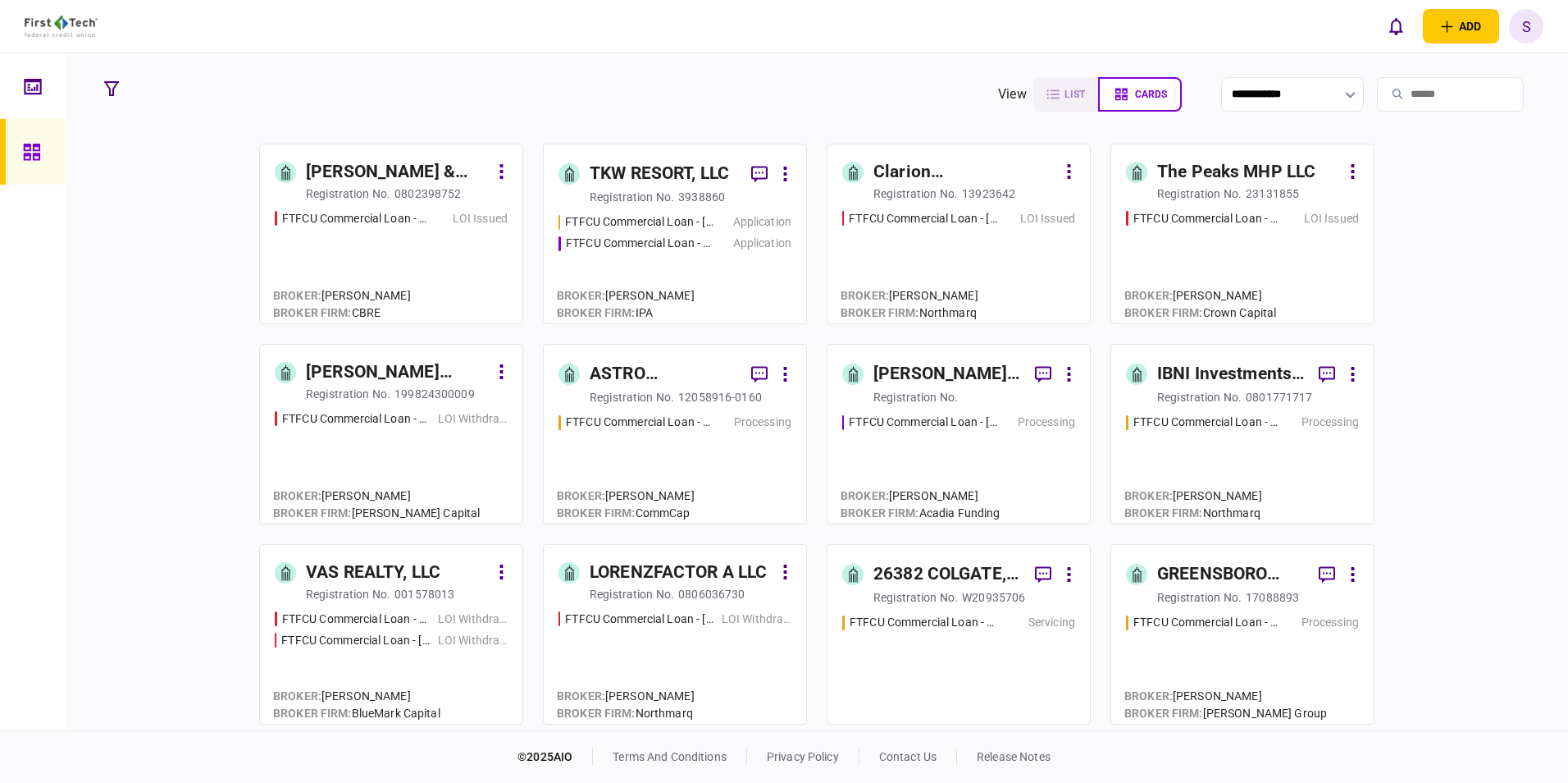
click at [1405, 92] on input "search" at bounding box center [1451, 94] width 147 height 34
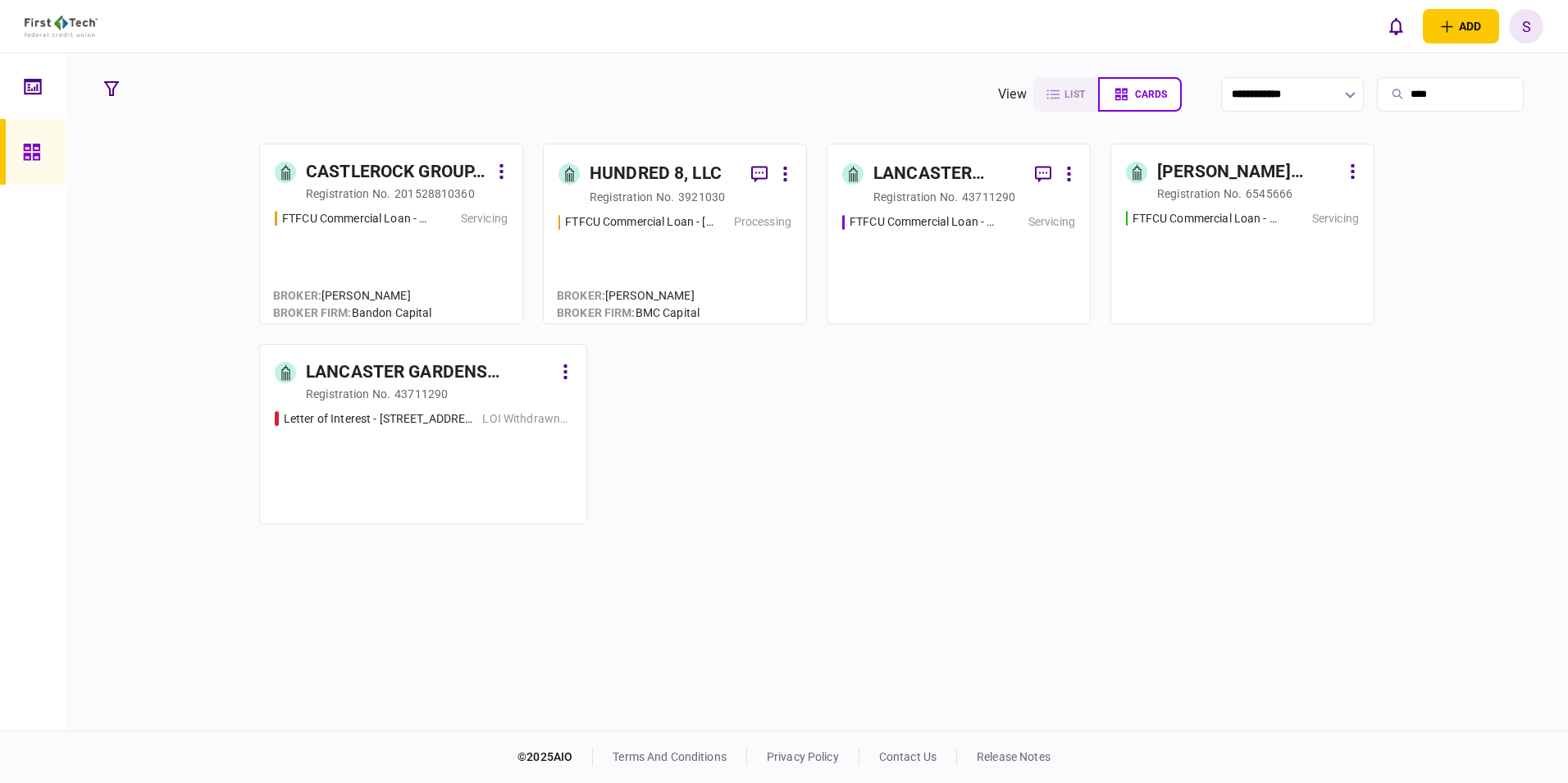
type input "****"
click at [376, 230] on div "FTFCU Commercial Loan - 5667 FM 1488 Magnolia TX 77046 Servicing" at bounding box center [391, 259] width 233 height 99
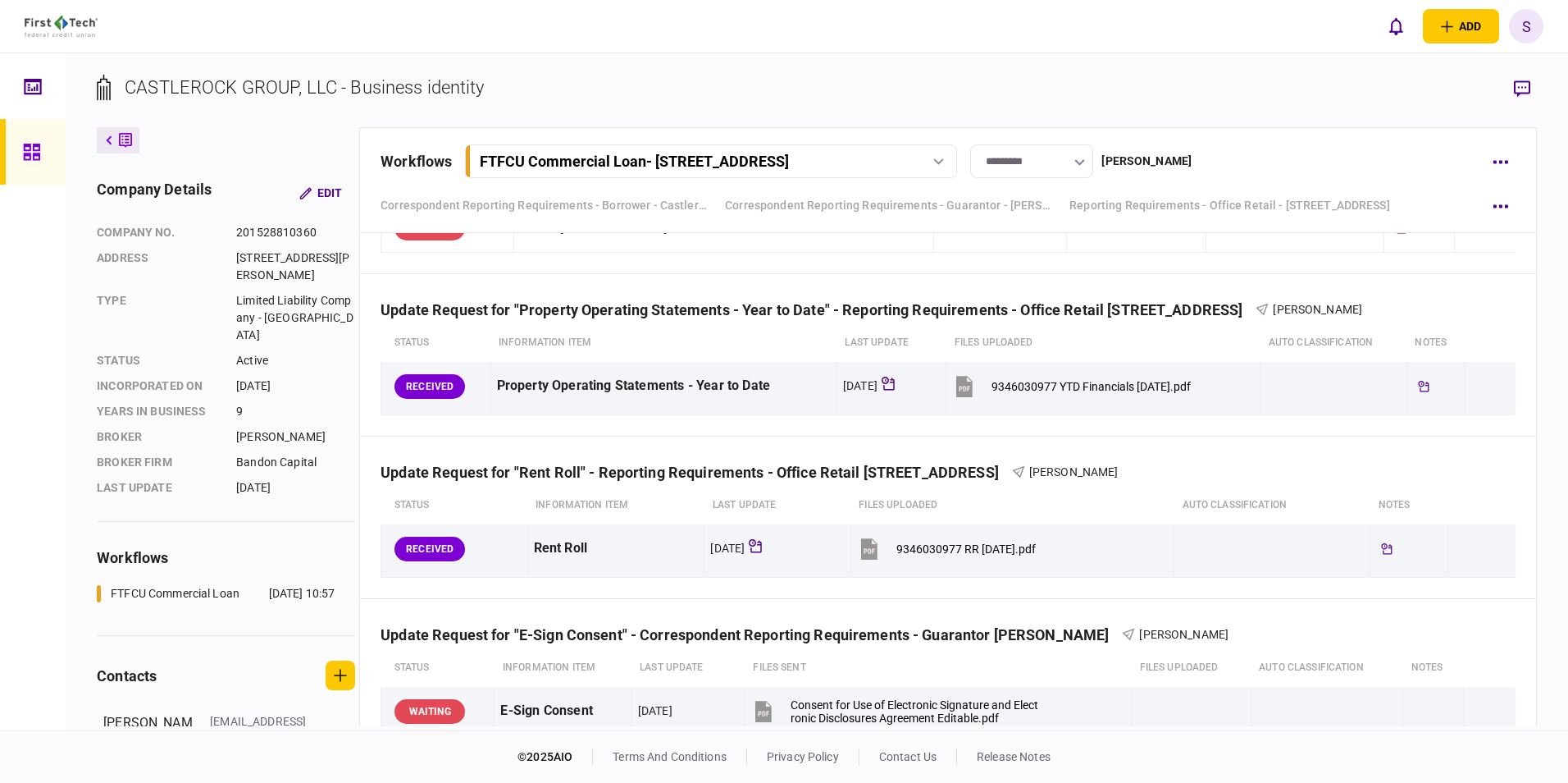
scroll to position [902, 0]
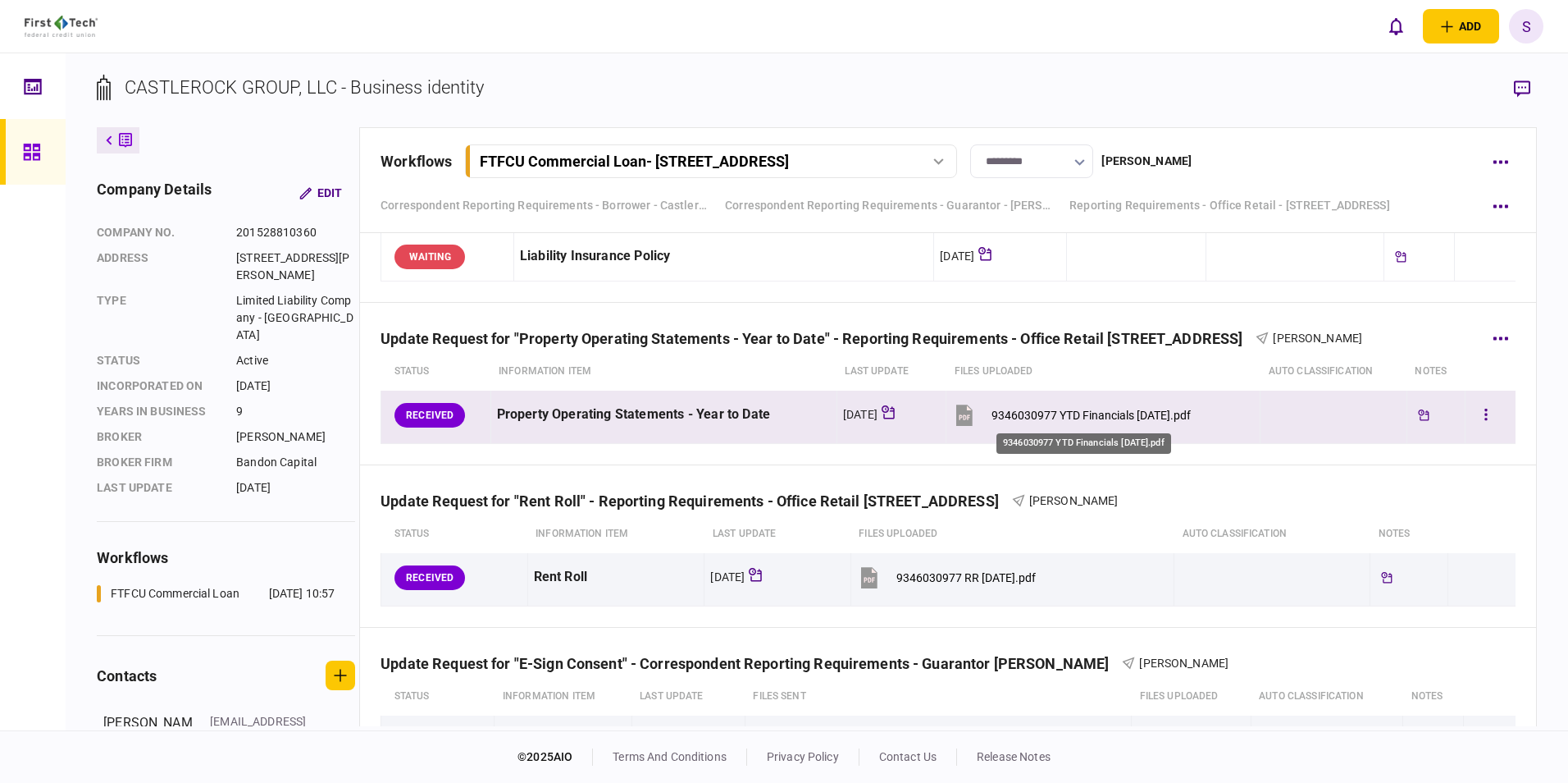
click at [1001, 414] on div "9346030977 YTD Financials 06.30.25.pdf" at bounding box center [1091, 414] width 199 height 13
click at [1481, 406] on button "button" at bounding box center [1486, 415] width 30 height 30
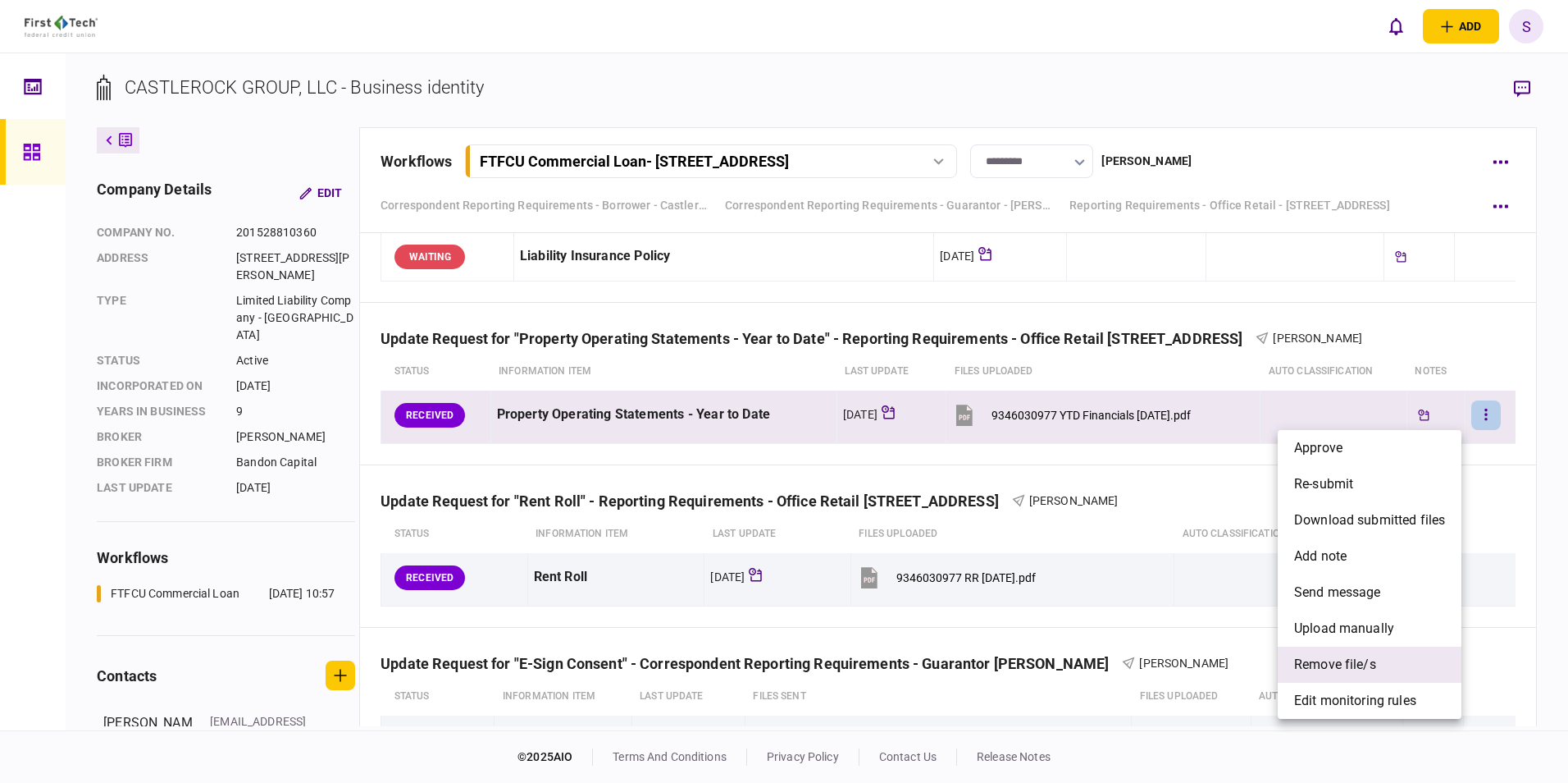
click at [1317, 656] on span "remove file/s" at bounding box center [1335, 664] width 82 height 20
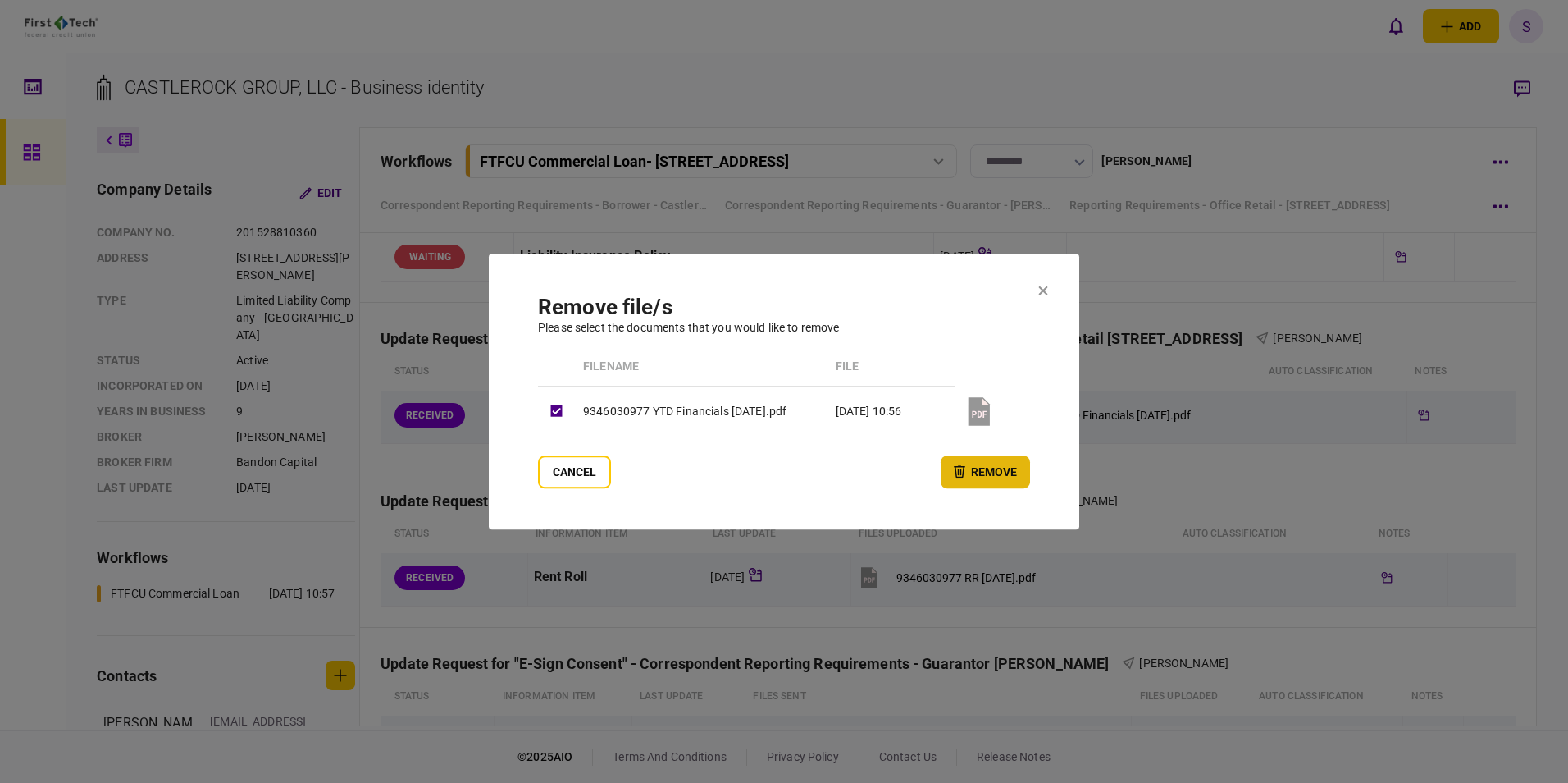
click at [1004, 472] on button "remove" at bounding box center [985, 472] width 89 height 33
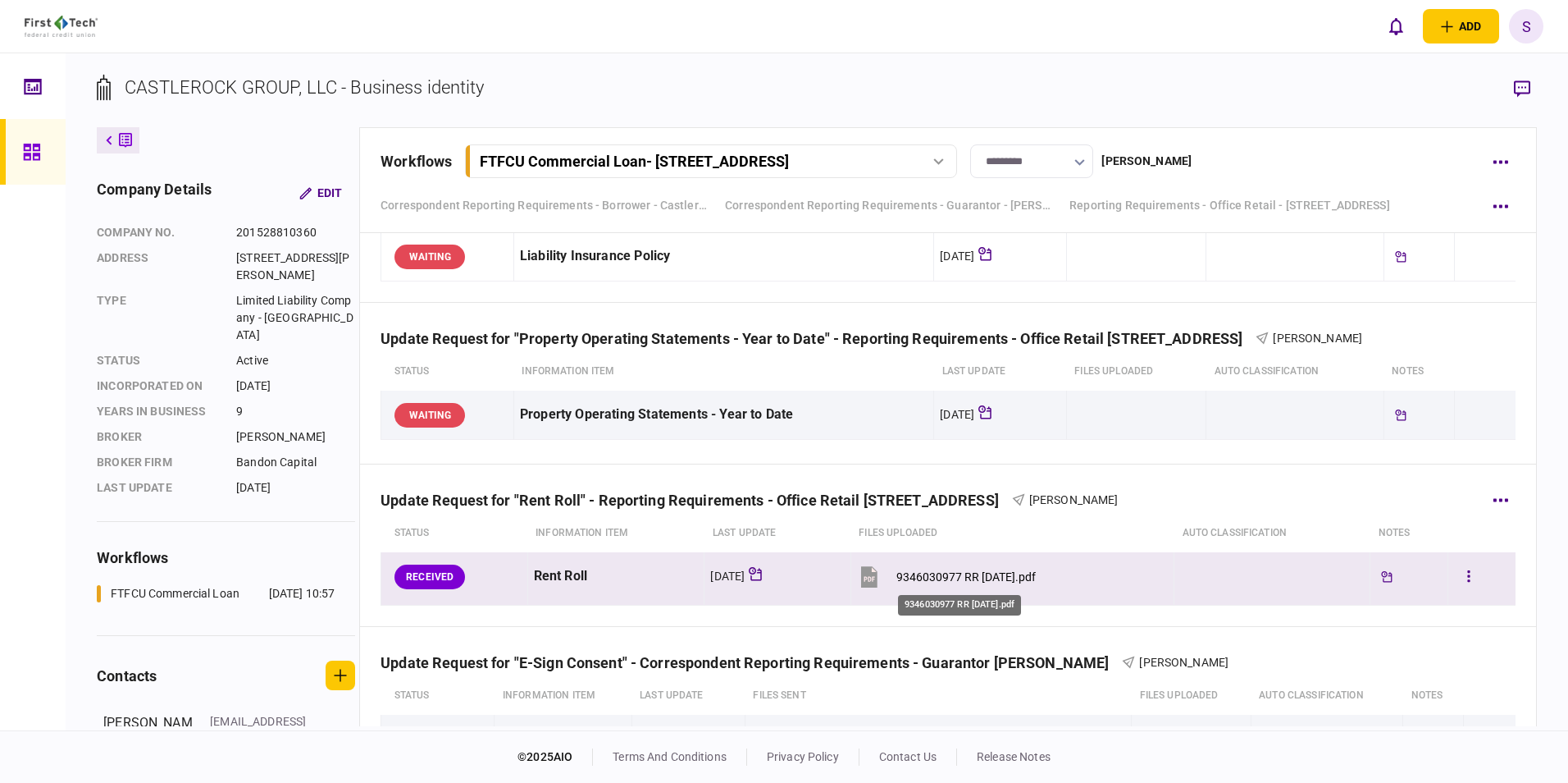
click at [949, 573] on div "9346030977 RR 06.30.25.pdf" at bounding box center [966, 576] width 139 height 13
click at [1457, 572] on button "button" at bounding box center [1469, 577] width 30 height 30
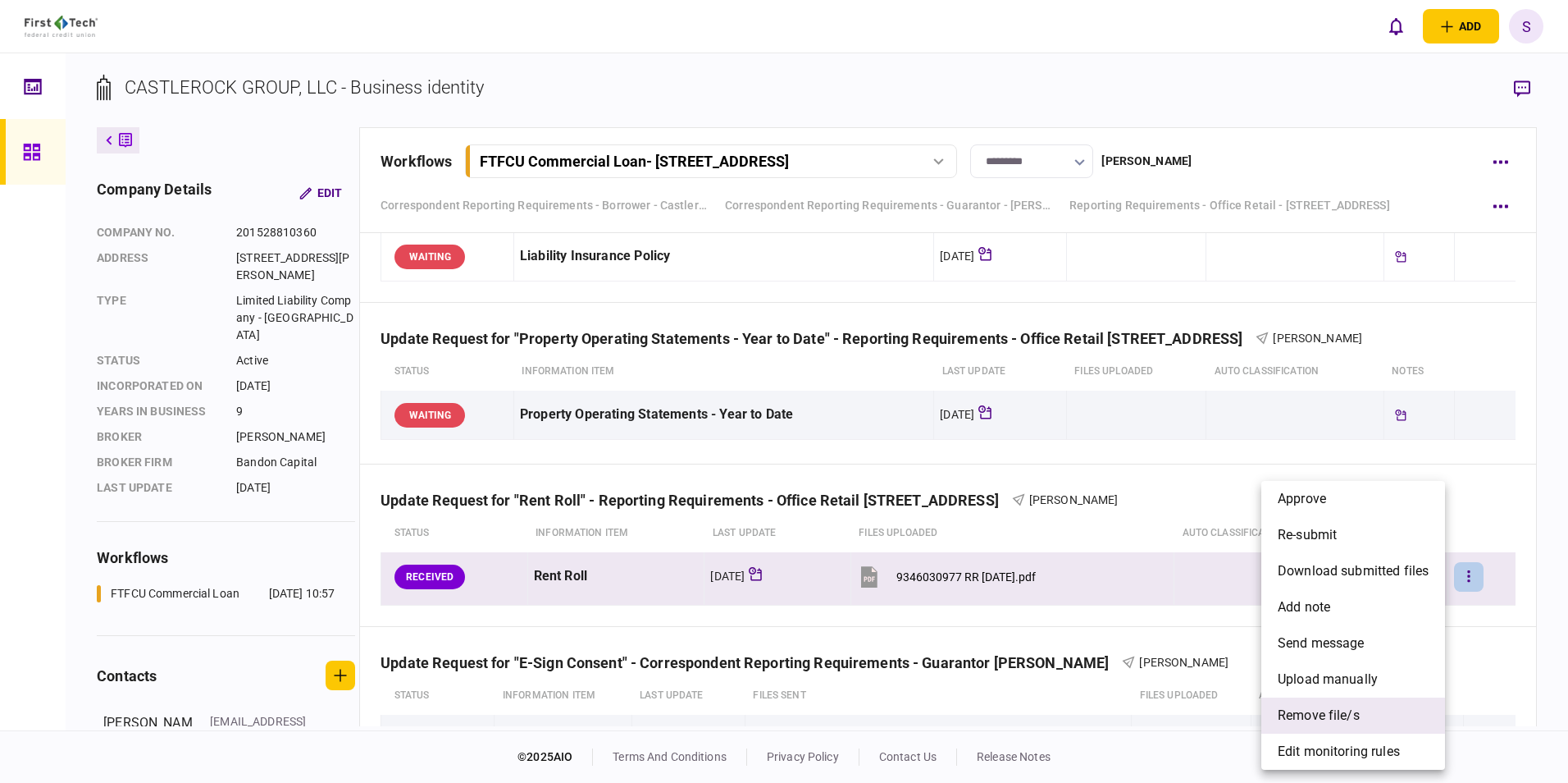
click at [1311, 721] on span "remove file/s" at bounding box center [1319, 715] width 82 height 20
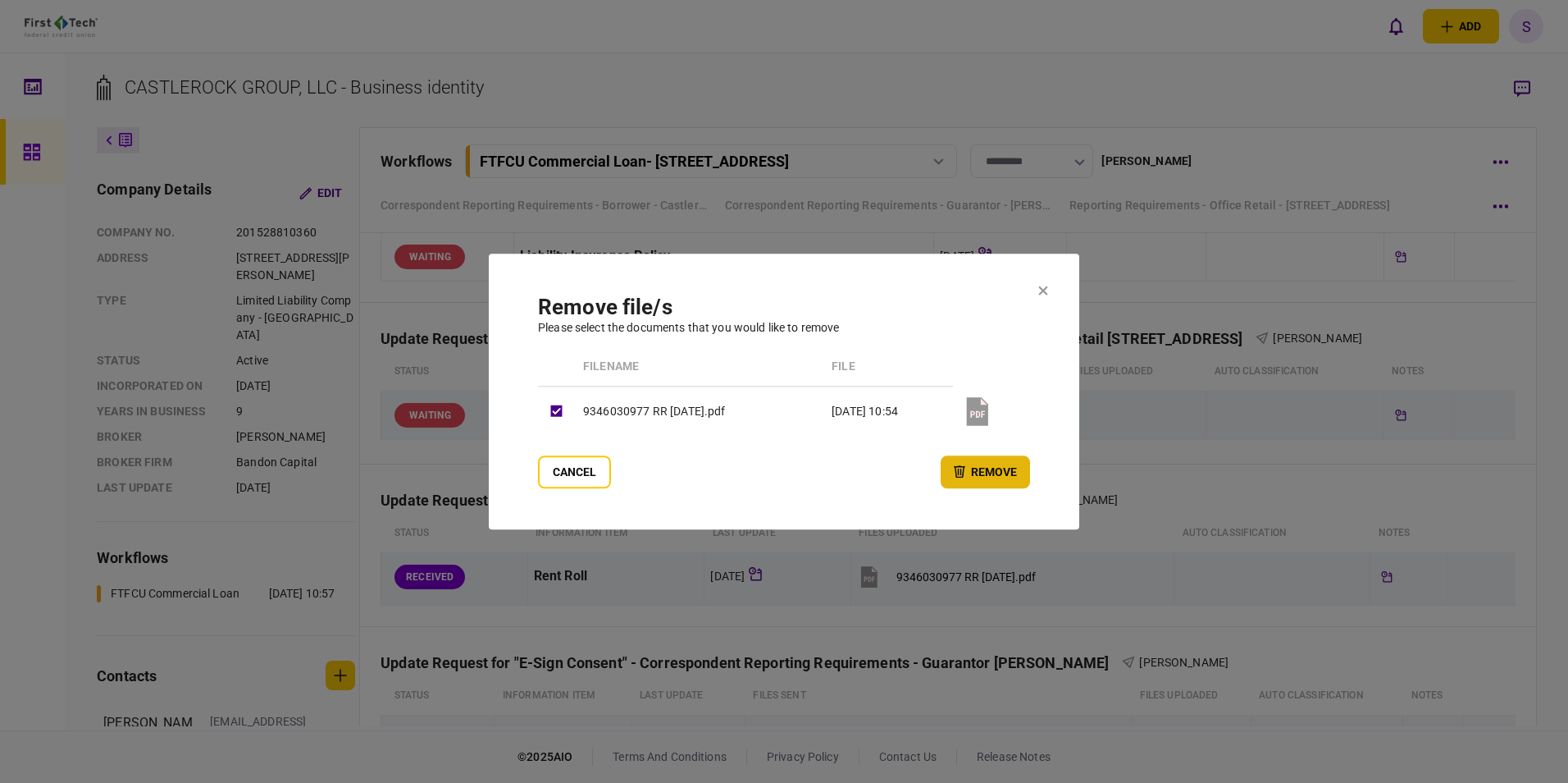
click at [998, 470] on button "remove" at bounding box center [985, 472] width 89 height 33
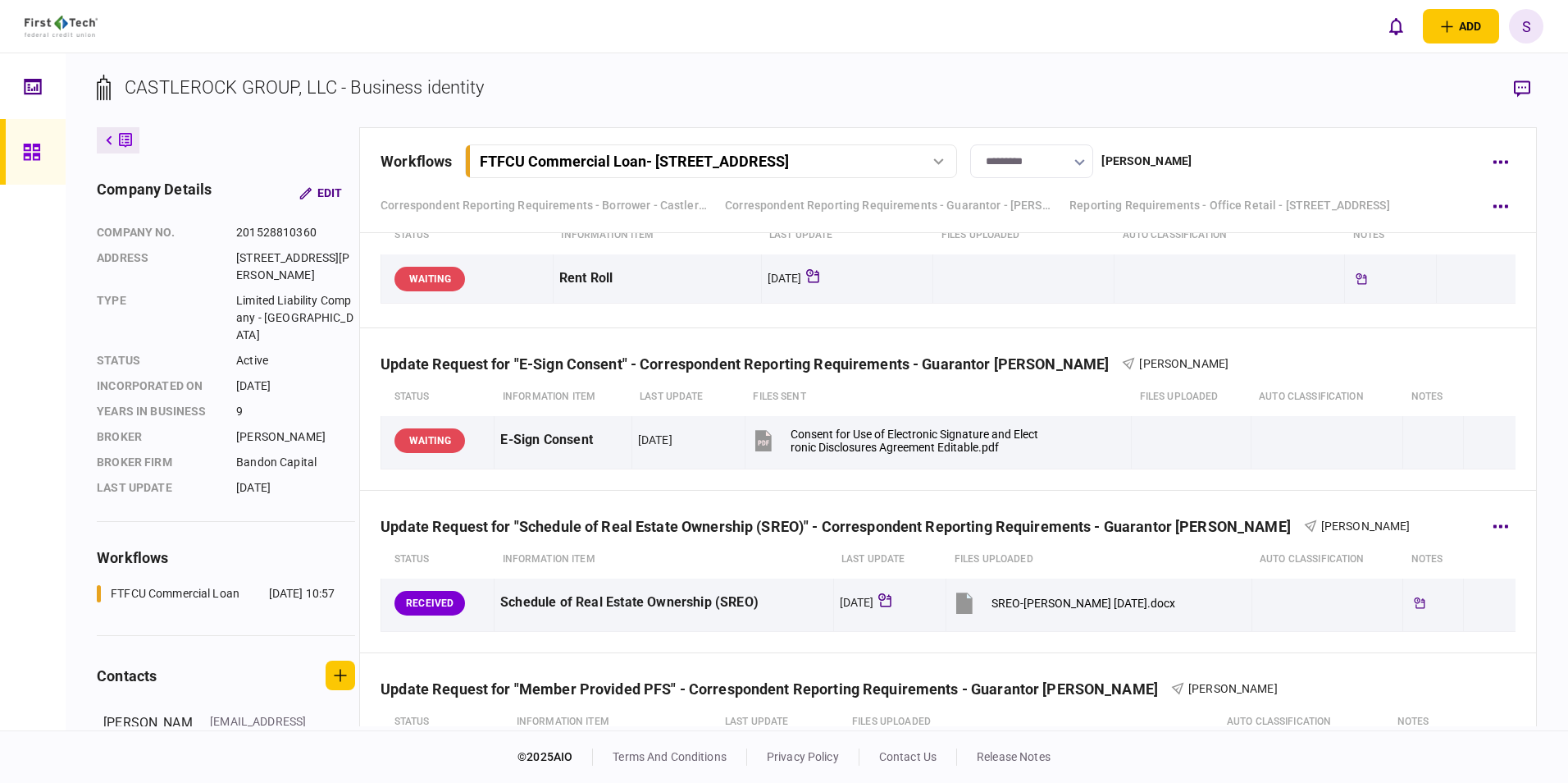
scroll to position [1395, 0]
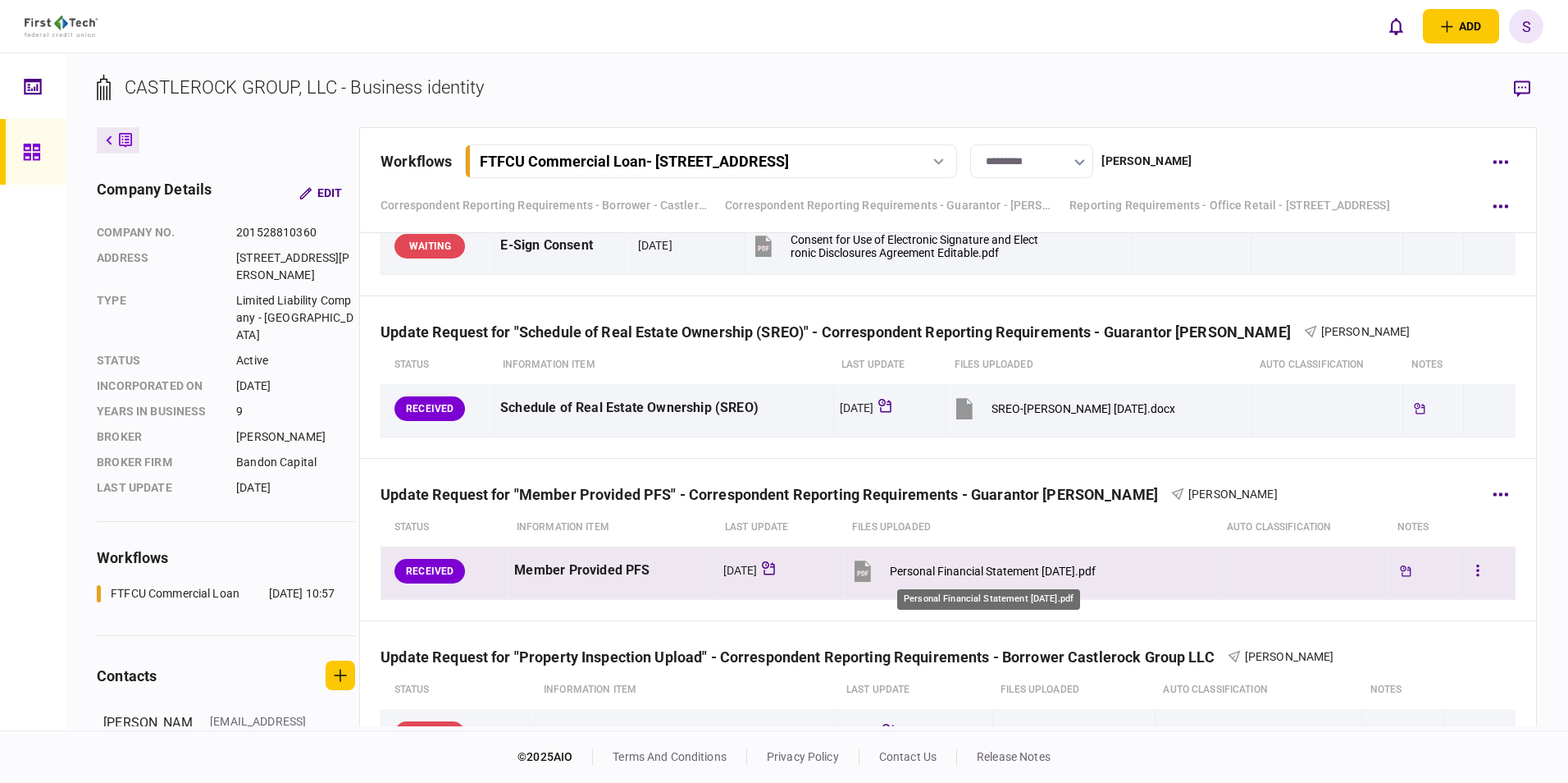
click at [1015, 566] on div "Personal Financial Statement 08.10.25.pdf" at bounding box center [992, 571] width 206 height 13
click at [1472, 572] on button "button" at bounding box center [1477, 571] width 30 height 30
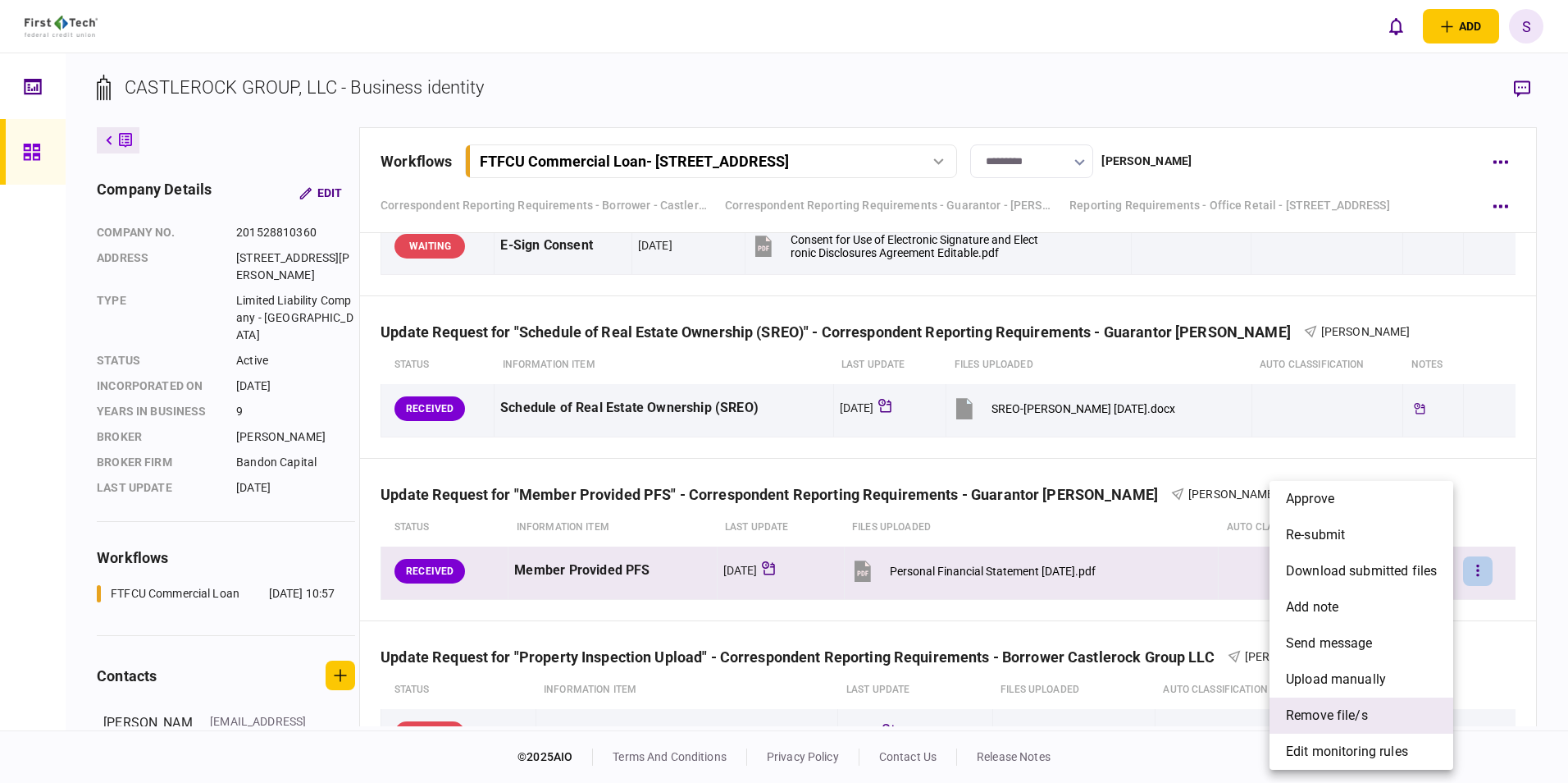
click at [1314, 711] on span "remove file/s" at bounding box center [1327, 715] width 82 height 20
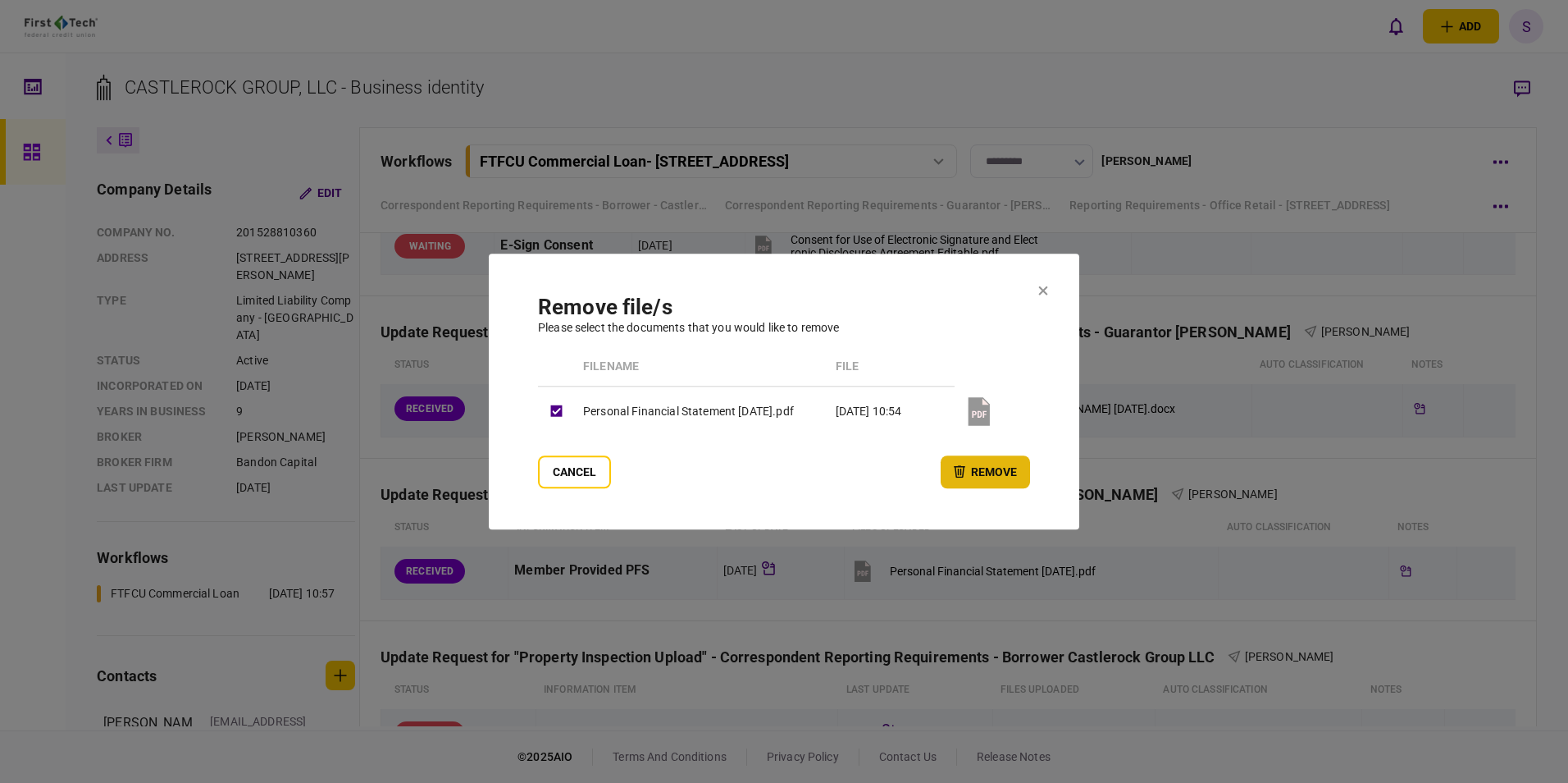
click at [984, 472] on button "remove" at bounding box center [985, 472] width 89 height 33
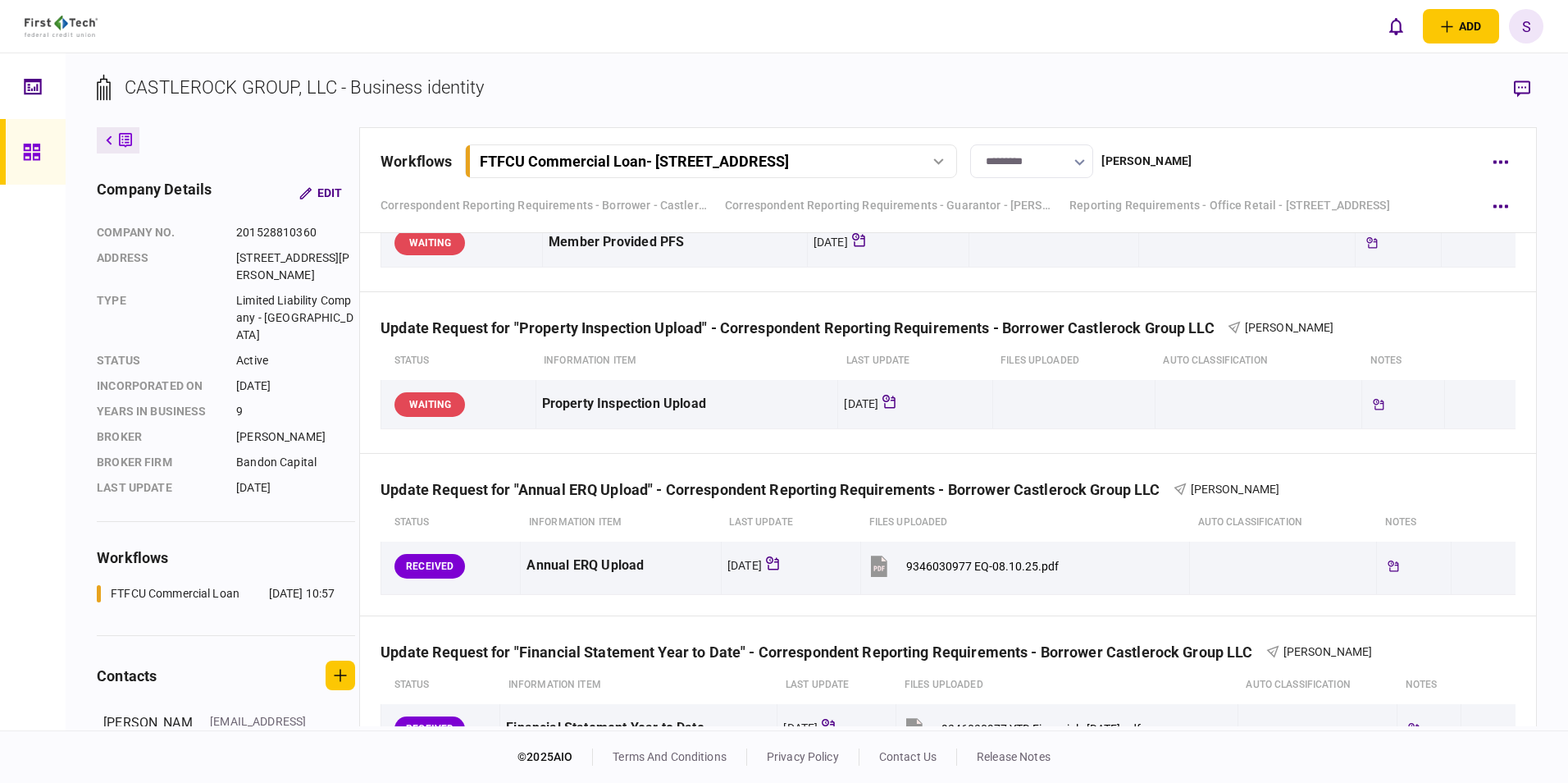
scroll to position [1805, 0]
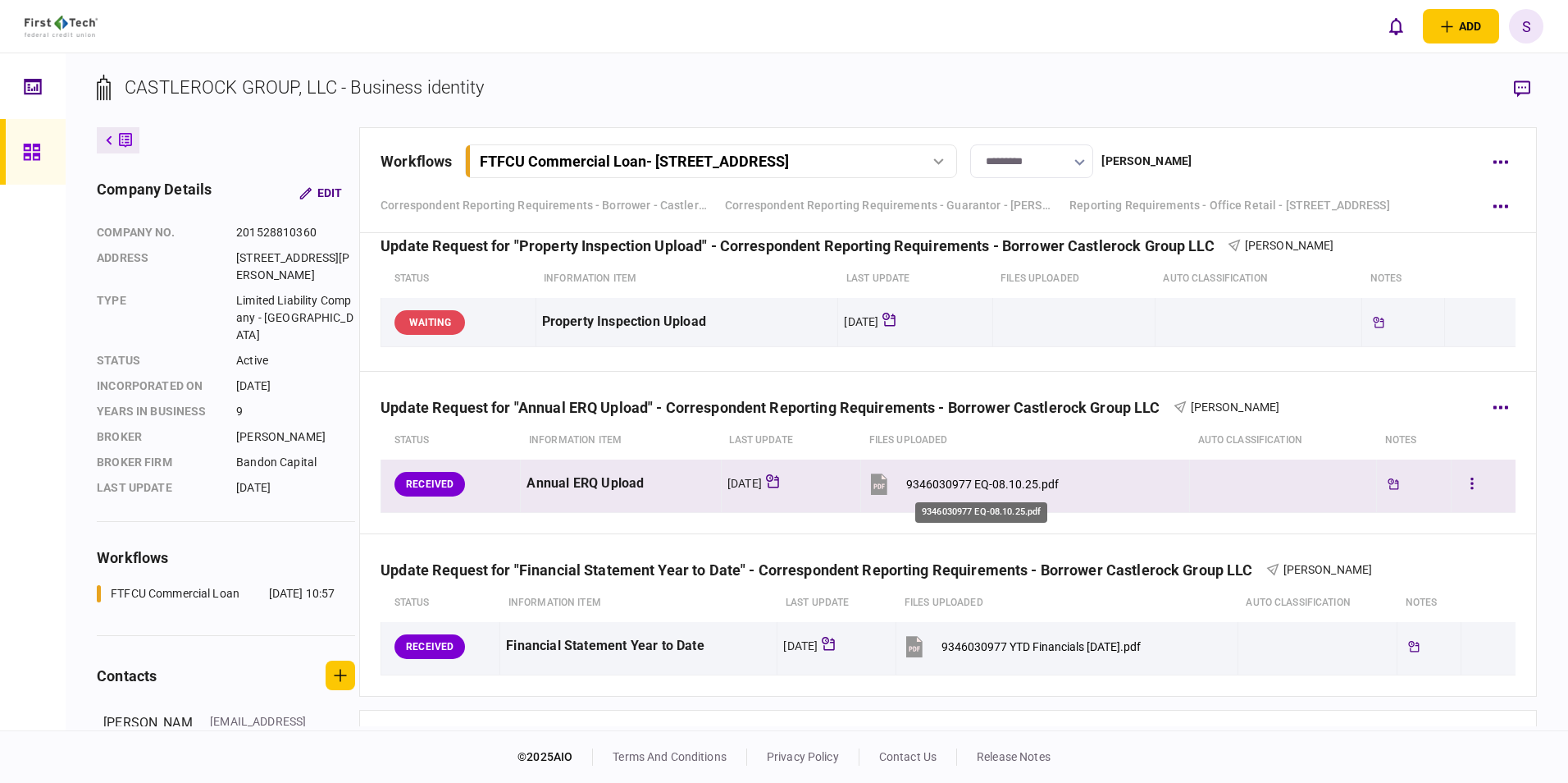
drag, startPoint x: 919, startPoint y: 482, endPoint x: 908, endPoint y: 482, distance: 11.0
click at [919, 482] on div "9346030977 EQ-08.10.25.pdf" at bounding box center [982, 483] width 152 height 13
click at [1457, 483] on button "button" at bounding box center [1471, 483] width 30 height 30
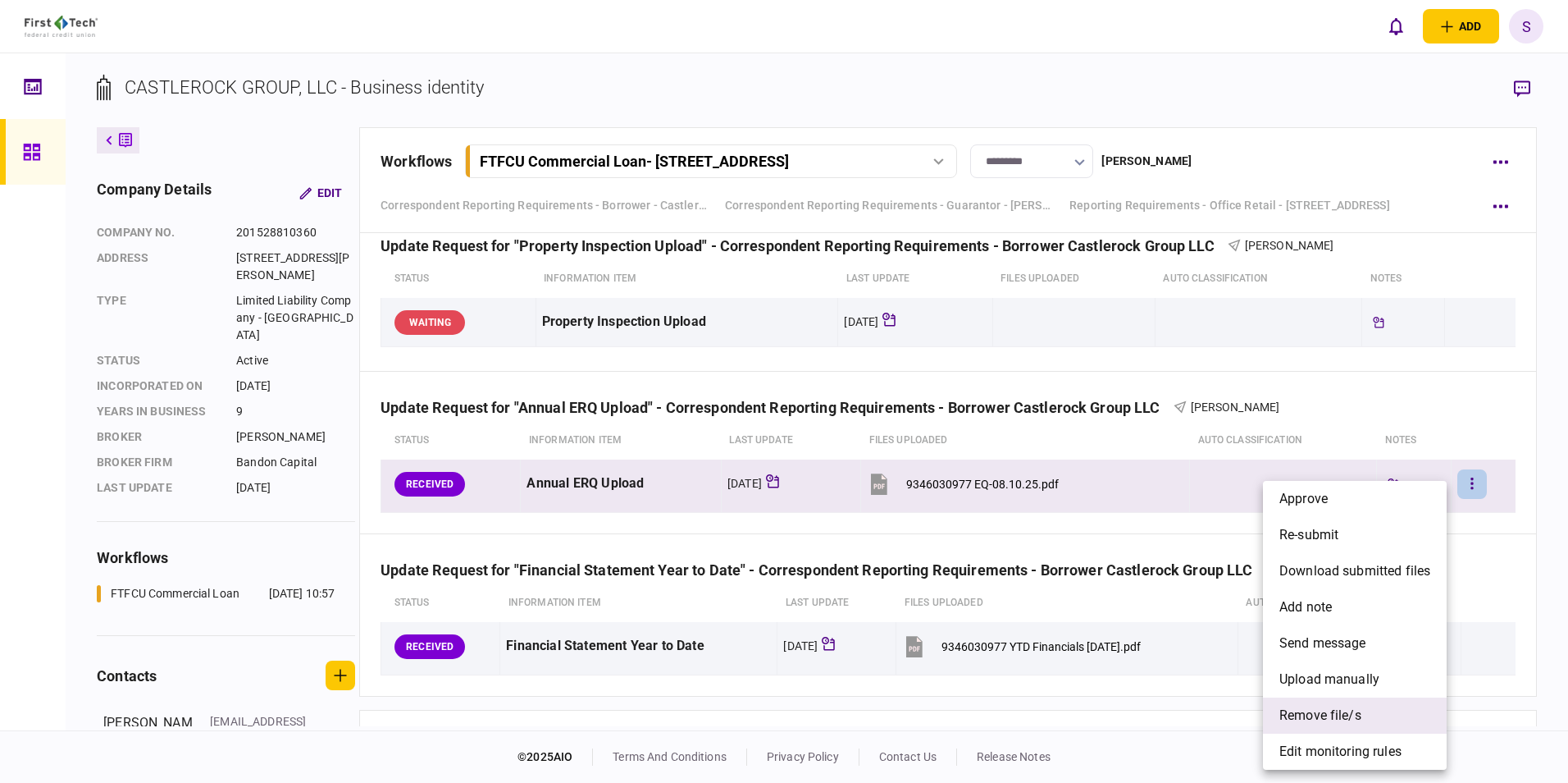
click at [1297, 714] on span "remove file/s" at bounding box center [1320, 715] width 82 height 20
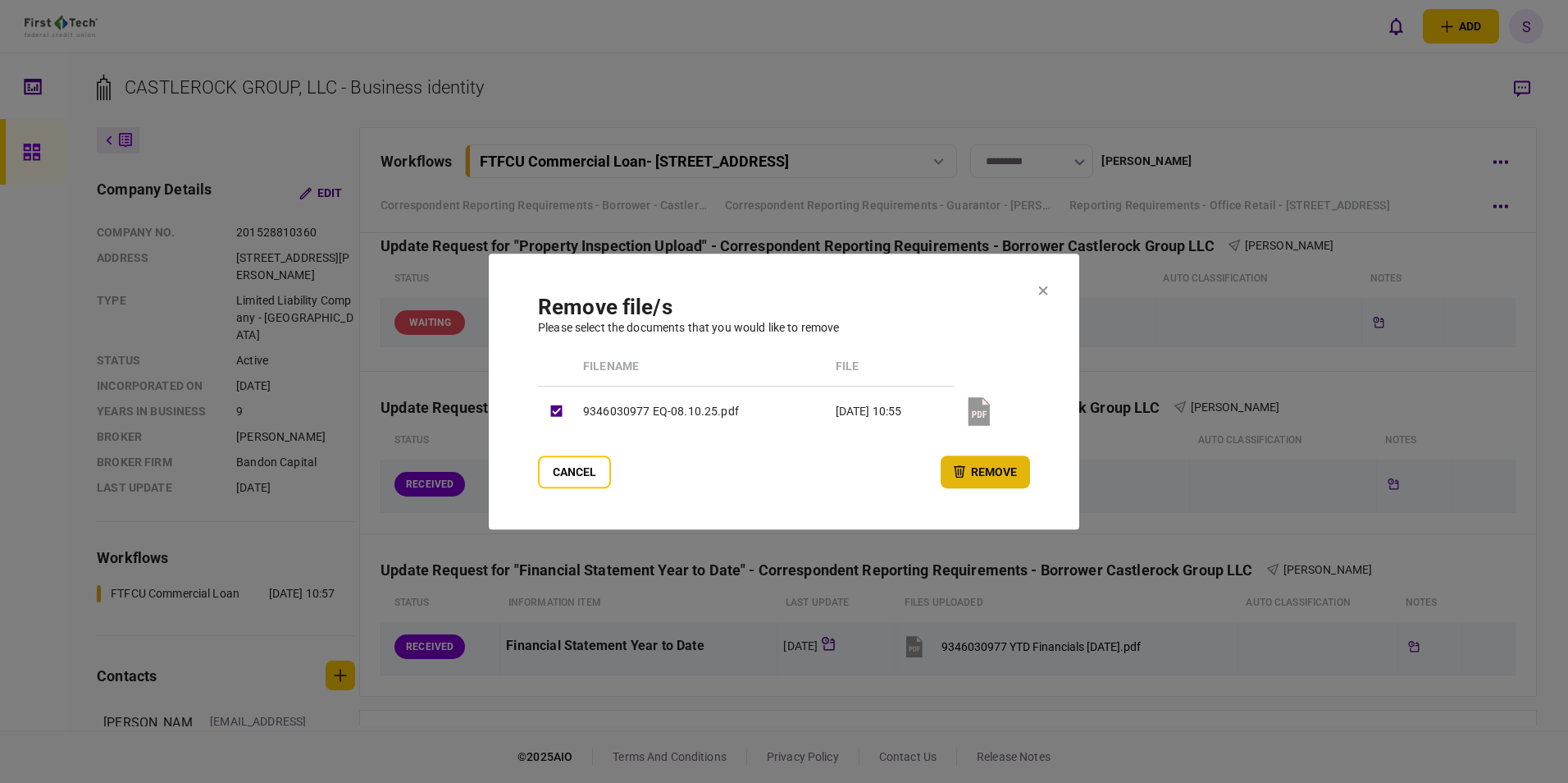
click at [1000, 472] on button "remove" at bounding box center [985, 472] width 89 height 33
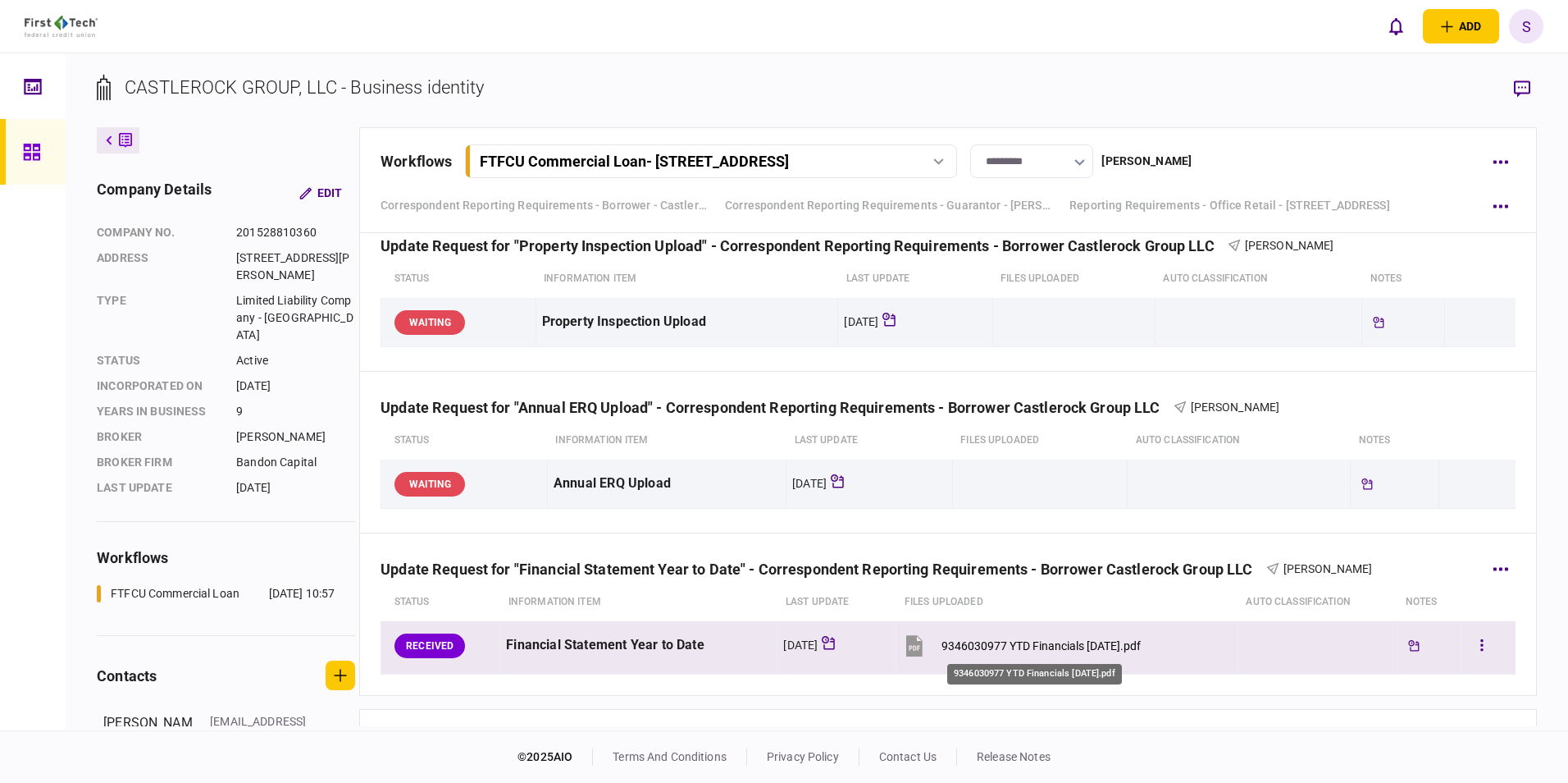
click at [1053, 645] on div "9346030977 YTD Financials 06.30.25.pdf" at bounding box center [1040, 645] width 199 height 13
click at [1480, 641] on icon "button" at bounding box center [1482, 645] width 3 height 15
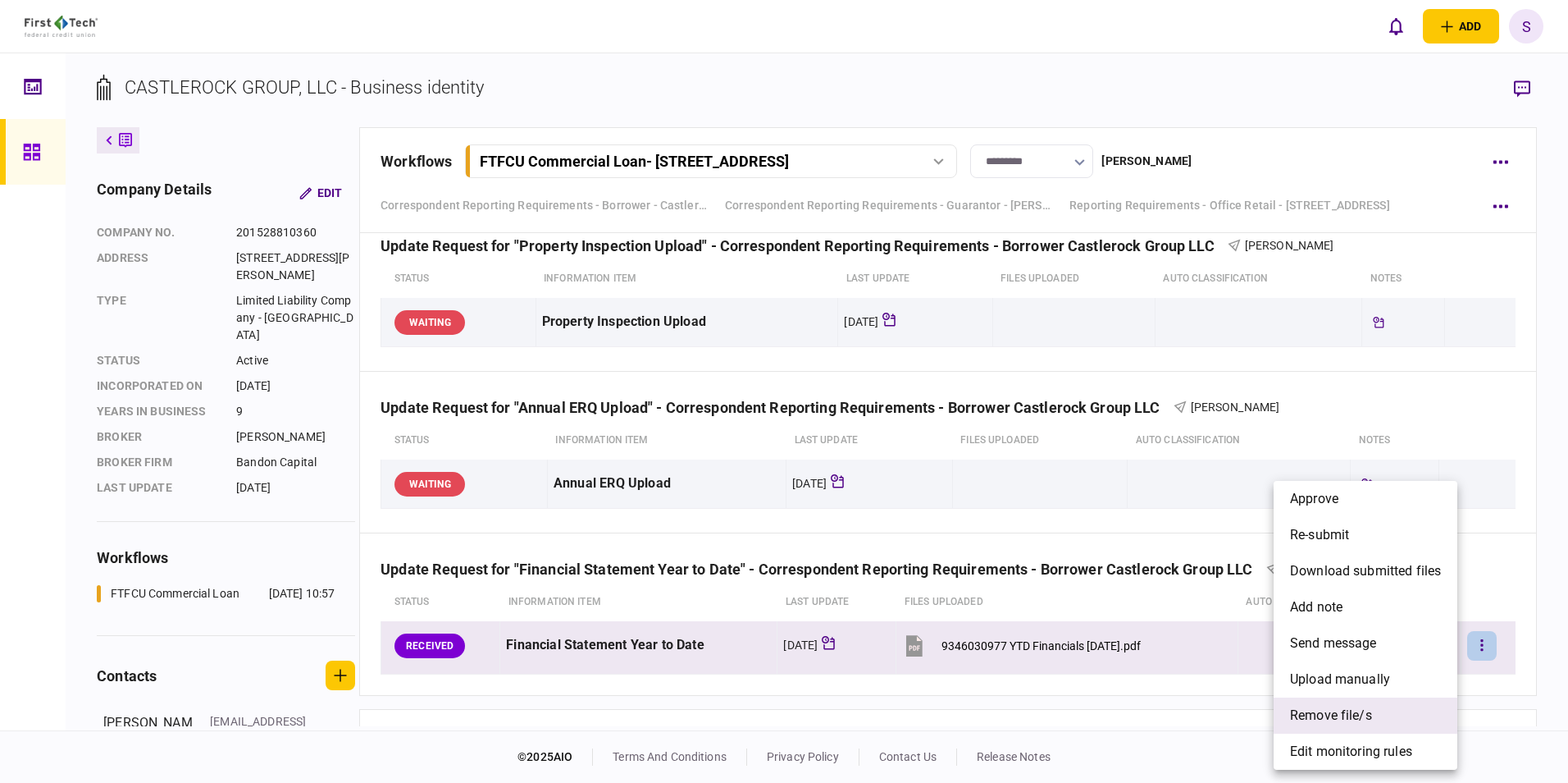
click at [1321, 713] on span "remove file/s" at bounding box center [1331, 715] width 82 height 20
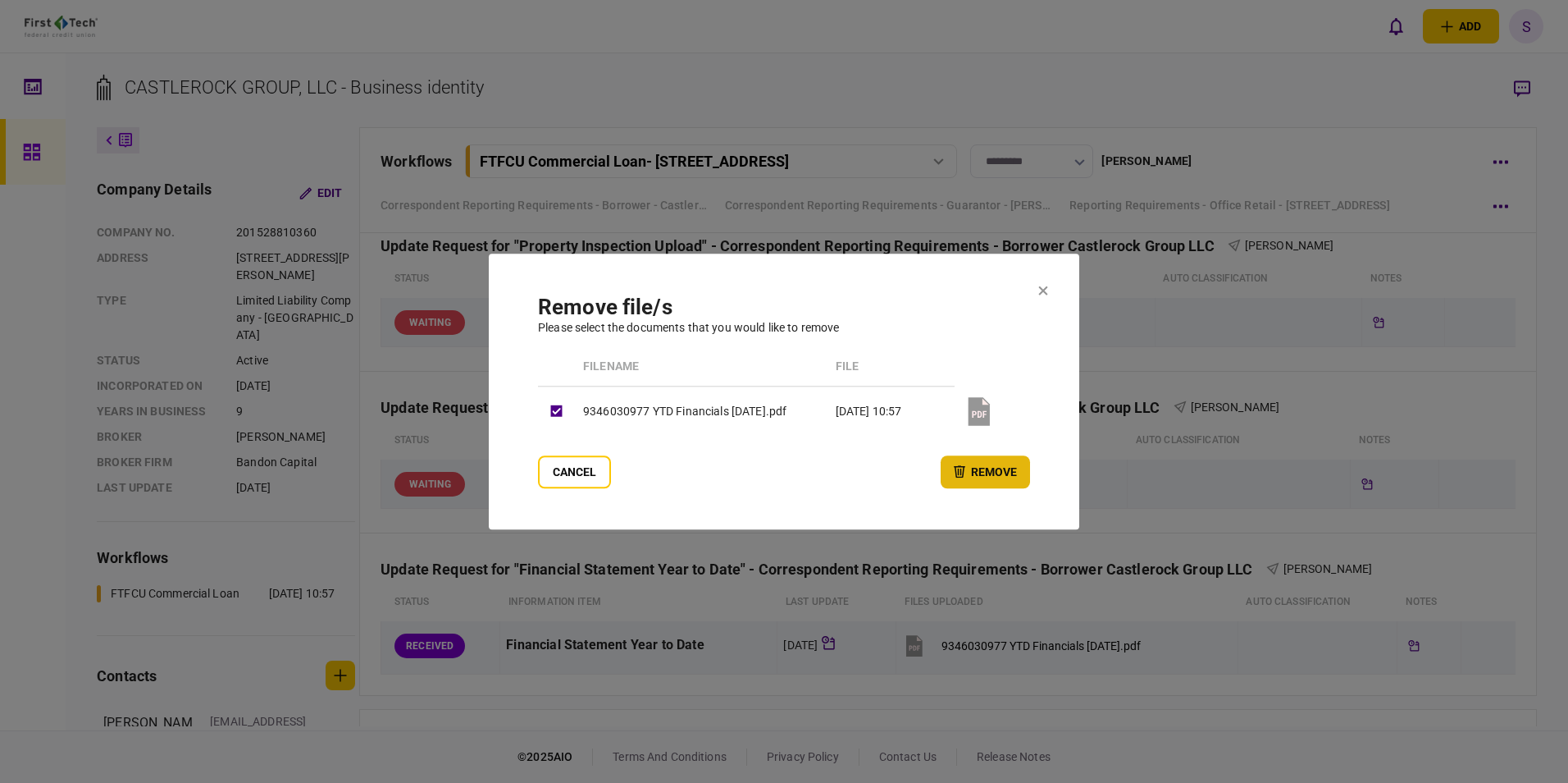
click at [985, 468] on button "remove" at bounding box center [985, 472] width 89 height 33
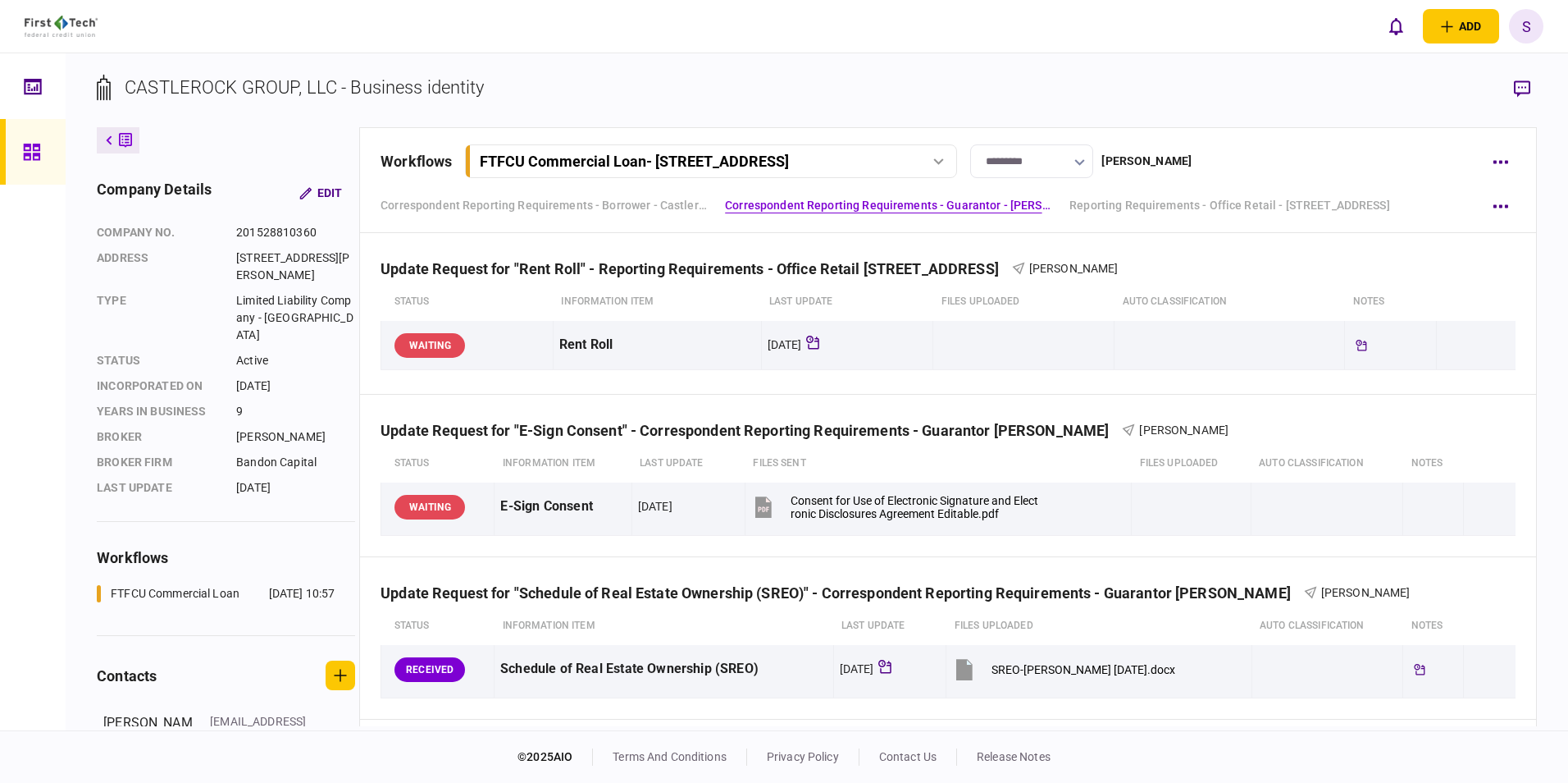
scroll to position [0, 0]
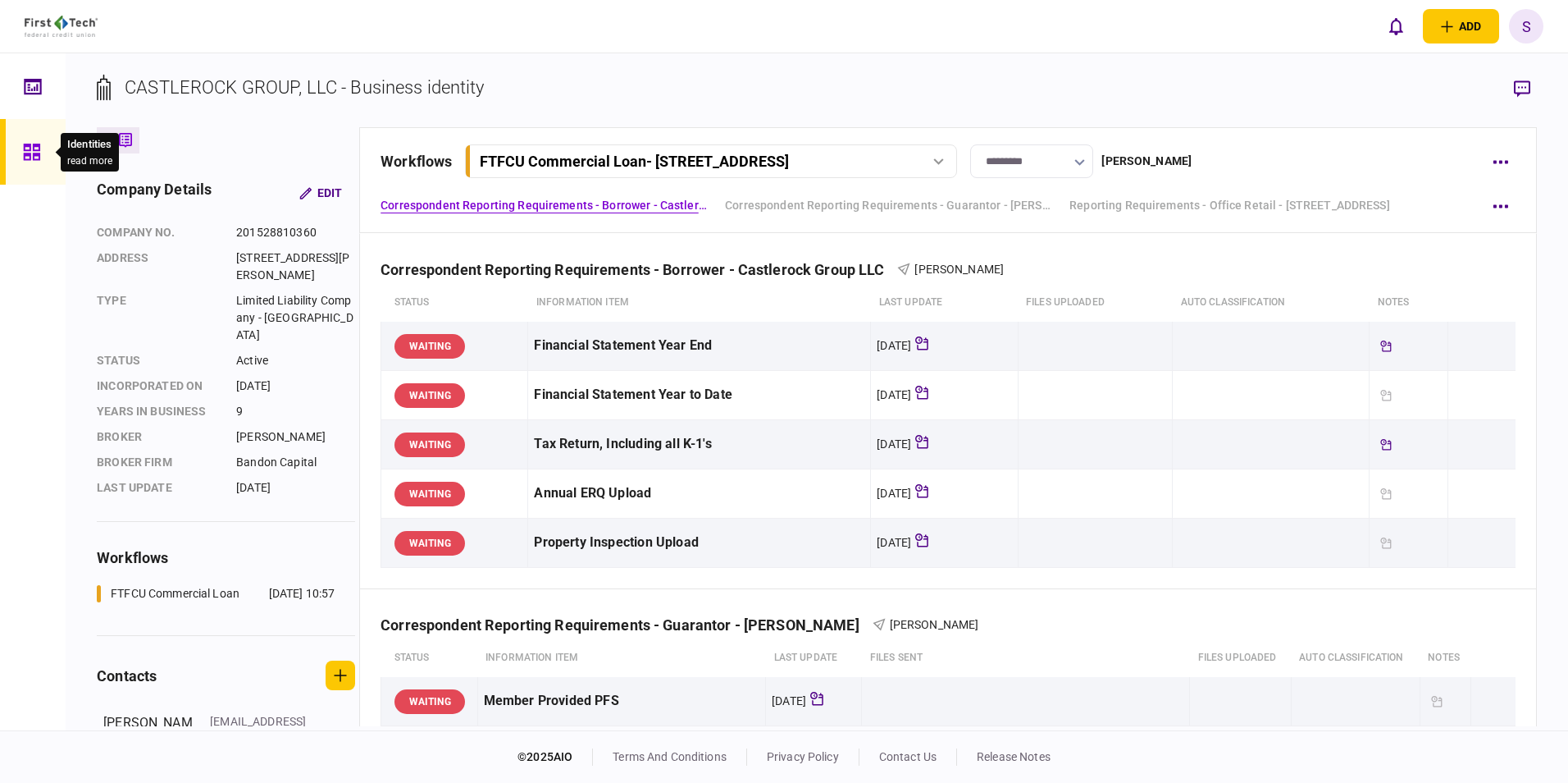
click at [33, 152] on icon at bounding box center [31, 151] width 16 height 16
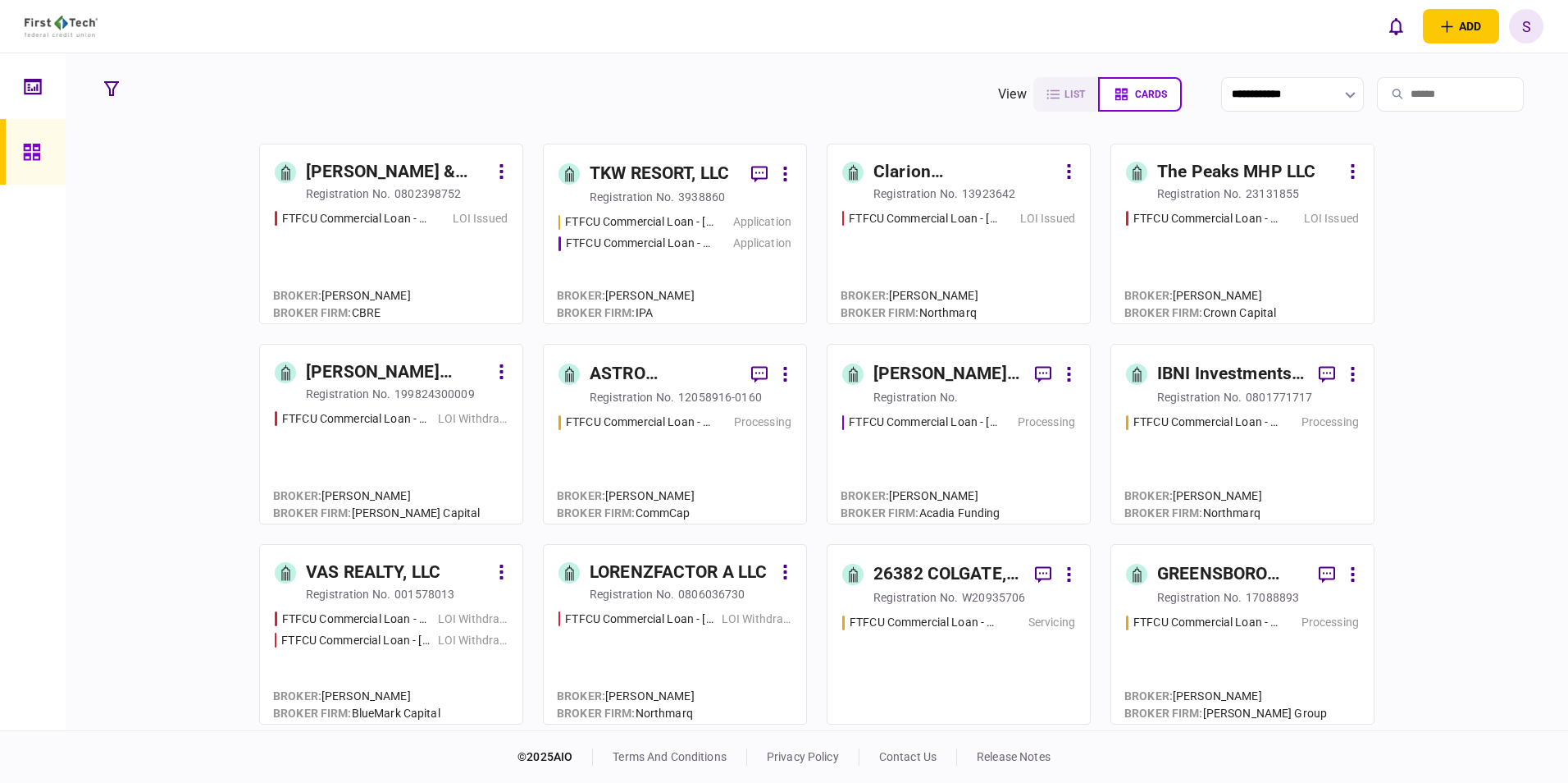
click at [1455, 102] on input "search" at bounding box center [1451, 94] width 147 height 34
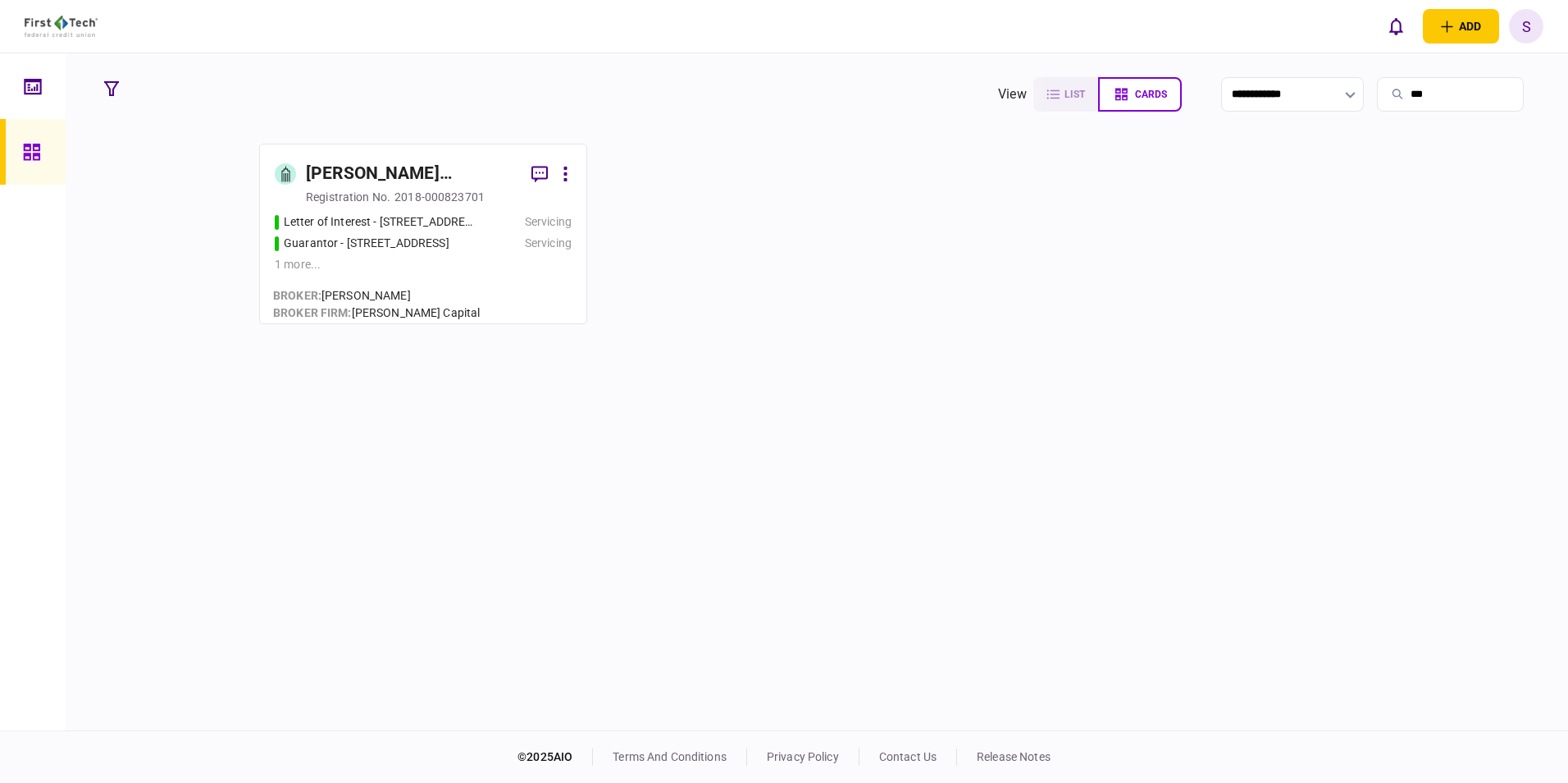
type input "***"
click at [385, 189] on div "registration no." at bounding box center [348, 196] width 85 height 16
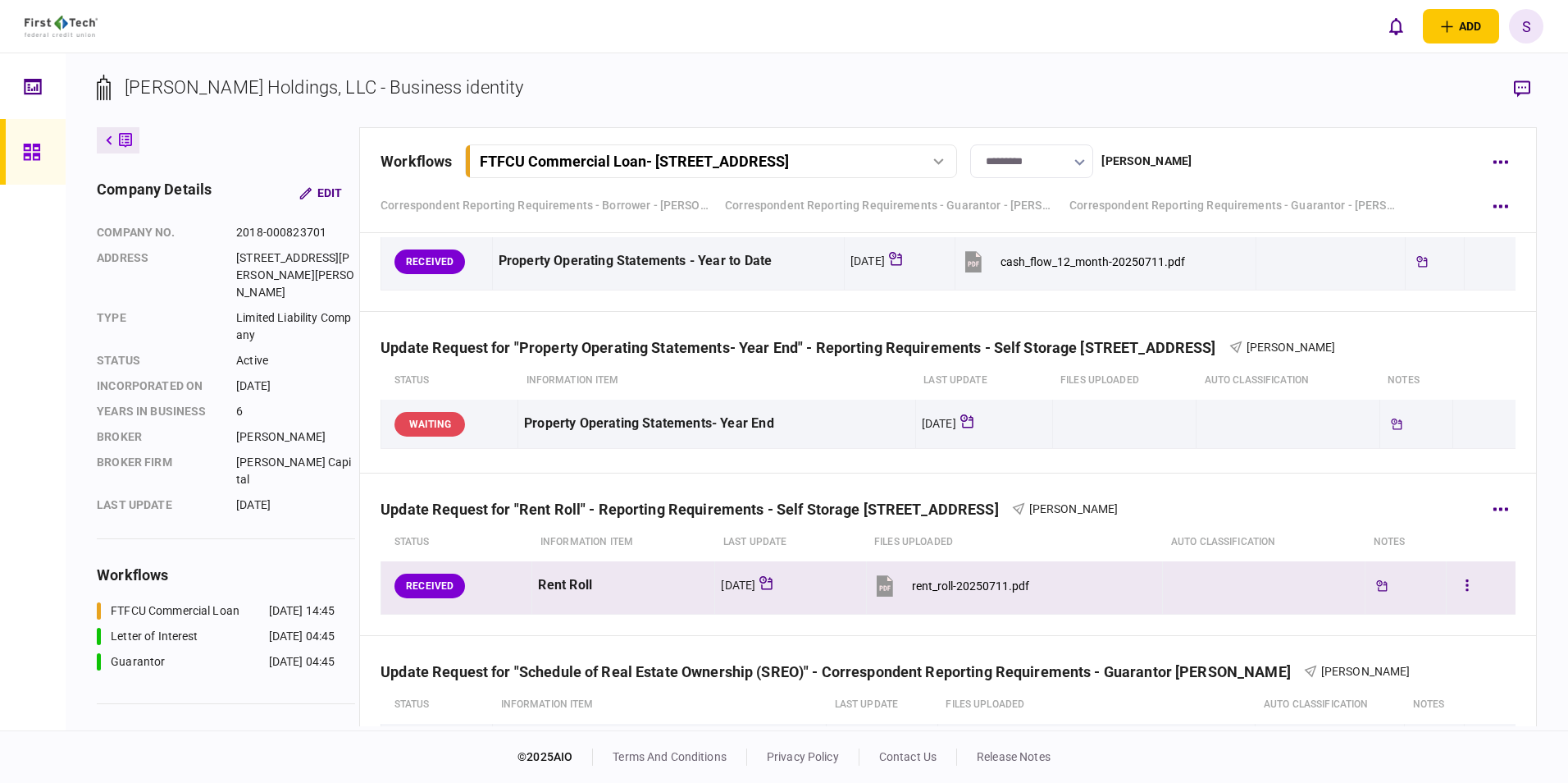
scroll to position [1231, 0]
